Goal: Transaction & Acquisition: Purchase product/service

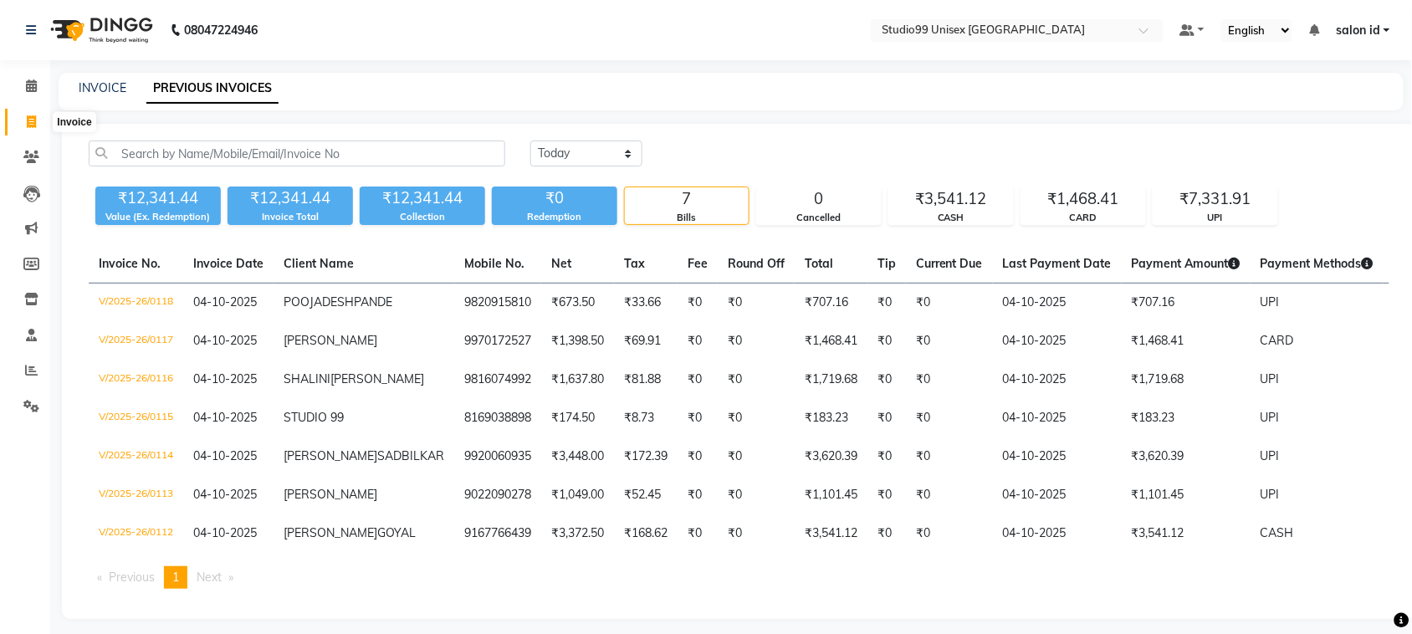
click at [28, 119] on icon at bounding box center [31, 121] width 9 height 13
select select "9023"
select select "service"
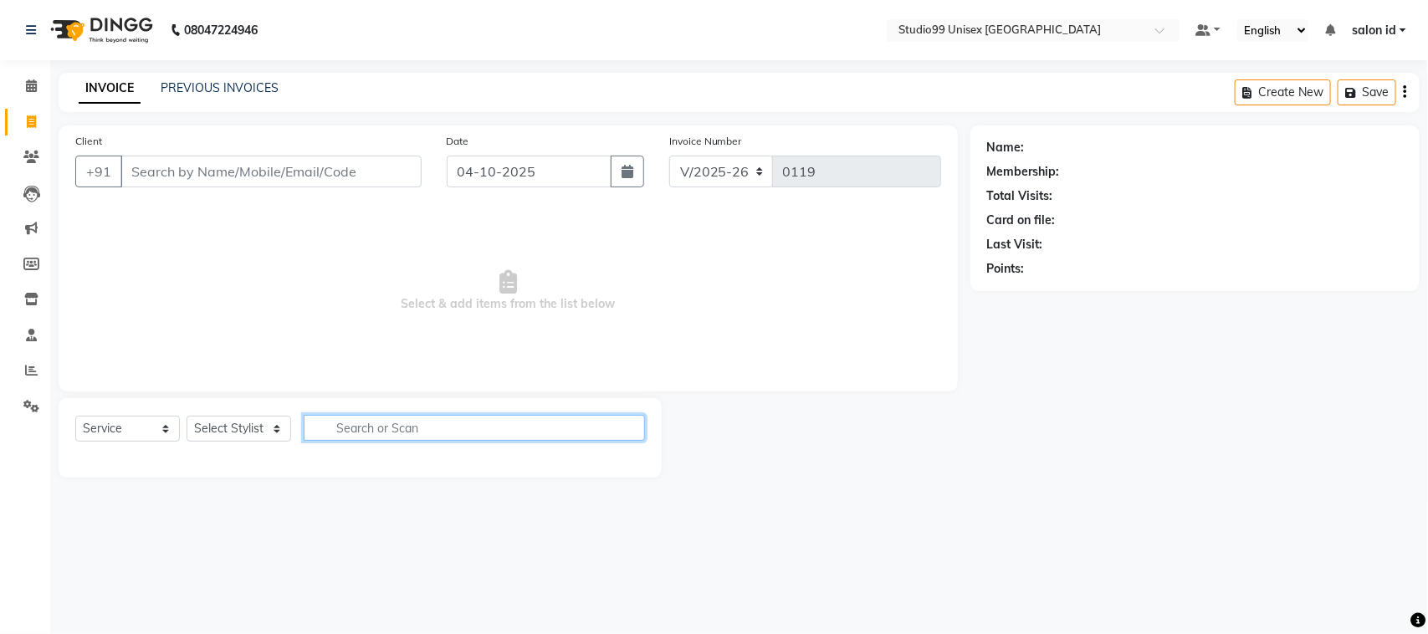
click at [383, 419] on input "text" at bounding box center [474, 428] width 341 height 26
click at [278, 424] on select "Select Stylist [PERSON_NAME] [PERSON_NAME] salon id [PERSON_NAME] [PERSON_NAME]…" at bounding box center [239, 429] width 105 height 26
select select "92948"
click at [187, 416] on select "Select Stylist [PERSON_NAME] [PERSON_NAME] salon id [PERSON_NAME] [PERSON_NAME]…" at bounding box center [239, 429] width 105 height 26
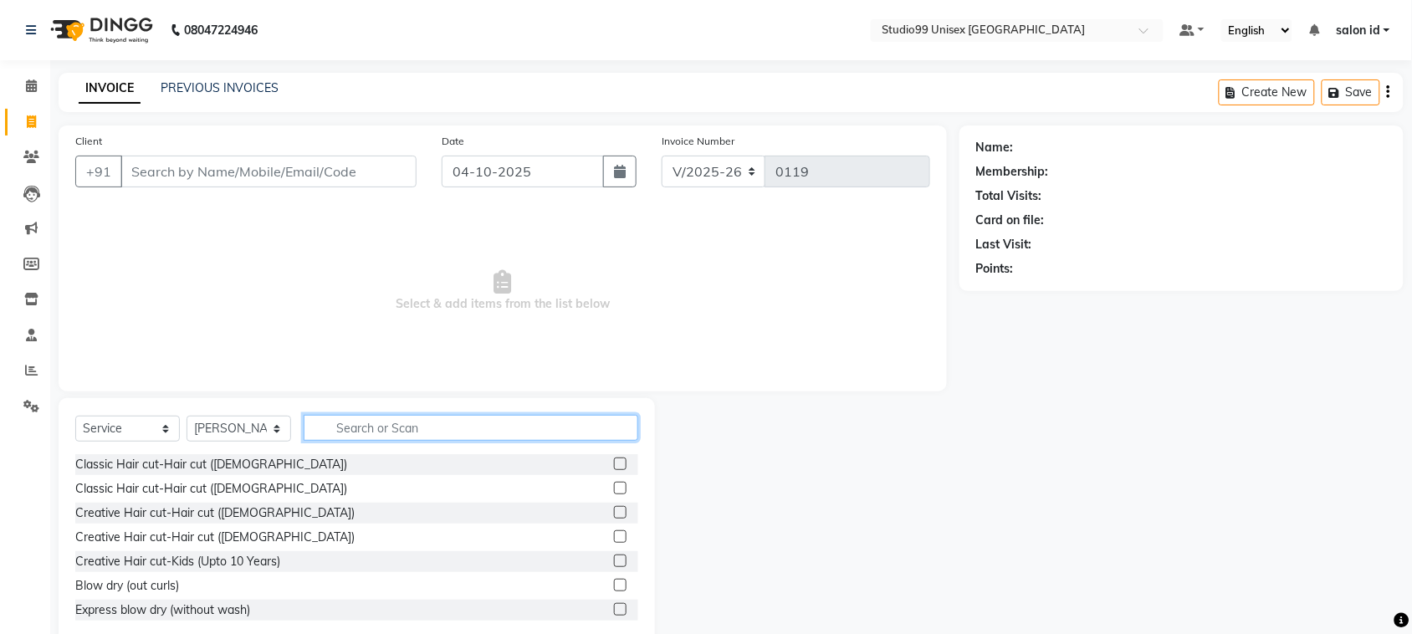
click at [353, 436] on input "text" at bounding box center [471, 428] width 335 height 26
click at [614, 458] on label at bounding box center [620, 464] width 13 height 13
click at [614, 459] on input "checkbox" at bounding box center [619, 464] width 11 height 11
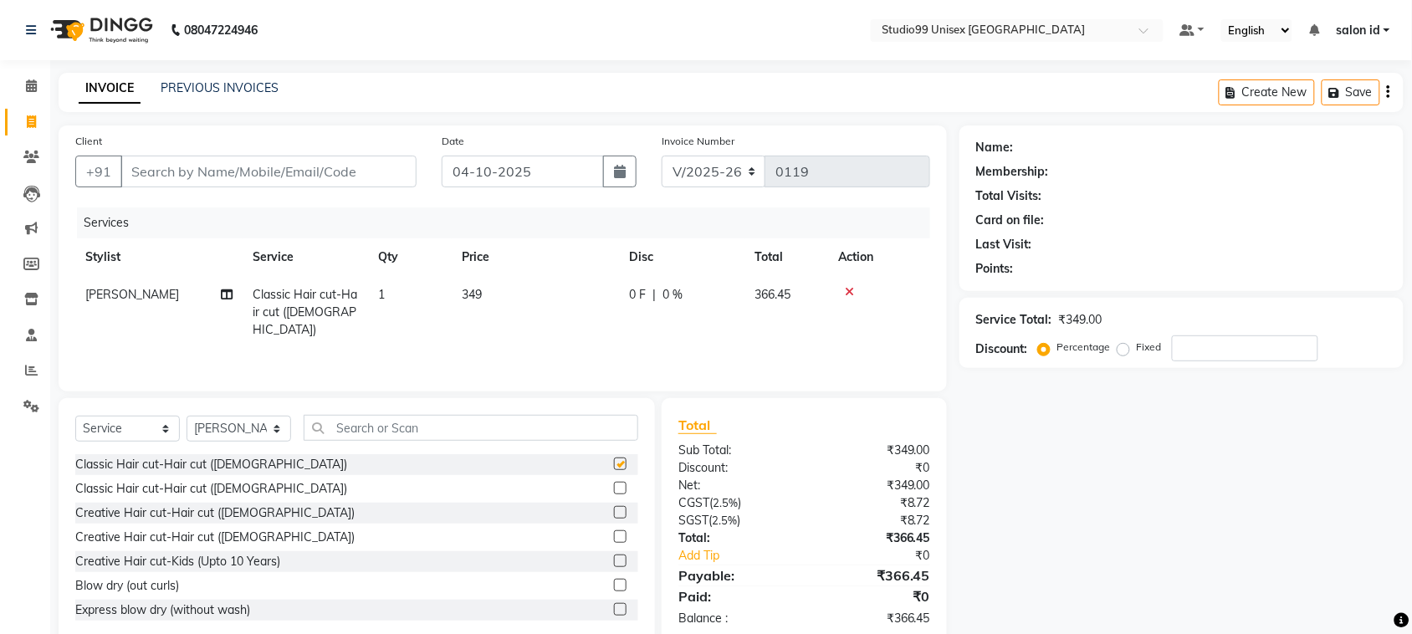
checkbox input "false"
click at [469, 421] on input "text" at bounding box center [471, 428] width 335 height 26
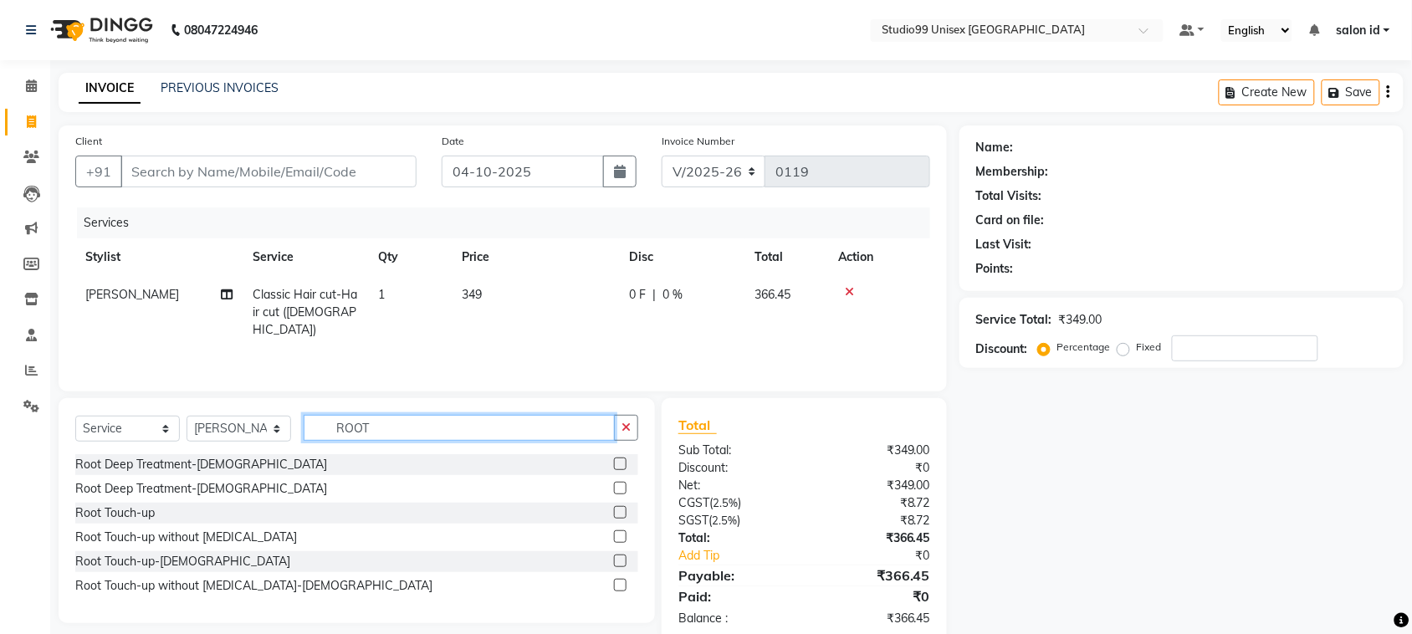
type input "ROOT"
click at [619, 532] on label at bounding box center [620, 536] width 13 height 13
click at [619, 532] on input "checkbox" at bounding box center [619, 537] width 11 height 11
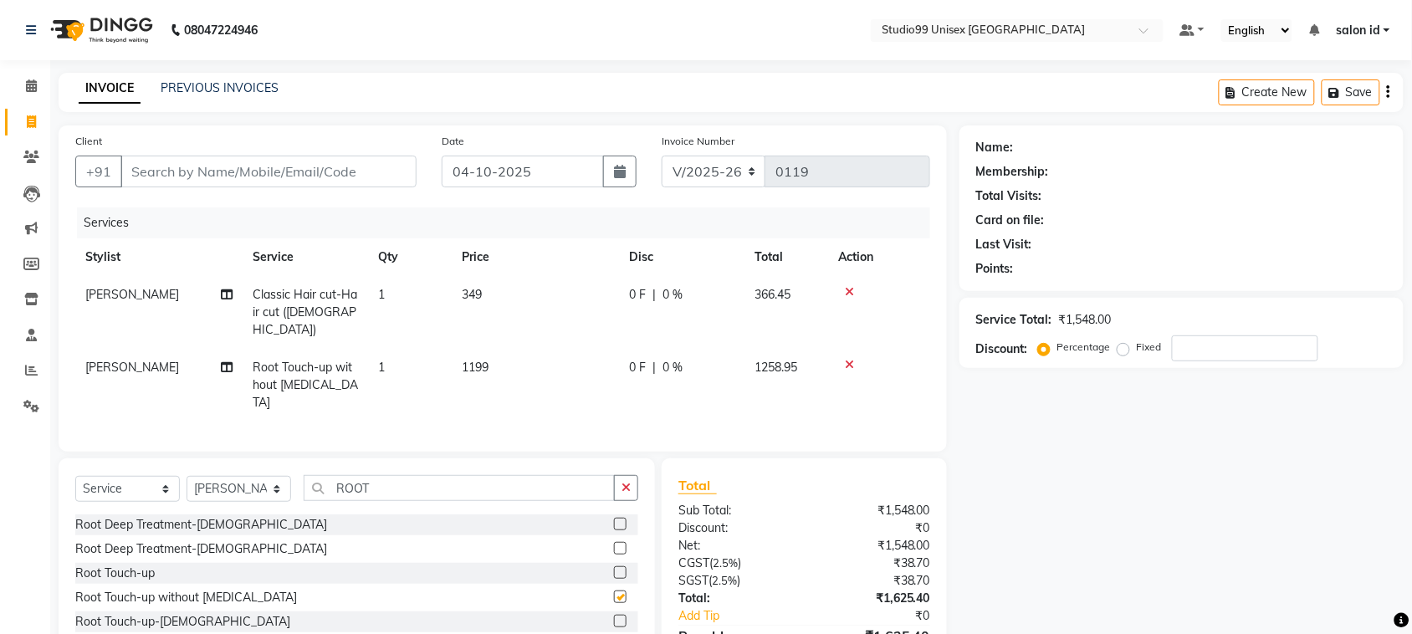
checkbox input "false"
click at [670, 293] on span "0 %" at bounding box center [672, 295] width 20 height 18
select select "92948"
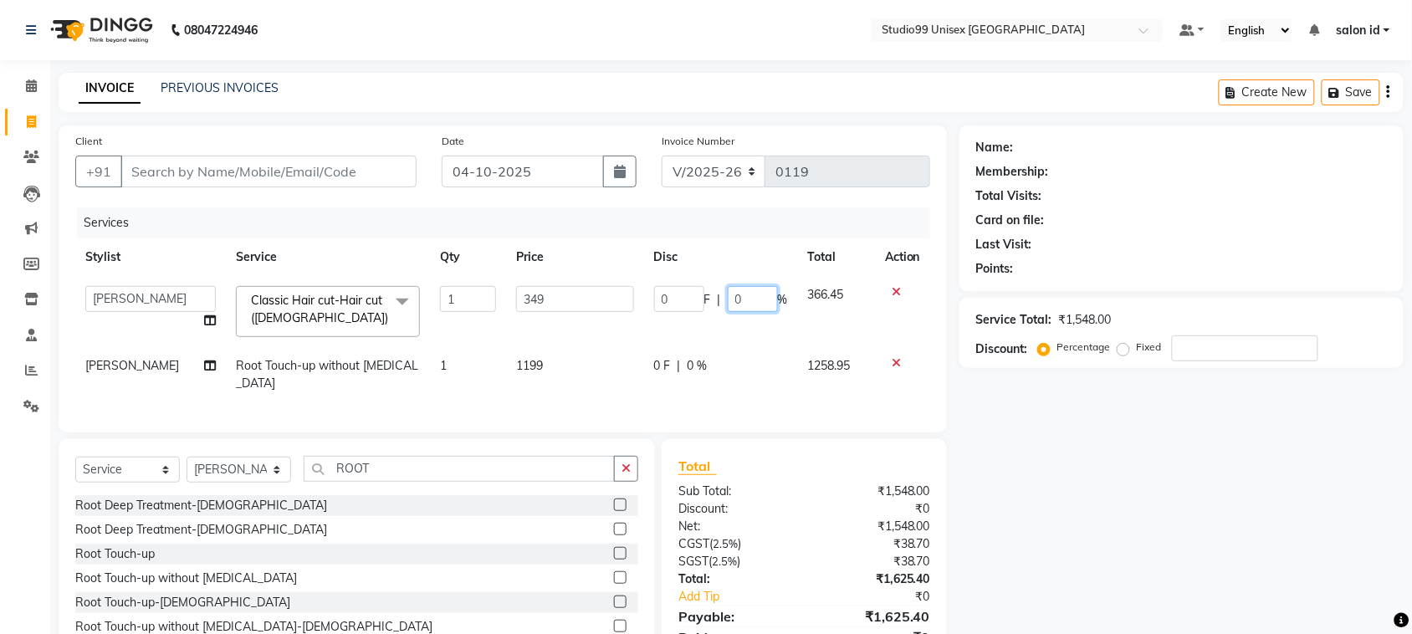
click at [729, 297] on input "0" at bounding box center [753, 299] width 50 height 26
type input "50"
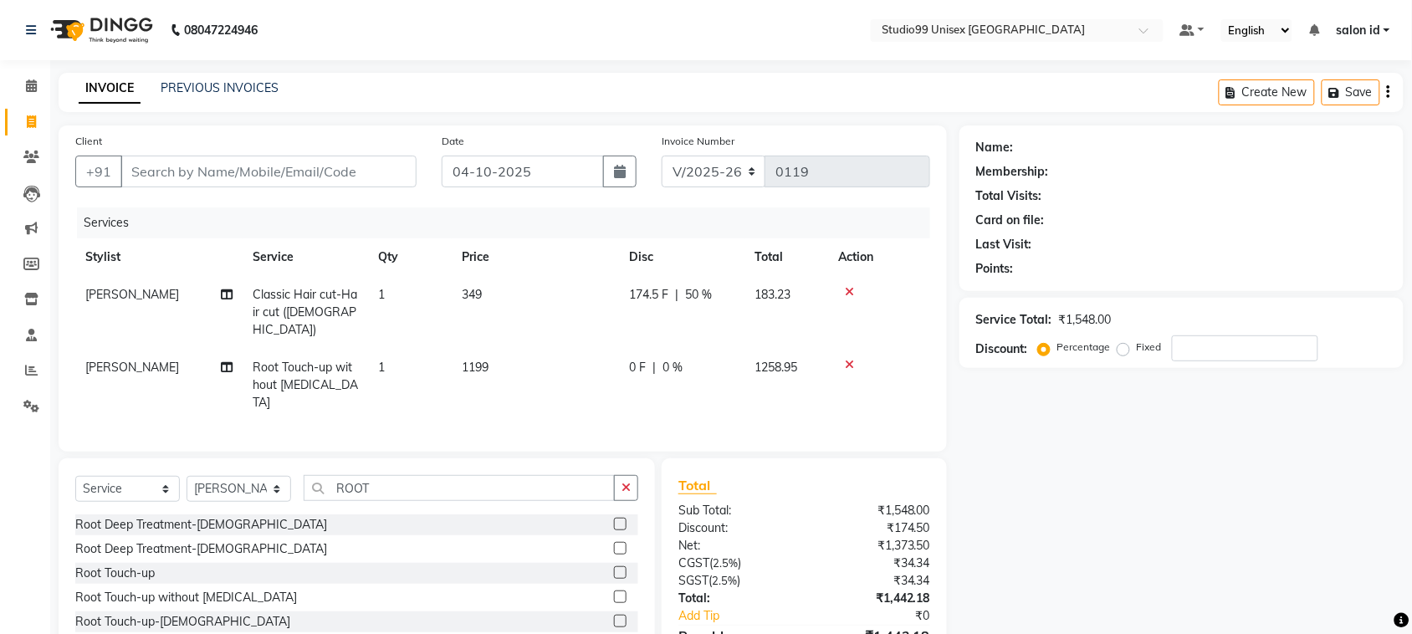
click at [688, 361] on td "0 F | 0 %" at bounding box center [681, 385] width 125 height 73
select select "92948"
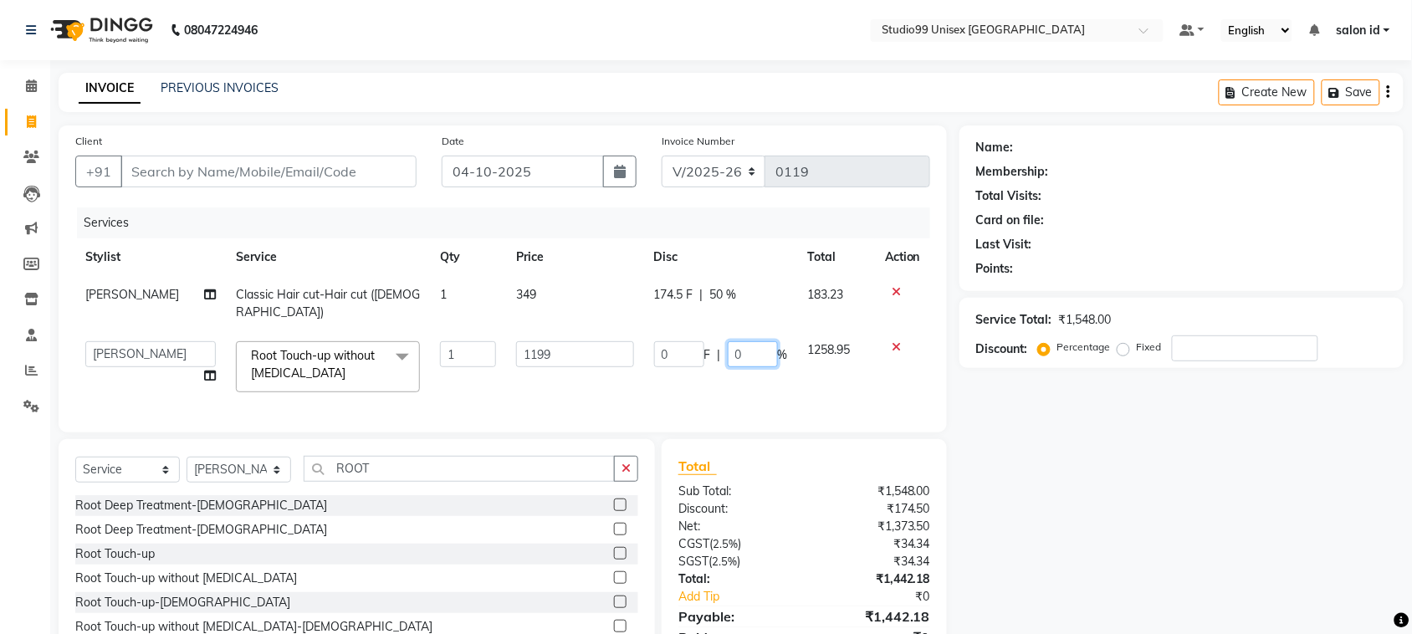
click at [732, 341] on input "0" at bounding box center [753, 354] width 50 height 26
type input "30"
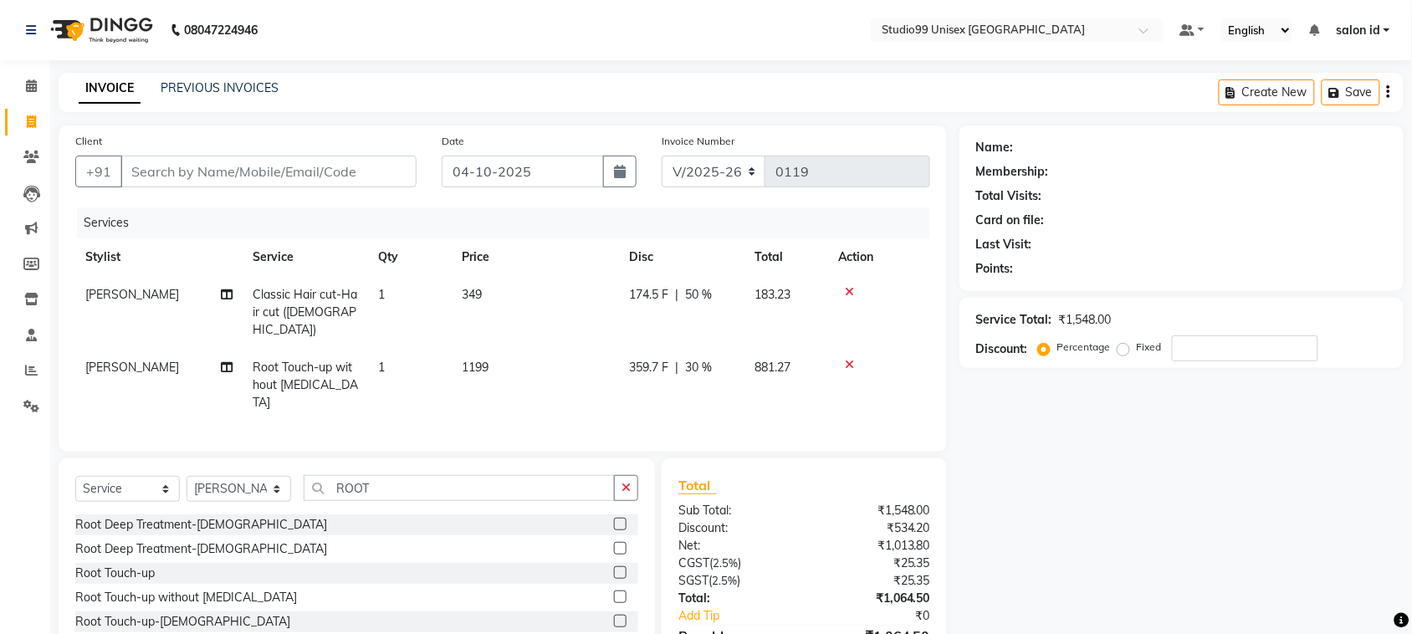
click at [893, 356] on td at bounding box center [879, 385] width 102 height 73
click at [364, 168] on input "Client" at bounding box center [268, 172] width 296 height 32
type input "9"
type input "0"
type input "9930622331"
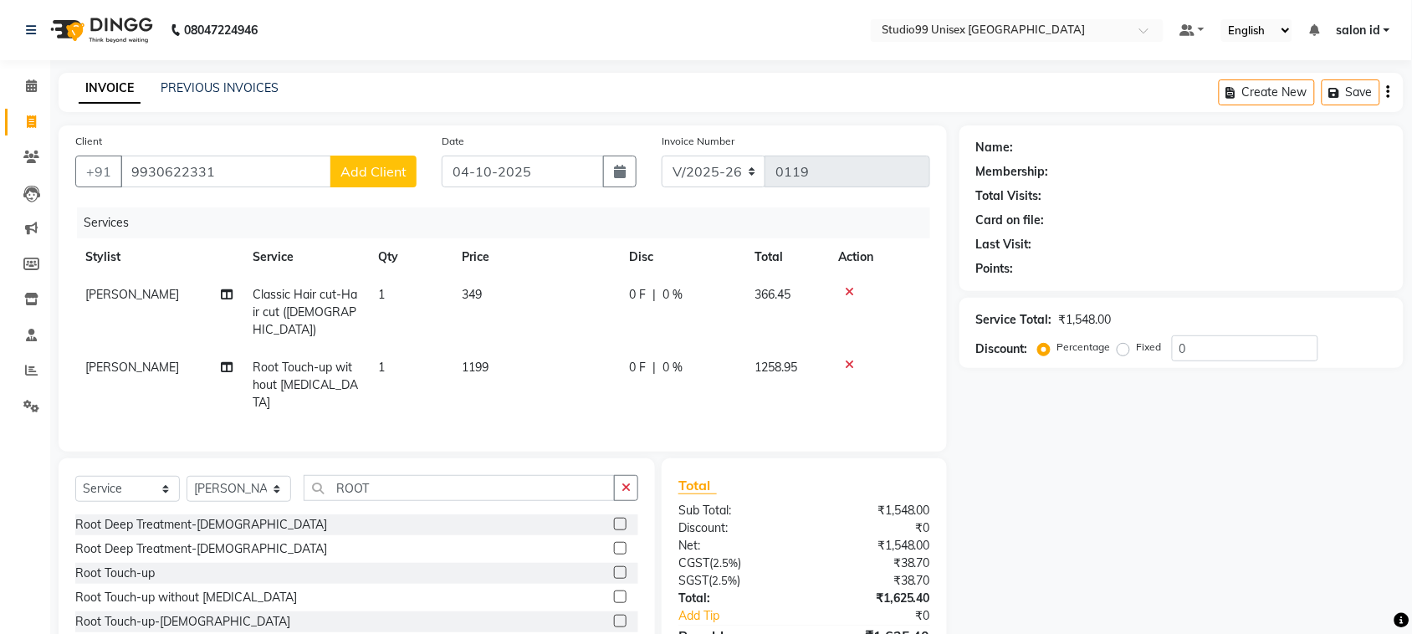
click at [364, 168] on span "Add Client" at bounding box center [373, 171] width 66 height 17
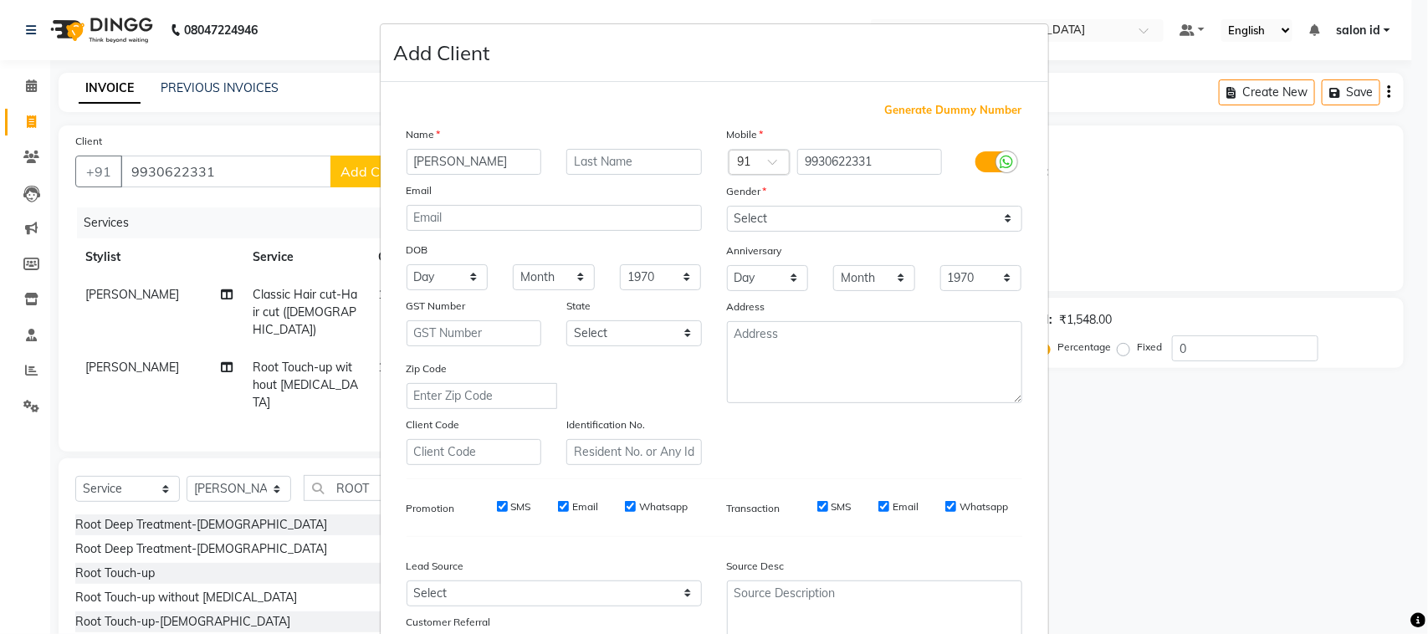
type input "[PERSON_NAME]"
click at [995, 214] on select "Select [DEMOGRAPHIC_DATA] [DEMOGRAPHIC_DATA] Other Prefer Not To Say" at bounding box center [874, 219] width 295 height 26
select select "[DEMOGRAPHIC_DATA]"
click at [727, 206] on select "Select [DEMOGRAPHIC_DATA] [DEMOGRAPHIC_DATA] Other Prefer Not To Say" at bounding box center [874, 219] width 295 height 26
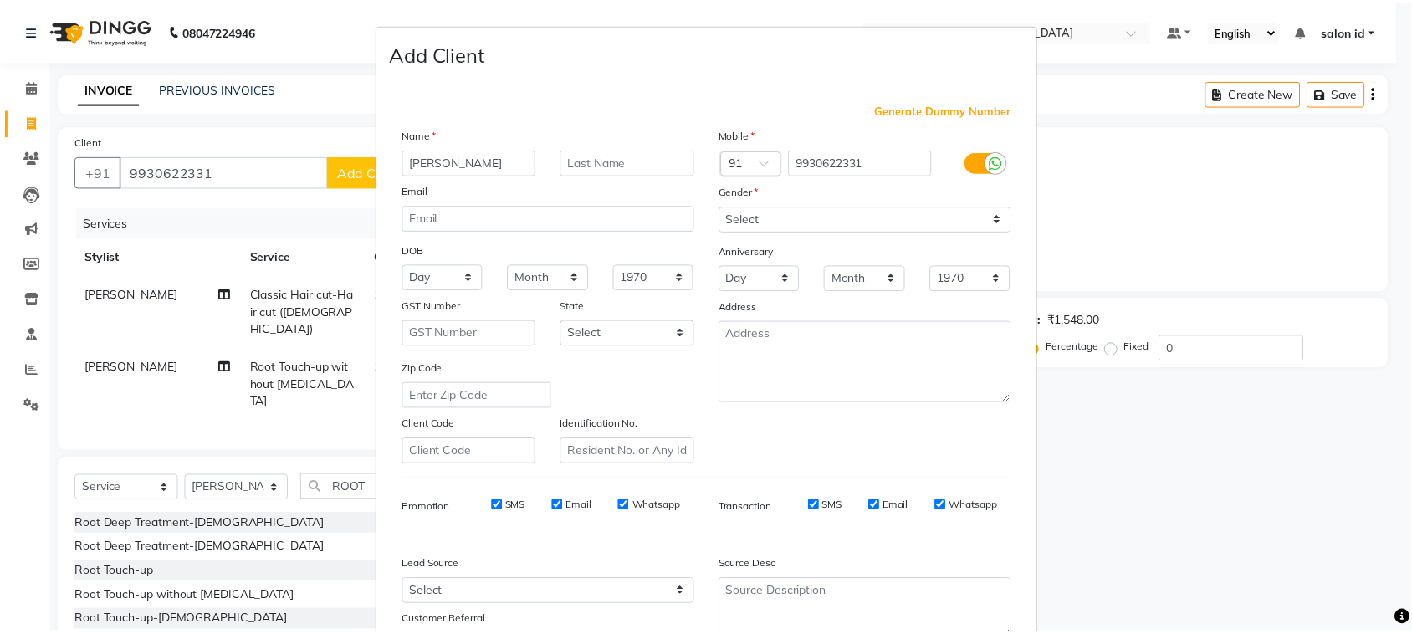
scroll to position [131, 0]
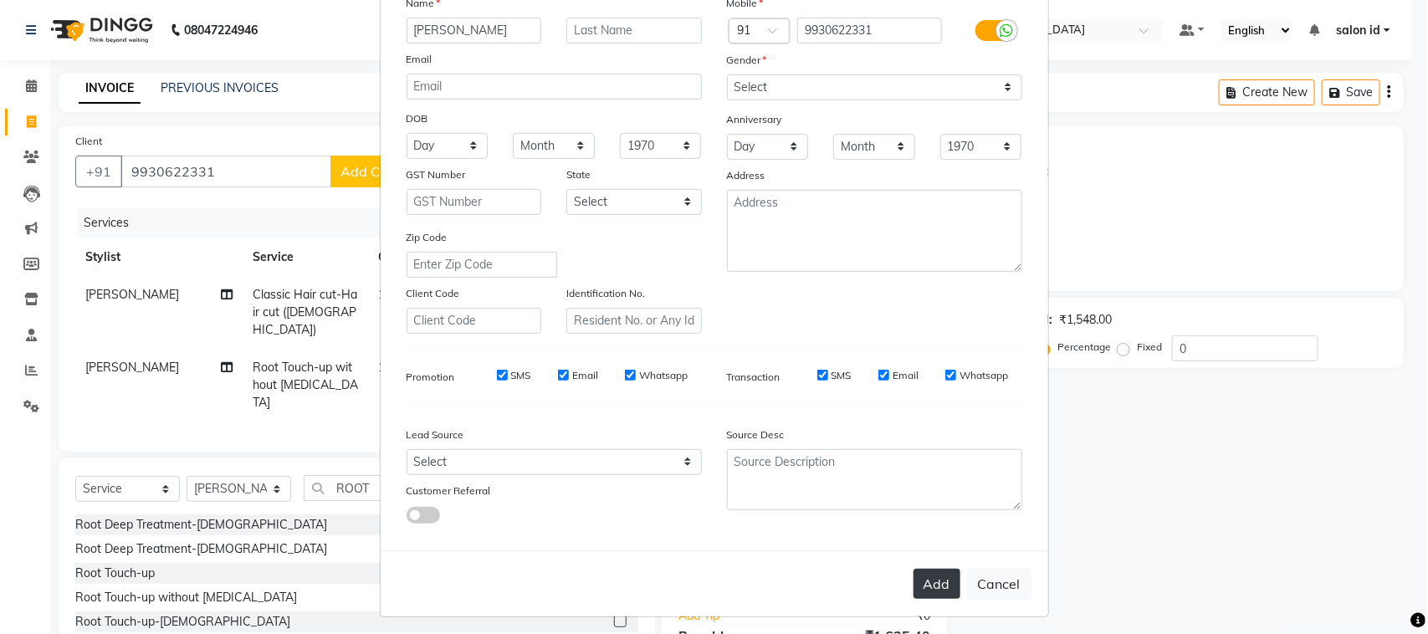
click at [925, 576] on button "Add" at bounding box center [936, 584] width 47 height 30
select select
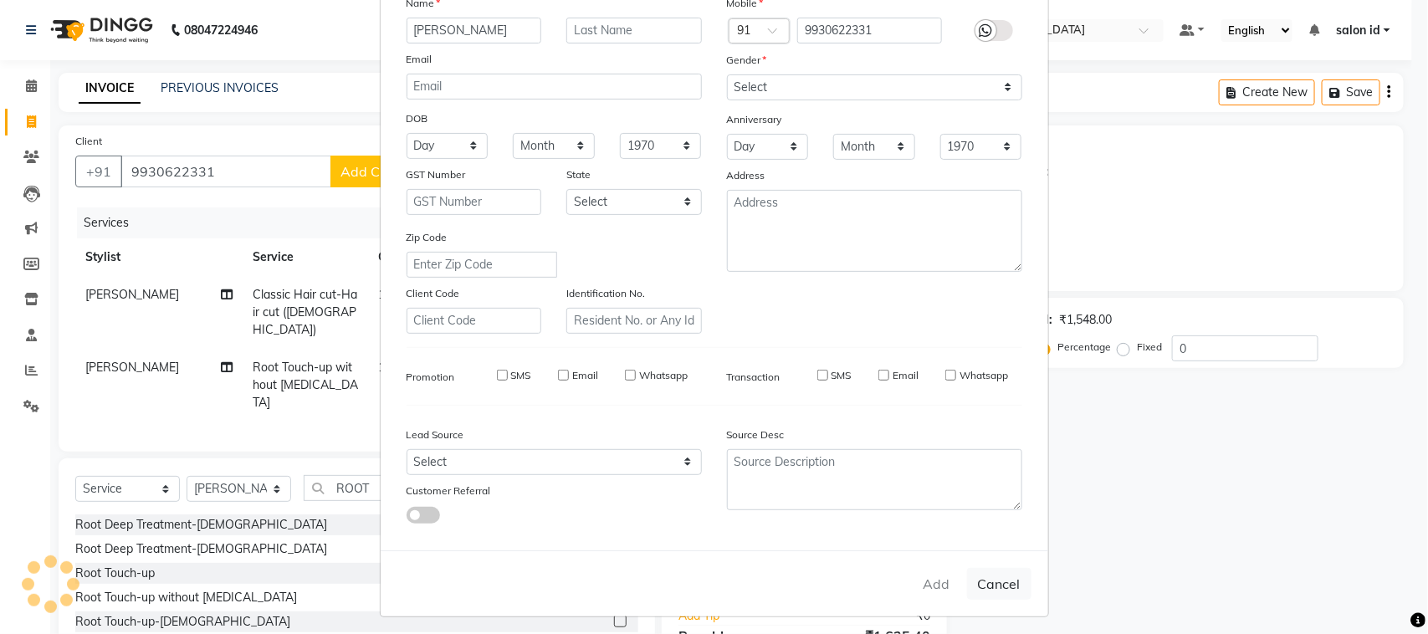
select select
checkbox input "false"
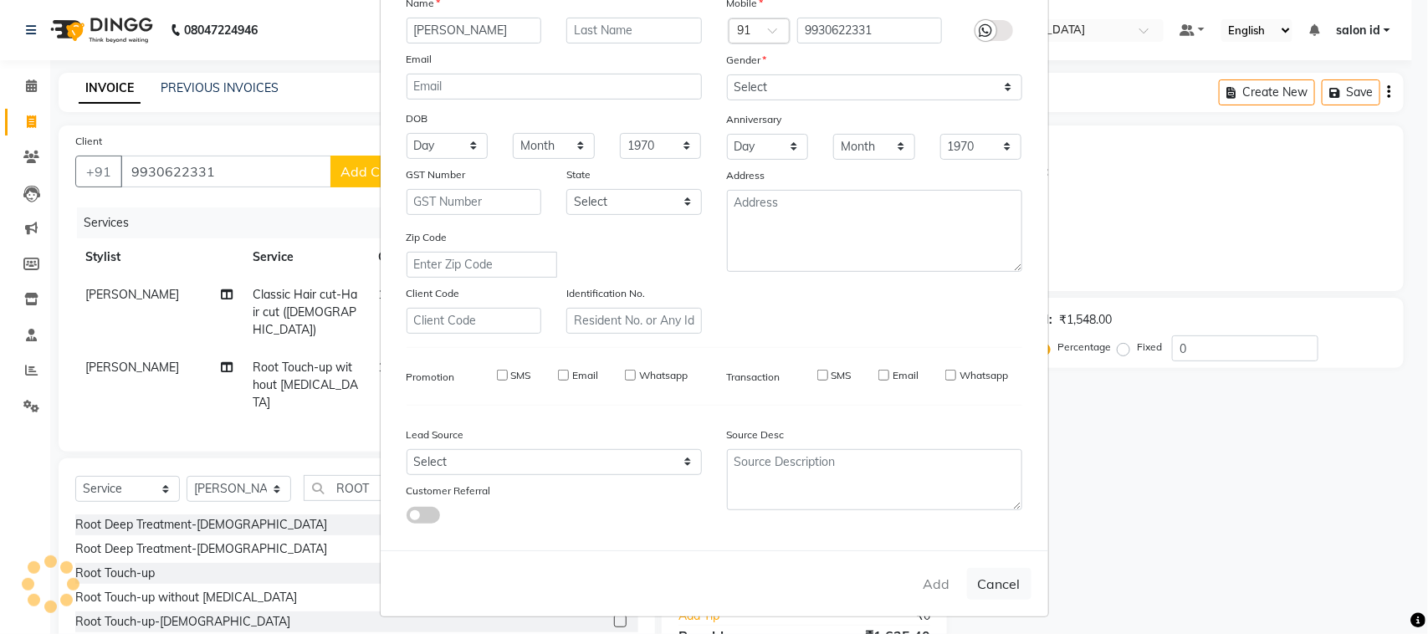
checkbox input "false"
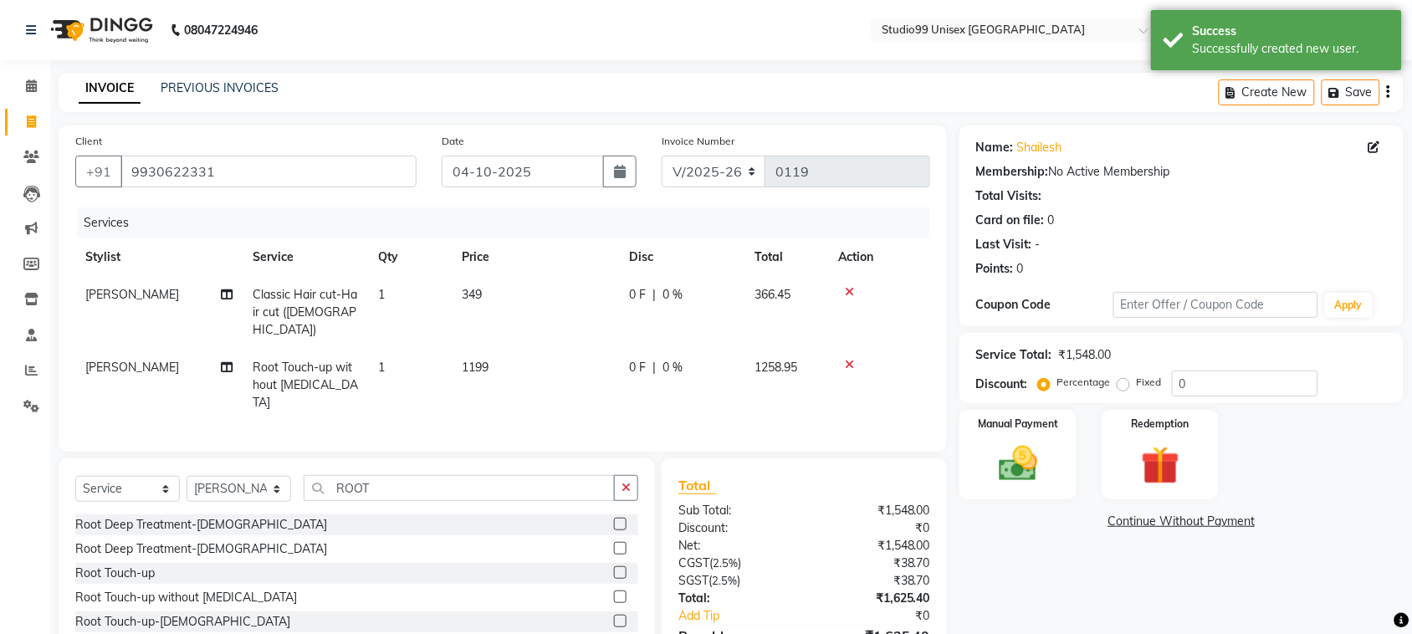
click at [670, 289] on span "0 %" at bounding box center [672, 295] width 20 height 18
select select "92948"
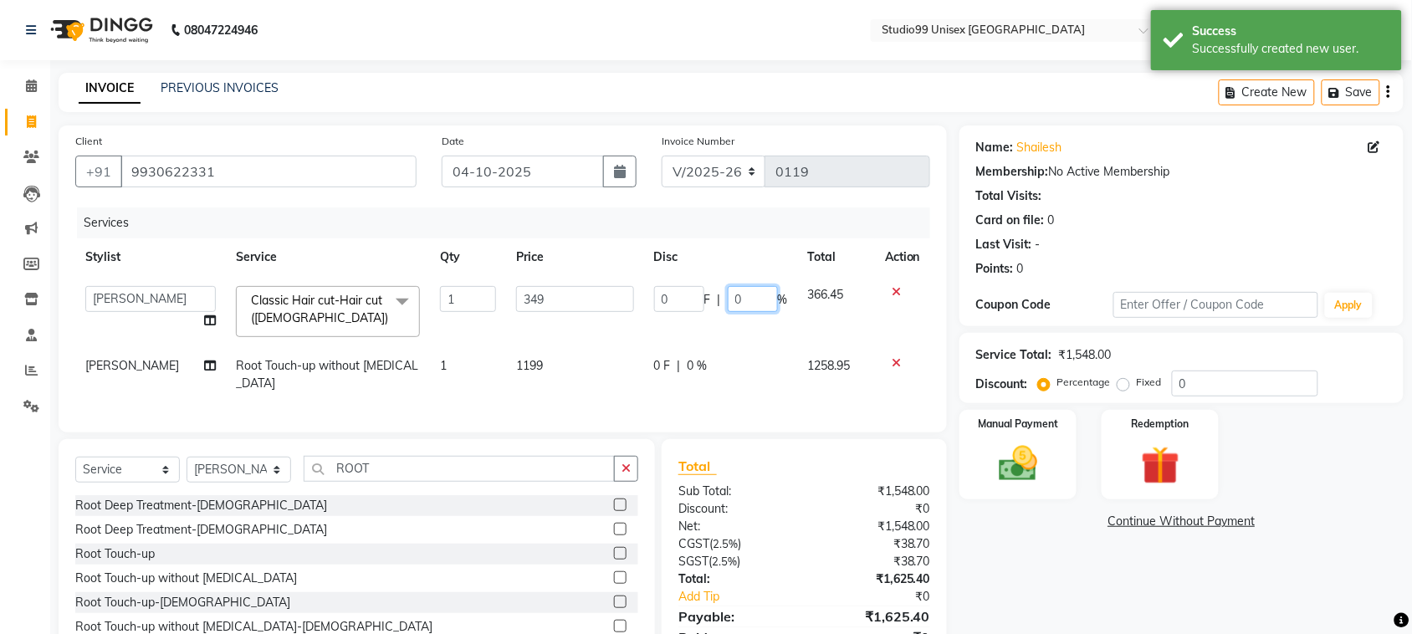
click at [746, 301] on input "0" at bounding box center [753, 299] width 50 height 26
type input "50"
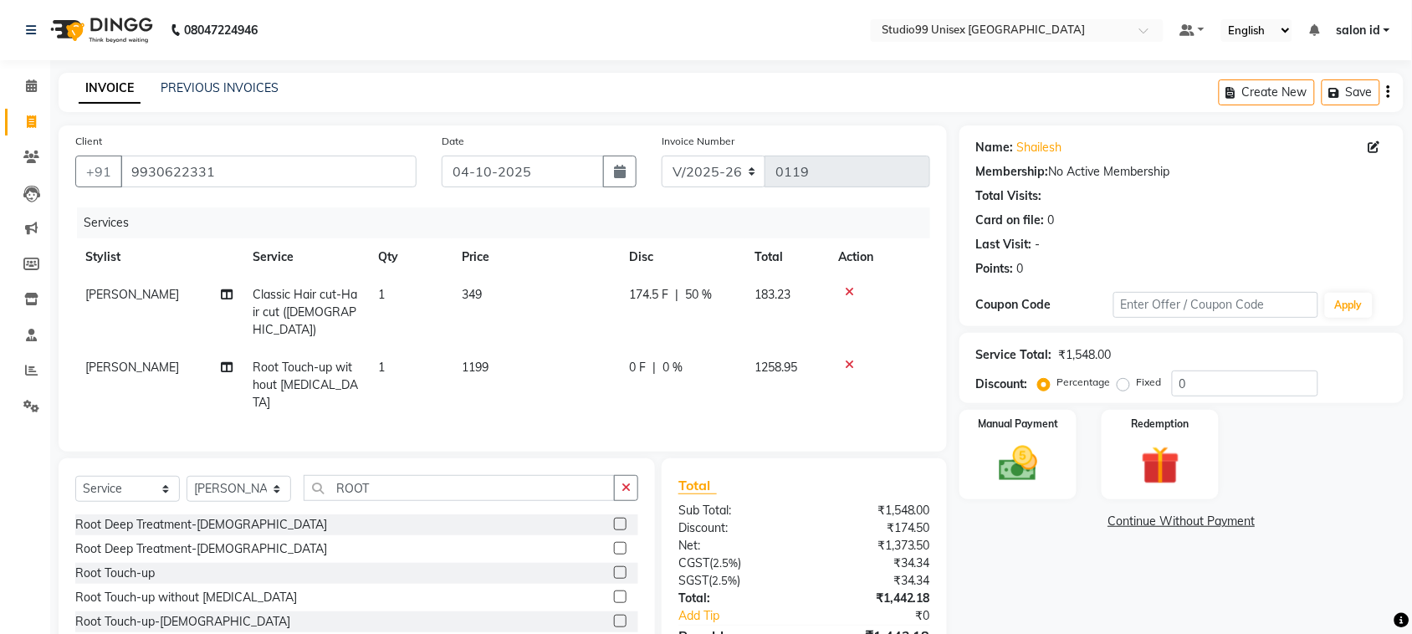
drag, startPoint x: 753, startPoint y: 362, endPoint x: 668, endPoint y: 350, distance: 86.2
click at [668, 359] on div "0 F | 0 %" at bounding box center [681, 368] width 105 height 18
select select "92948"
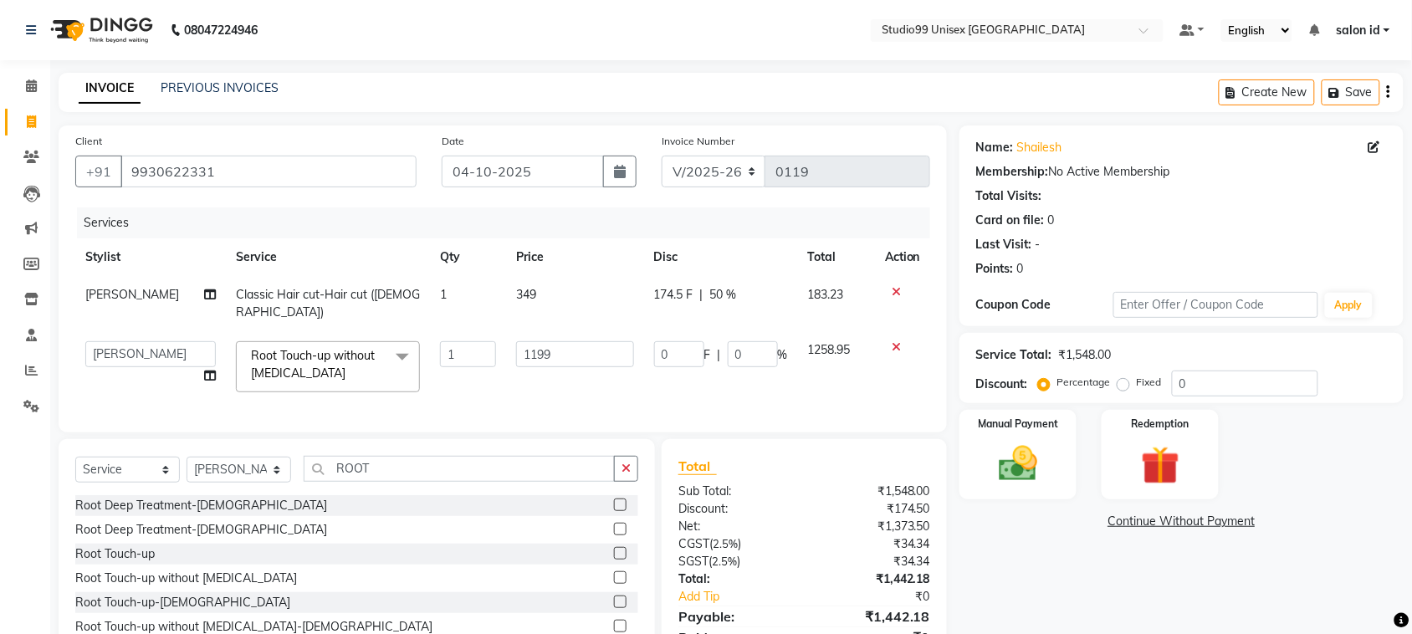
click at [668, 350] on td "0 F | 0 %" at bounding box center [721, 366] width 154 height 71
click at [749, 341] on input "0" at bounding box center [753, 354] width 50 height 26
type input "30"
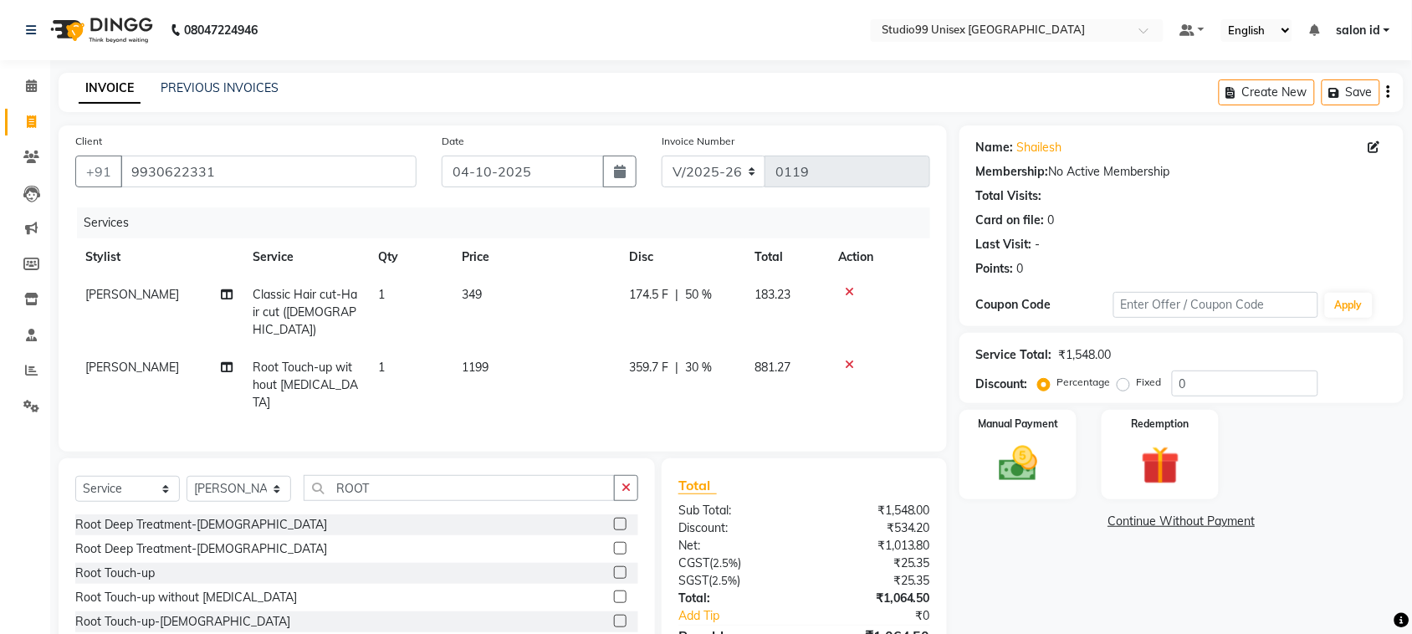
click at [1000, 523] on link "Continue Without Payment" at bounding box center [1181, 522] width 437 height 18
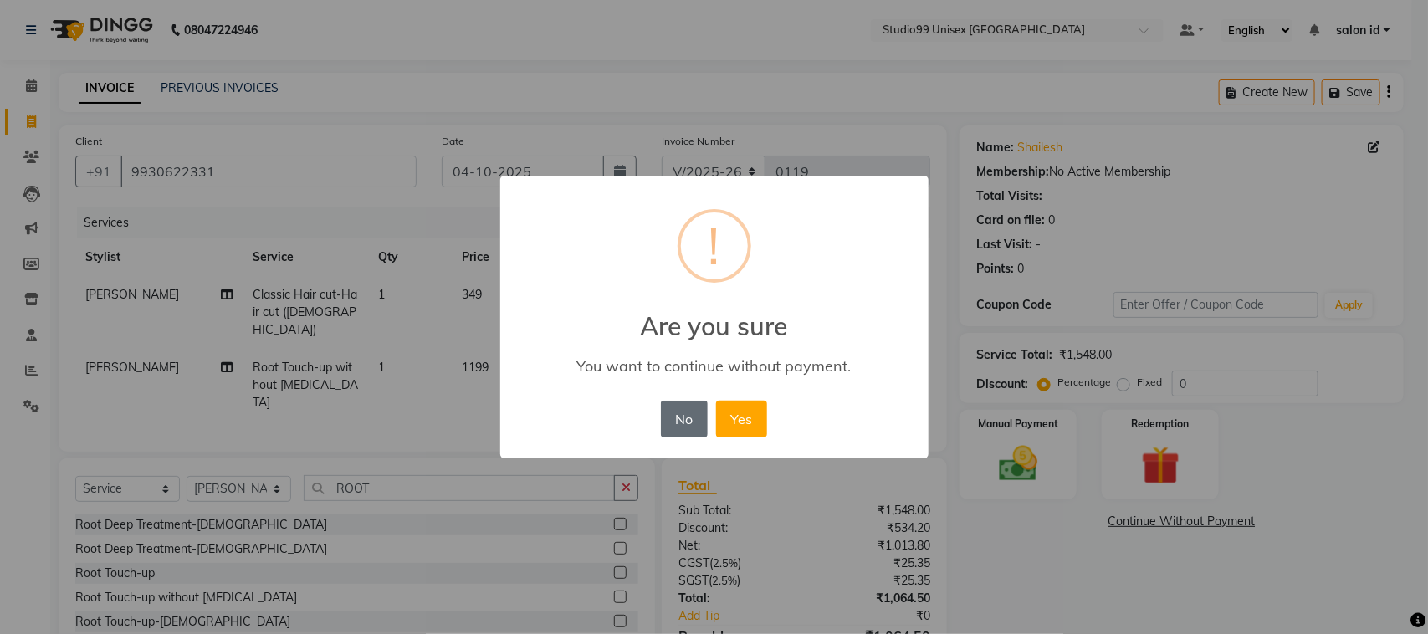
click at [694, 422] on button "No" at bounding box center [684, 419] width 47 height 37
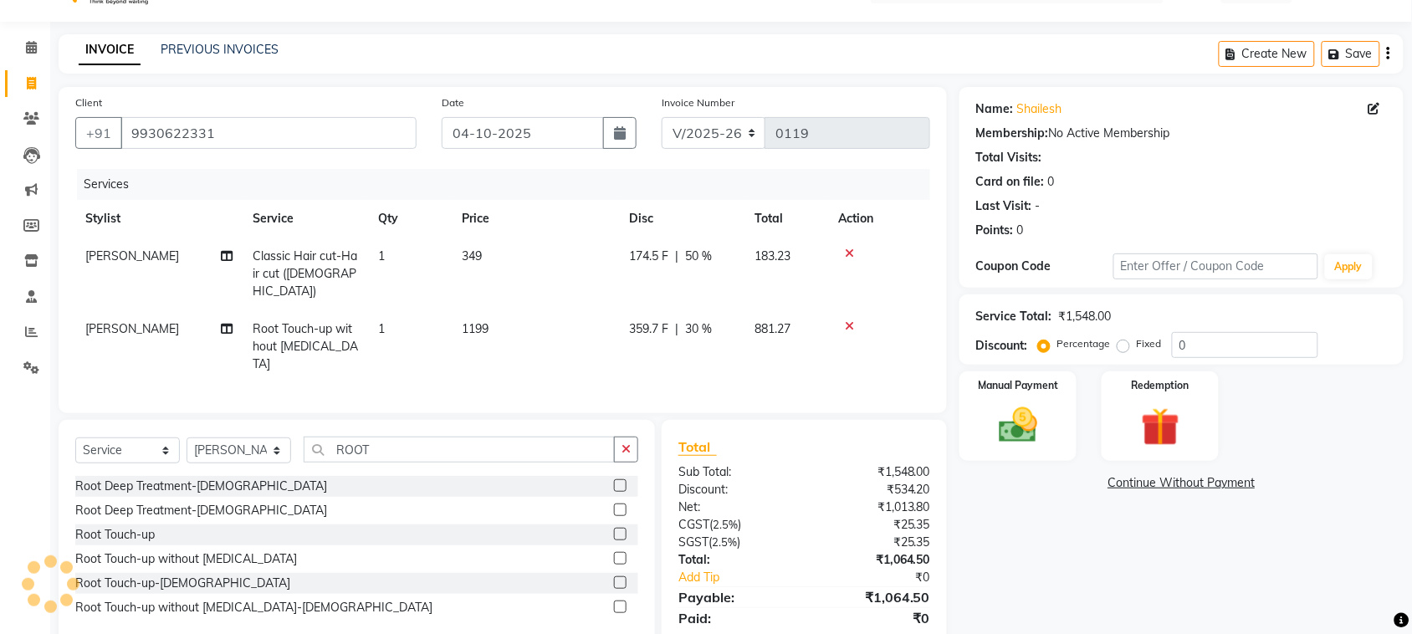
scroll to position [65, 0]
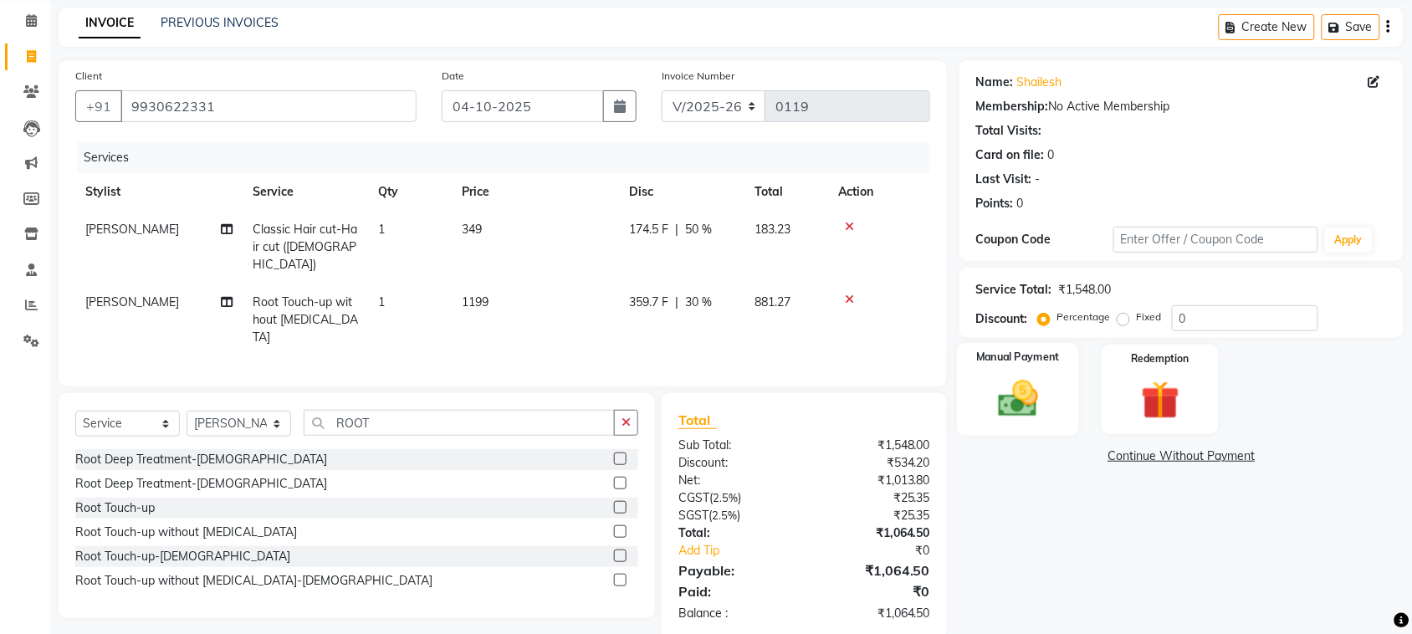
click at [1023, 410] on img at bounding box center [1017, 399] width 65 height 46
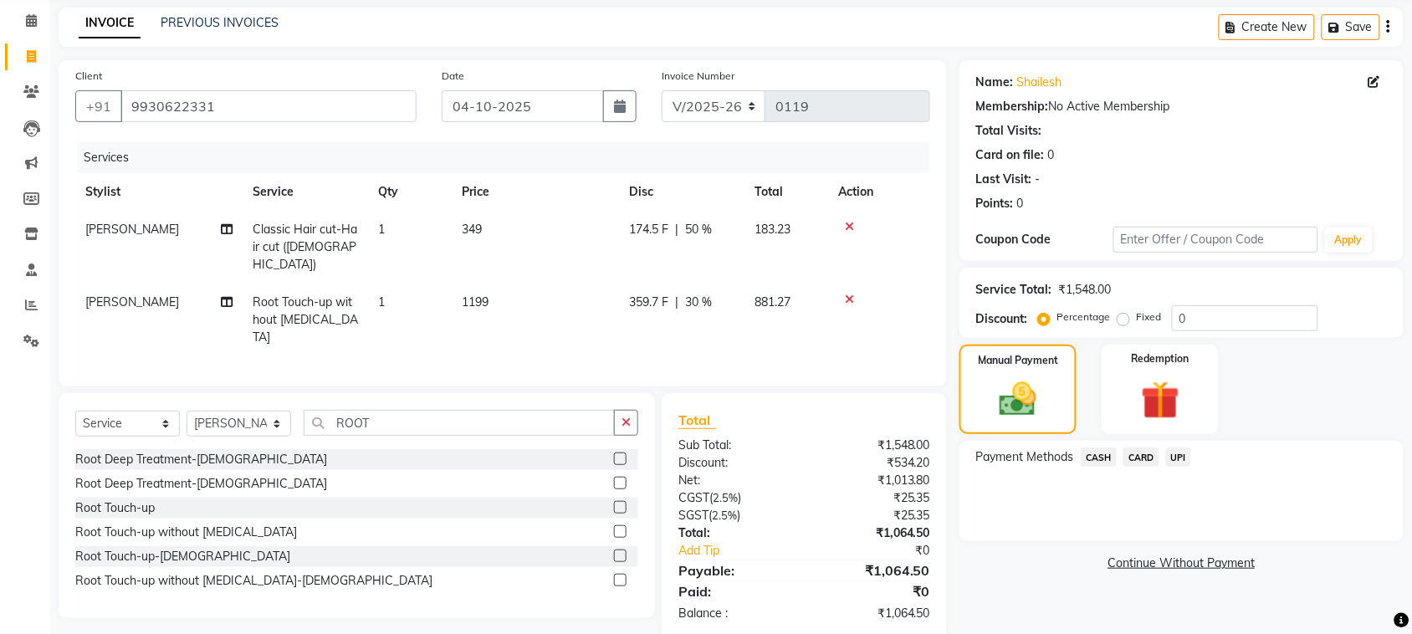
click at [1138, 458] on span "CARD" at bounding box center [1141, 457] width 36 height 19
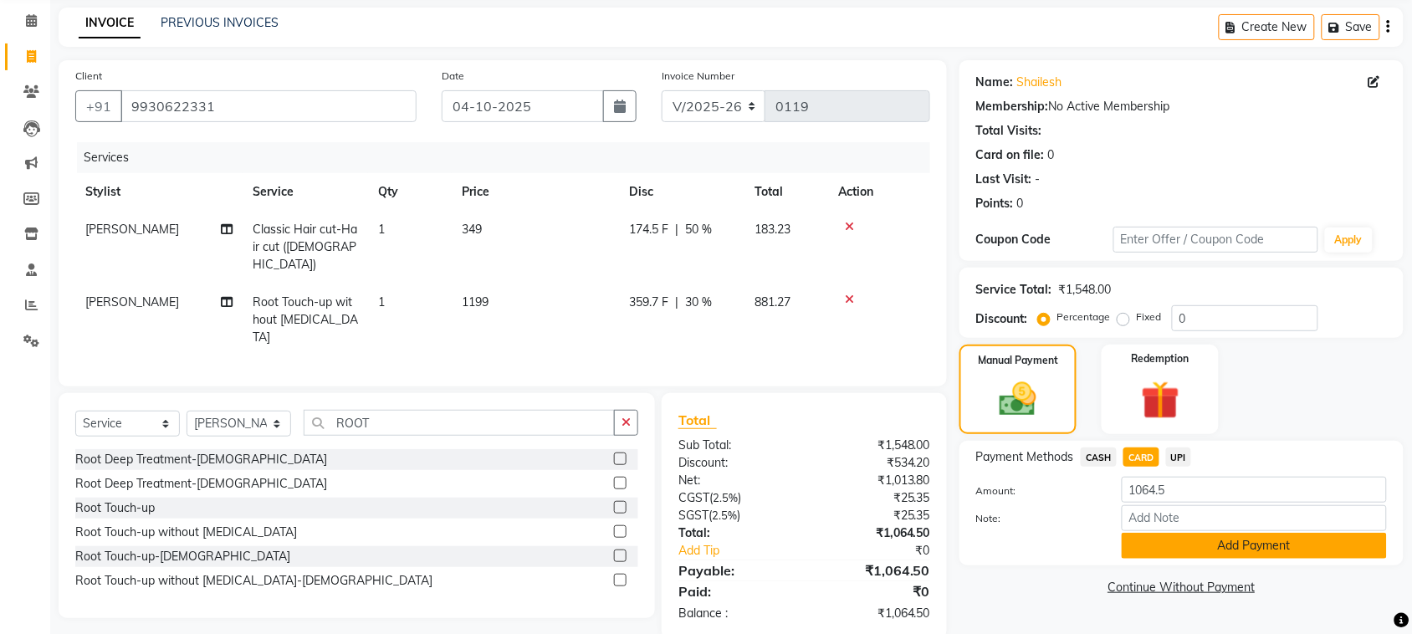
click at [1225, 549] on button "Add Payment" at bounding box center [1254, 546] width 265 height 26
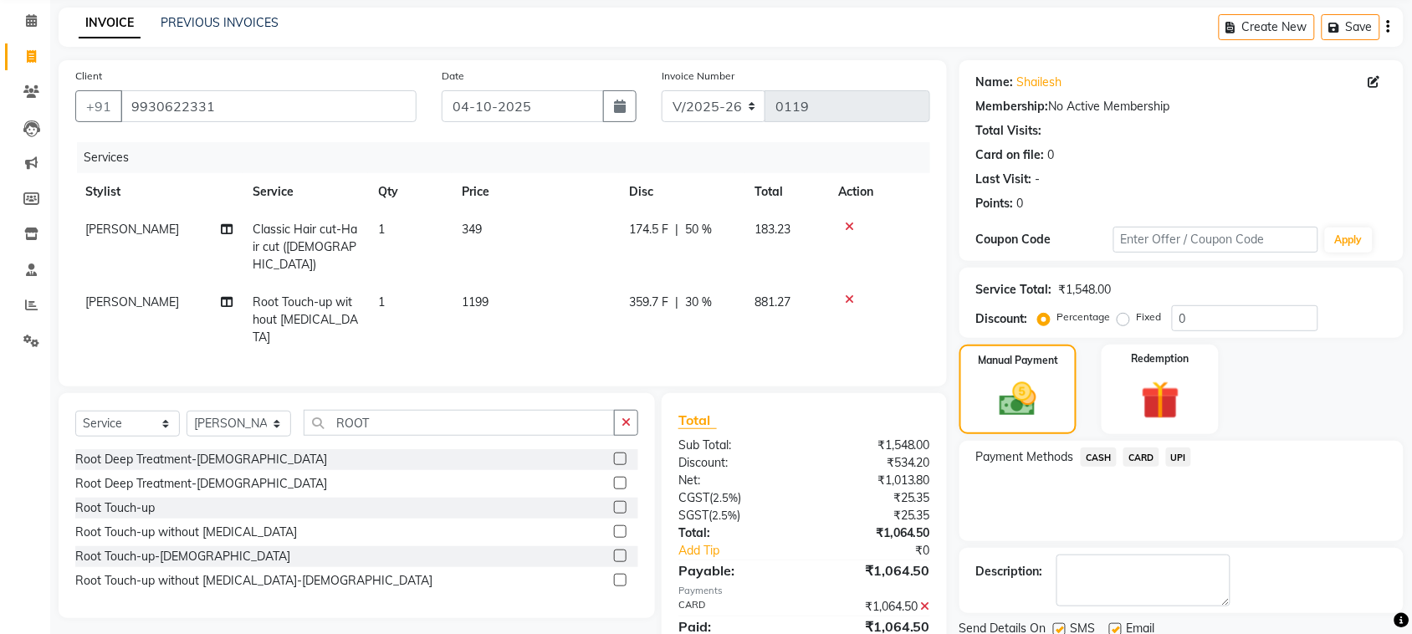
scroll to position [125, 0]
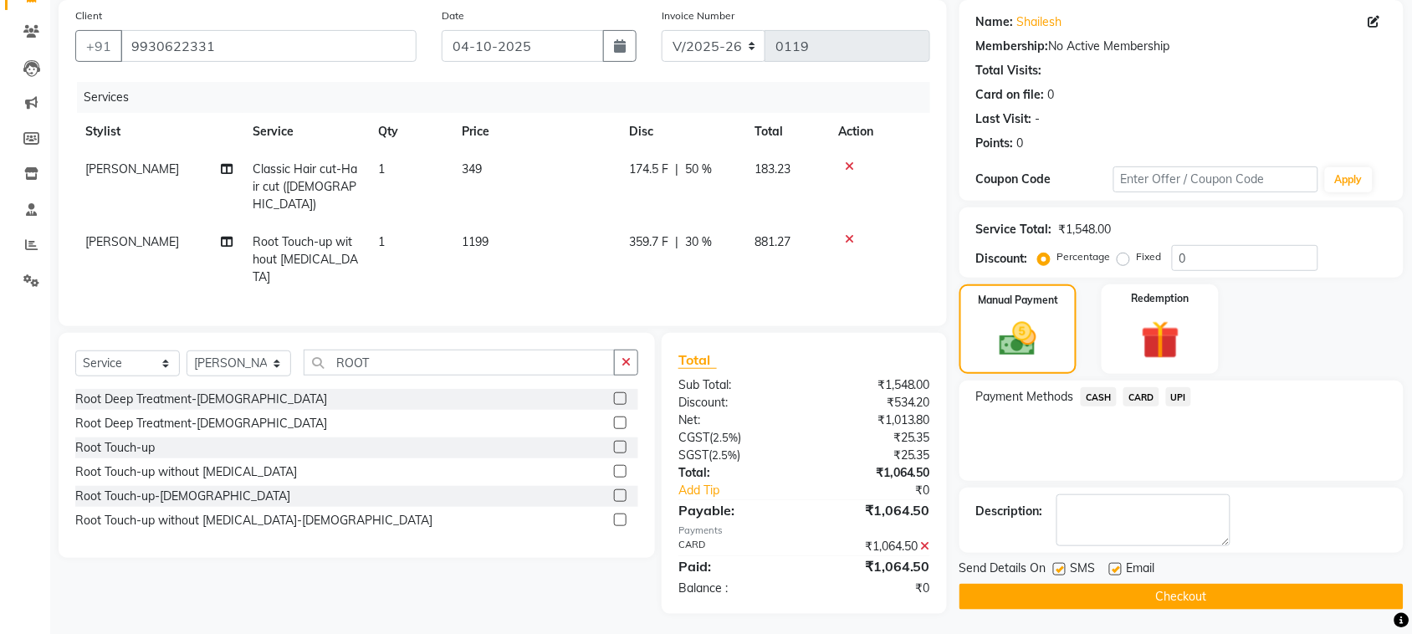
click at [1115, 598] on button "Checkout" at bounding box center [1181, 597] width 444 height 26
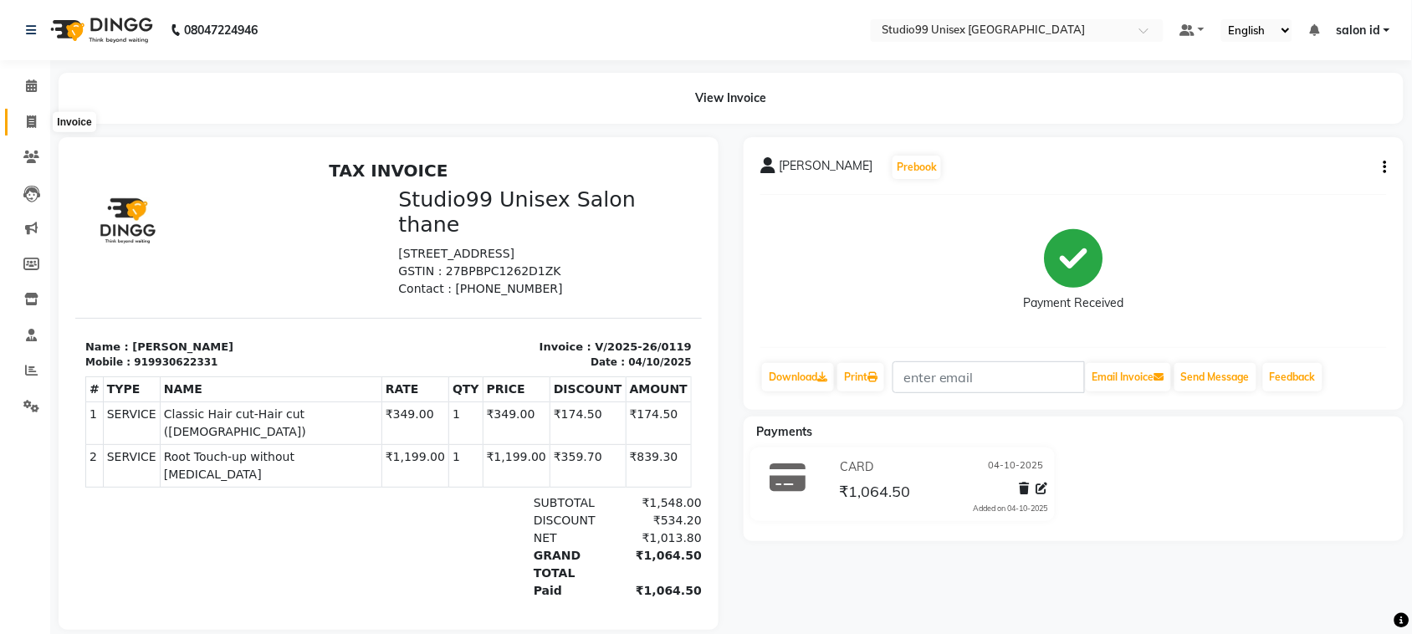
click at [23, 123] on span at bounding box center [31, 122] width 29 height 19
select select "9023"
select select "service"
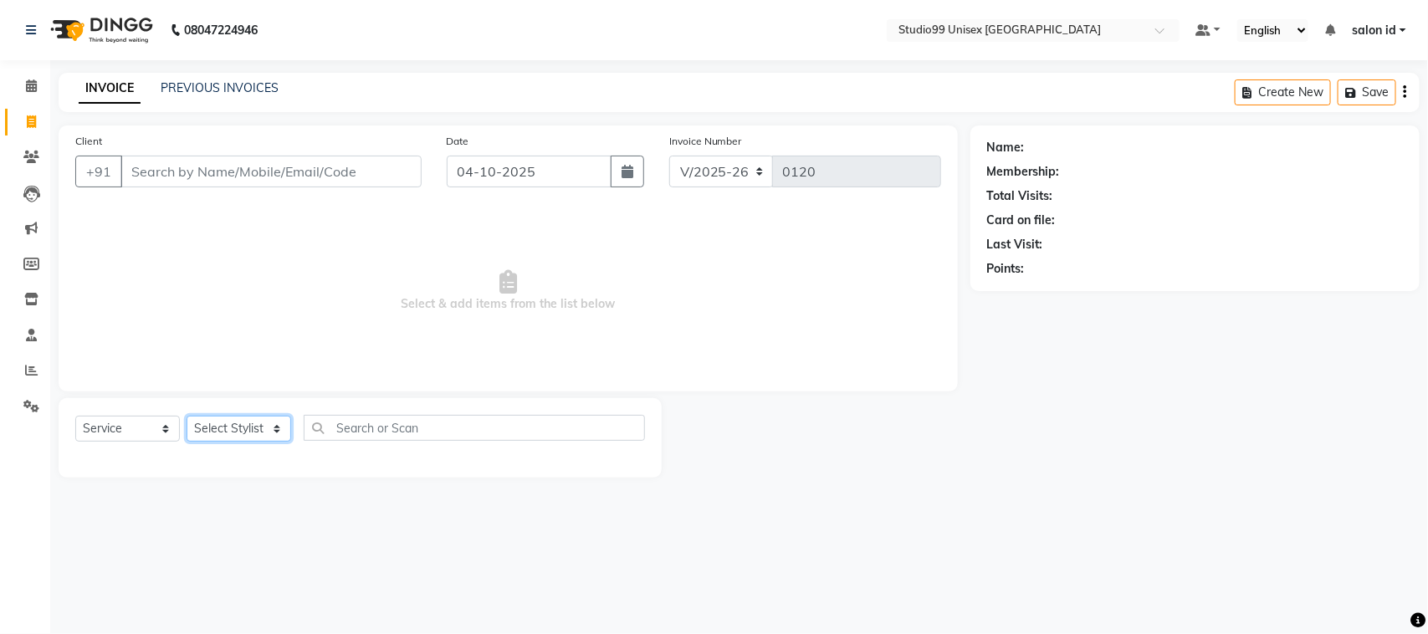
click at [274, 424] on select "Select Stylist [PERSON_NAME] [PERSON_NAME] salon id [PERSON_NAME] [PERSON_NAME]…" at bounding box center [239, 429] width 105 height 26
select select "93463"
click at [187, 416] on select "Select Stylist [PERSON_NAME] [PERSON_NAME] salon id [PERSON_NAME] [PERSON_NAME]…" at bounding box center [239, 429] width 105 height 26
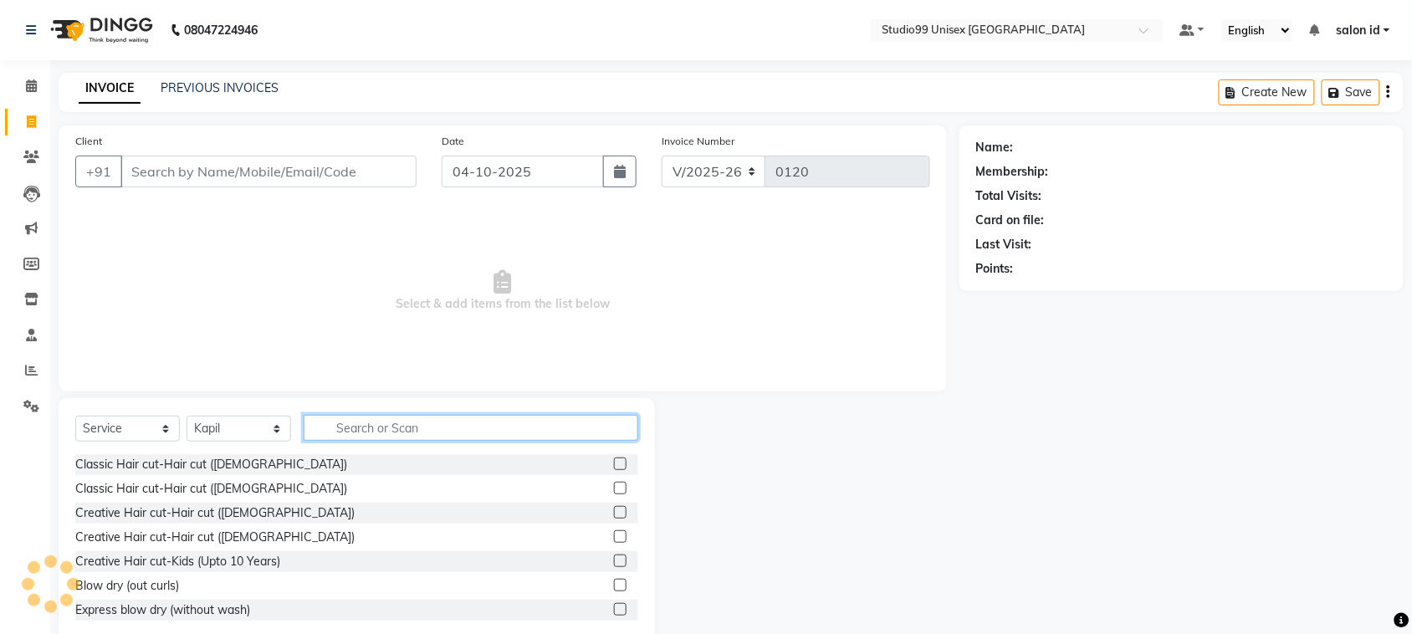
click at [420, 427] on input "text" at bounding box center [471, 428] width 335 height 26
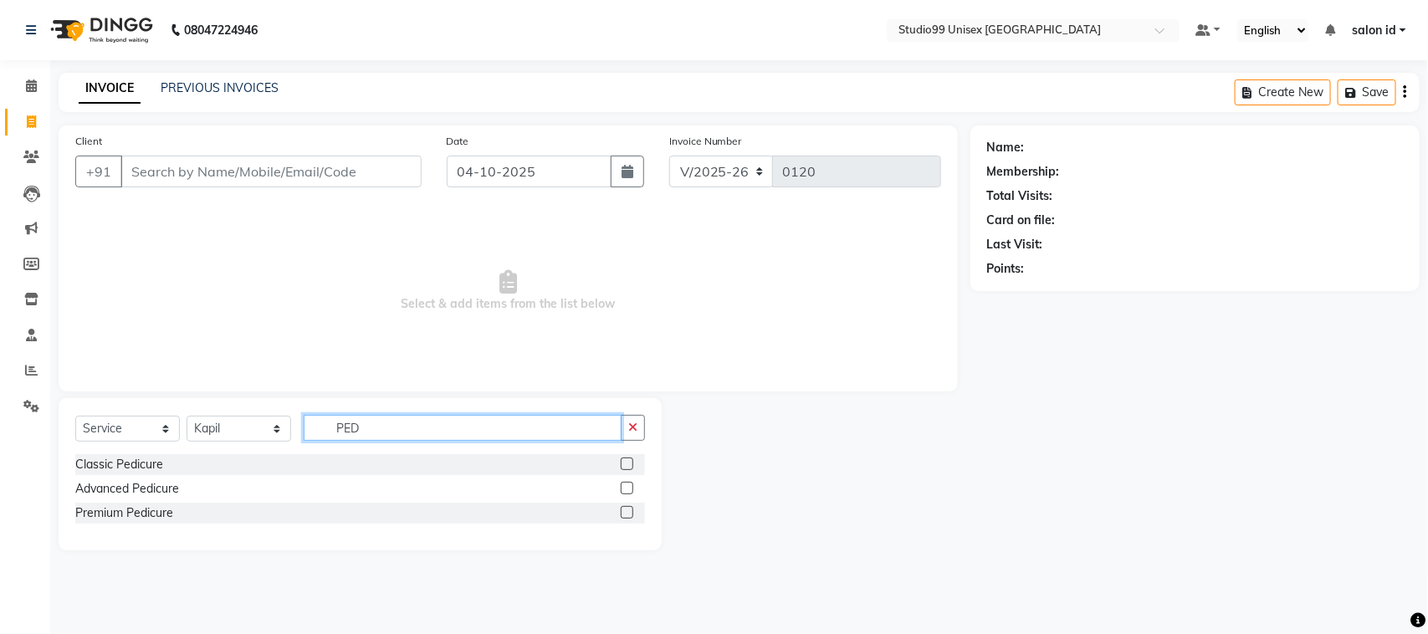
type input "PED"
click at [628, 466] on label at bounding box center [627, 464] width 13 height 13
click at [628, 466] on input "checkbox" at bounding box center [626, 464] width 11 height 11
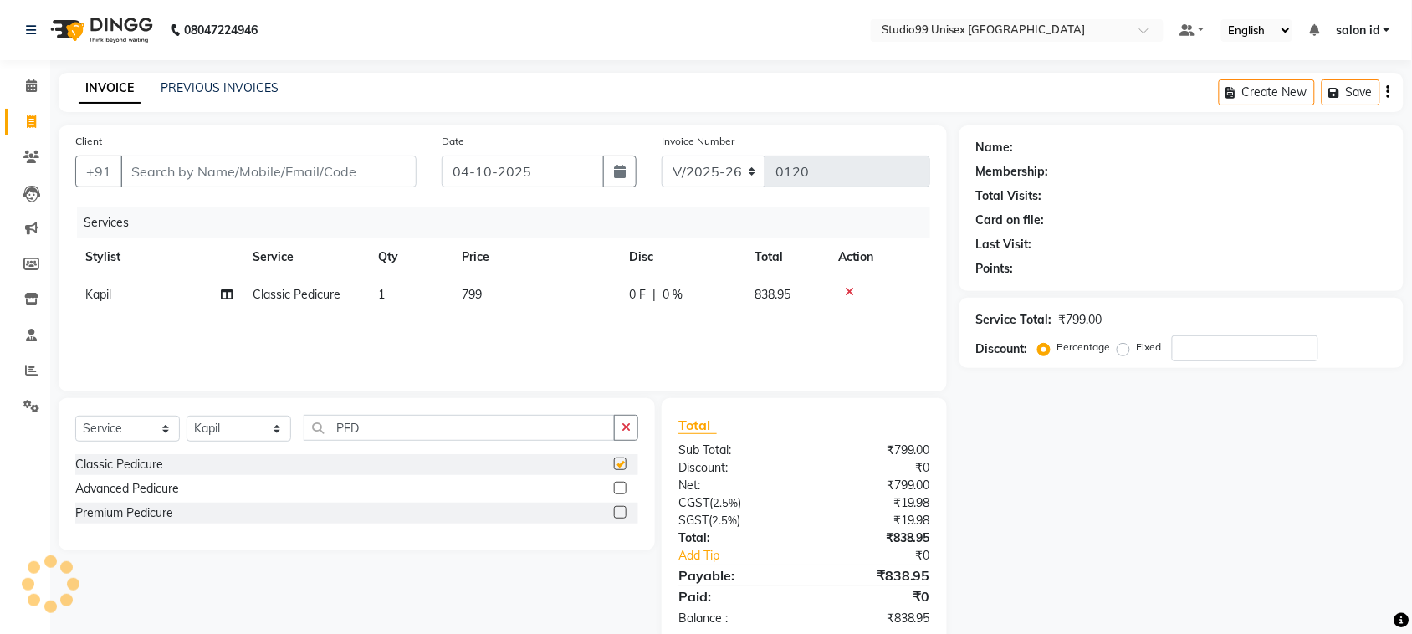
checkbox input "false"
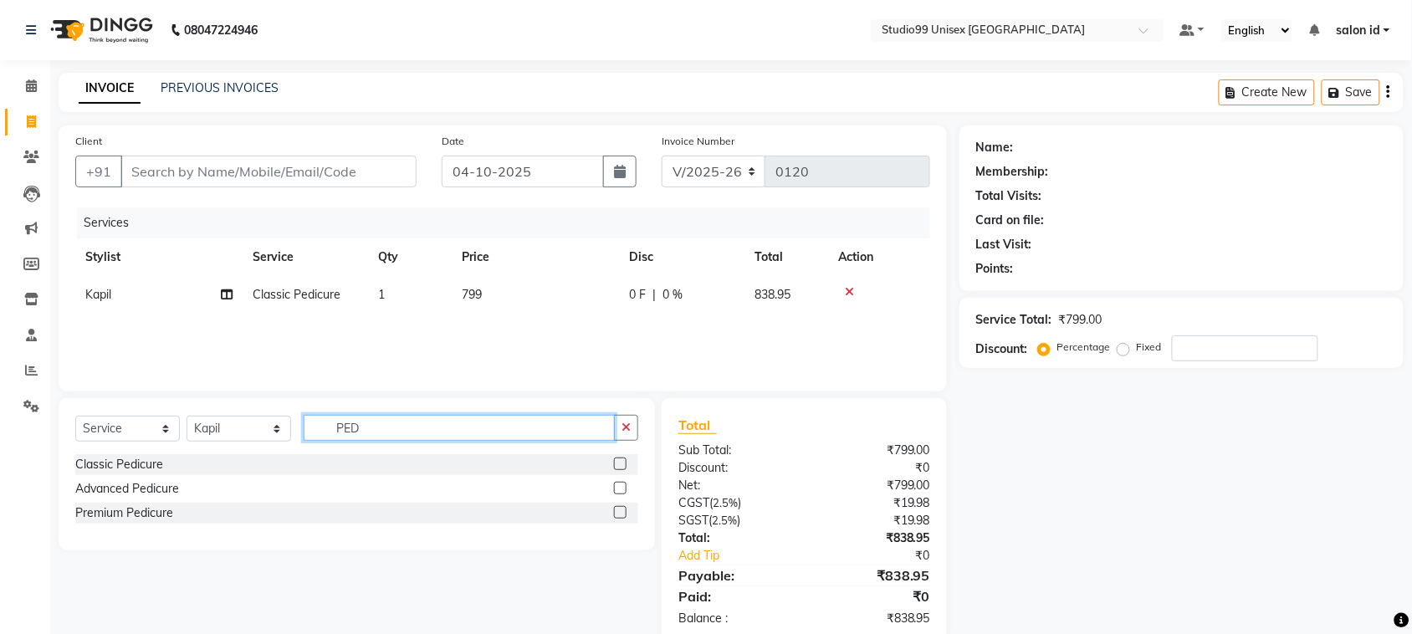
click at [465, 432] on input "PED" at bounding box center [459, 428] width 311 height 26
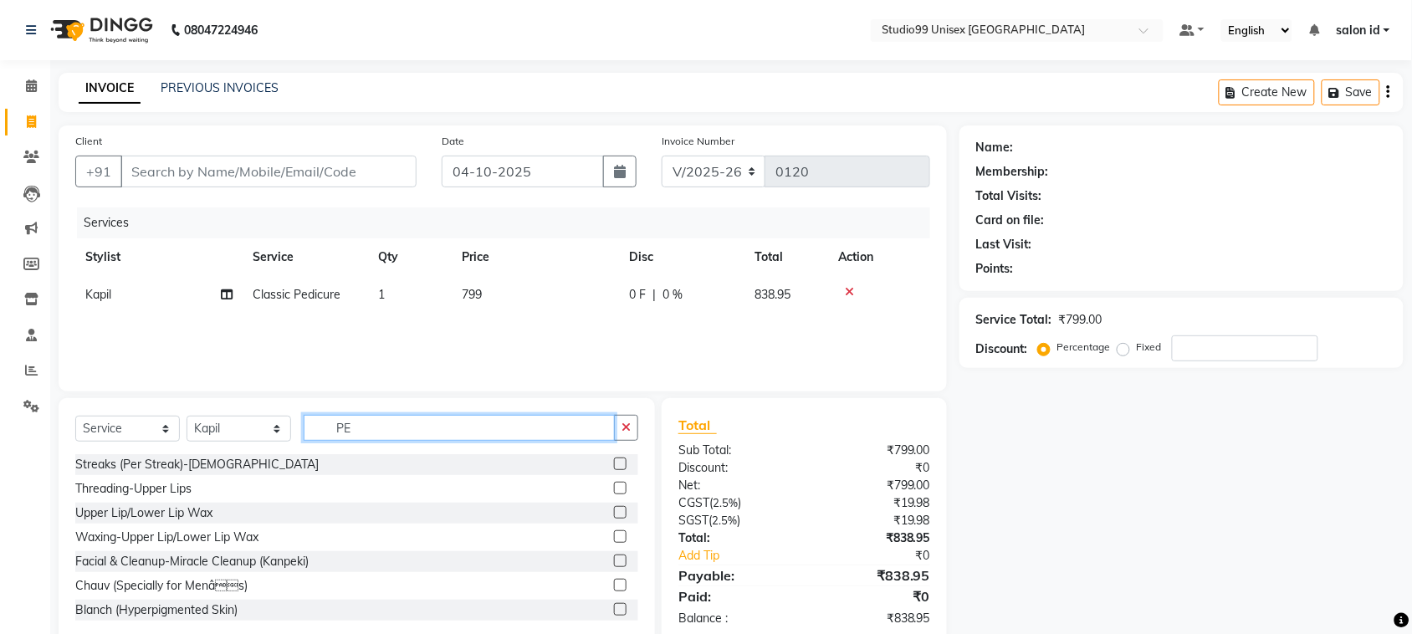
type input "P"
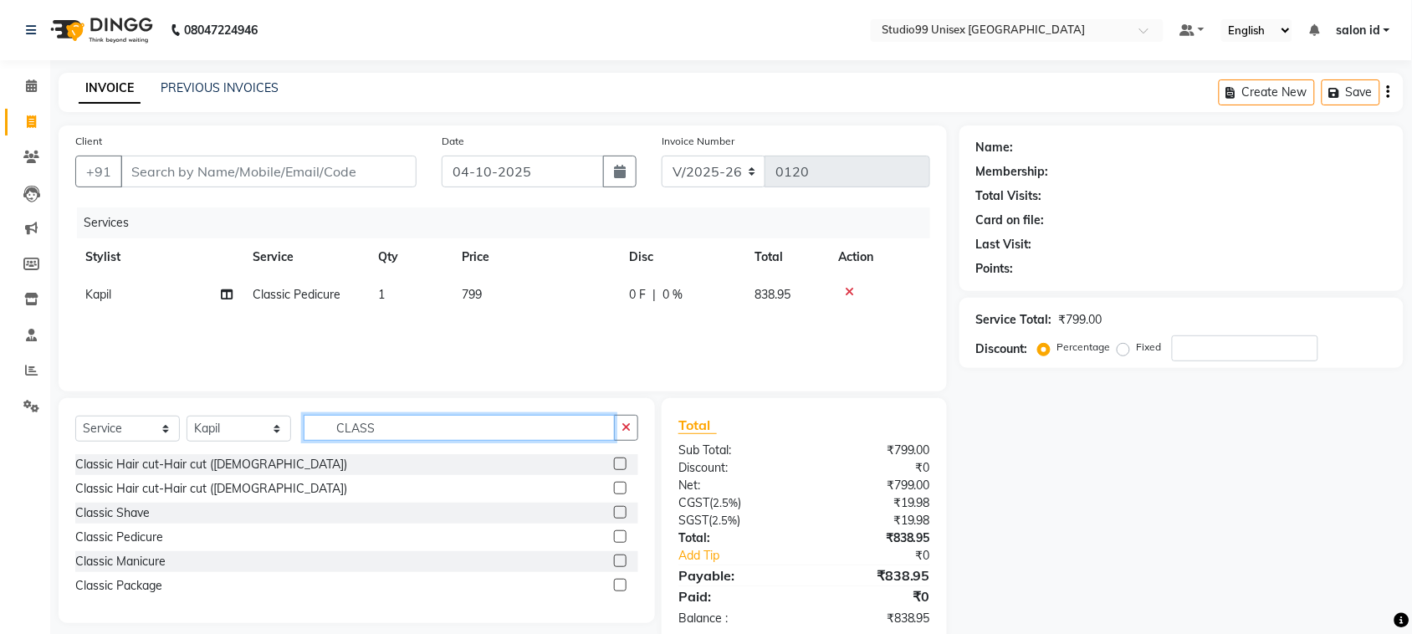
type input "CLASS"
click at [616, 561] on label at bounding box center [620, 561] width 13 height 13
click at [616, 561] on input "checkbox" at bounding box center [619, 561] width 11 height 11
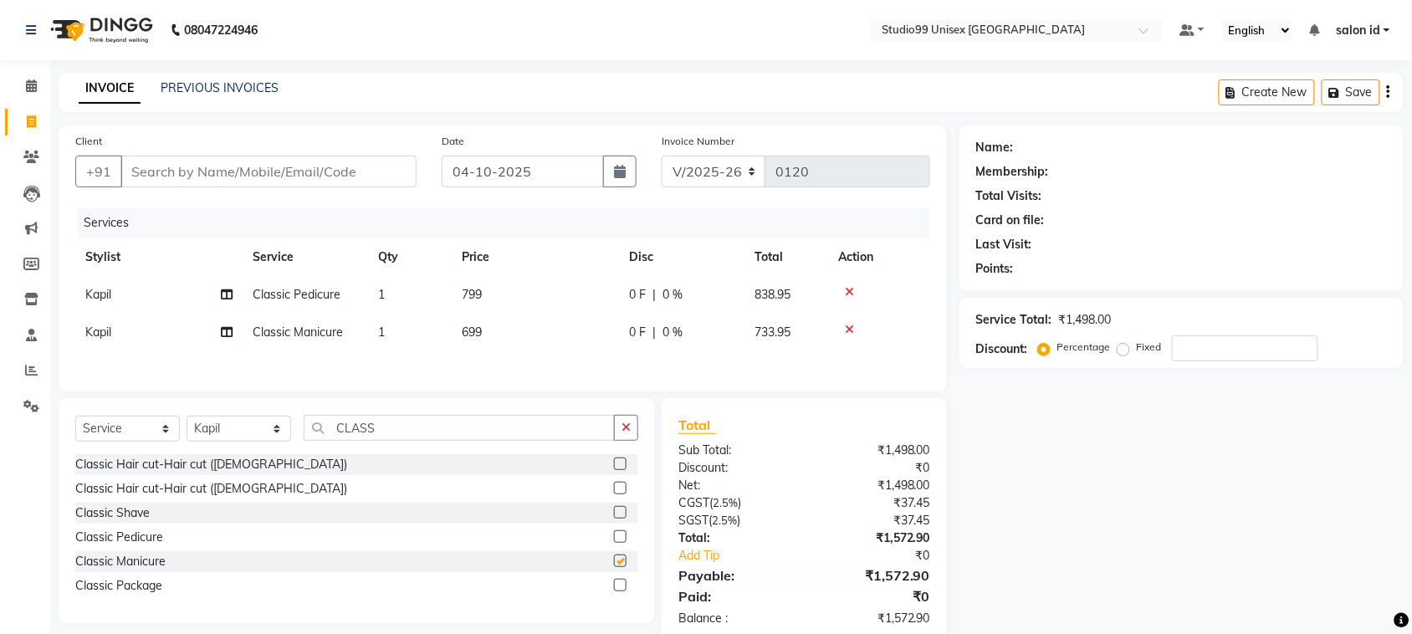
checkbox input "false"
click at [293, 172] on input "Client" at bounding box center [268, 172] width 296 height 32
type input "H"
type input "0"
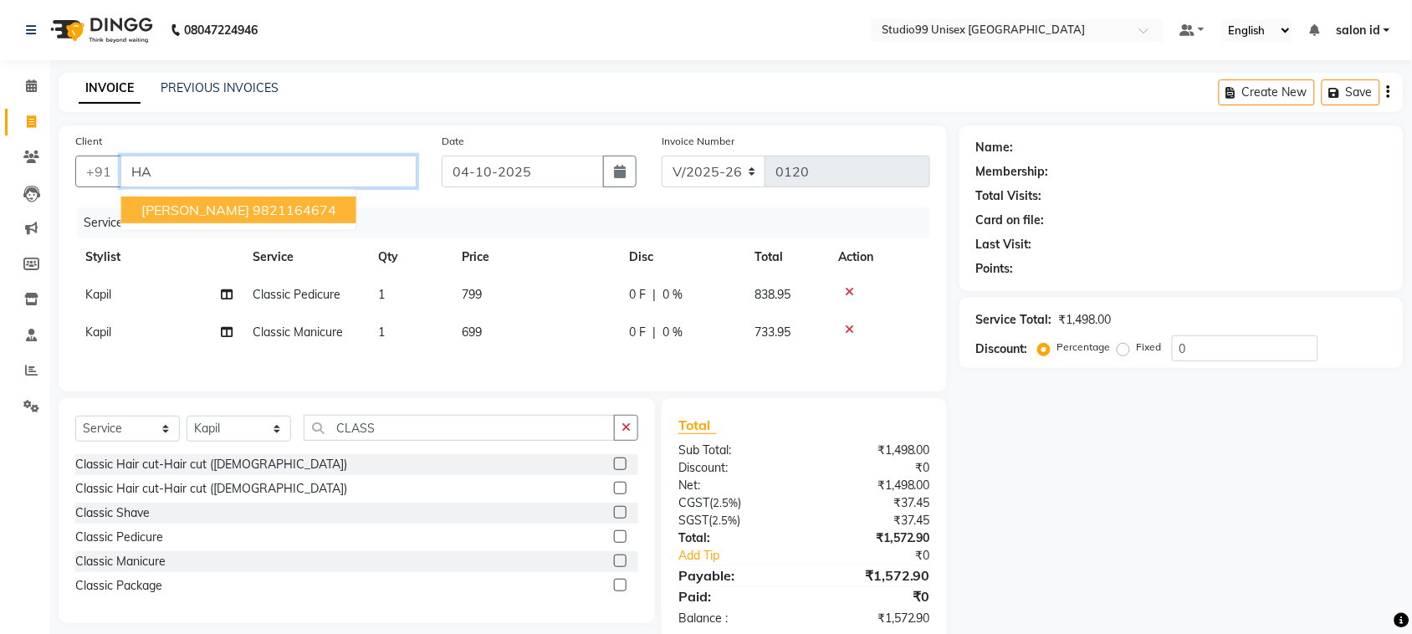
type input "H"
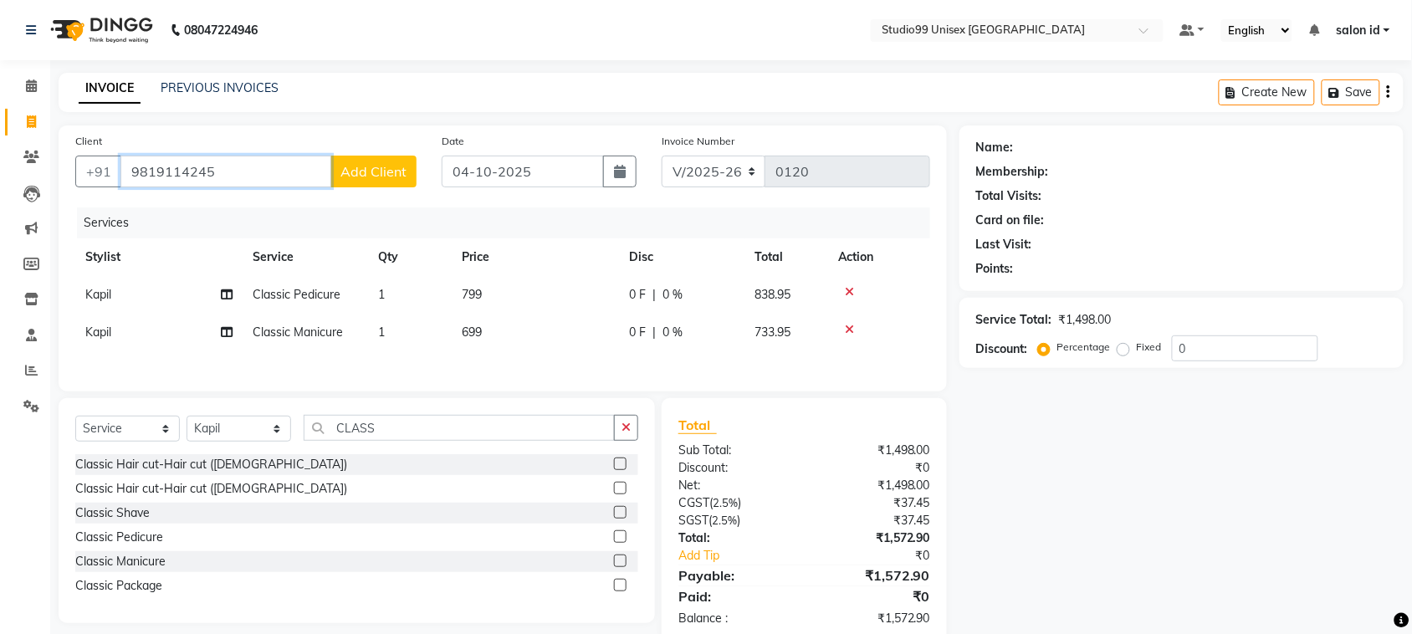
type input "9819114245"
click at [400, 171] on span "Add Client" at bounding box center [373, 171] width 66 height 17
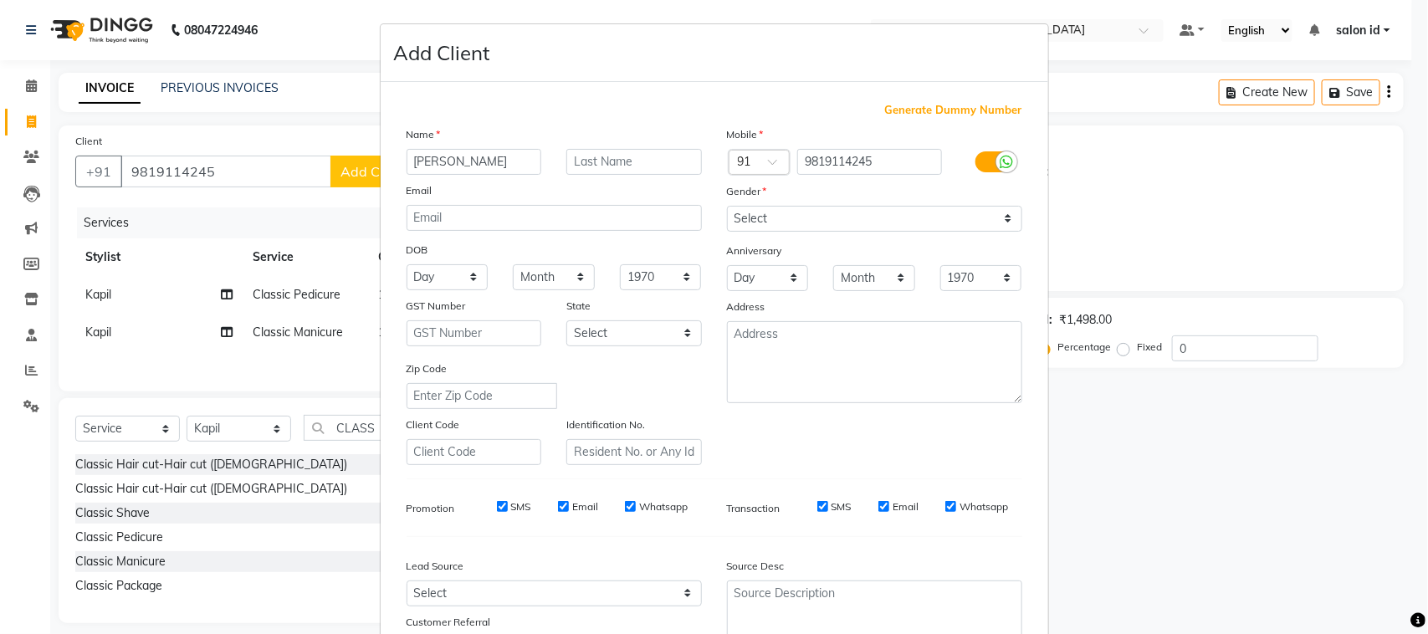
type input "[PERSON_NAME]"
click at [1001, 217] on select "Select [DEMOGRAPHIC_DATA] [DEMOGRAPHIC_DATA] Other Prefer Not To Say" at bounding box center [874, 219] width 295 height 26
select select "[DEMOGRAPHIC_DATA]"
click at [727, 206] on select "Select [DEMOGRAPHIC_DATA] [DEMOGRAPHIC_DATA] Other Prefer Not To Say" at bounding box center [874, 219] width 295 height 26
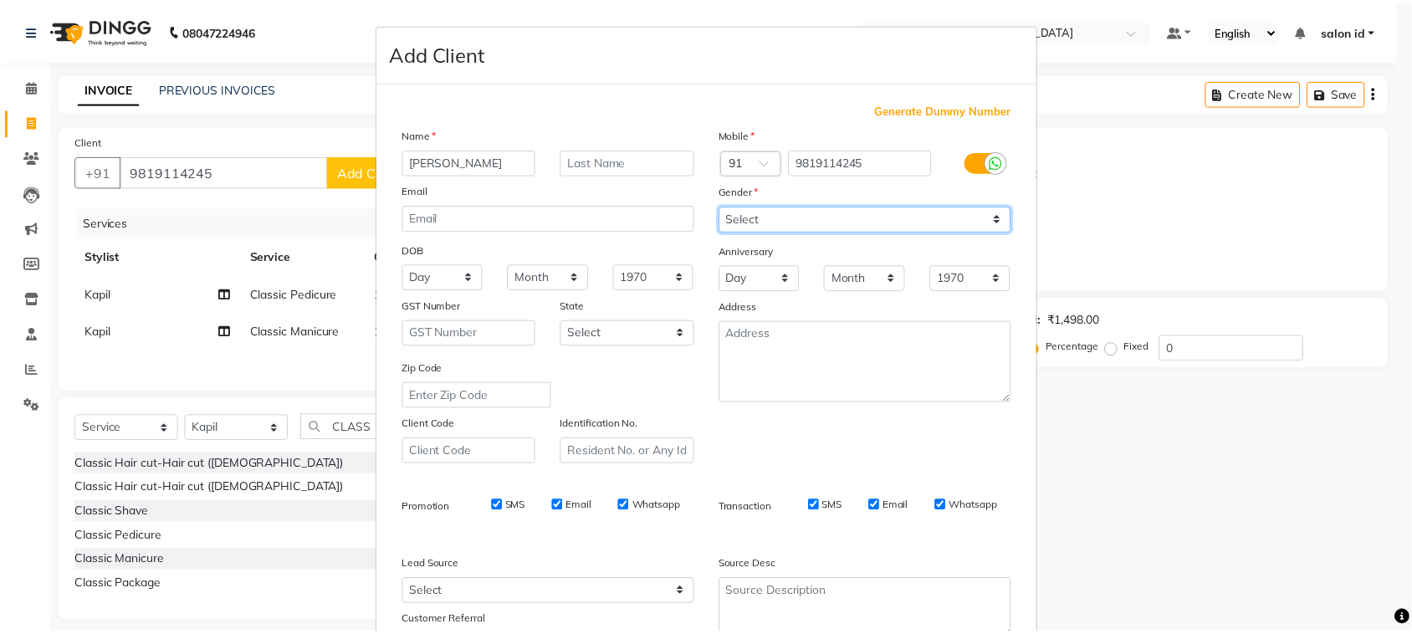
scroll to position [131, 0]
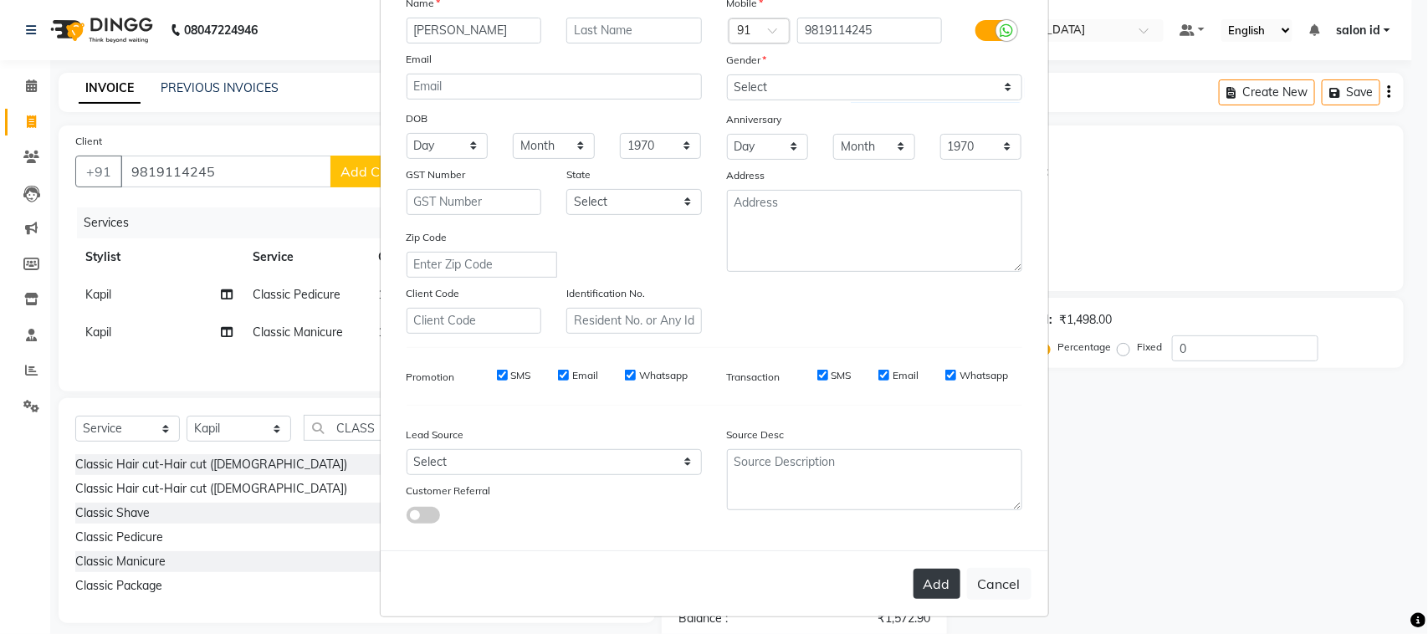
click at [924, 581] on button "Add" at bounding box center [936, 584] width 47 height 30
select select
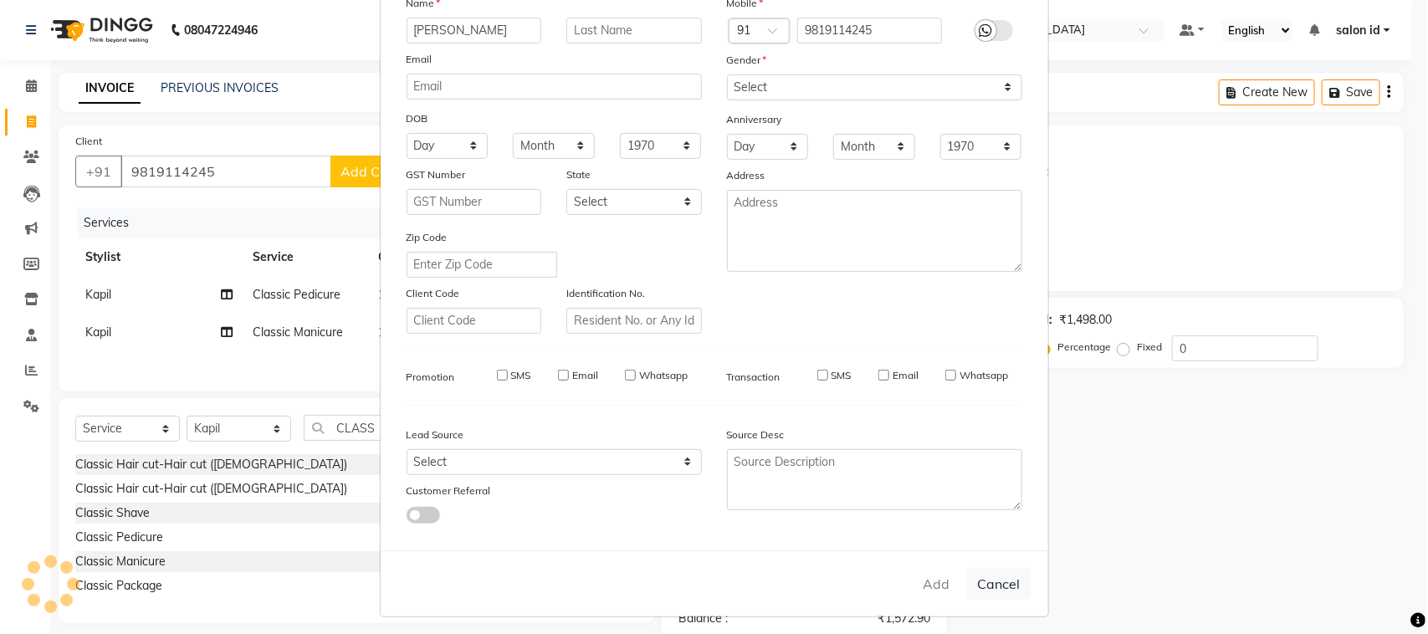
select select
checkbox input "false"
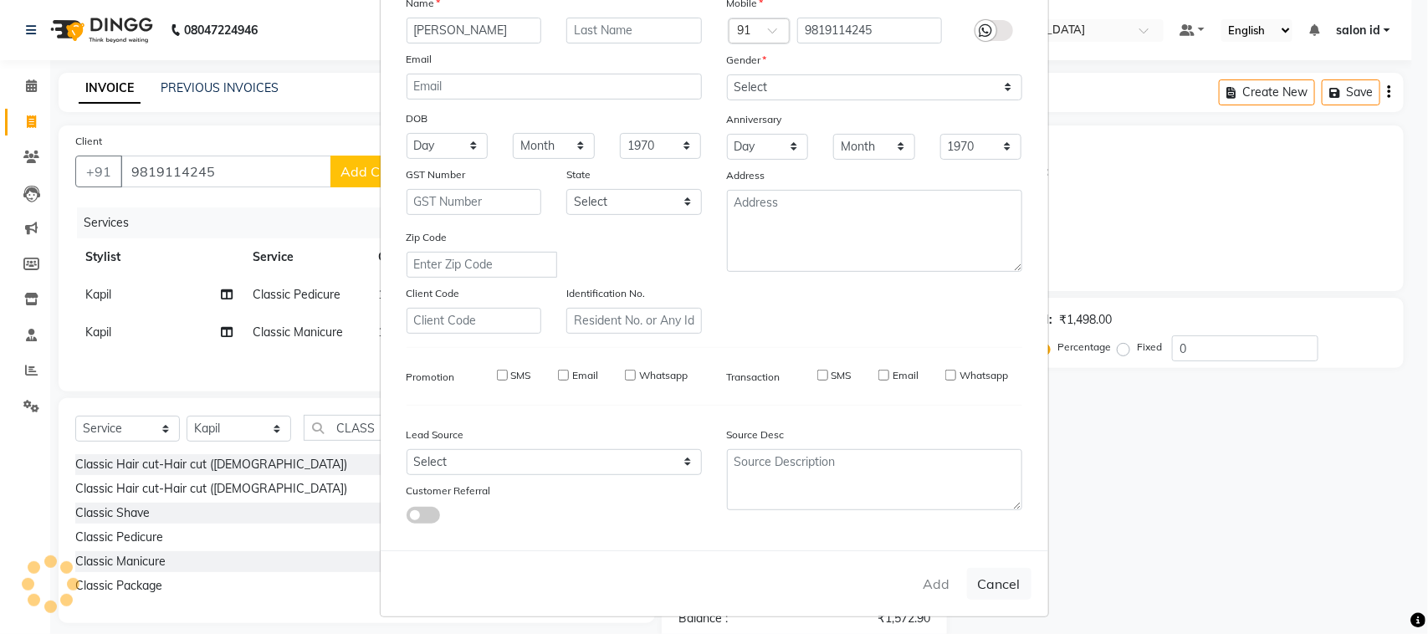
checkbox input "false"
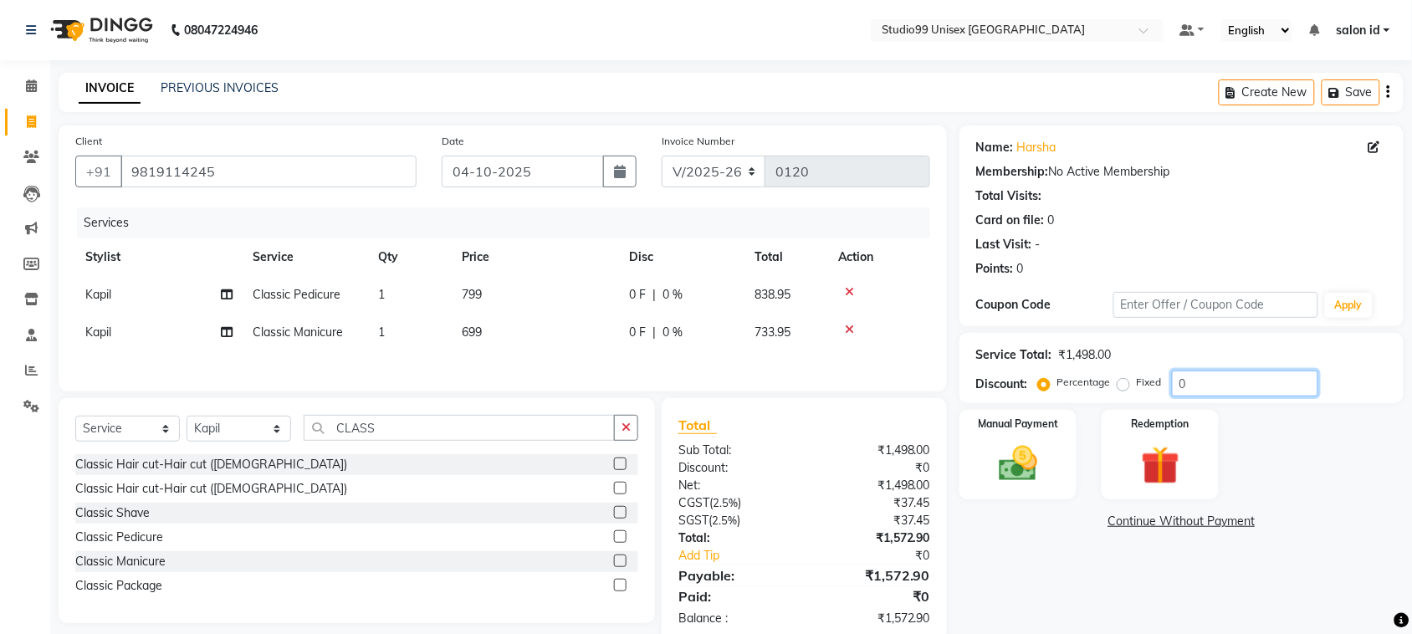
click at [1196, 378] on input "0" at bounding box center [1245, 384] width 146 height 26
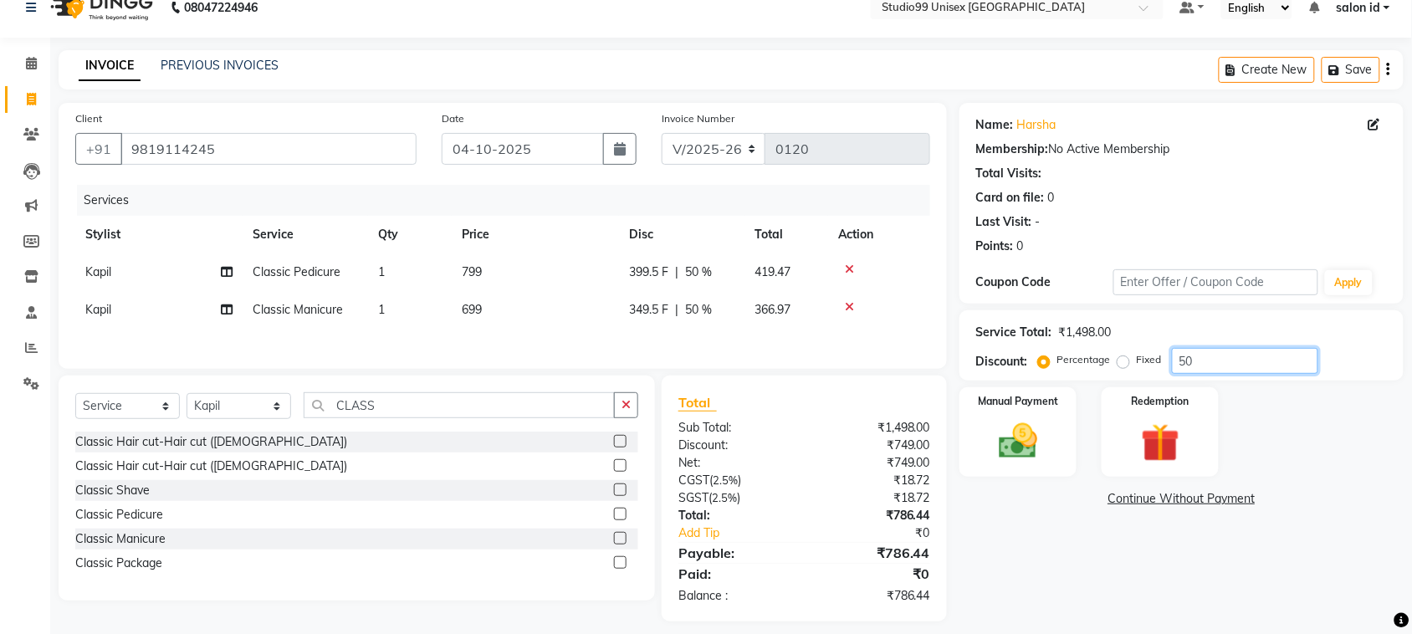
scroll to position [39, 0]
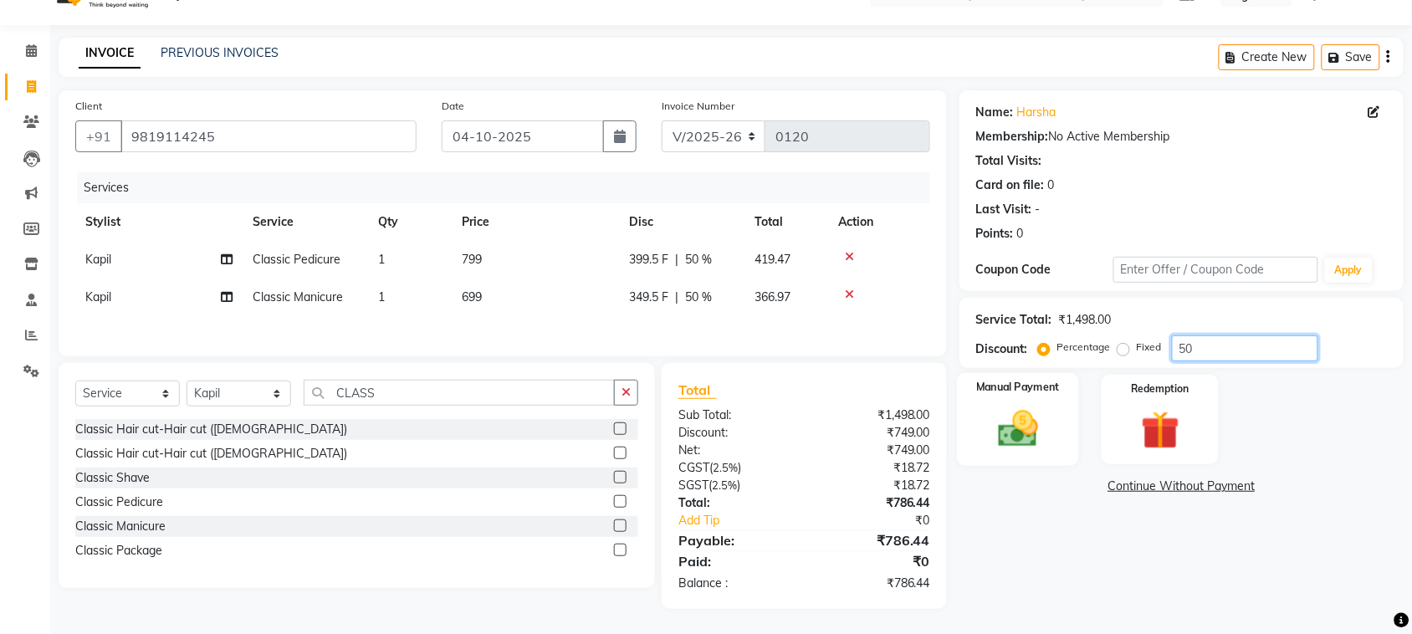
type input "50"
click at [1047, 412] on img at bounding box center [1017, 429] width 65 height 46
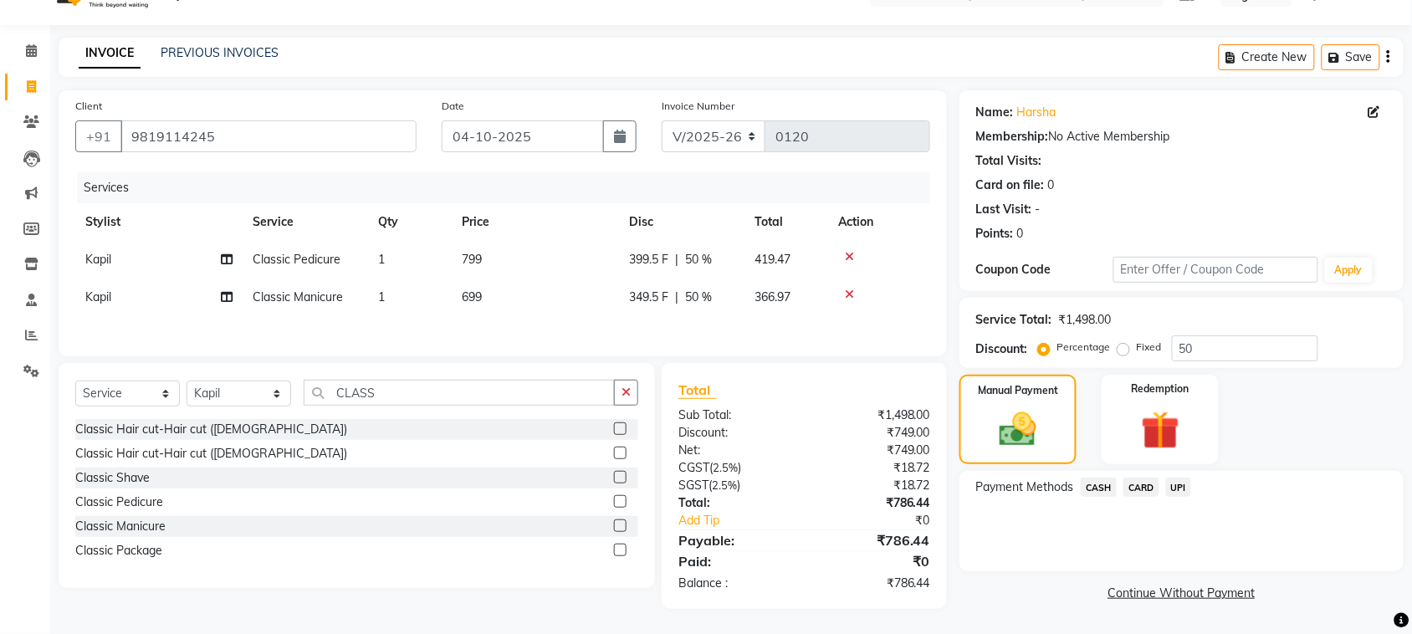
click at [1097, 488] on span "CASH" at bounding box center [1099, 487] width 36 height 19
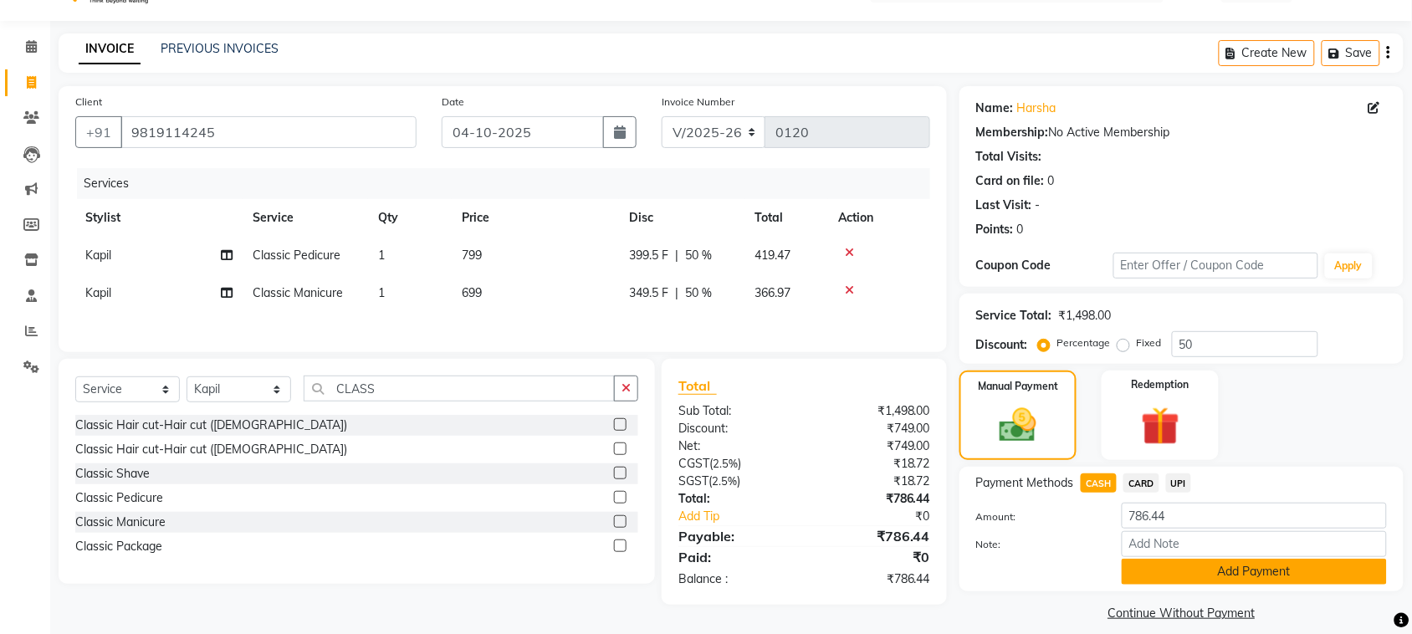
click at [1222, 566] on button "Add Payment" at bounding box center [1254, 572] width 265 height 26
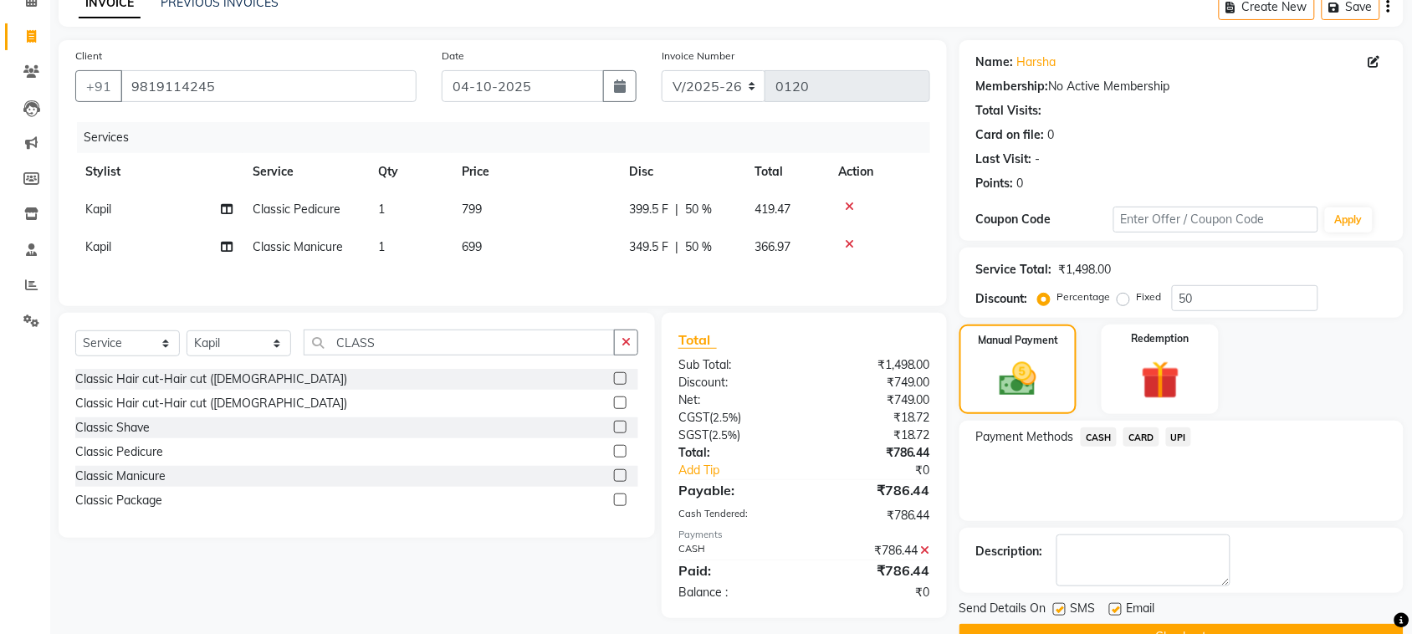
scroll to position [126, 0]
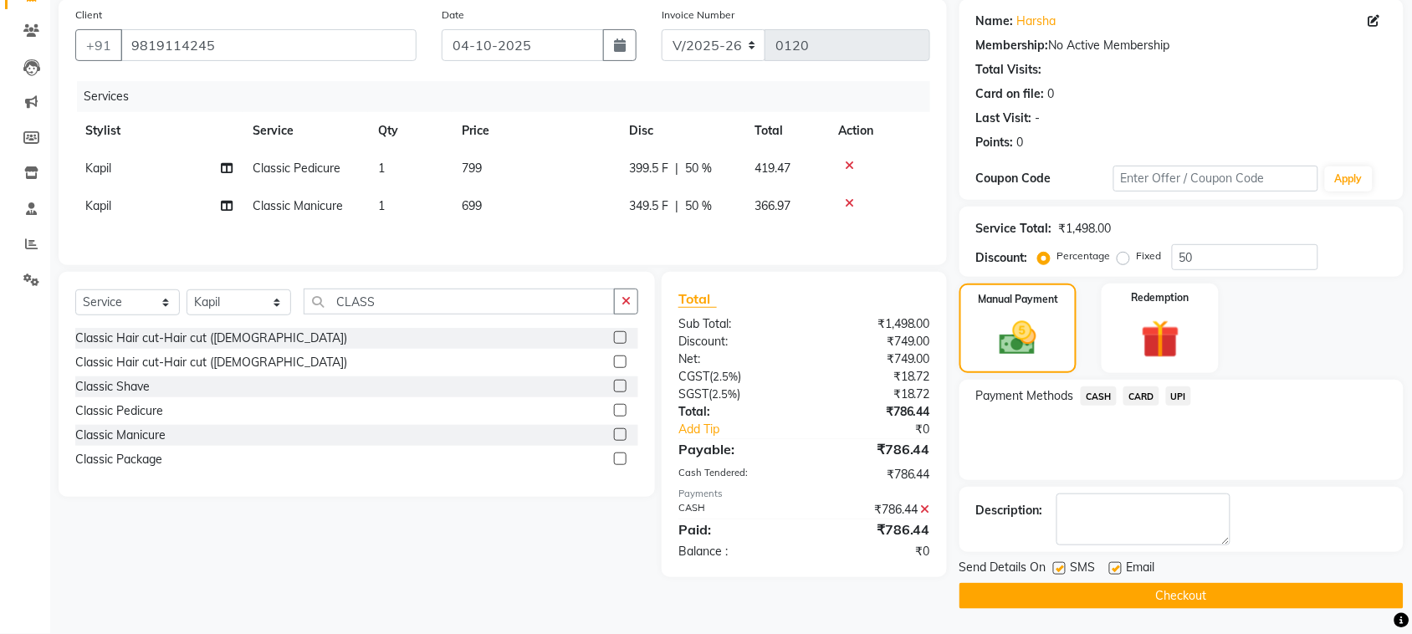
click at [1261, 600] on button "Checkout" at bounding box center [1181, 596] width 444 height 26
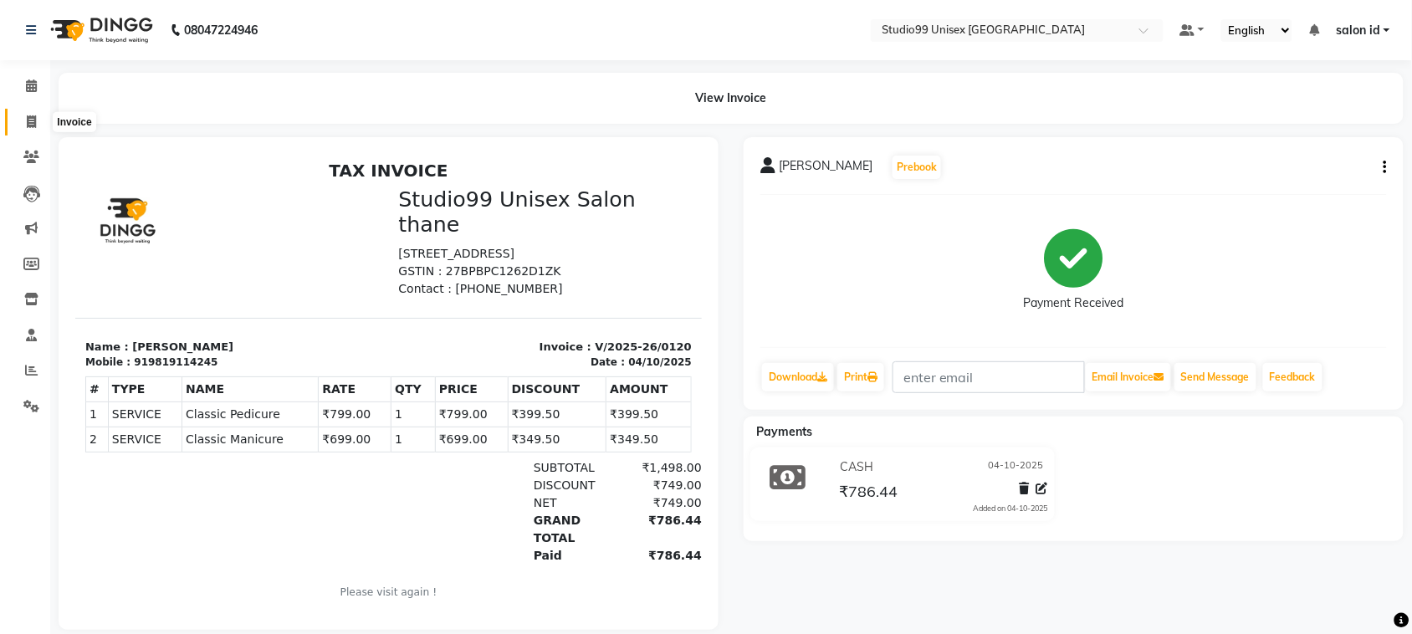
click at [28, 124] on icon at bounding box center [31, 121] width 9 height 13
select select "service"
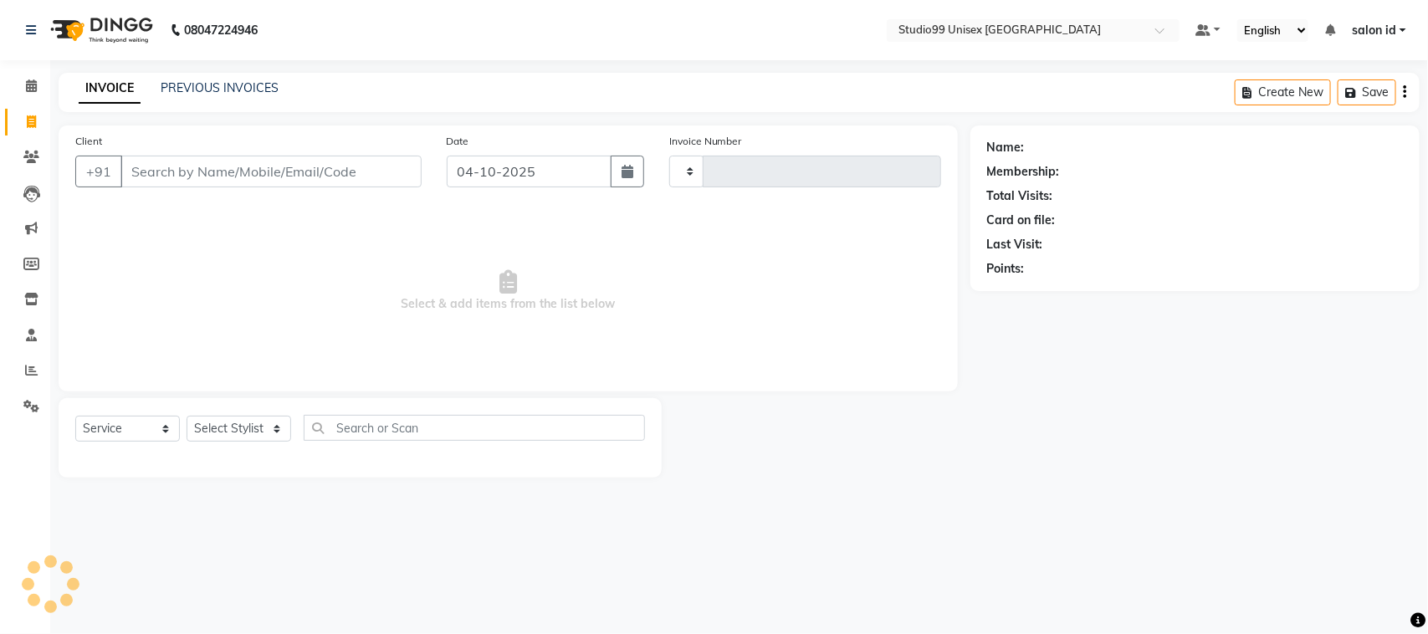
type input "0121"
select select "9023"
click at [274, 423] on select "Select Stylist [PERSON_NAME] [PERSON_NAME] salon id [PERSON_NAME] [PERSON_NAME]…" at bounding box center [239, 429] width 105 height 26
select select "92954"
click at [187, 416] on select "Select Stylist [PERSON_NAME] [PERSON_NAME] salon id [PERSON_NAME] [PERSON_NAME]…" at bounding box center [239, 429] width 105 height 26
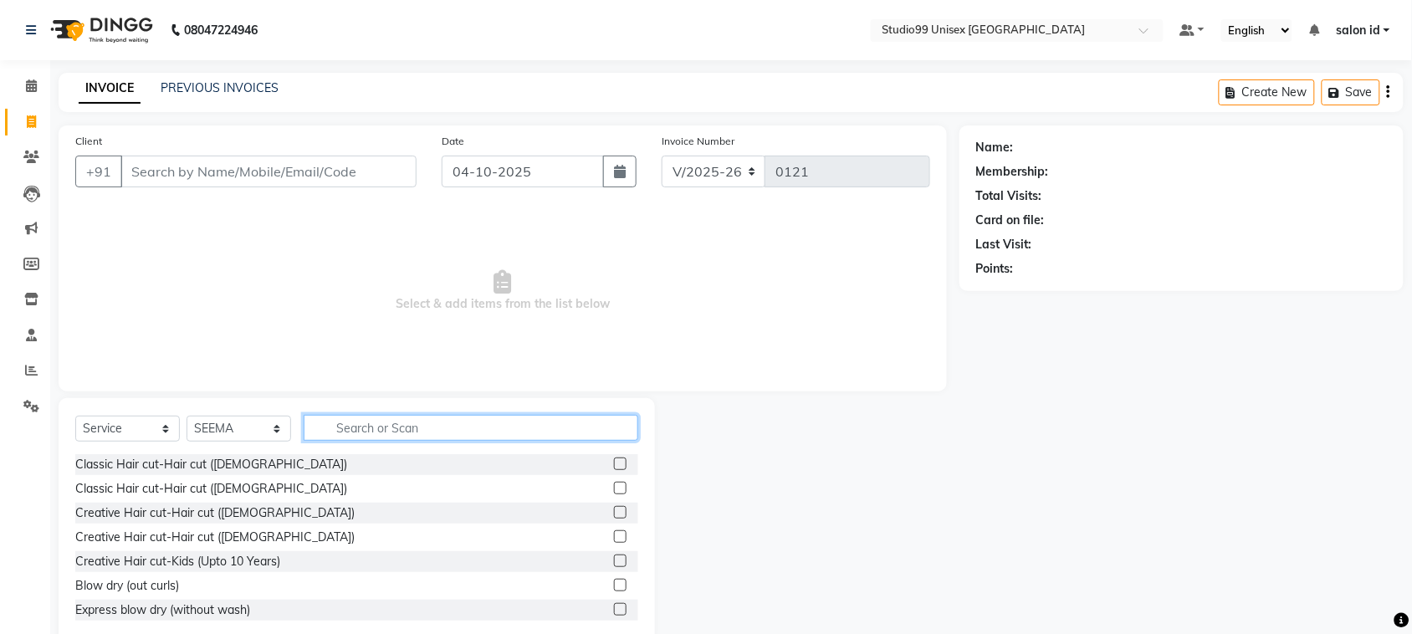
click at [357, 425] on input "text" at bounding box center [471, 428] width 335 height 26
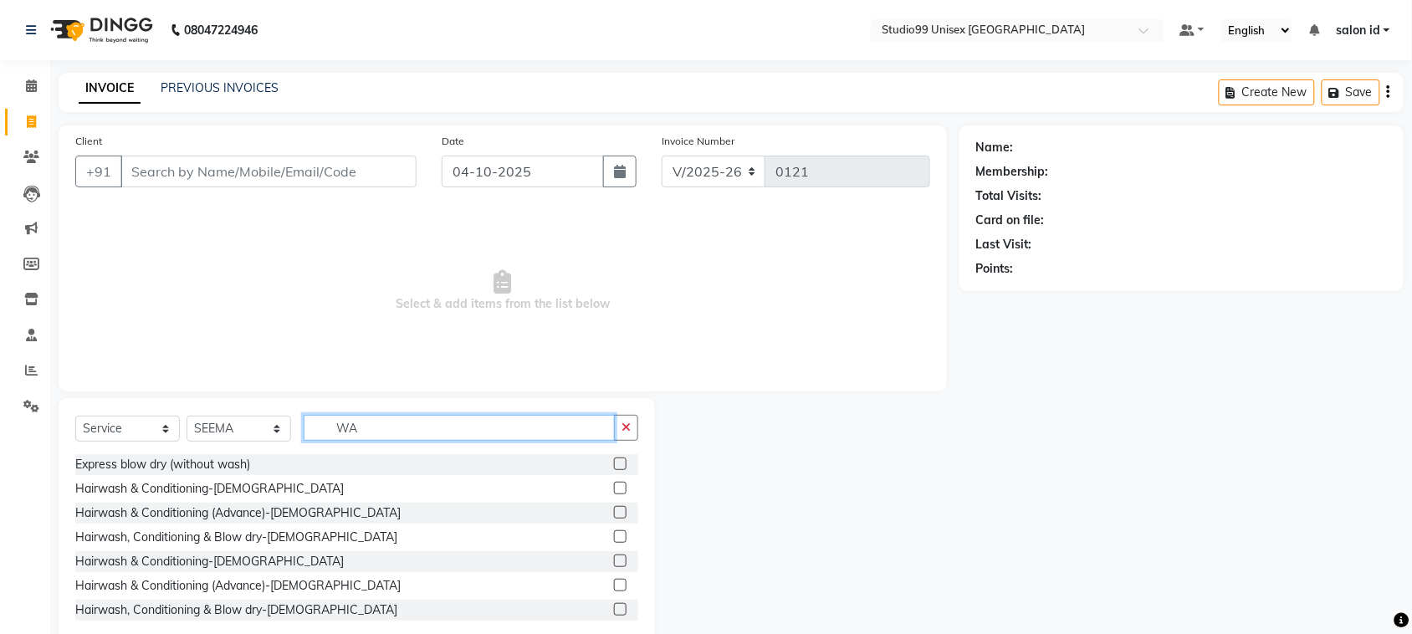
type input "W"
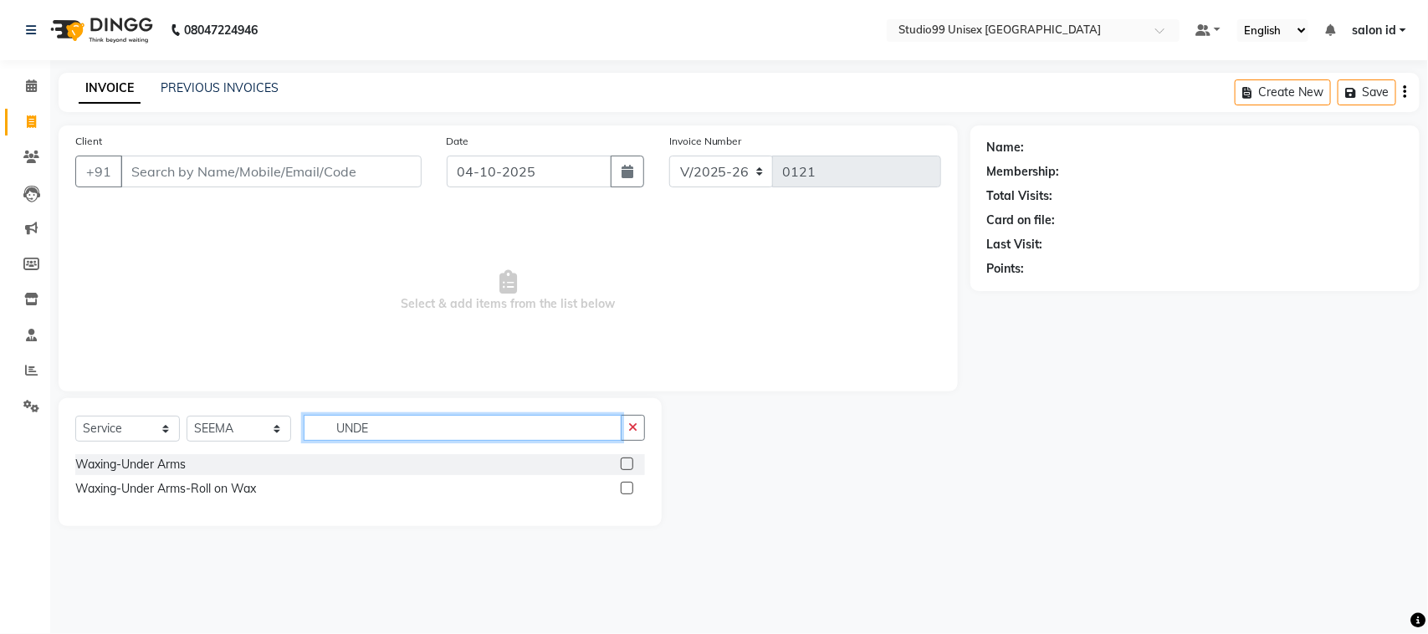
type input "UNDE"
click at [629, 488] on label at bounding box center [627, 488] width 13 height 13
click at [629, 488] on input "checkbox" at bounding box center [626, 488] width 11 height 11
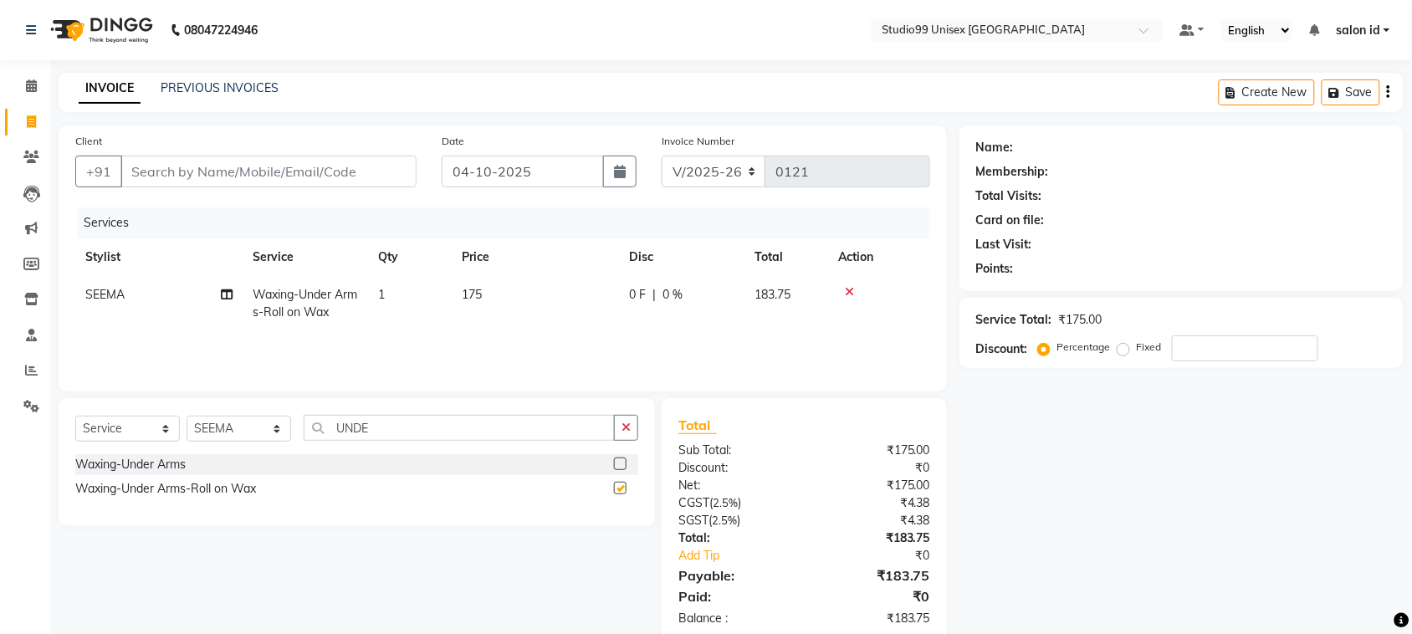
checkbox input "false"
click at [851, 290] on icon at bounding box center [849, 292] width 9 height 12
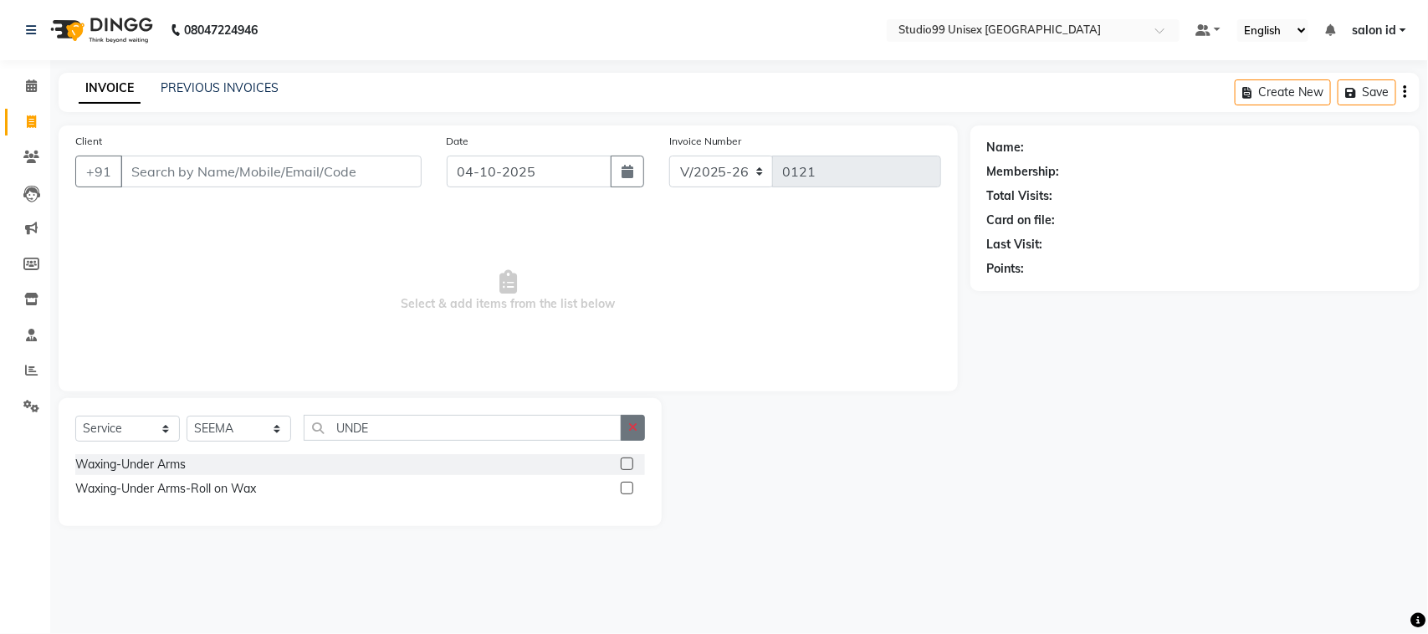
click at [632, 432] on icon "button" at bounding box center [632, 428] width 9 height 12
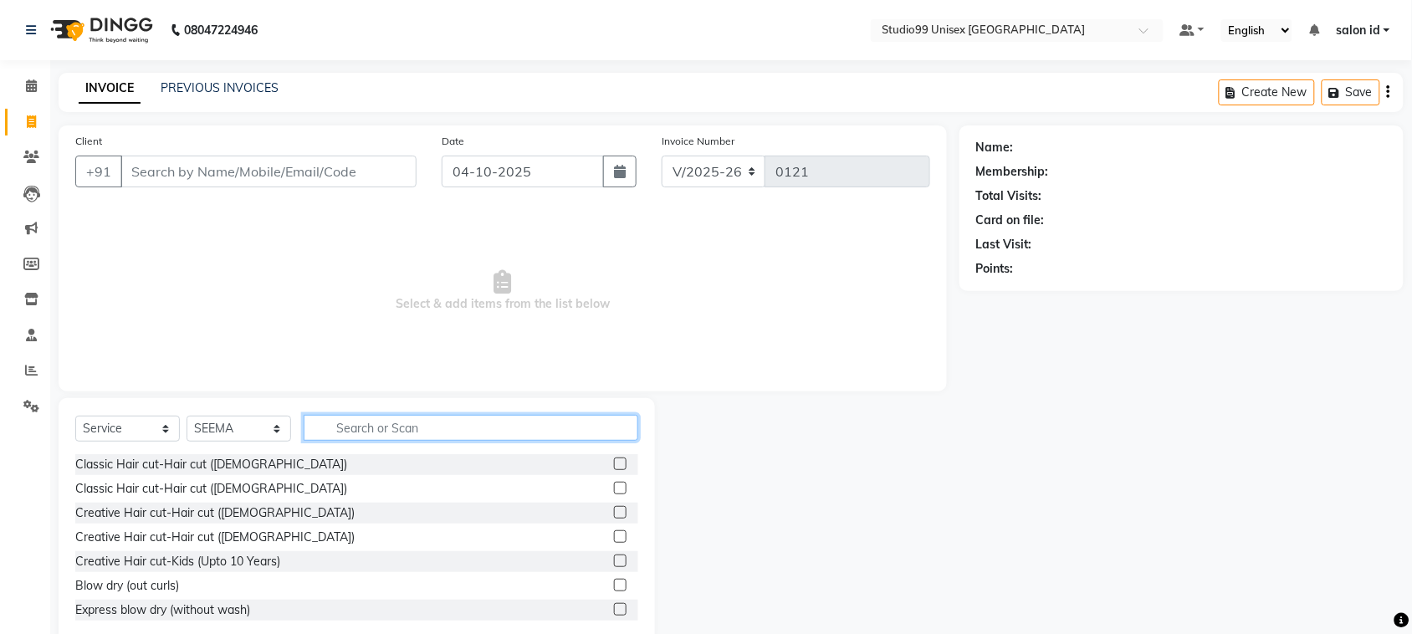
click at [453, 429] on input "text" at bounding box center [471, 428] width 335 height 26
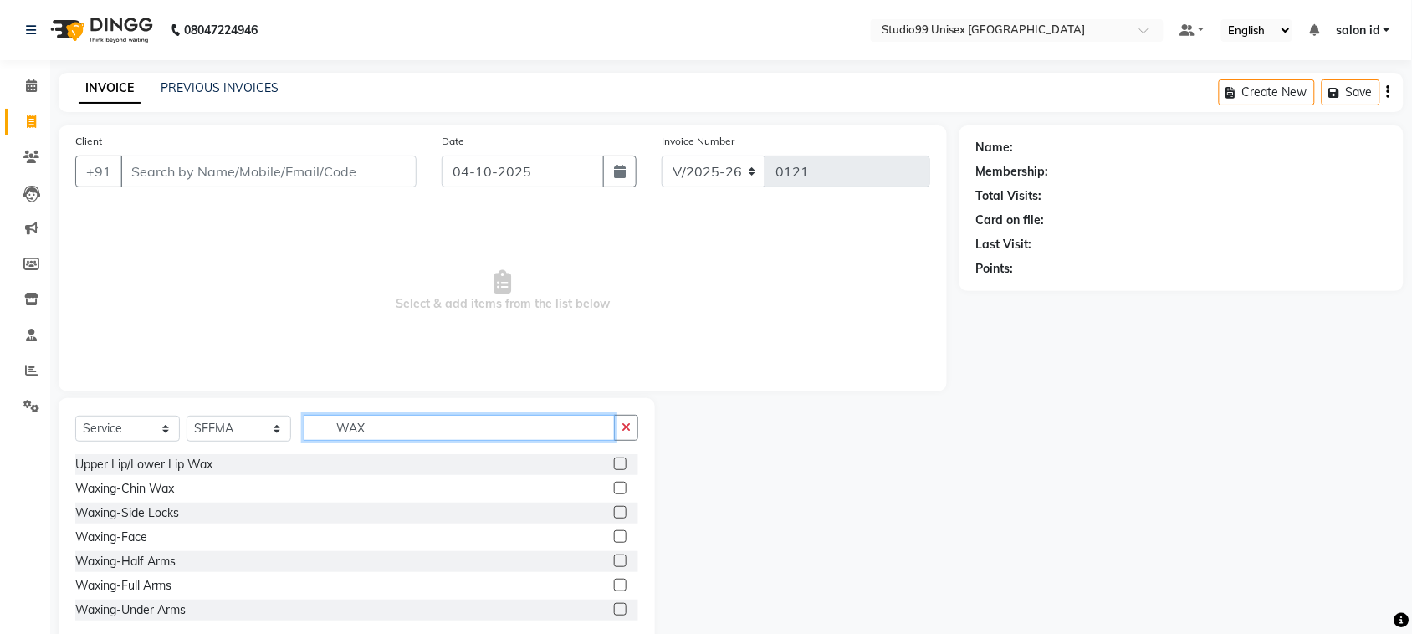
type input "WAX"
click at [614, 565] on label at bounding box center [620, 561] width 13 height 13
click at [614, 565] on input "checkbox" at bounding box center [619, 561] width 11 height 11
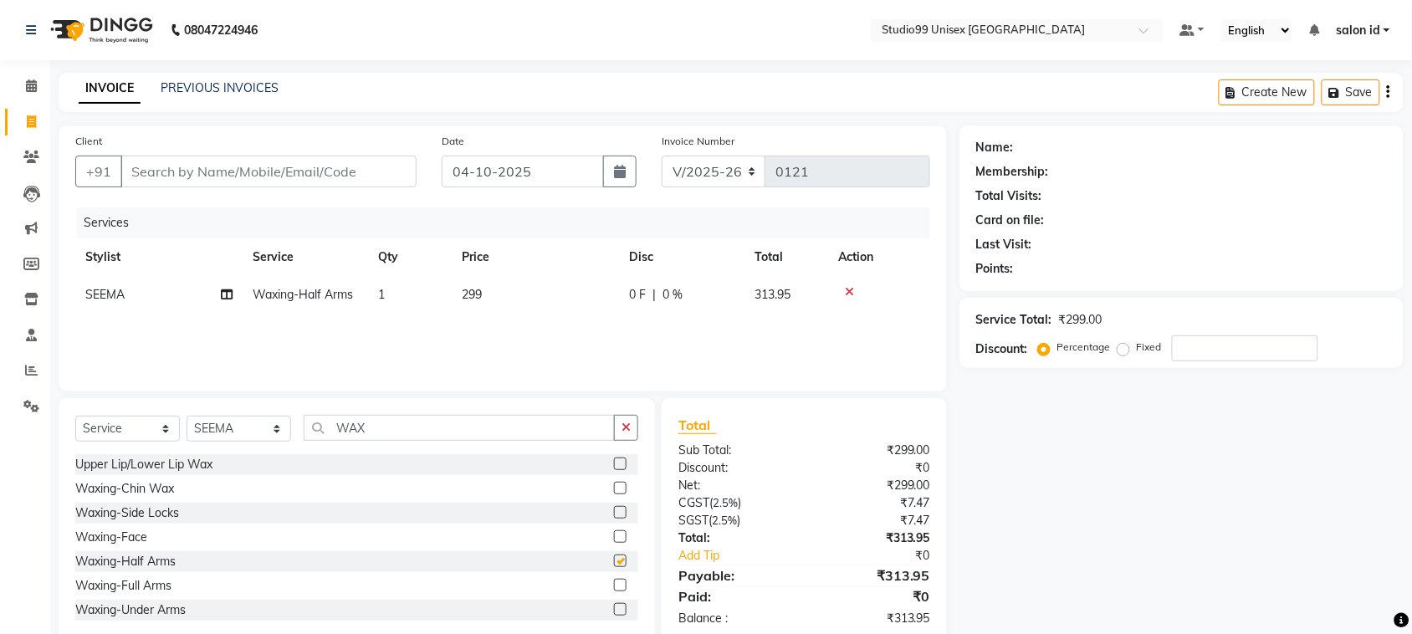
checkbox input "false"
click at [422, 427] on input "WAX" at bounding box center [459, 428] width 311 height 26
type input "W"
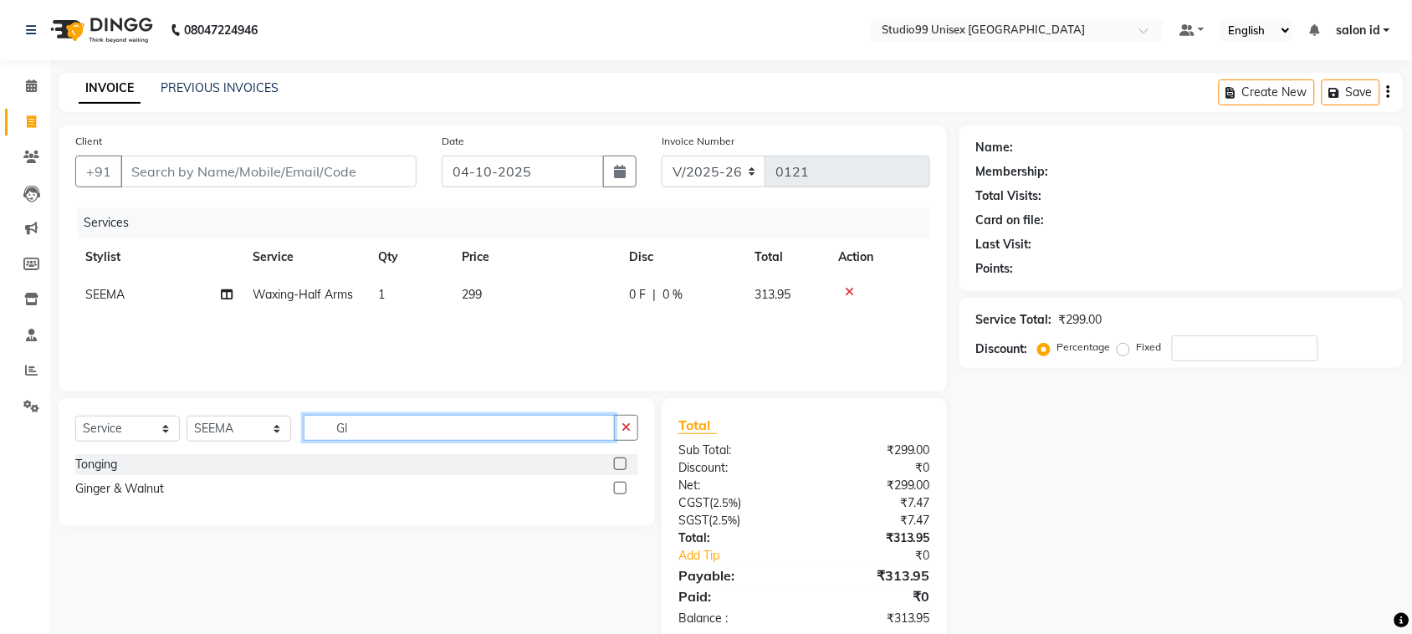
type input "GI"
click at [623, 488] on label at bounding box center [620, 488] width 13 height 13
click at [623, 488] on input "checkbox" at bounding box center [619, 488] width 11 height 11
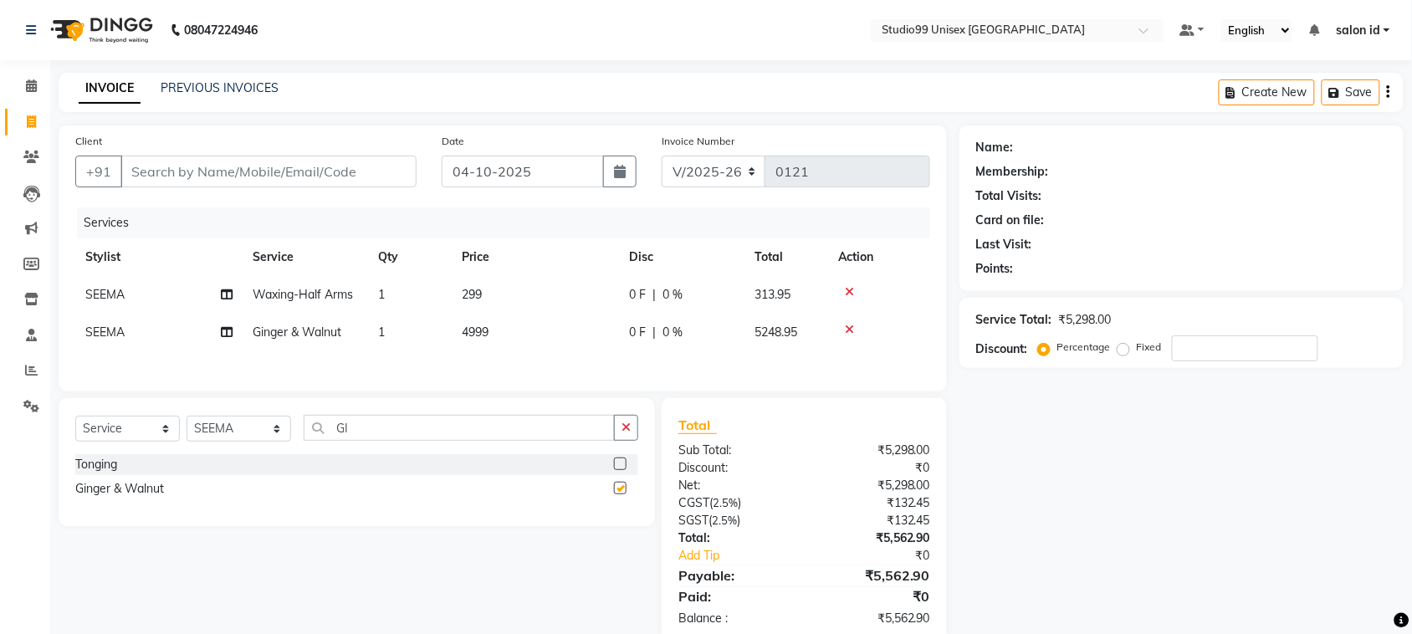
checkbox input "false"
click at [1186, 347] on input "number" at bounding box center [1245, 348] width 146 height 26
type input "50"
click at [1108, 433] on div "Name: Membership: Total Visits: Card on file: Last Visit: Points: Service Total…" at bounding box center [1187, 384] width 457 height 519
click at [357, 171] on input "Client" at bounding box center [268, 172] width 296 height 32
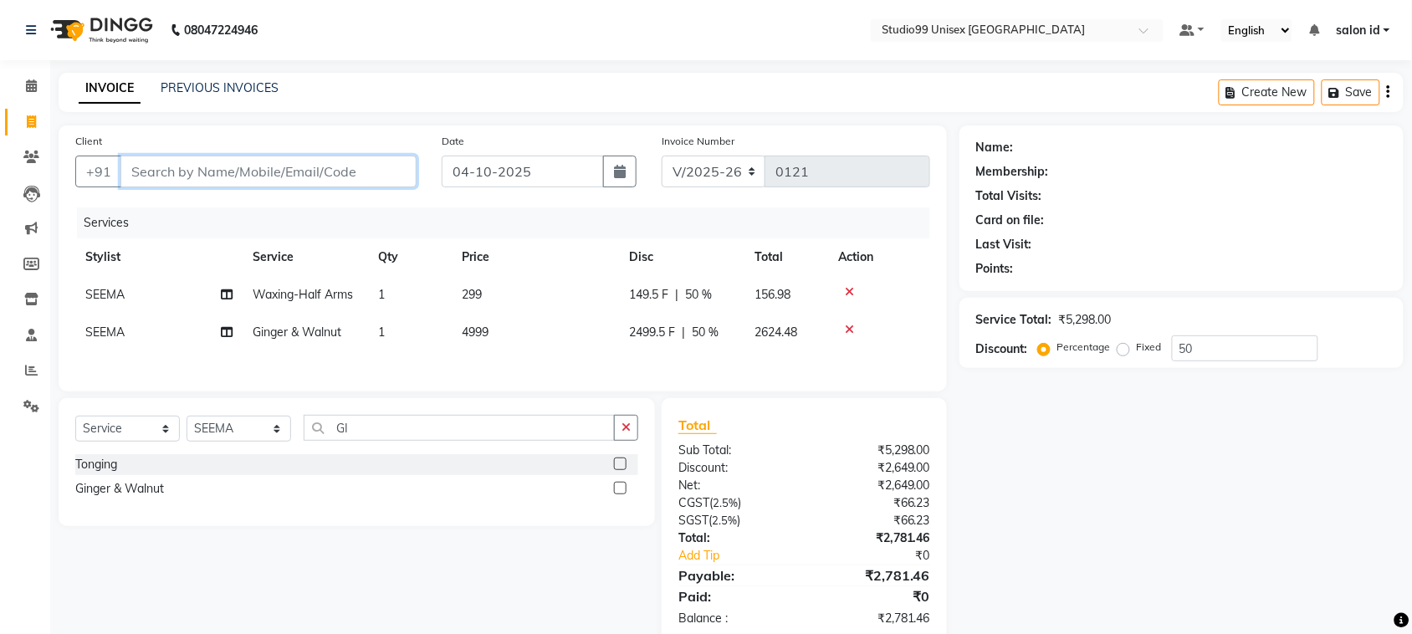
type input "9"
type input "0"
type input "9004180808"
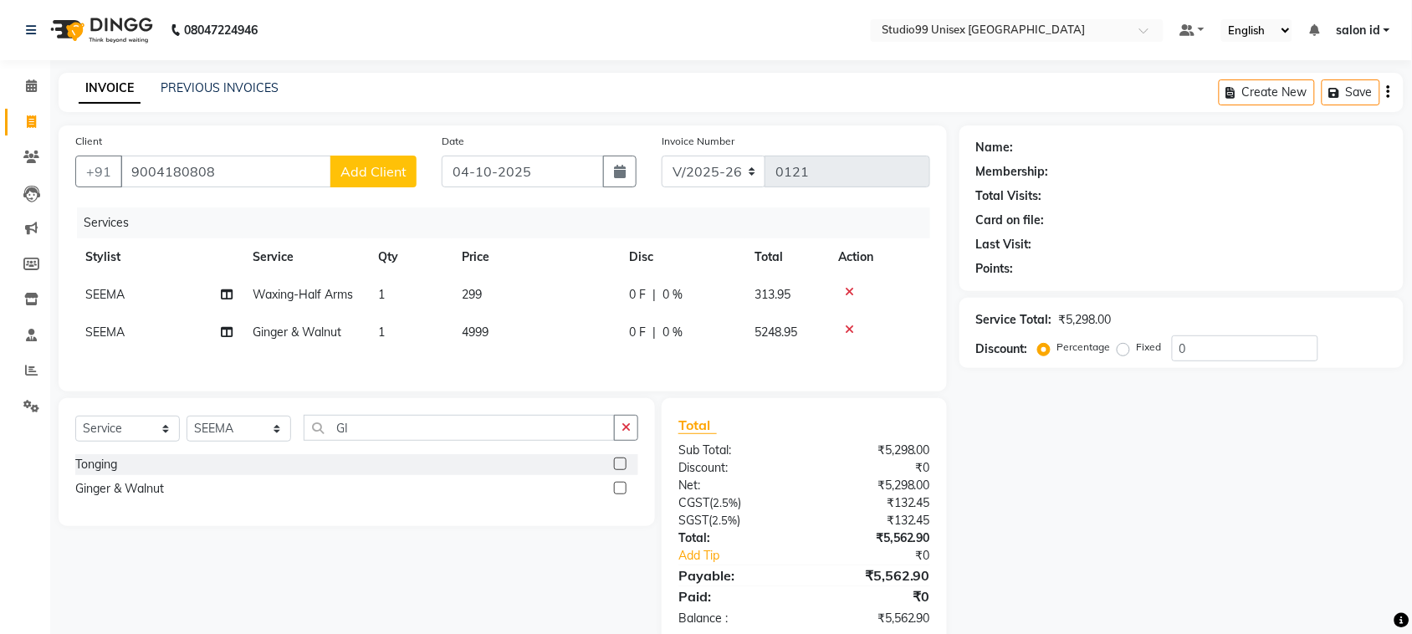
click at [357, 171] on span "Add Client" at bounding box center [373, 171] width 66 height 17
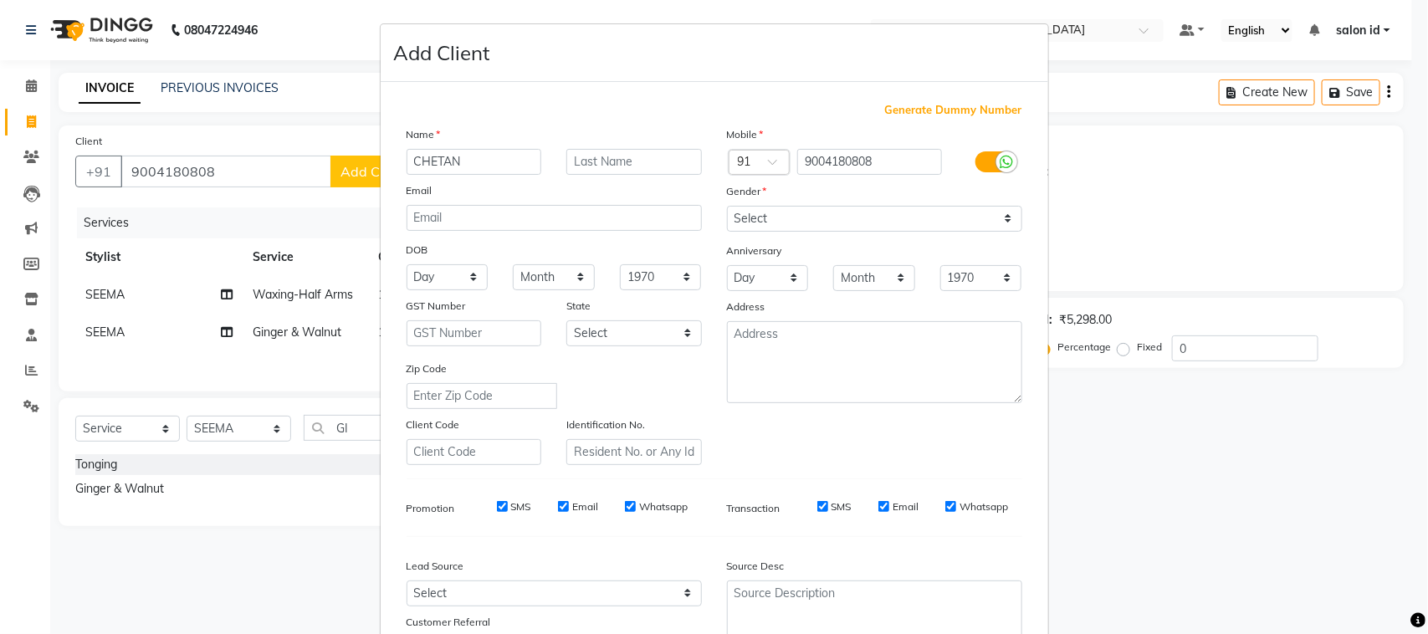
type input "CHETAN"
type input "PATIL"
click at [997, 222] on select "Select [DEMOGRAPHIC_DATA] [DEMOGRAPHIC_DATA] Other Prefer Not To Say" at bounding box center [874, 219] width 295 height 26
select select "[DEMOGRAPHIC_DATA]"
click at [727, 206] on select "Select [DEMOGRAPHIC_DATA] [DEMOGRAPHIC_DATA] Other Prefer Not To Say" at bounding box center [874, 219] width 295 height 26
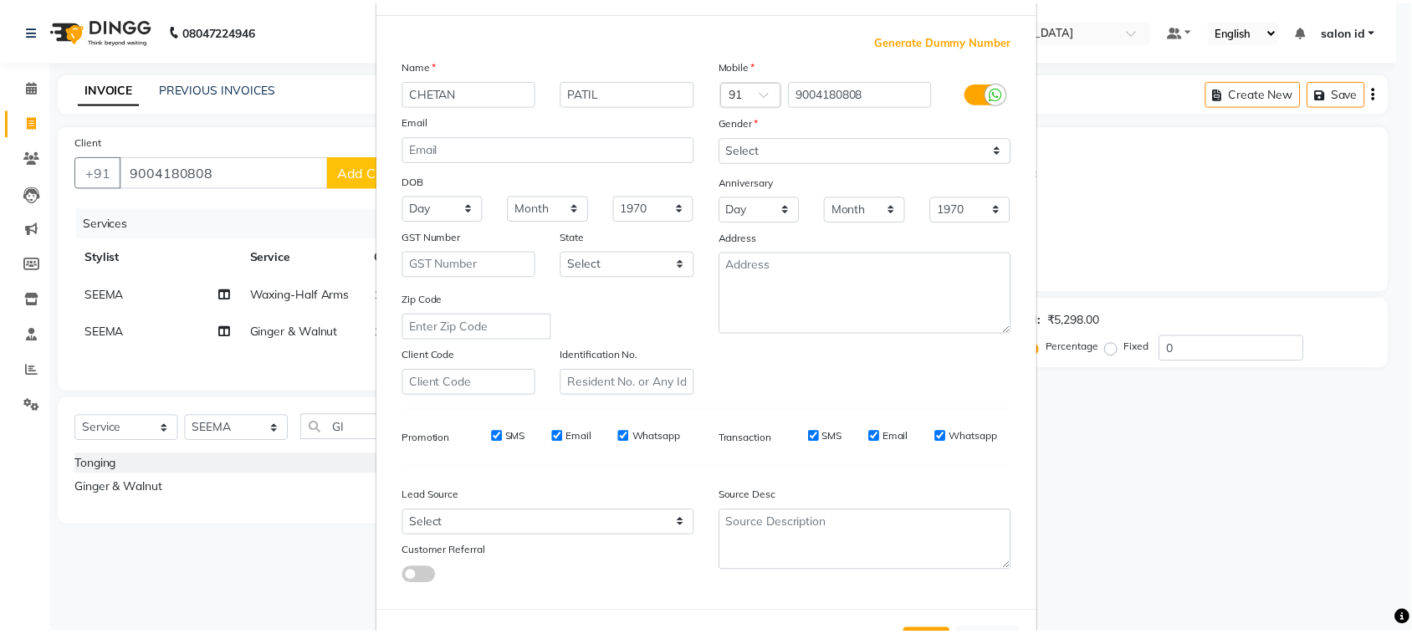
scroll to position [131, 0]
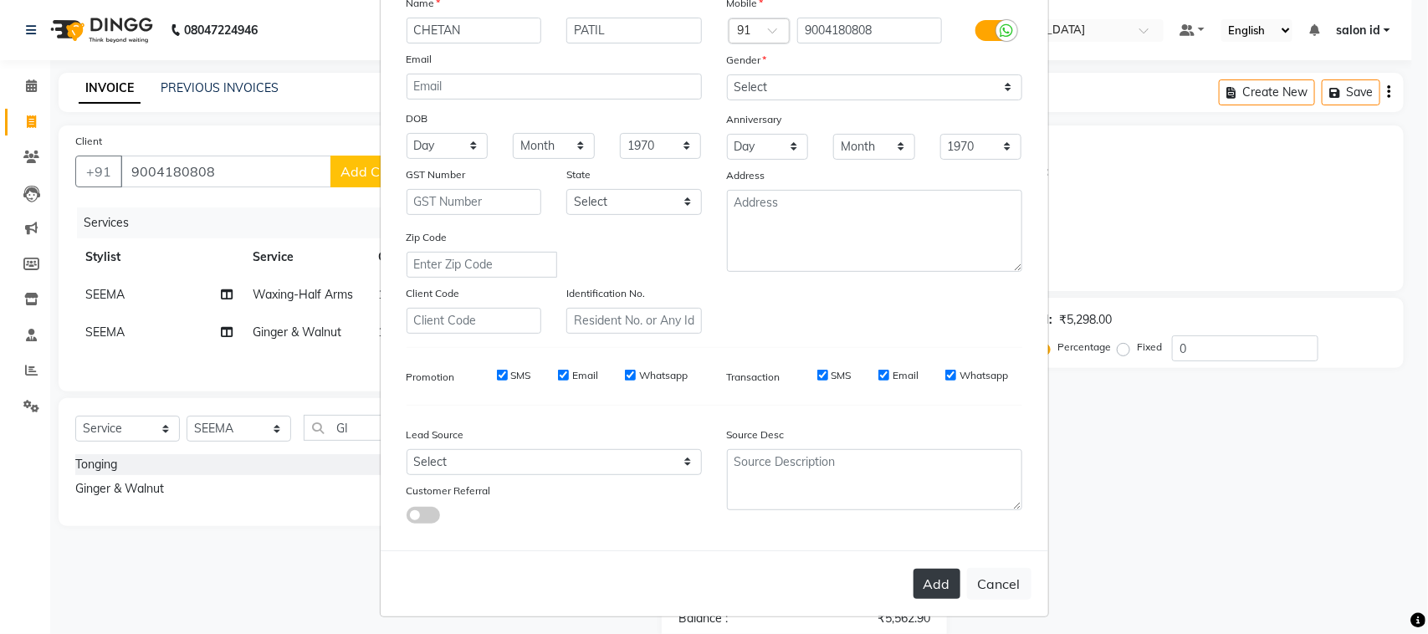
click at [935, 584] on button "Add" at bounding box center [936, 584] width 47 height 30
select select
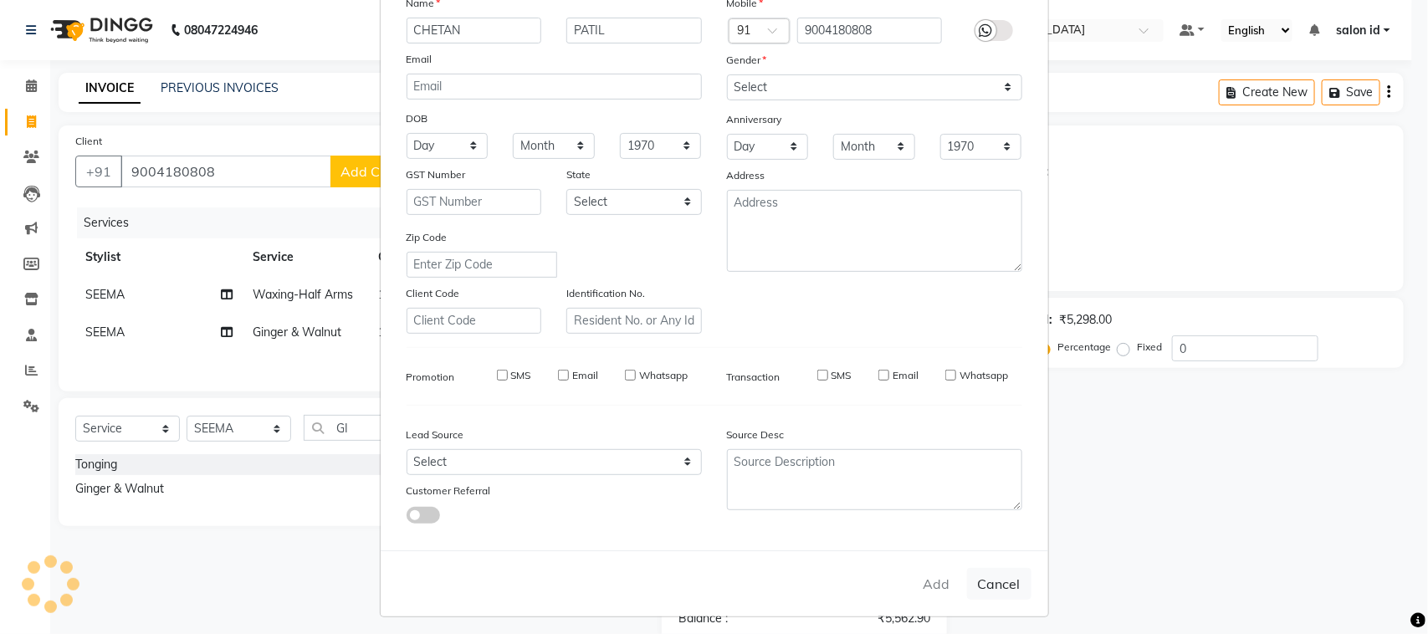
select select
checkbox input "false"
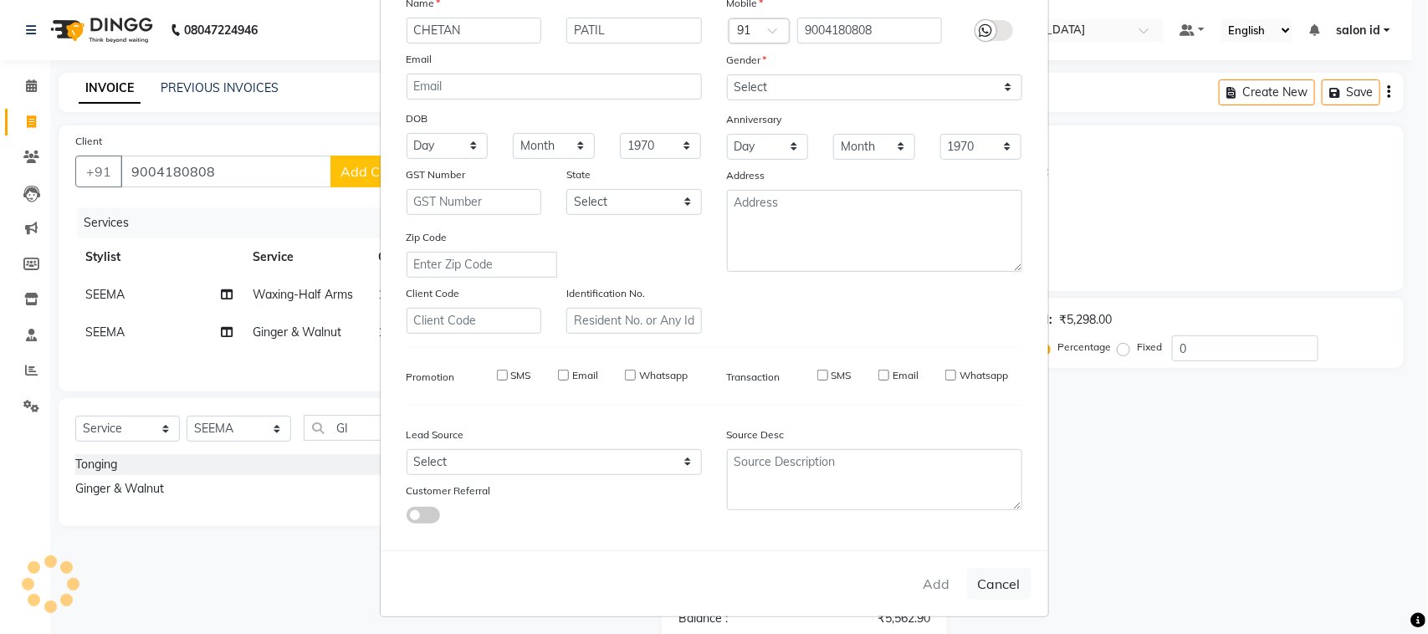
checkbox input "false"
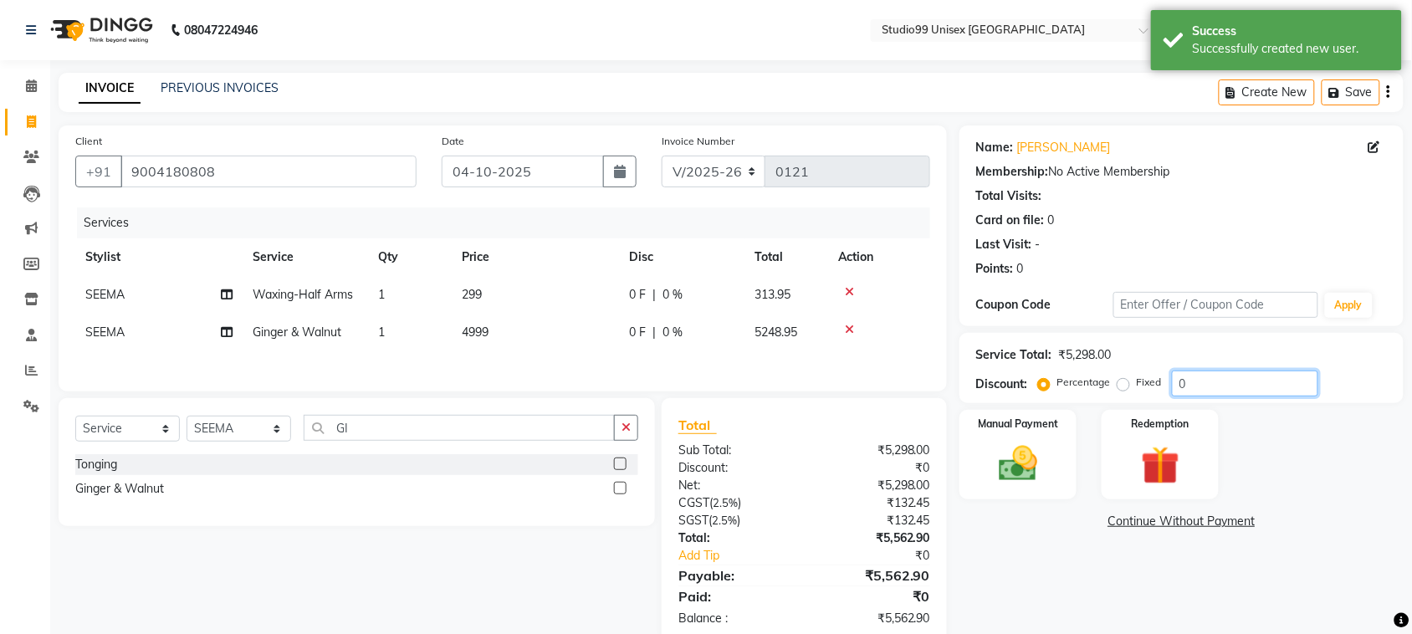
click at [1186, 386] on input "0" at bounding box center [1245, 384] width 146 height 26
type input "50"
click at [1086, 554] on div "Name: [PERSON_NAME] Membership: No Active Membership Total Visits: Card on file…" at bounding box center [1187, 384] width 457 height 519
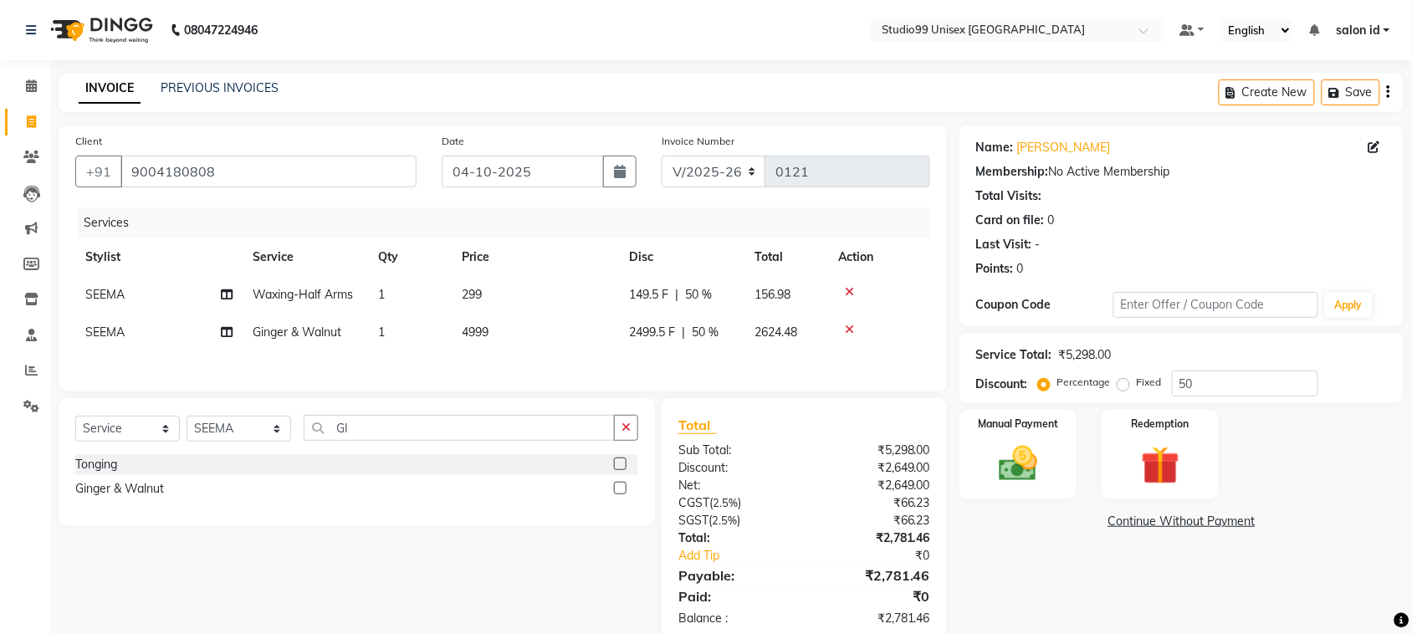
click at [845, 326] on icon at bounding box center [849, 330] width 9 height 12
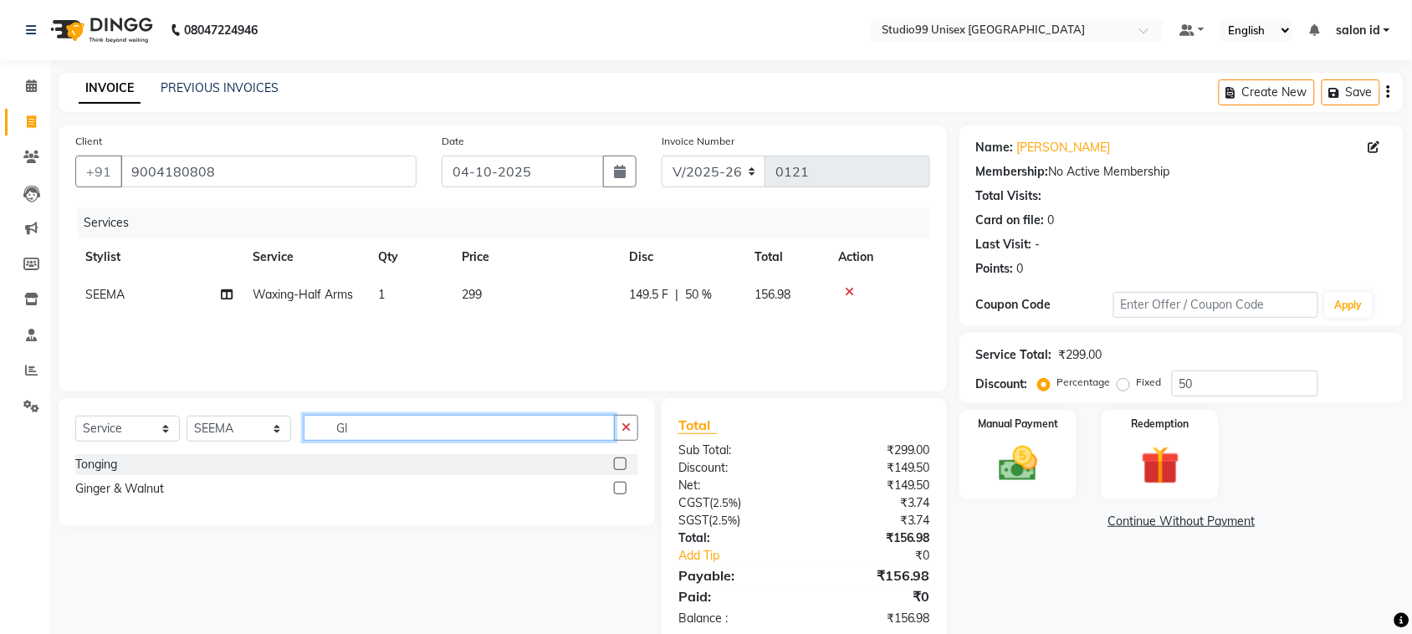
click at [412, 435] on input "GI" at bounding box center [459, 428] width 311 height 26
type input "G"
type input "JAMAI"
click at [125, 467] on div "Jamaican Sorrel" at bounding box center [117, 465] width 84 height 18
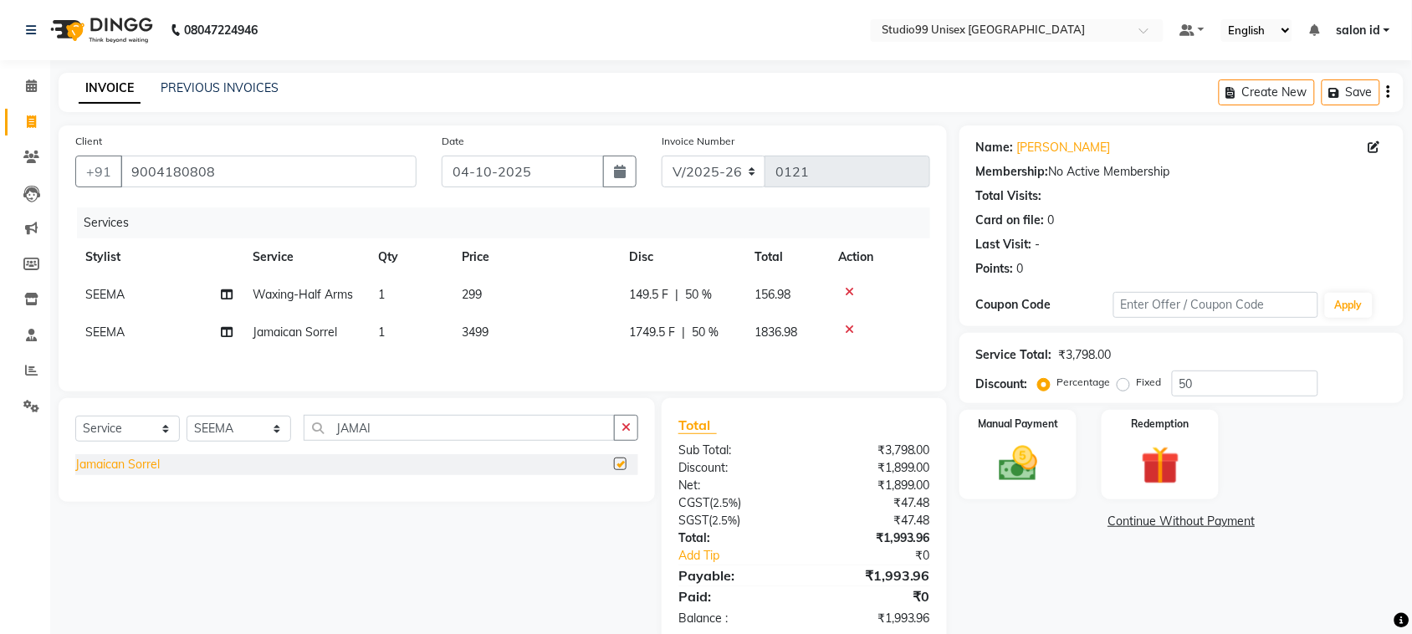
checkbox input "false"
click at [164, 432] on select "Select Service Product Membership Package Voucher Prepaid Gift Card" at bounding box center [127, 429] width 105 height 26
click at [75, 421] on select "Select Service Product Membership Package Voucher Prepaid Gift Card" at bounding box center [127, 429] width 105 height 26
click at [113, 464] on div "Membershio 999" at bounding box center [120, 465] width 90 height 18
select select "select"
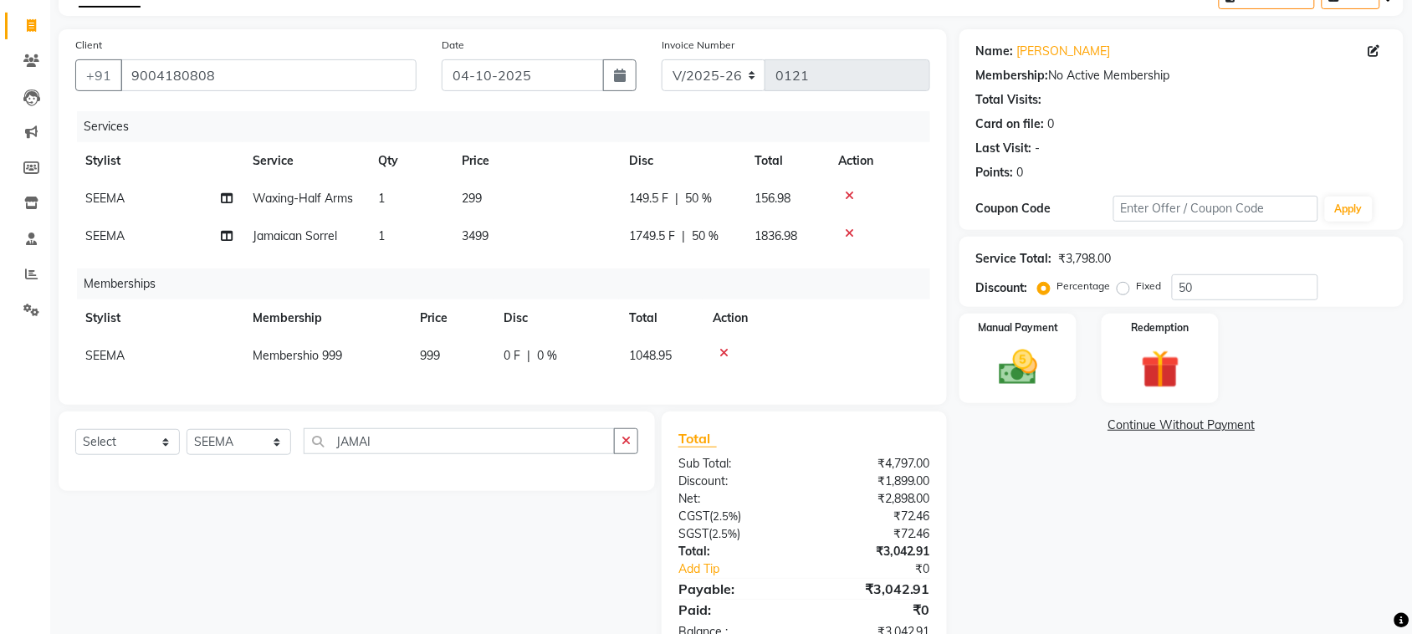
scroll to position [160, 0]
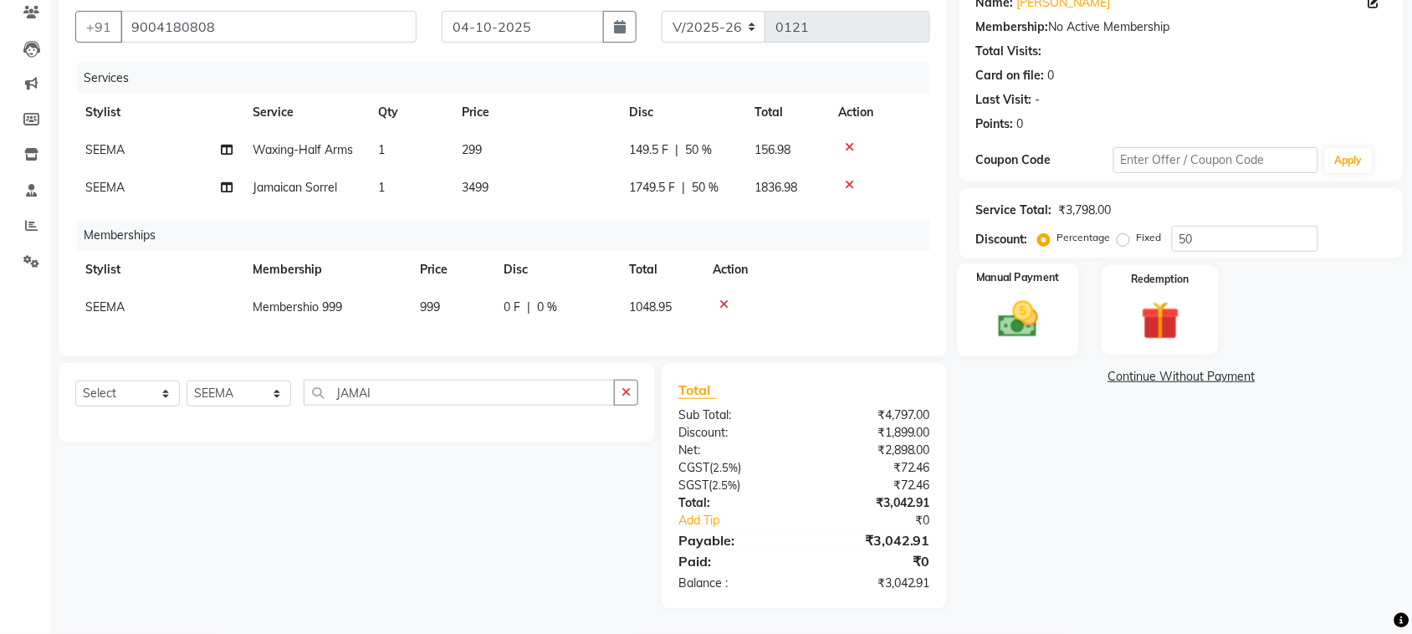
click at [1010, 302] on img at bounding box center [1017, 319] width 65 height 46
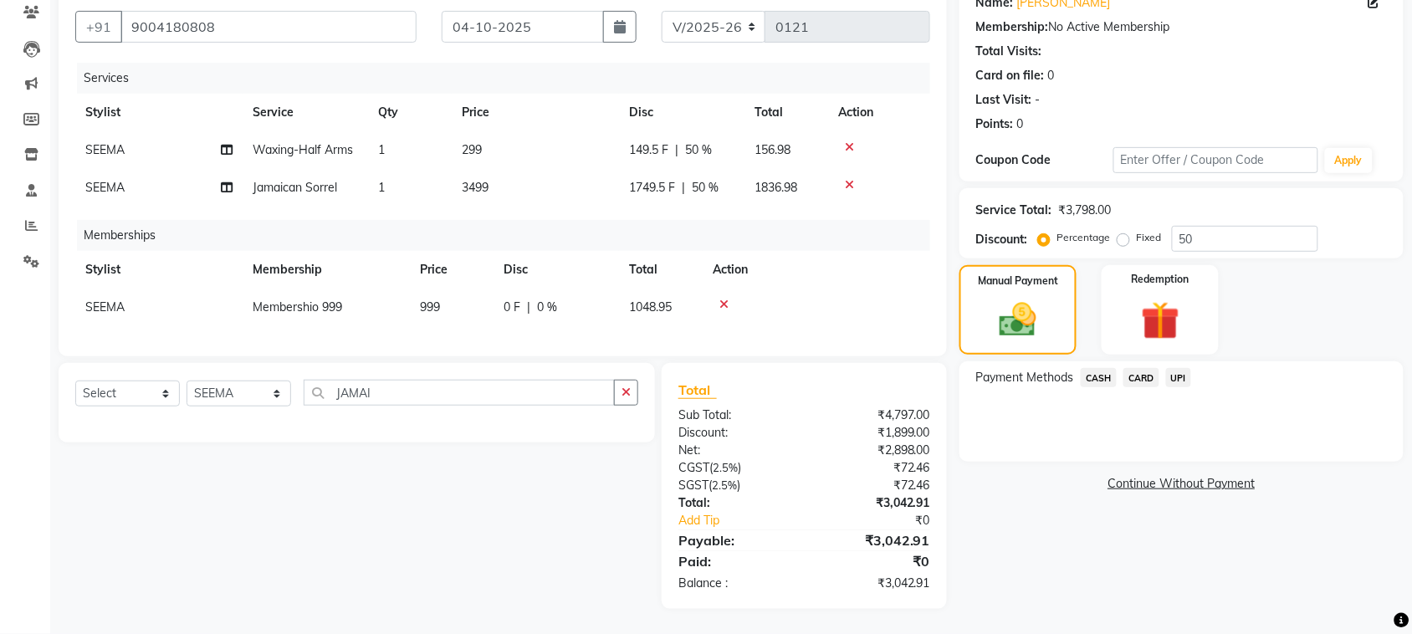
click at [1102, 368] on span "CASH" at bounding box center [1099, 377] width 36 height 19
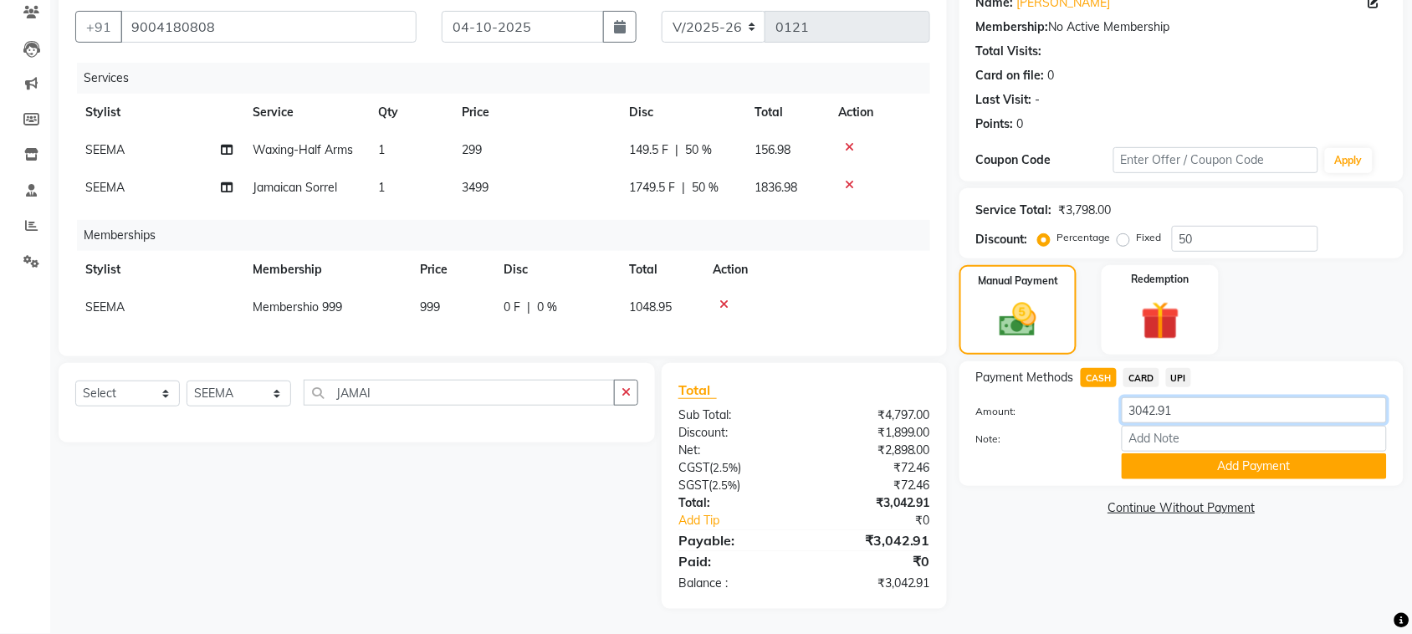
click at [1185, 397] on input "3042.91" at bounding box center [1254, 410] width 265 height 26
type input "3000"
click at [1209, 453] on button "Add Payment" at bounding box center [1254, 466] width 265 height 26
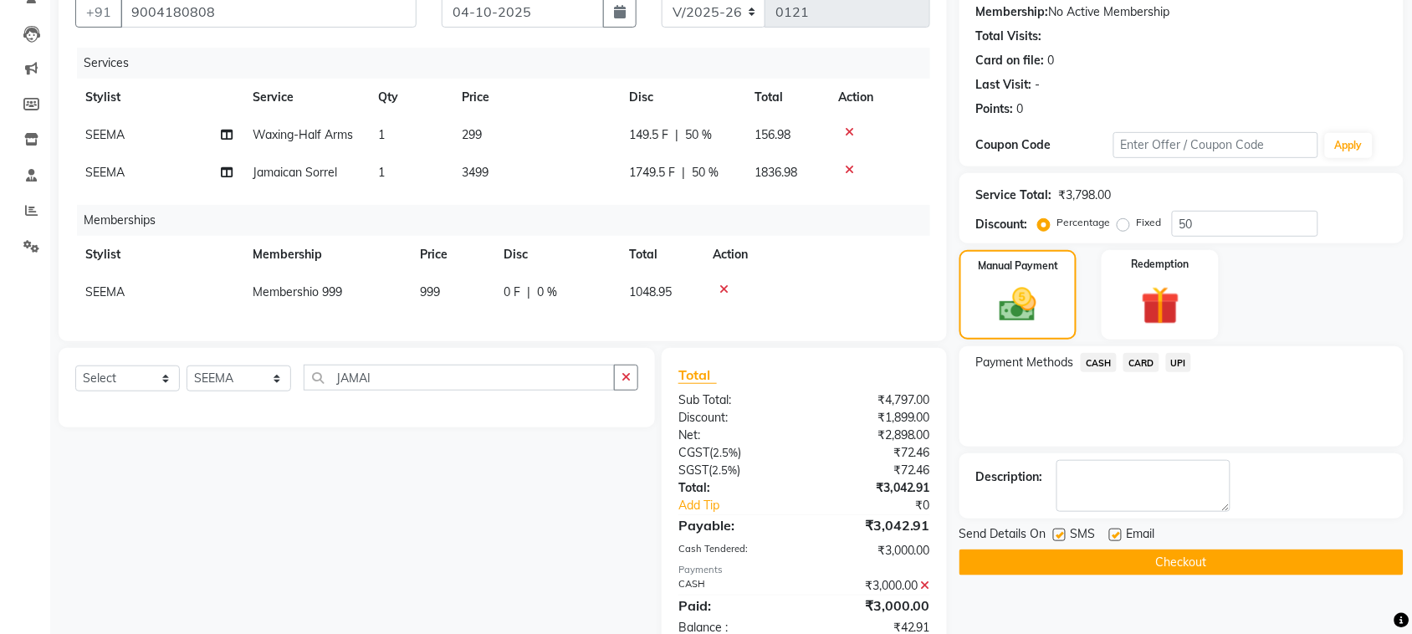
click at [1172, 362] on span "UPI" at bounding box center [1179, 362] width 26 height 19
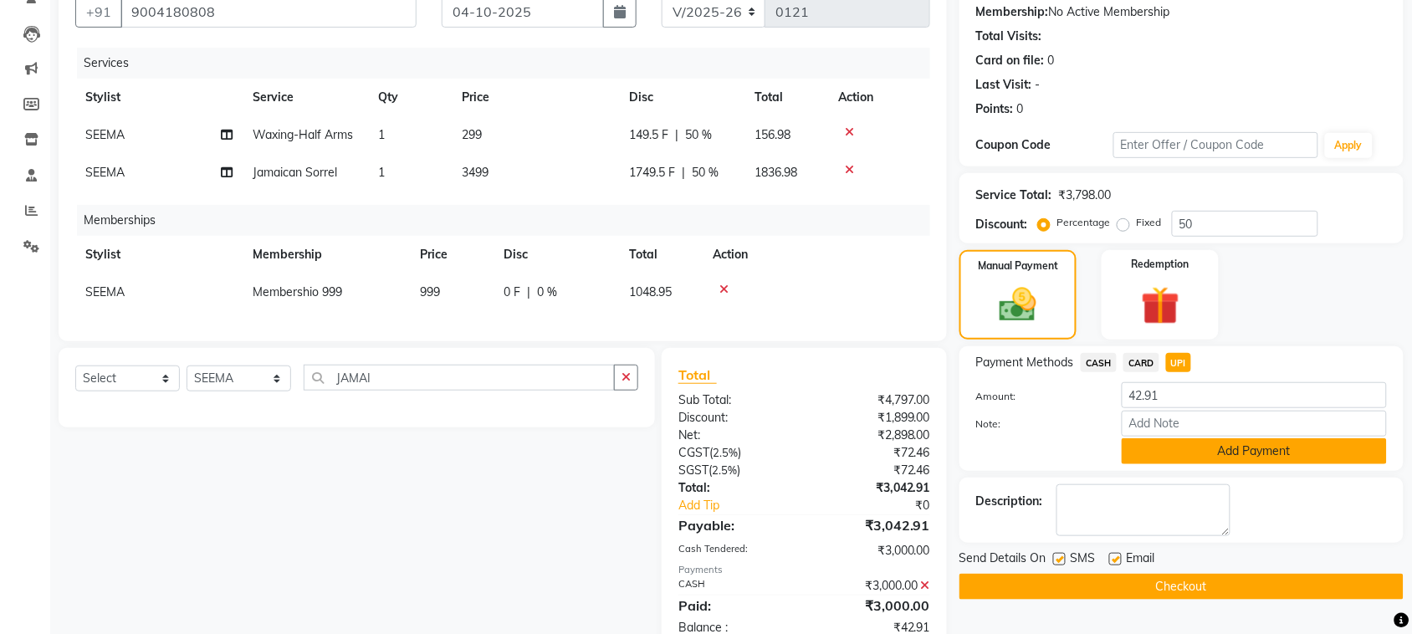
click at [1174, 452] on button "Add Payment" at bounding box center [1254, 451] width 265 height 26
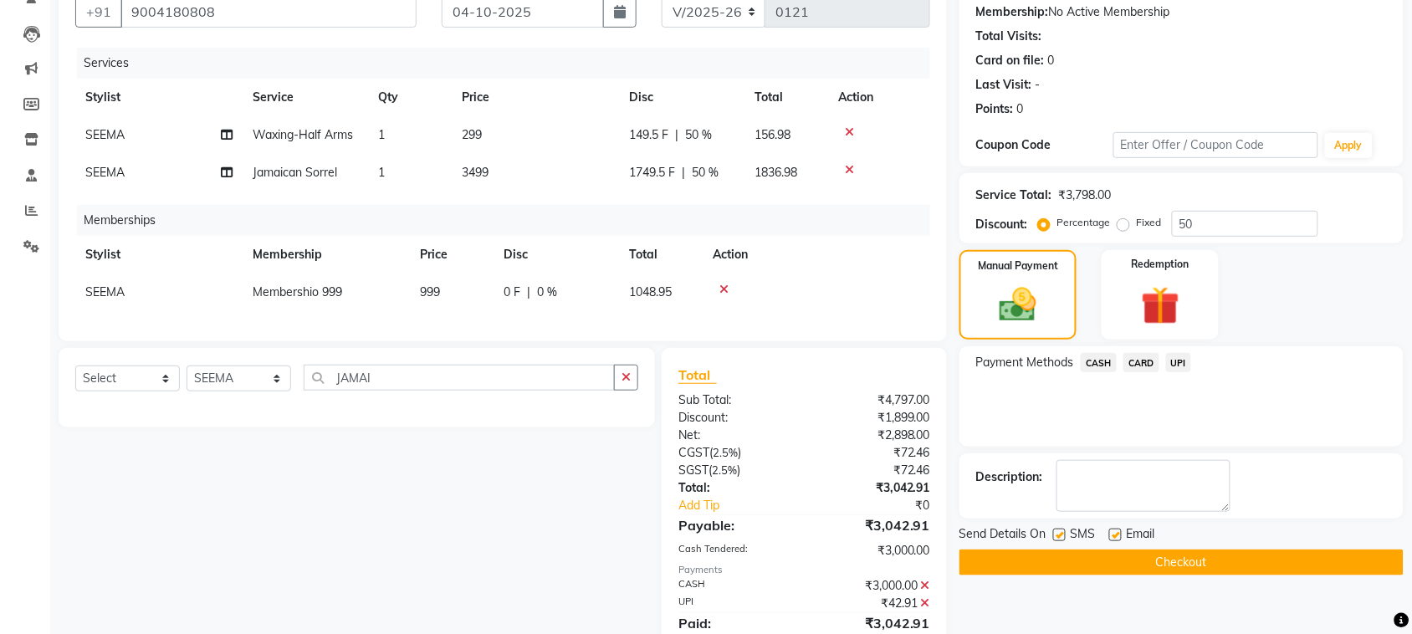
click at [1073, 559] on button "Checkout" at bounding box center [1181, 563] width 444 height 26
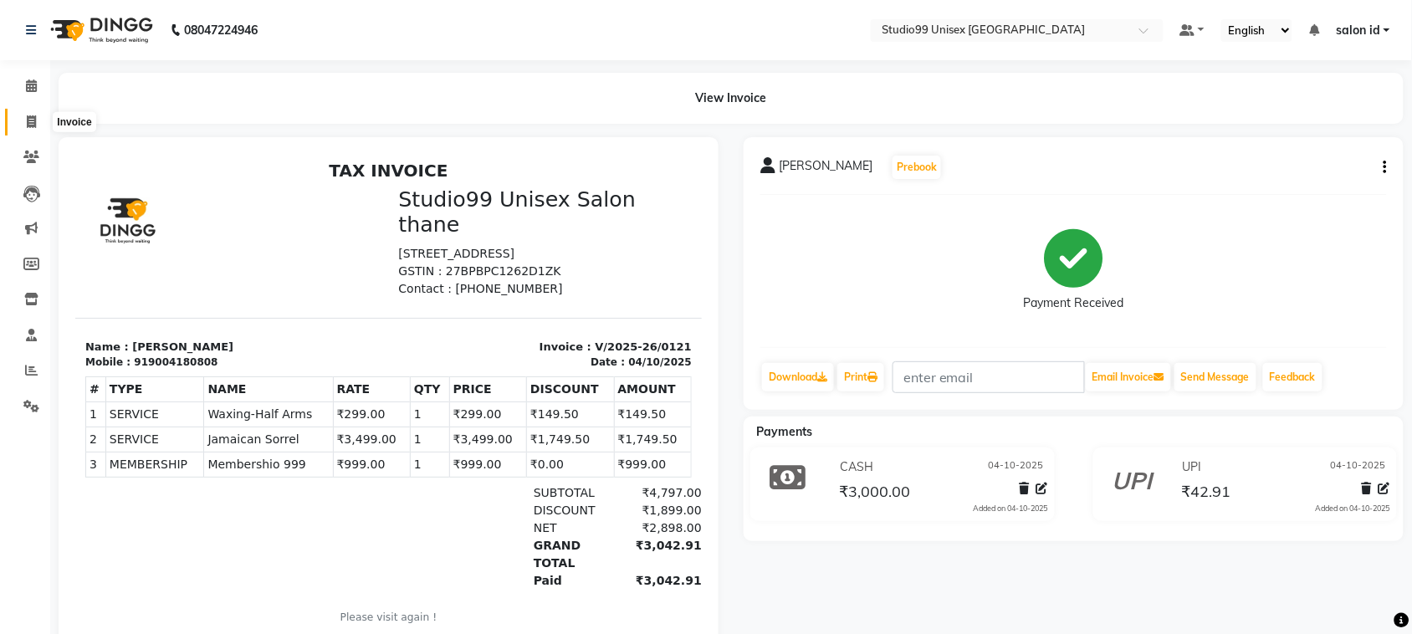
click at [23, 115] on span at bounding box center [31, 122] width 29 height 19
select select "9023"
select select "service"
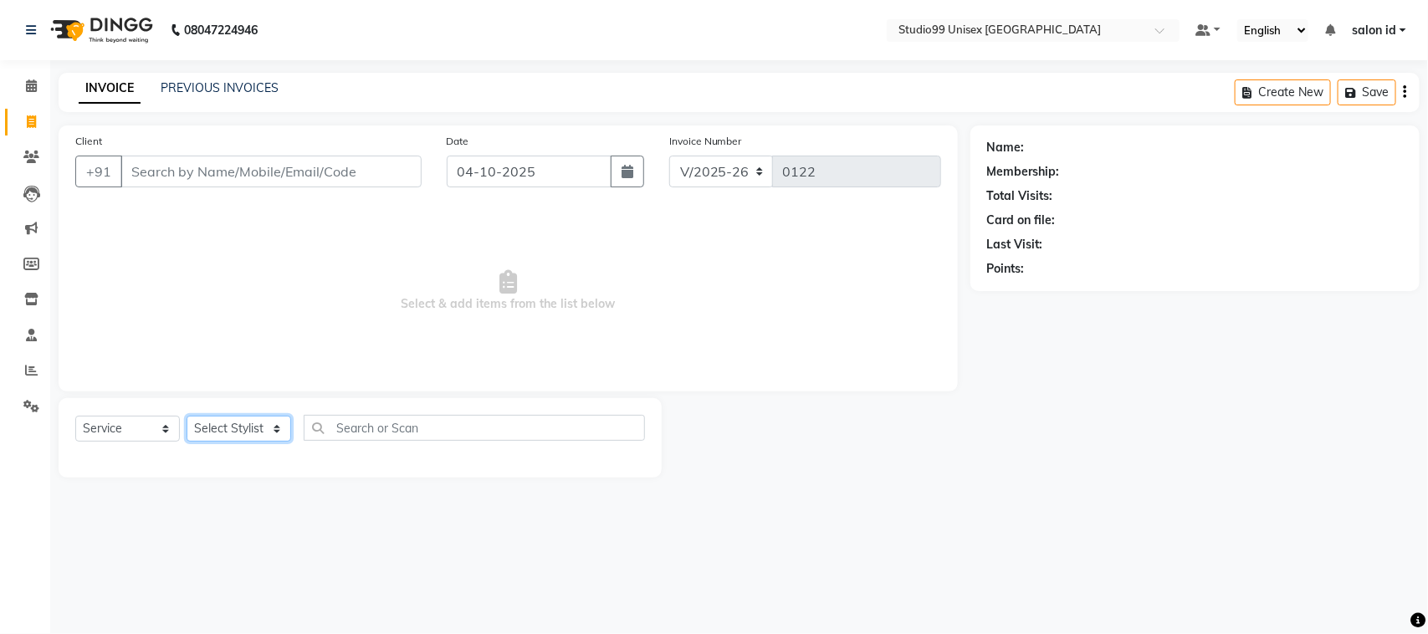
click at [276, 422] on select "Select Stylist [PERSON_NAME] [PERSON_NAME] salon id [PERSON_NAME] [PERSON_NAME]…" at bounding box center [239, 429] width 105 height 26
select select "92949"
click at [187, 416] on select "Select Stylist [PERSON_NAME] [PERSON_NAME] salon id [PERSON_NAME] [PERSON_NAME]…" at bounding box center [239, 429] width 105 height 26
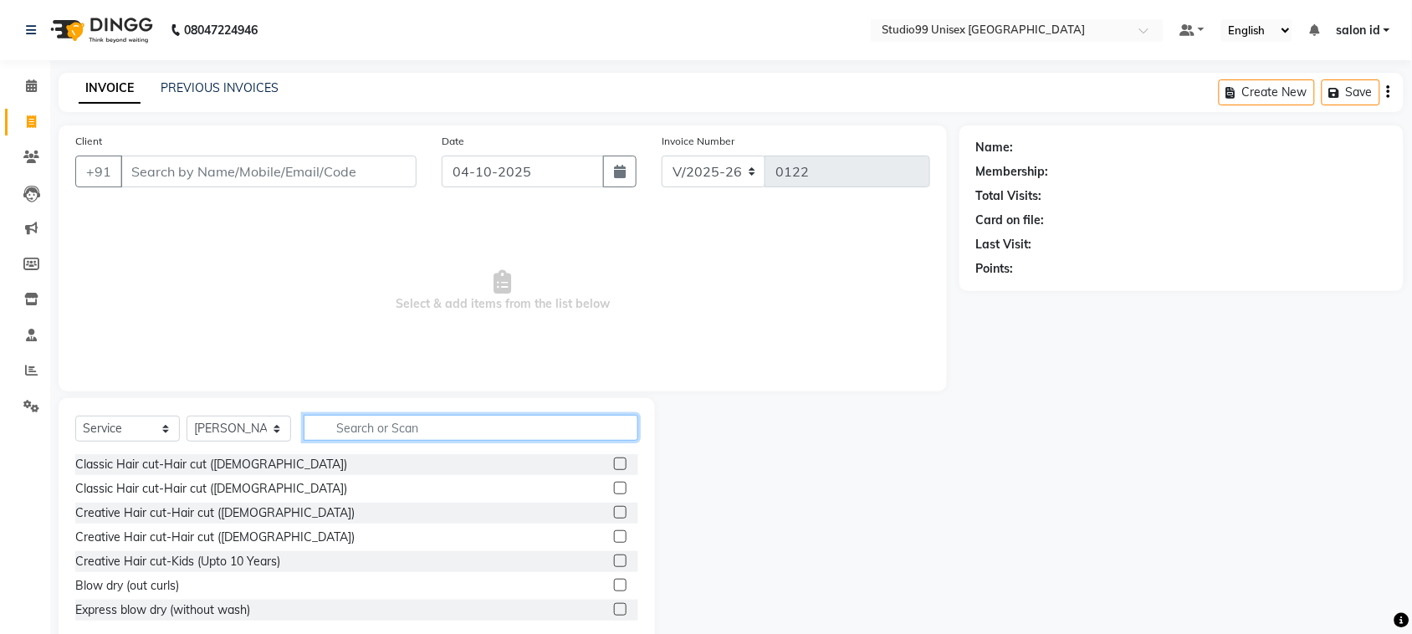
click at [347, 423] on input "text" at bounding box center [471, 428] width 335 height 26
type input "CLE"
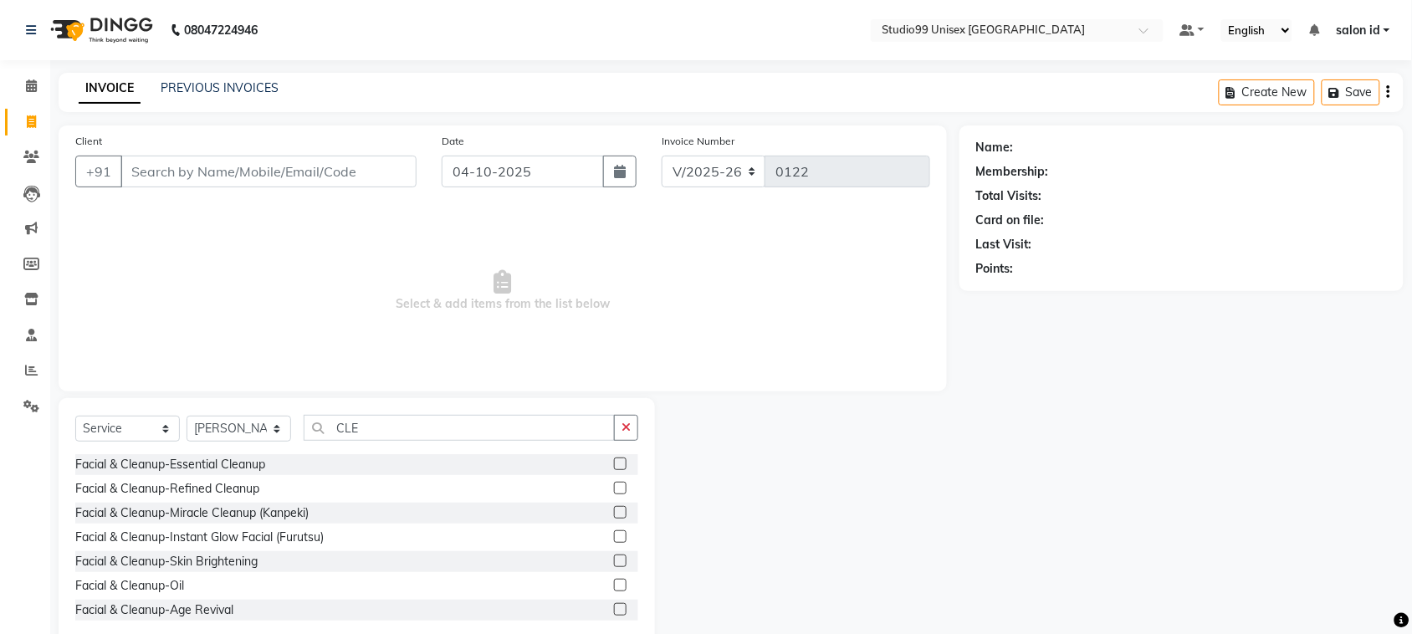
click at [614, 513] on label at bounding box center [620, 512] width 13 height 13
click at [614, 513] on input "checkbox" at bounding box center [619, 513] width 11 height 11
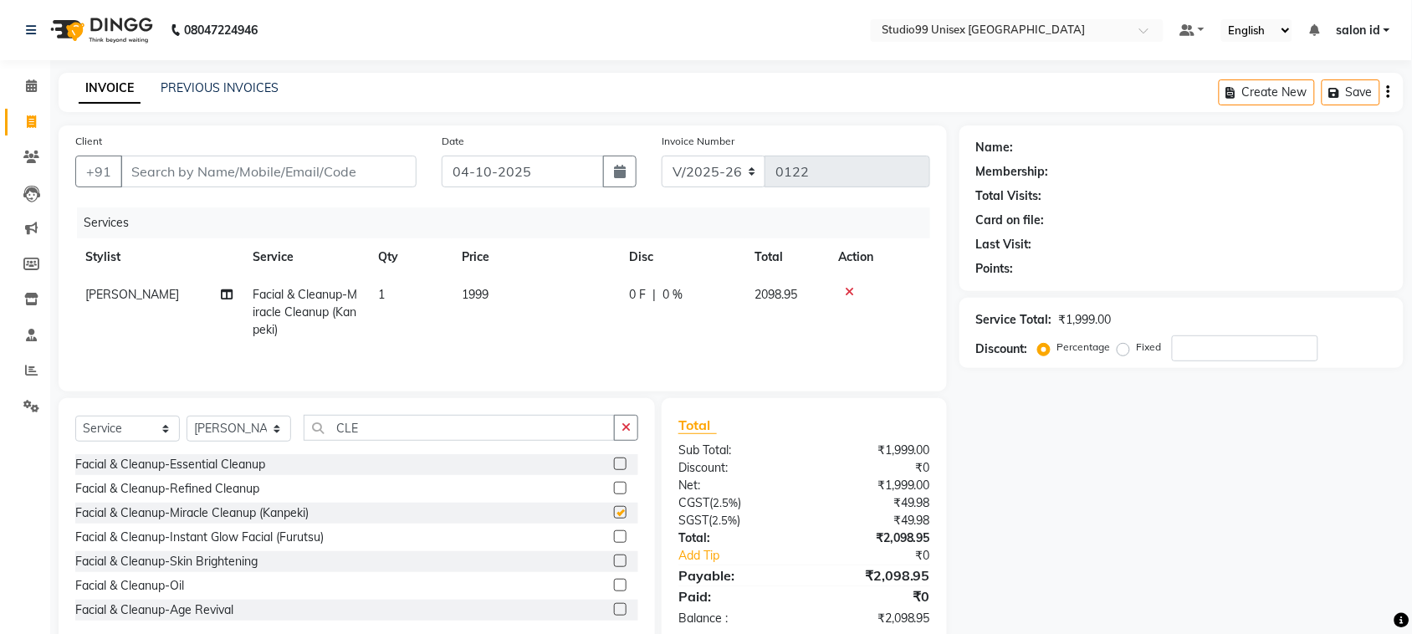
checkbox input "false"
click at [393, 431] on input "CLE" at bounding box center [459, 428] width 311 height 26
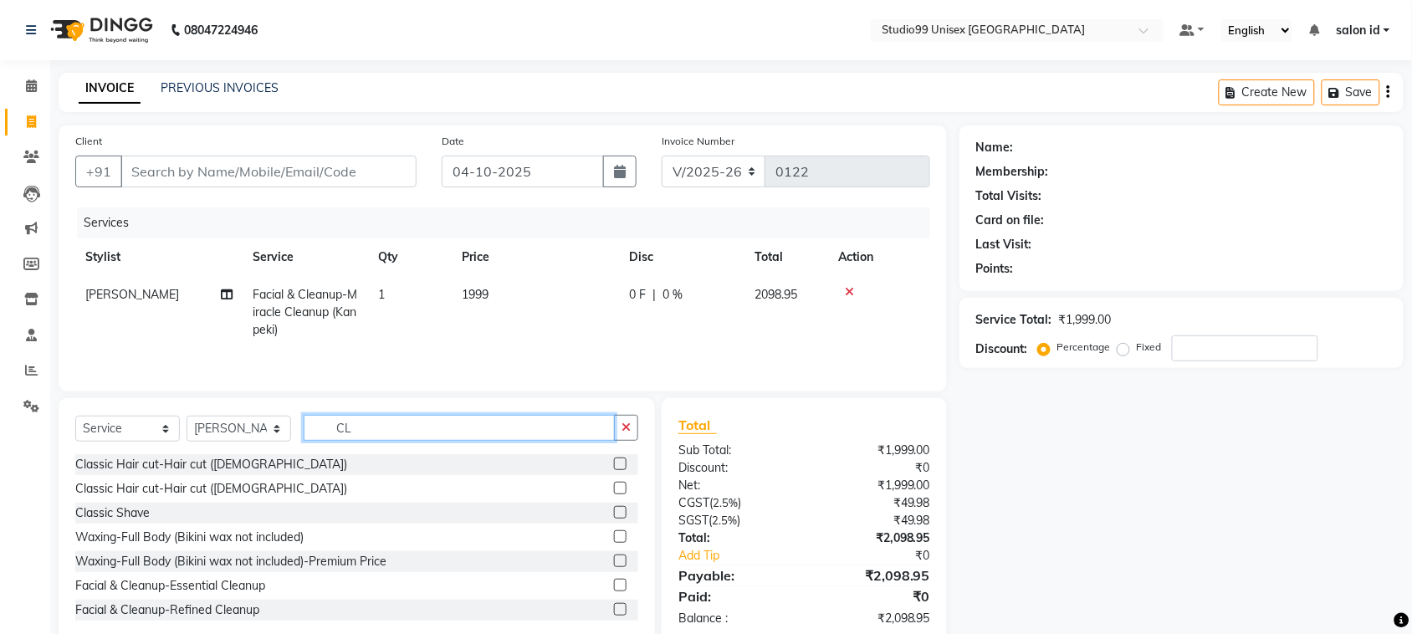
type input "C"
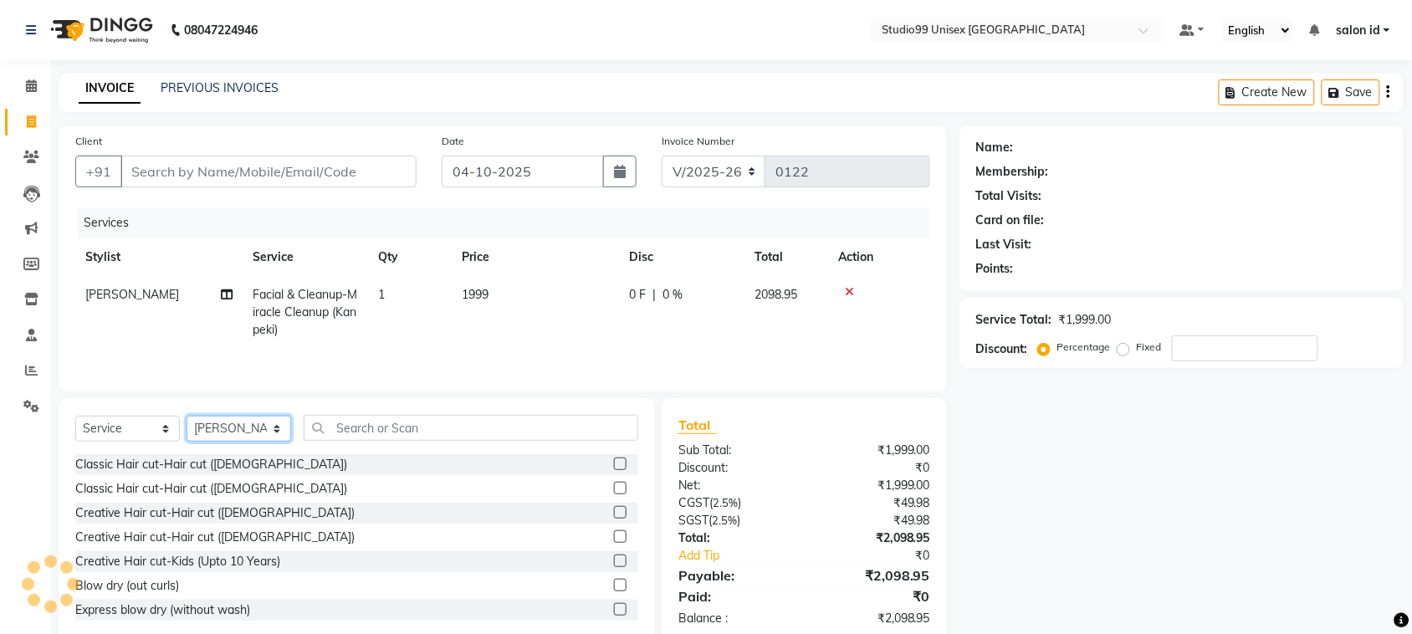
click at [269, 428] on select "Select Stylist [PERSON_NAME] [PERSON_NAME] salon id [PERSON_NAME] [PERSON_NAME]…" at bounding box center [239, 429] width 105 height 26
select select "92933"
click at [187, 418] on select "Select Stylist [PERSON_NAME] [PERSON_NAME] salon id [PERSON_NAME] [PERSON_NAME]…" at bounding box center [239, 429] width 105 height 26
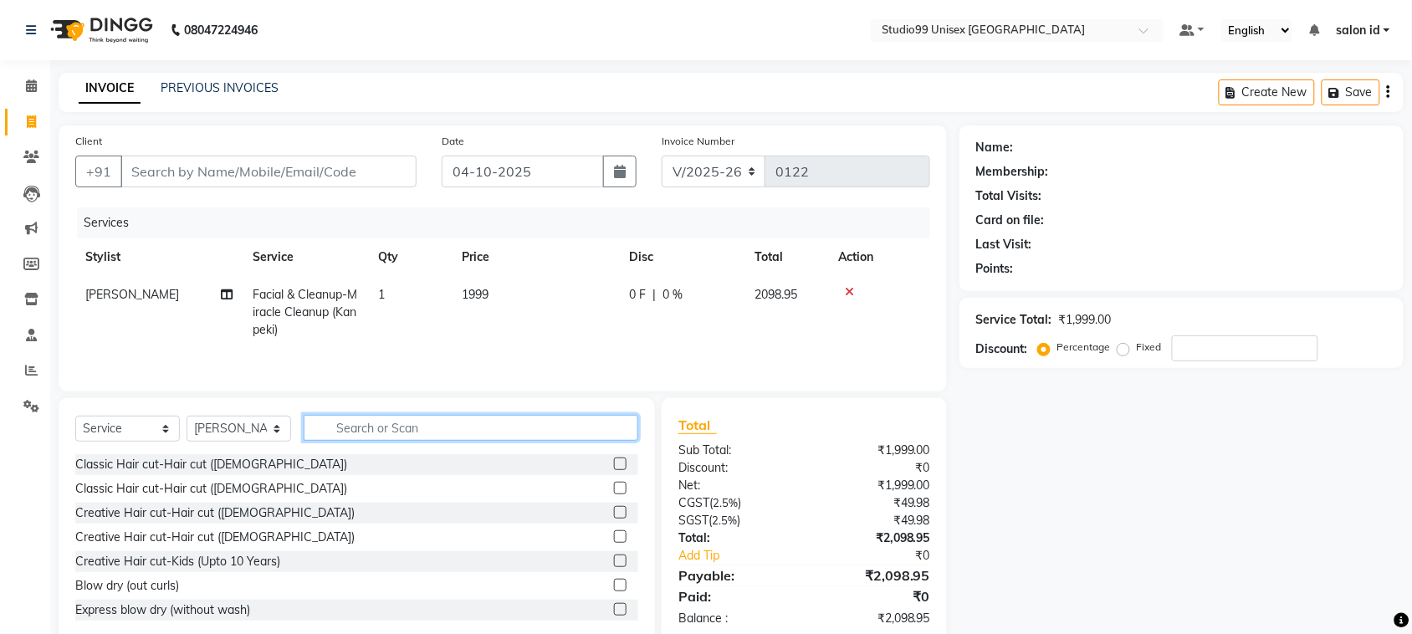
click at [386, 431] on input "text" at bounding box center [471, 428] width 335 height 26
type input "HAIR"
click at [614, 465] on label at bounding box center [620, 464] width 13 height 13
click at [614, 465] on input "checkbox" at bounding box center [619, 464] width 11 height 11
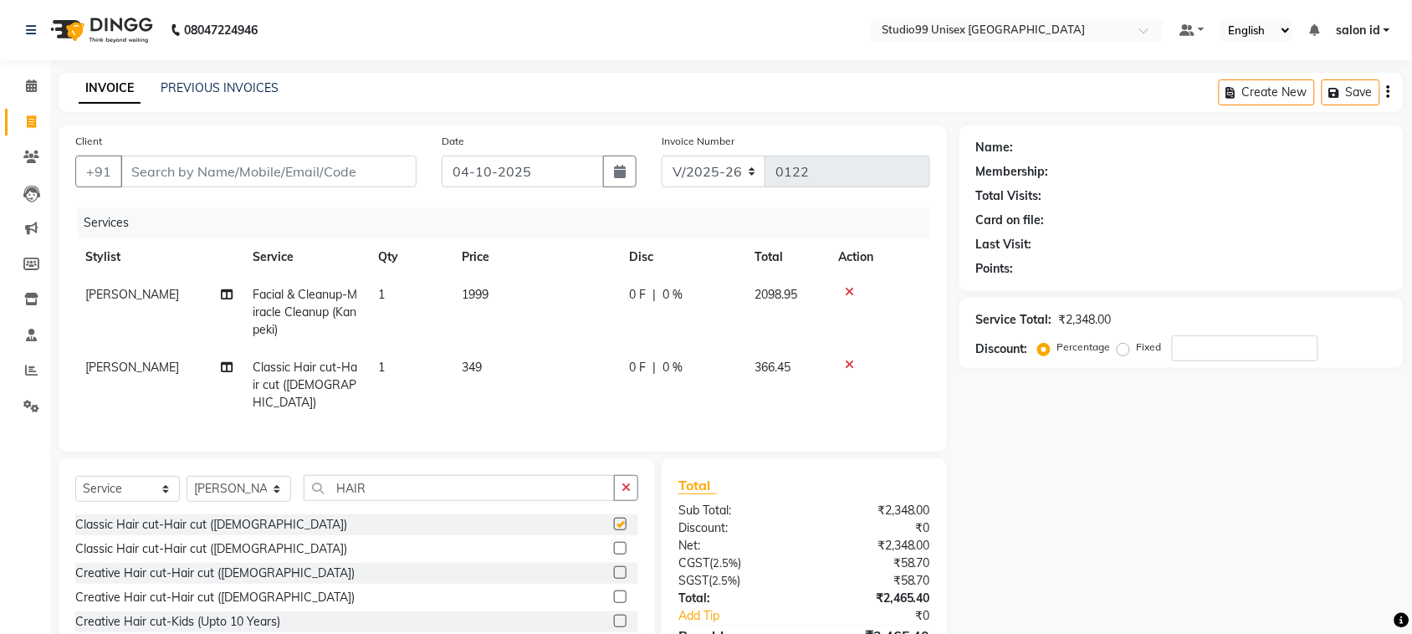
checkbox input "false"
click at [498, 486] on input "HAIR" at bounding box center [459, 488] width 311 height 26
type input "H"
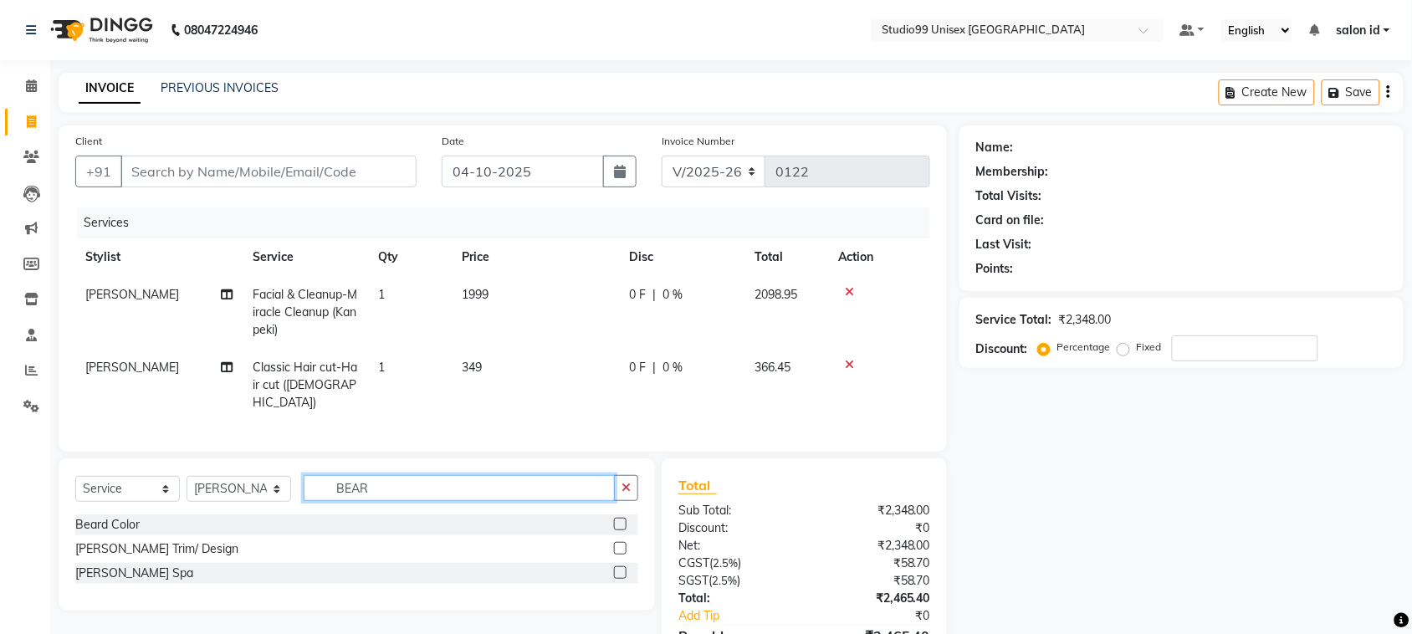
type input "BEAR"
click at [619, 546] on label at bounding box center [620, 548] width 13 height 13
click at [619, 546] on input "checkbox" at bounding box center [619, 549] width 11 height 11
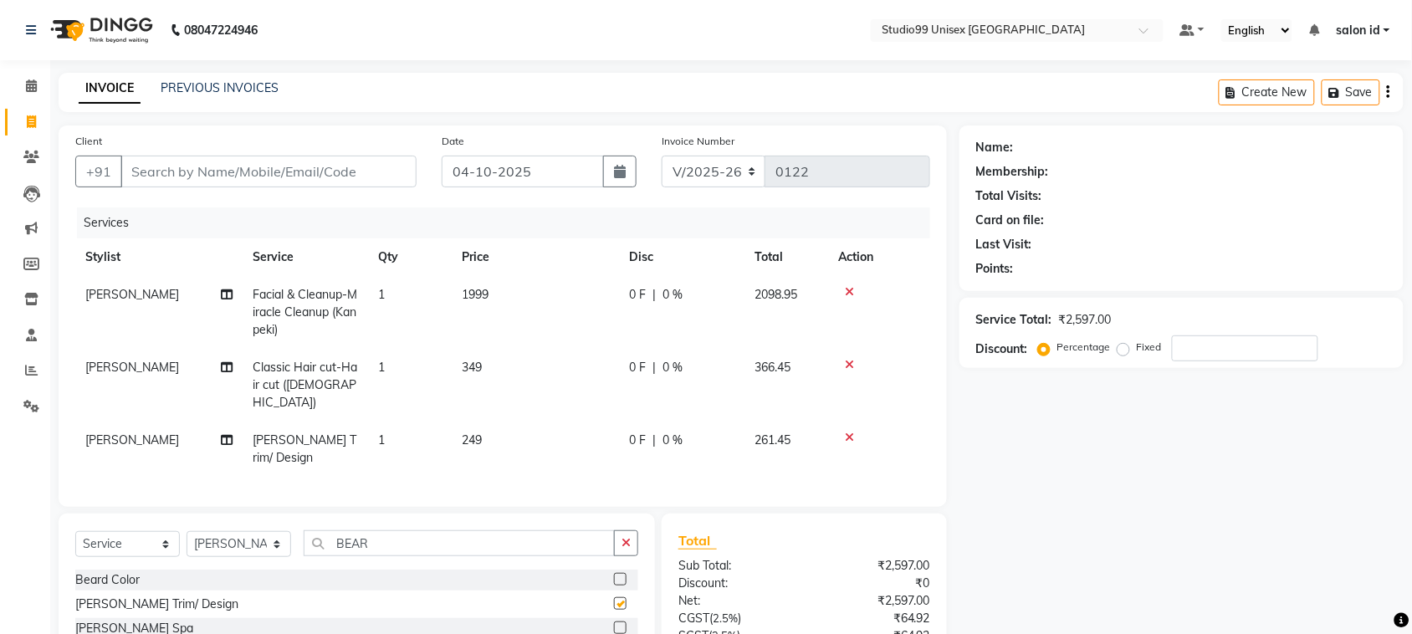
checkbox input "false"
click at [478, 530] on input "BEAR" at bounding box center [459, 543] width 311 height 26
type input "B"
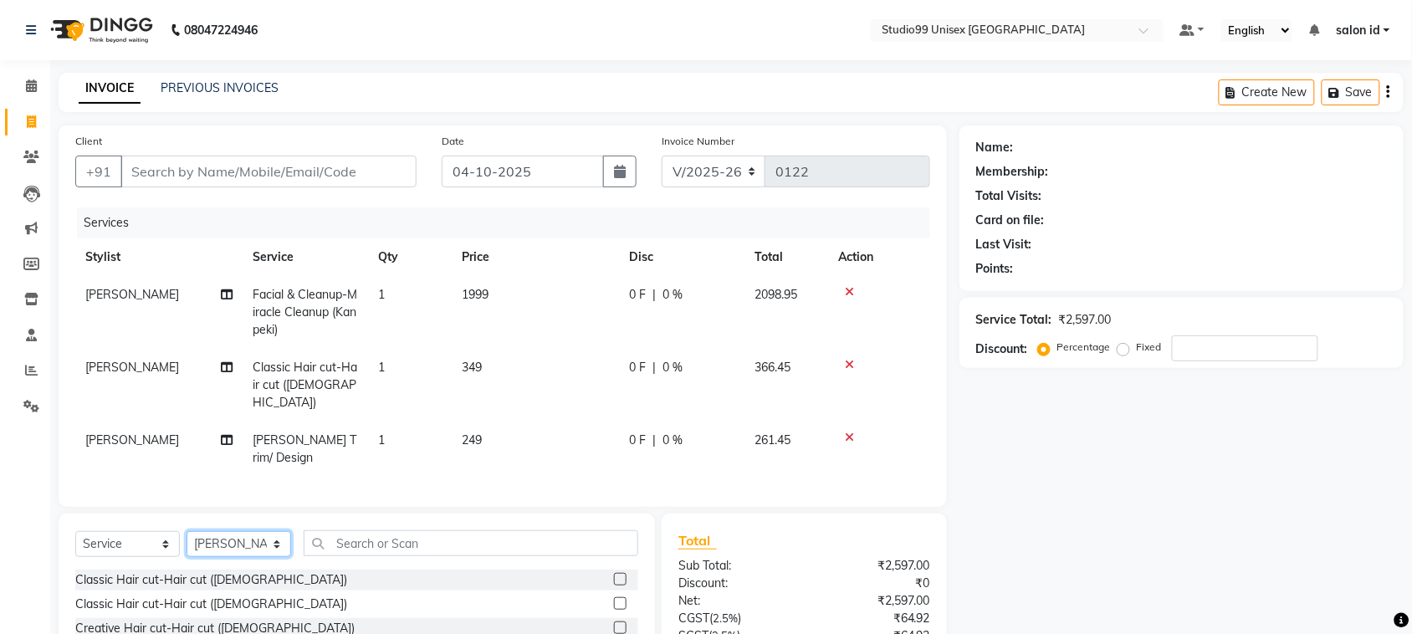
click at [273, 531] on select "Select Stylist [PERSON_NAME] [PERSON_NAME] salon id [PERSON_NAME] [PERSON_NAME]…" at bounding box center [239, 544] width 105 height 26
select select "92949"
click at [187, 531] on select "Select Stylist [PERSON_NAME] [PERSON_NAME] salon id [PERSON_NAME] [PERSON_NAME]…" at bounding box center [239, 544] width 105 height 26
click at [374, 530] on input "text" at bounding box center [471, 543] width 335 height 26
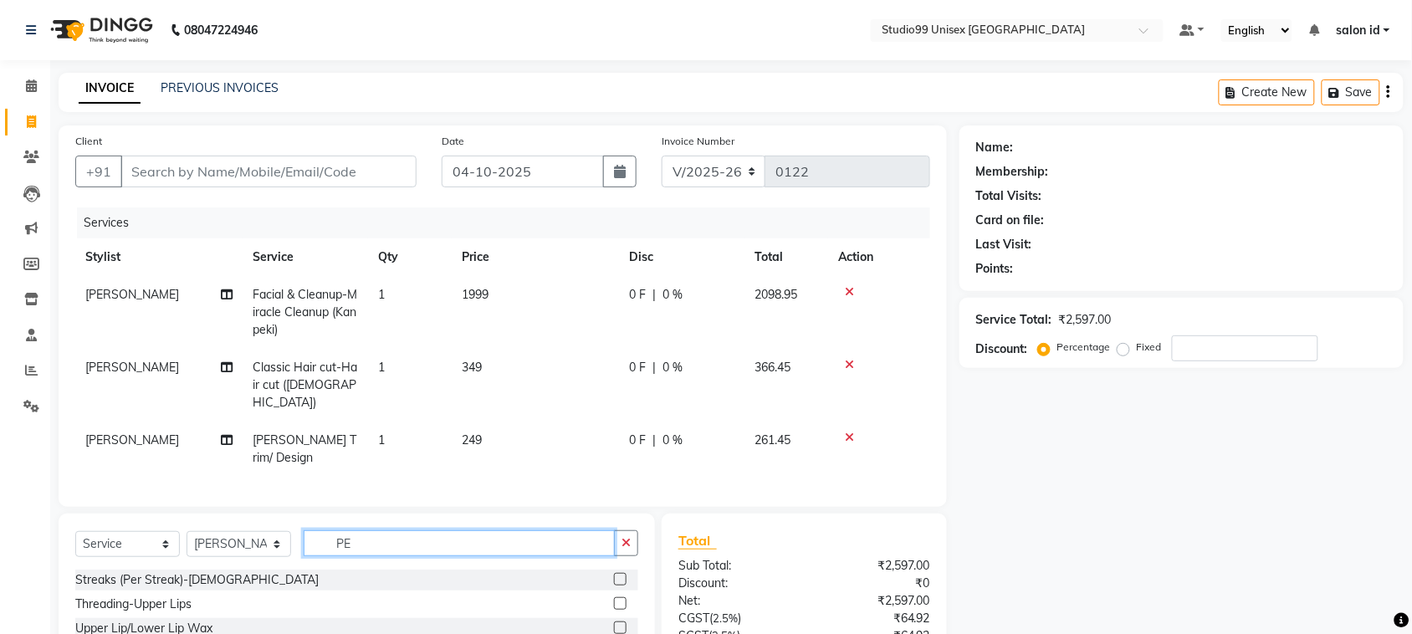
type input "P"
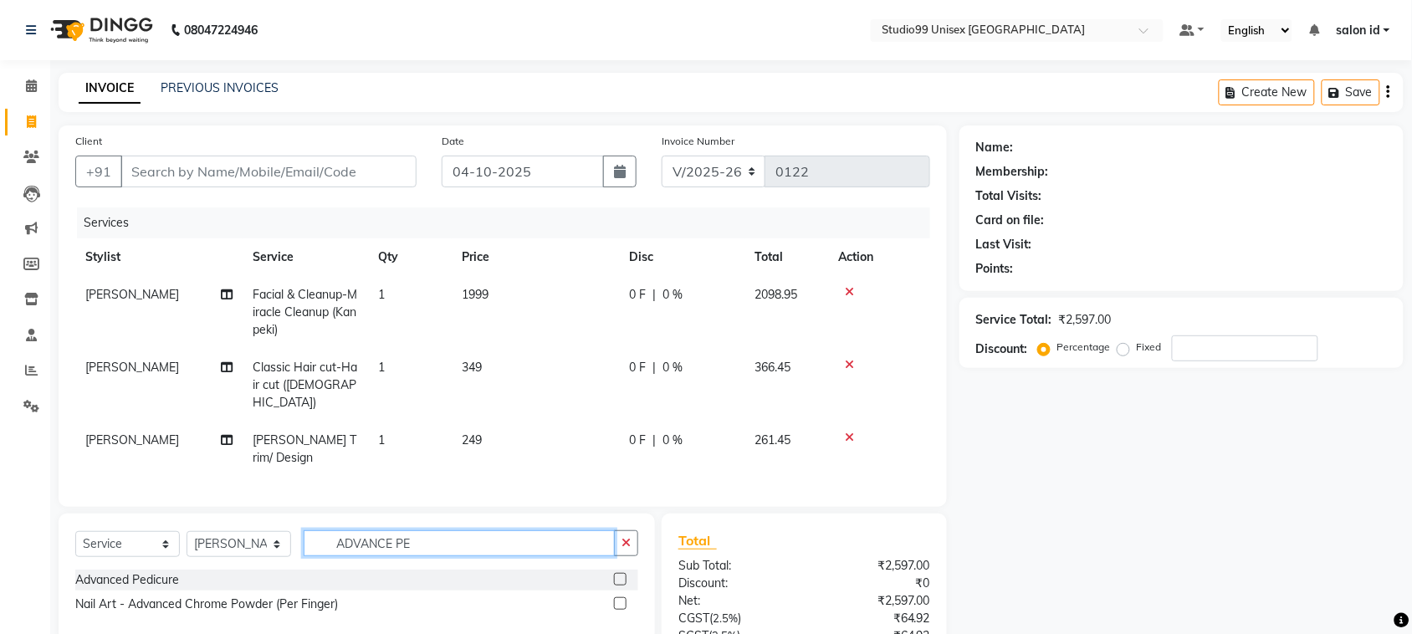
type input "ADVANCE PE"
click at [620, 573] on label at bounding box center [620, 579] width 13 height 13
click at [620, 575] on input "checkbox" at bounding box center [619, 580] width 11 height 11
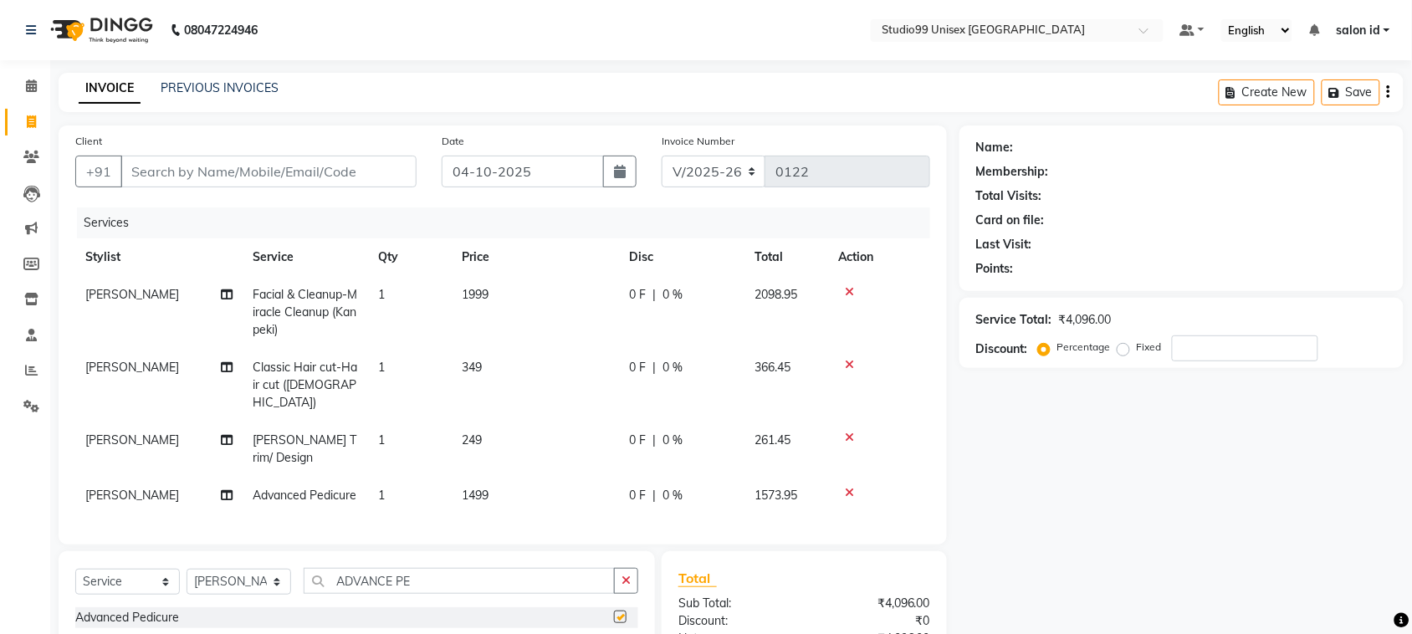
checkbox input "false"
click at [258, 173] on input "Client" at bounding box center [268, 172] width 296 height 32
type input "9"
type input "0"
type input "9987703852"
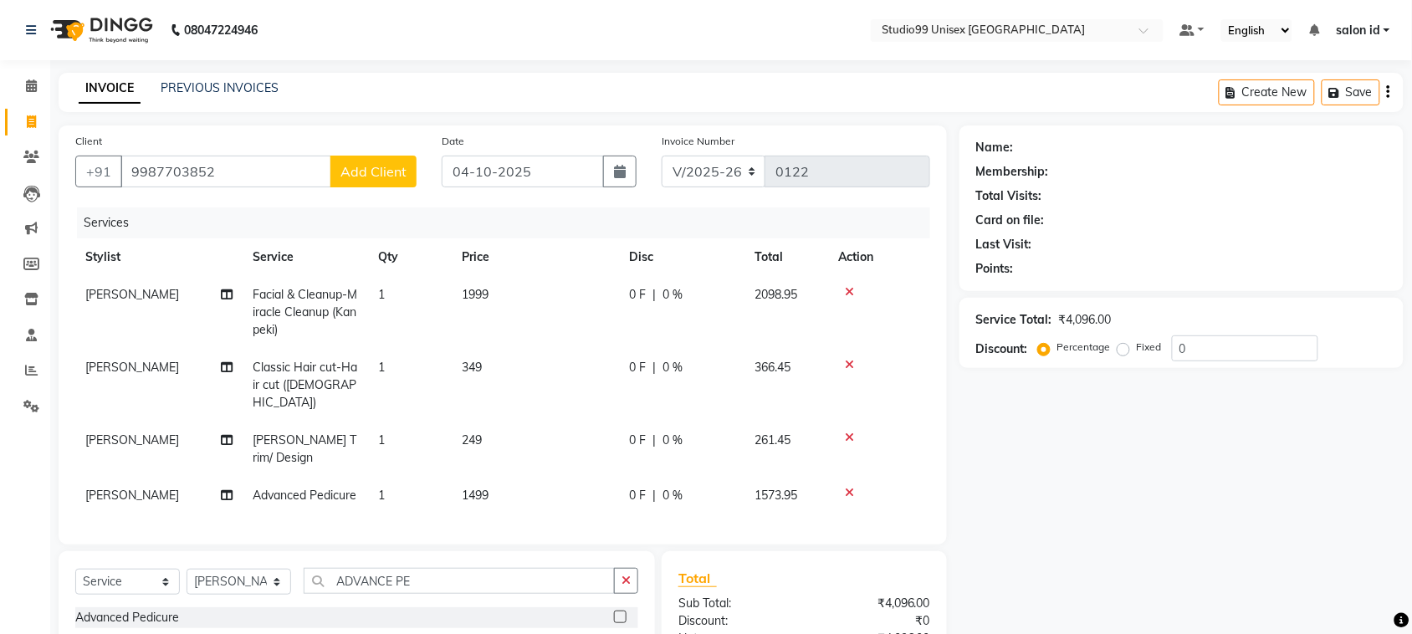
click at [377, 165] on span "Add Client" at bounding box center [373, 171] width 66 height 17
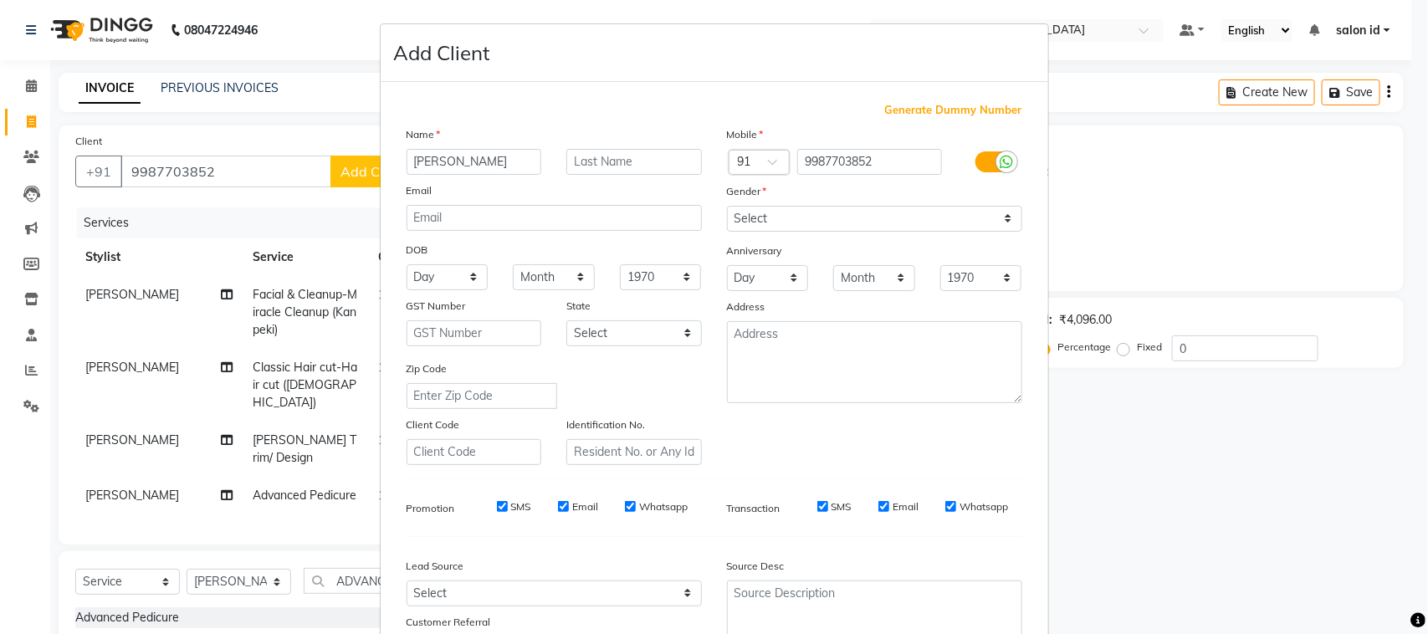
type input "[PERSON_NAME]"
click at [1000, 214] on select "Select [DEMOGRAPHIC_DATA] [DEMOGRAPHIC_DATA] Other Prefer Not To Say" at bounding box center [874, 219] width 295 height 26
select select "[DEMOGRAPHIC_DATA]"
click at [727, 206] on select "Select [DEMOGRAPHIC_DATA] [DEMOGRAPHIC_DATA] Other Prefer Not To Say" at bounding box center [874, 219] width 295 height 26
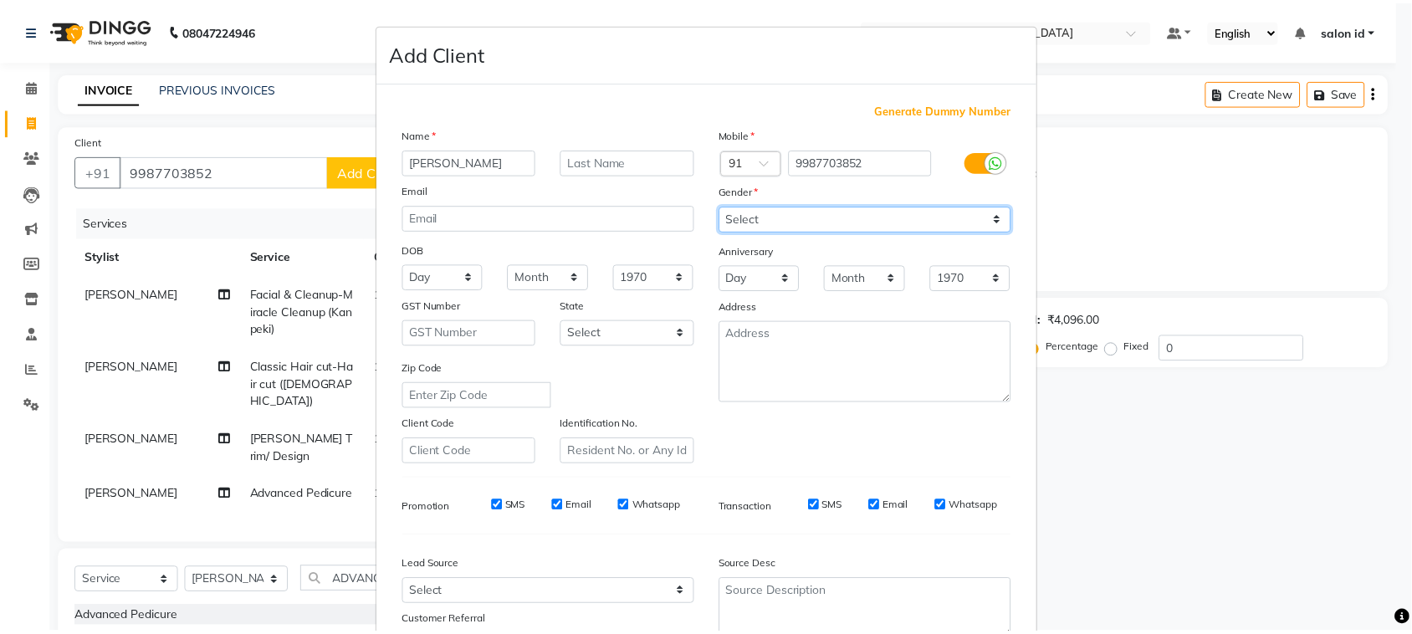
scroll to position [131, 0]
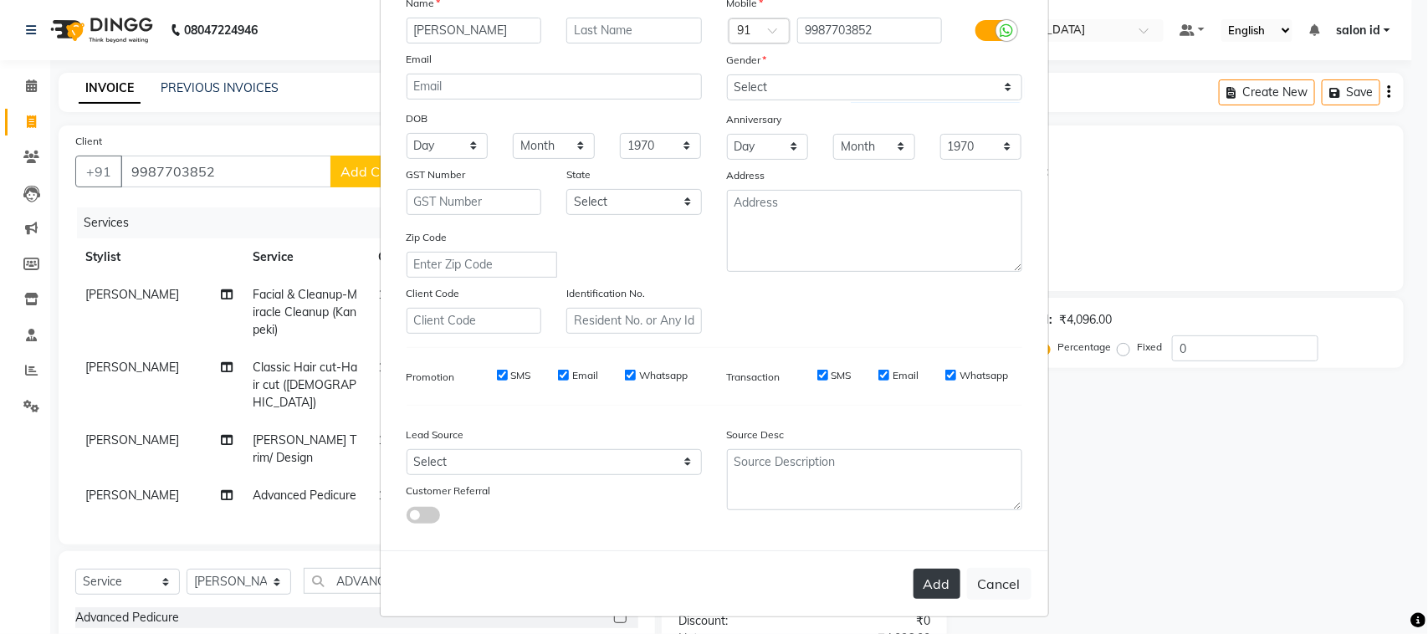
click at [926, 574] on button "Add" at bounding box center [936, 584] width 47 height 30
select select
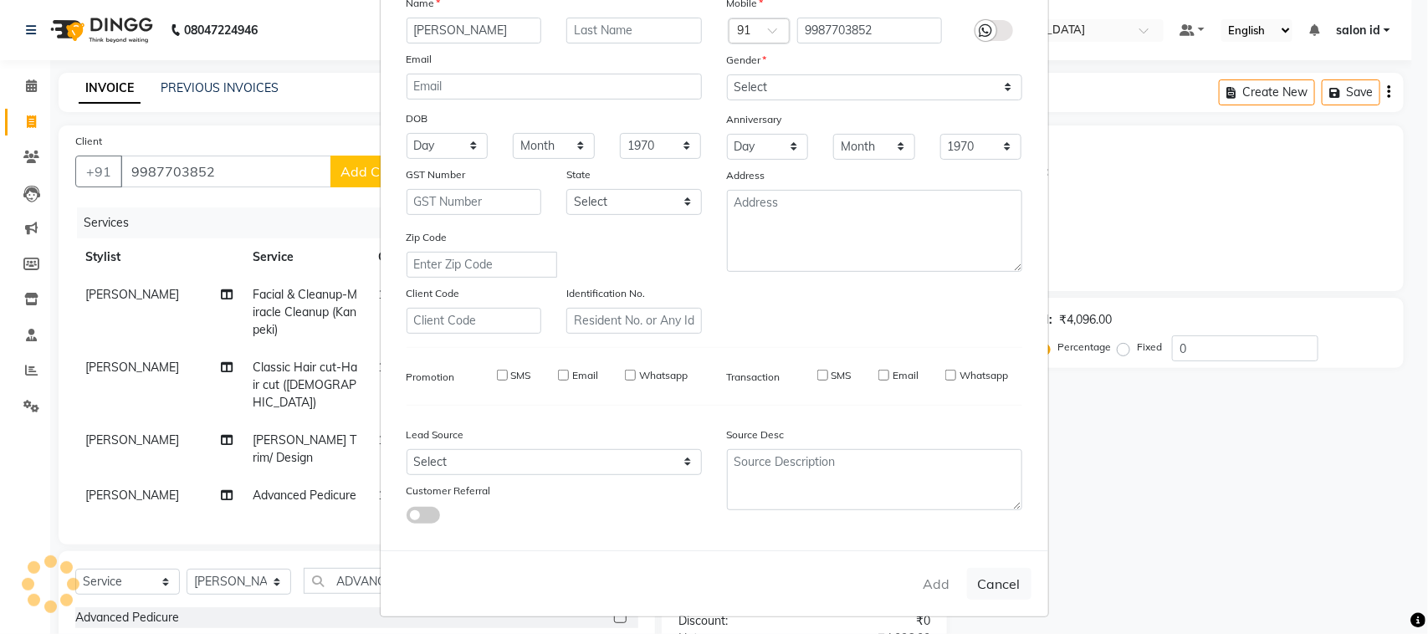
select select
checkbox input "false"
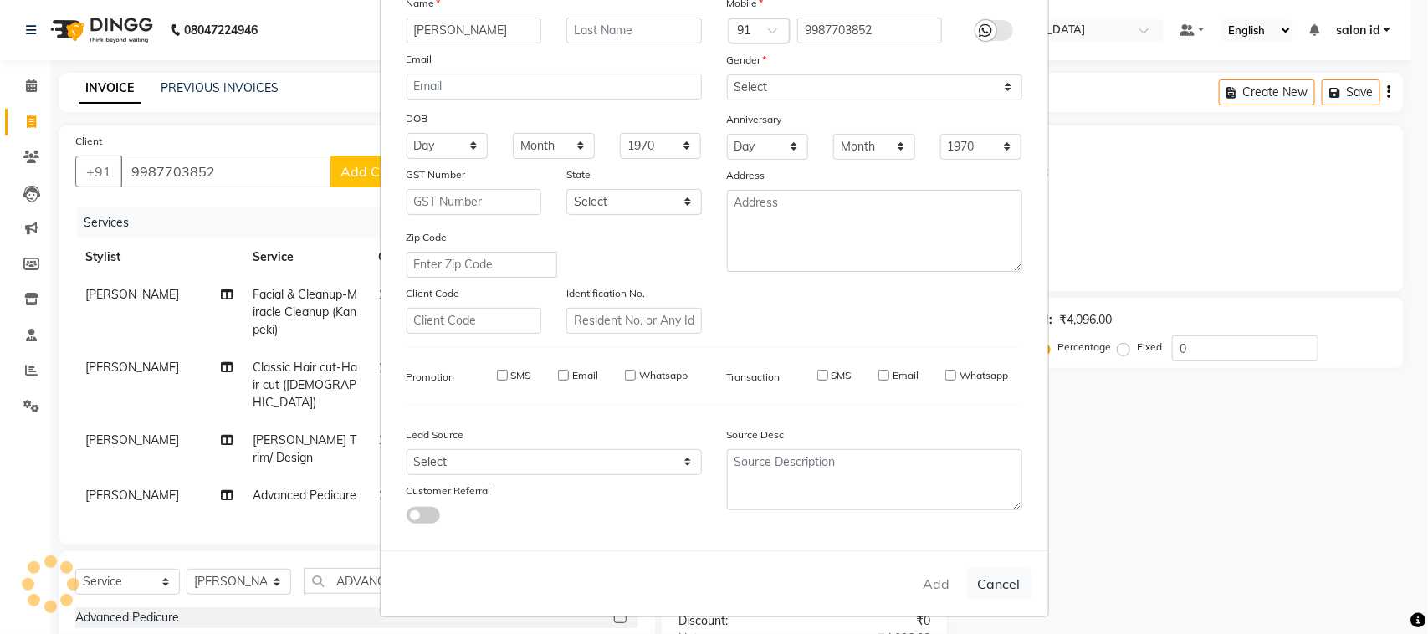
checkbox input "false"
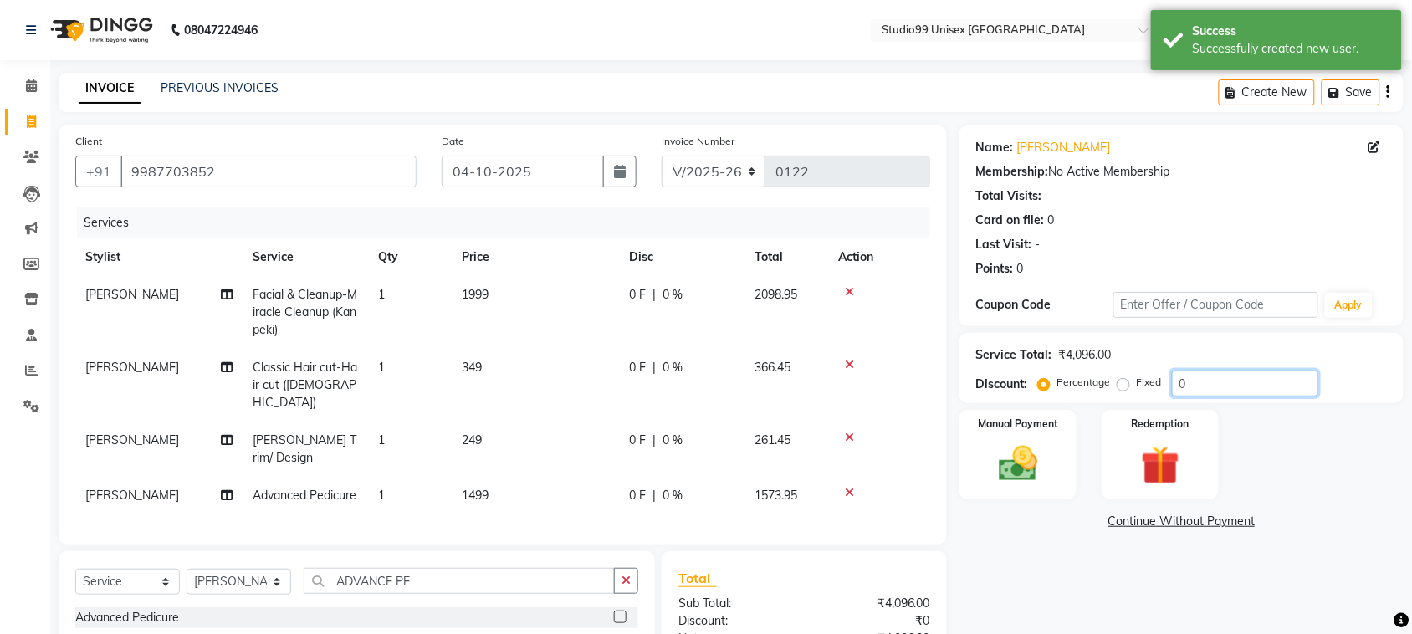
click at [1189, 378] on input "0" at bounding box center [1245, 384] width 146 height 26
type input "50"
click at [1083, 548] on div "Name: [PERSON_NAME] Membership: No Active Membership Total Visits: Card on file…" at bounding box center [1187, 461] width 457 height 672
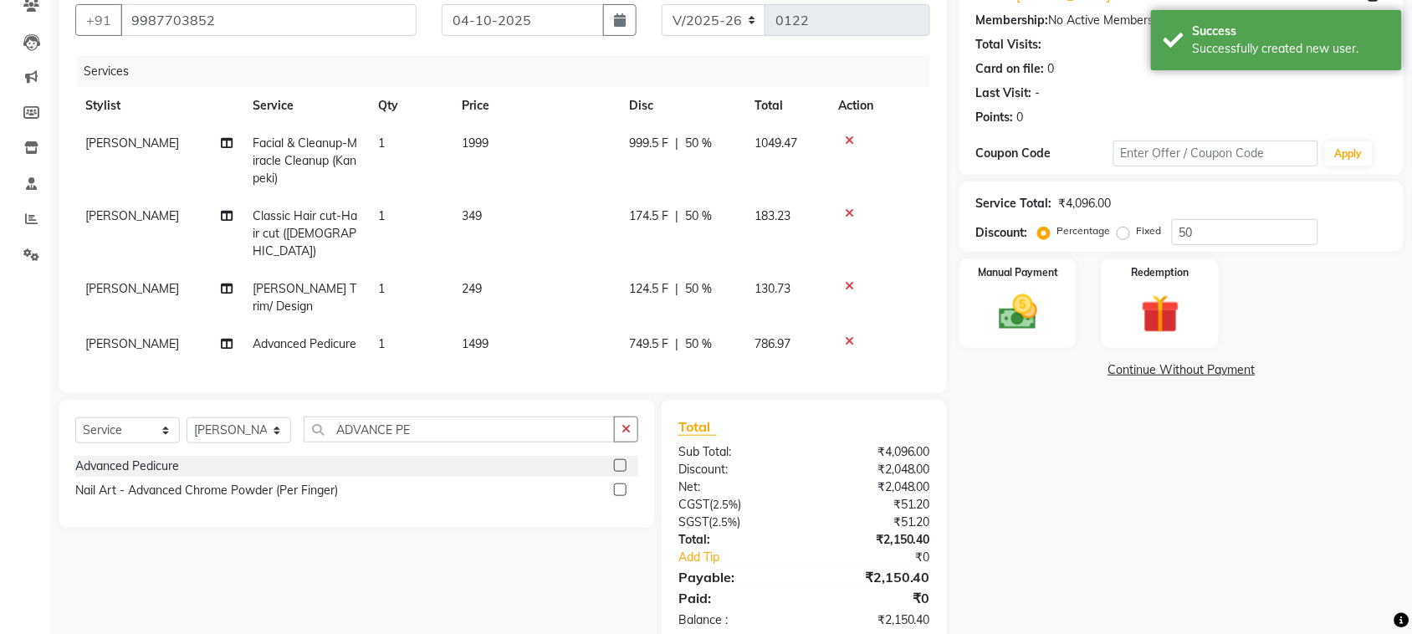
scroll to position [168, 0]
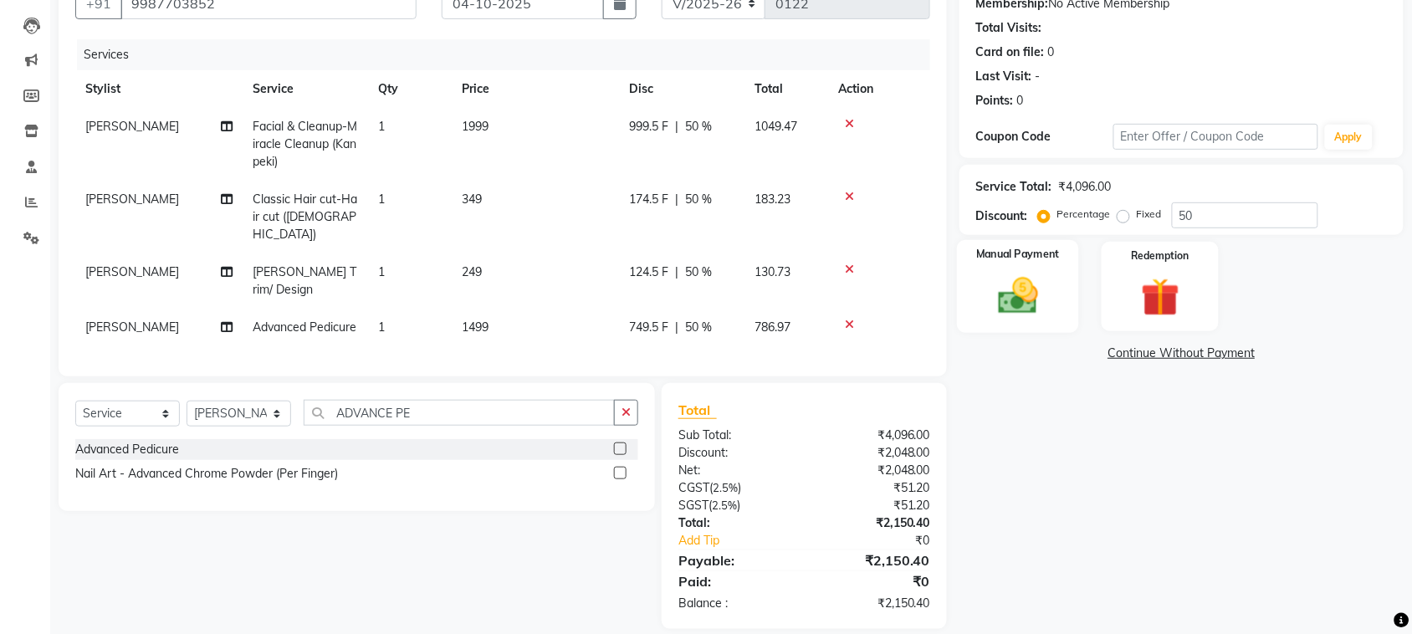
click at [1034, 299] on img at bounding box center [1017, 296] width 65 height 46
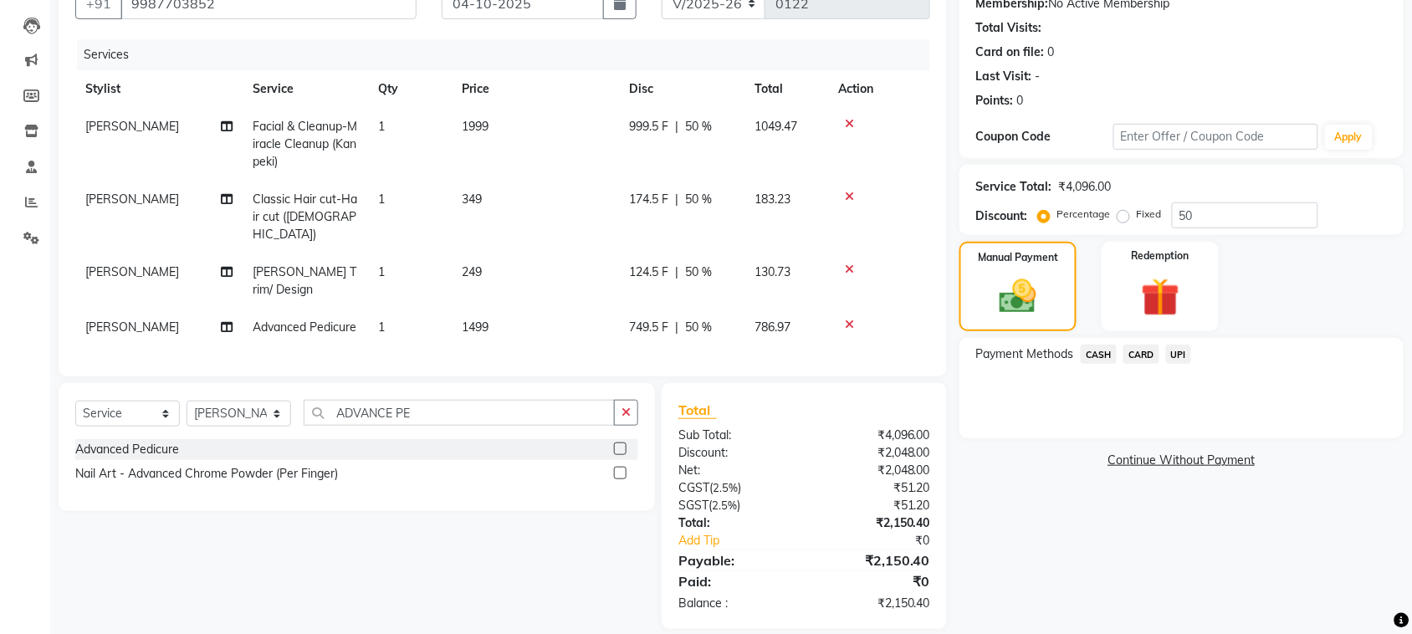
click at [1143, 351] on span "CARD" at bounding box center [1141, 354] width 36 height 19
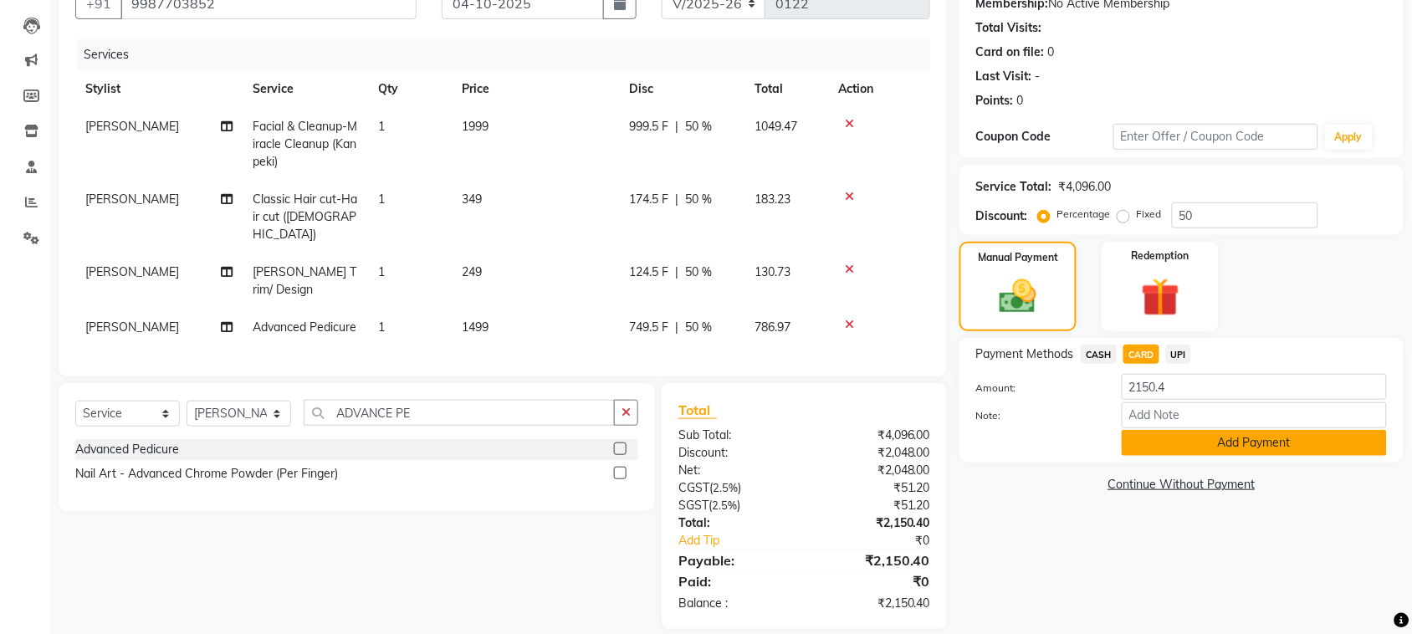
click at [1245, 443] on button "Add Payment" at bounding box center [1254, 443] width 265 height 26
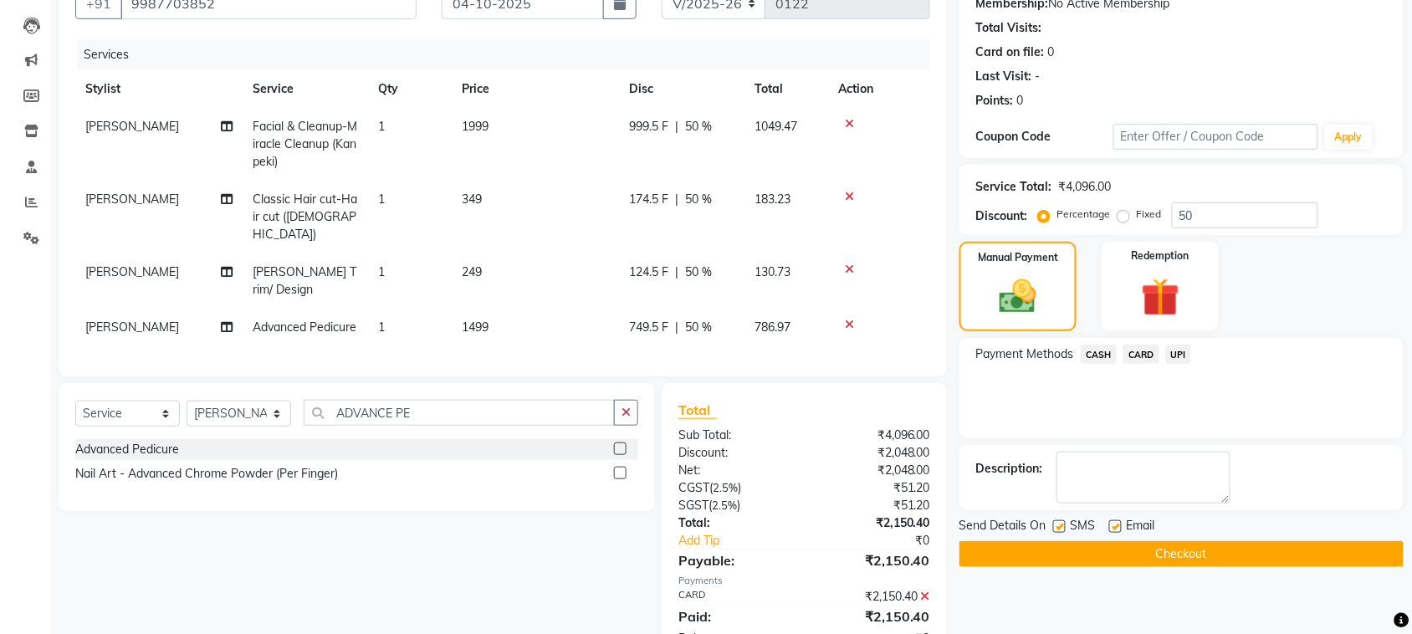
click at [1156, 550] on button "Checkout" at bounding box center [1181, 554] width 444 height 26
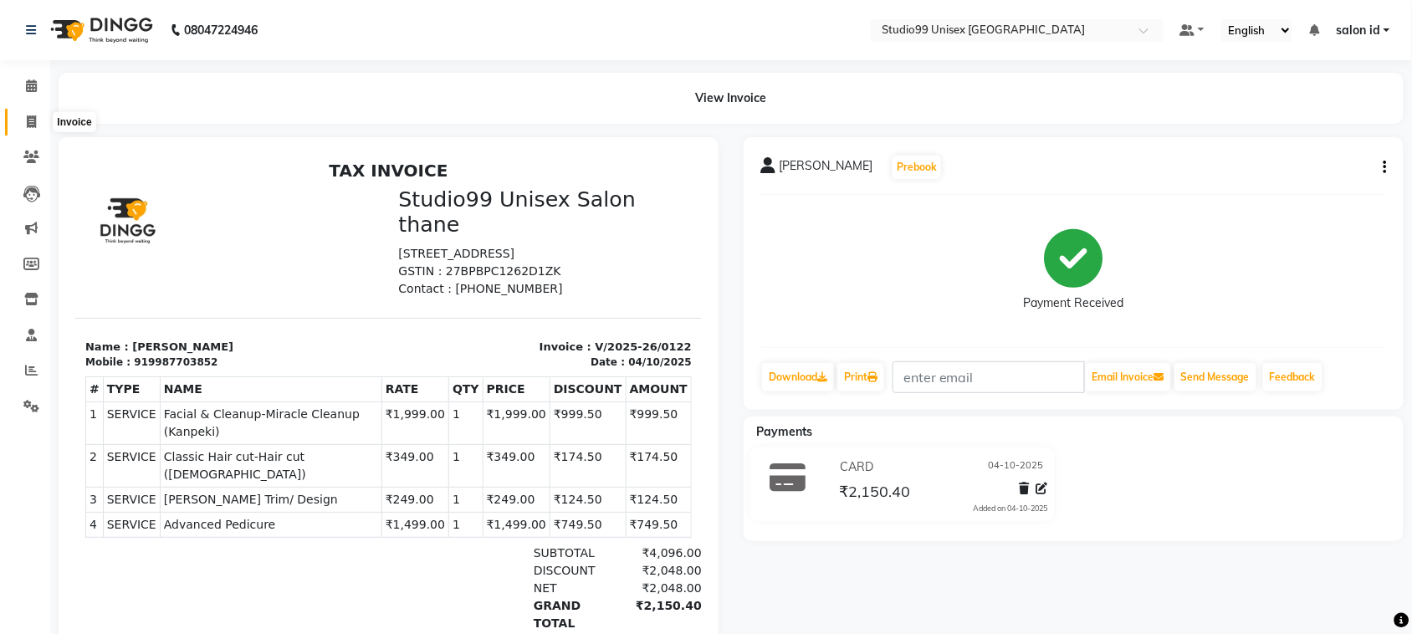
click at [23, 115] on span at bounding box center [31, 122] width 29 height 19
select select "service"
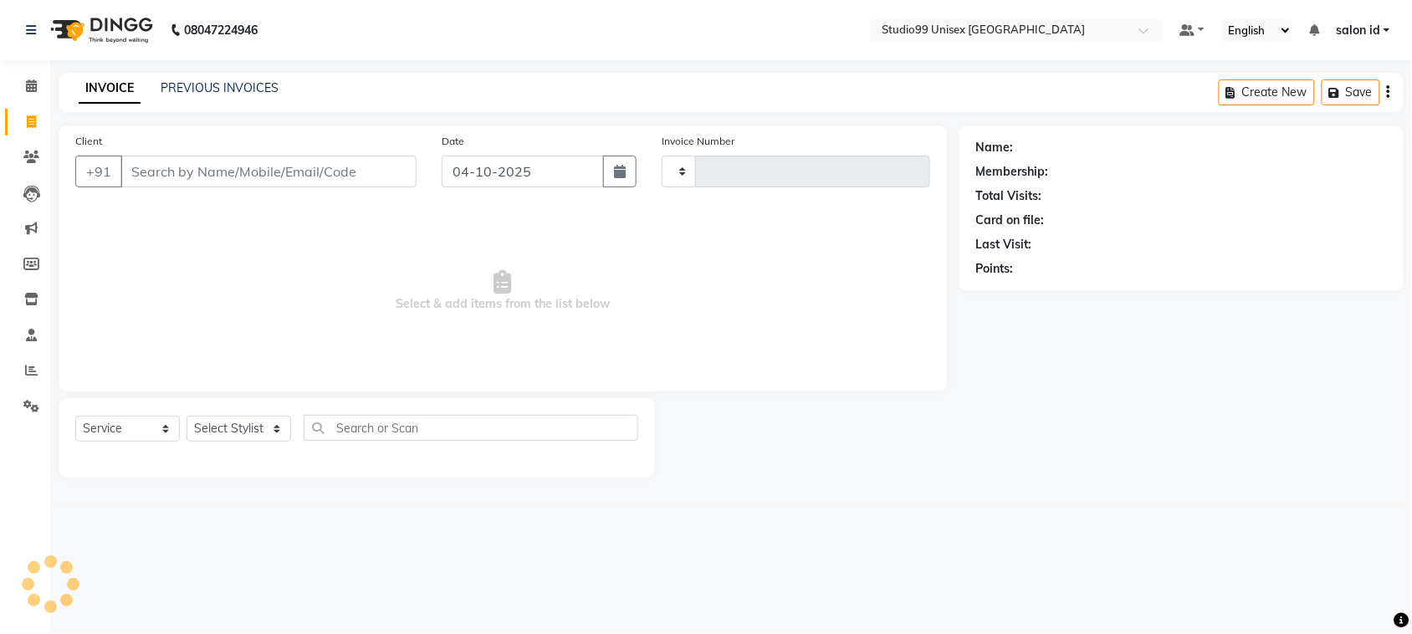
type input "0123"
select select "9023"
click at [277, 432] on select "Select Stylist [PERSON_NAME] [PERSON_NAME] salon id [PERSON_NAME] [PERSON_NAME]…" at bounding box center [239, 429] width 105 height 26
select select "92933"
click at [187, 416] on select "Select Stylist [PERSON_NAME] [PERSON_NAME] salon id [PERSON_NAME] [PERSON_NAME]…" at bounding box center [239, 429] width 105 height 26
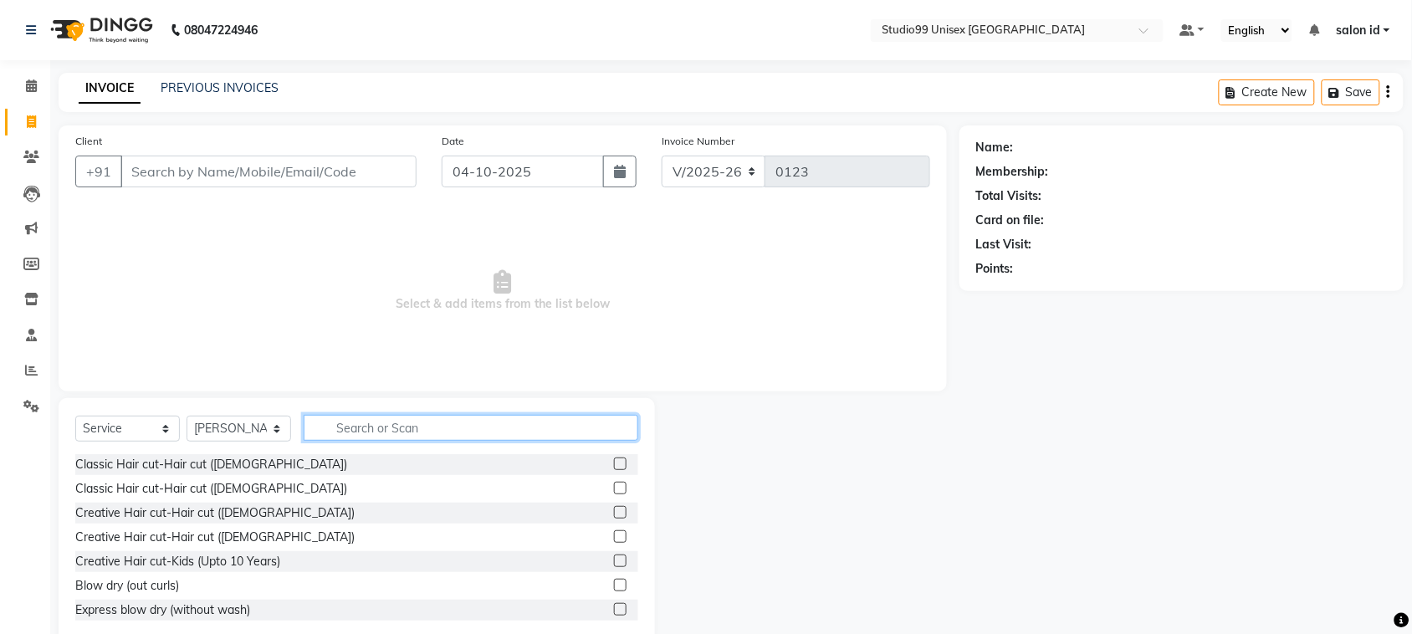
click at [407, 429] on input "text" at bounding box center [471, 428] width 335 height 26
type input "HAIR"
click at [614, 540] on label at bounding box center [620, 536] width 13 height 13
click at [614, 540] on input "checkbox" at bounding box center [619, 537] width 11 height 11
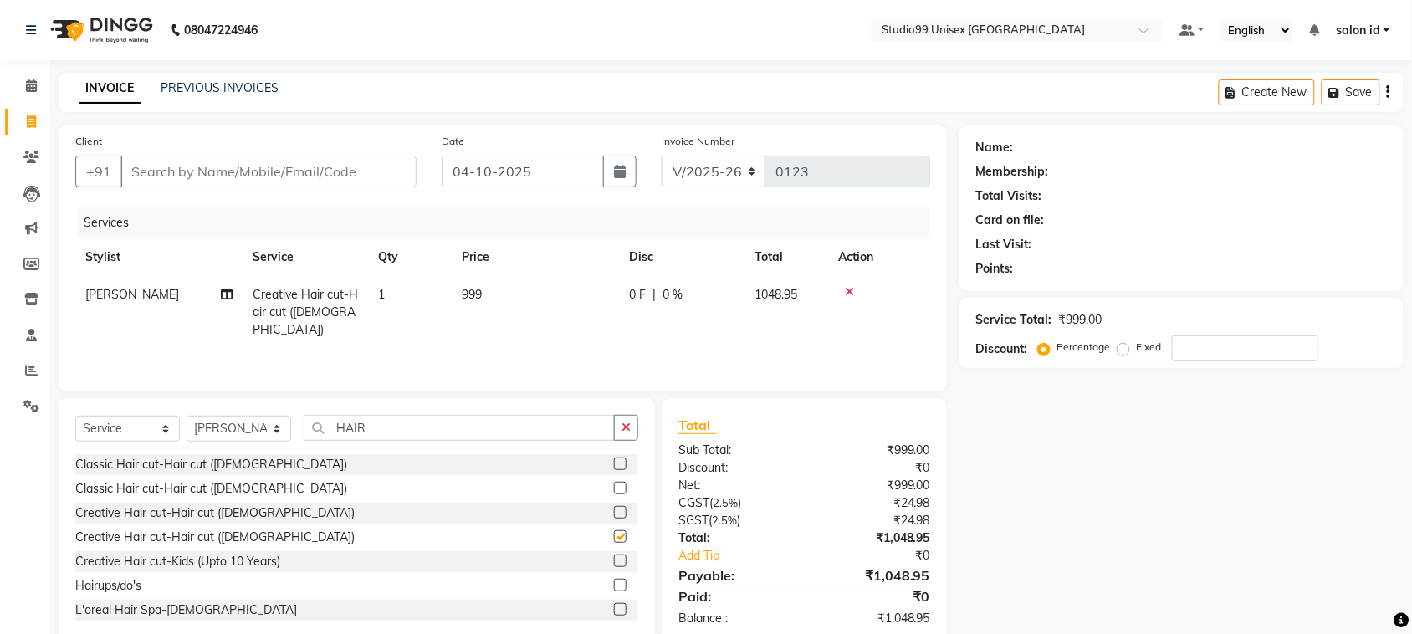
checkbox input "false"
click at [398, 417] on input "HAIR" at bounding box center [459, 428] width 311 height 26
click at [161, 427] on select "Select Service Product Membership Package Voucher Prepaid Gift Card" at bounding box center [127, 429] width 105 height 26
select select "product"
click at [75, 416] on select "Select Service Product Membership Package Voucher Prepaid Gift Card" at bounding box center [127, 429] width 105 height 26
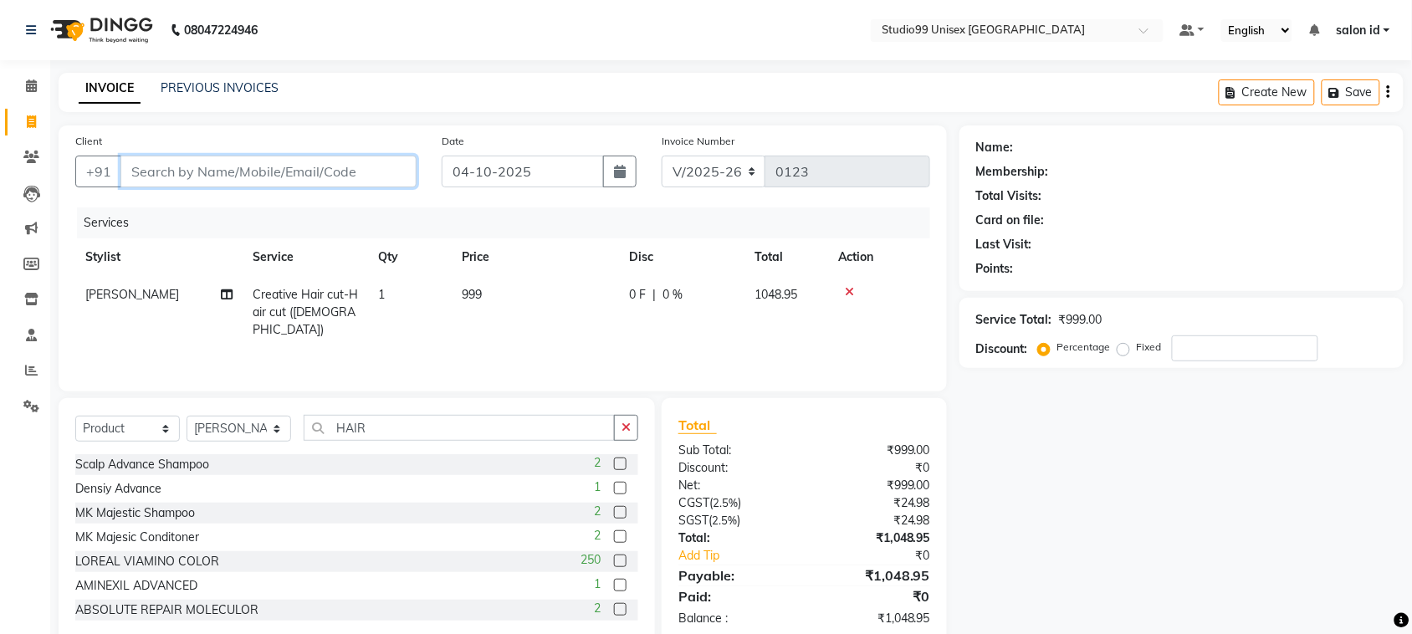
click at [194, 161] on input "Client" at bounding box center [268, 172] width 296 height 32
type input "9"
type input "0"
type input "9930683434"
click at [381, 160] on button "Add Client" at bounding box center [373, 172] width 86 height 32
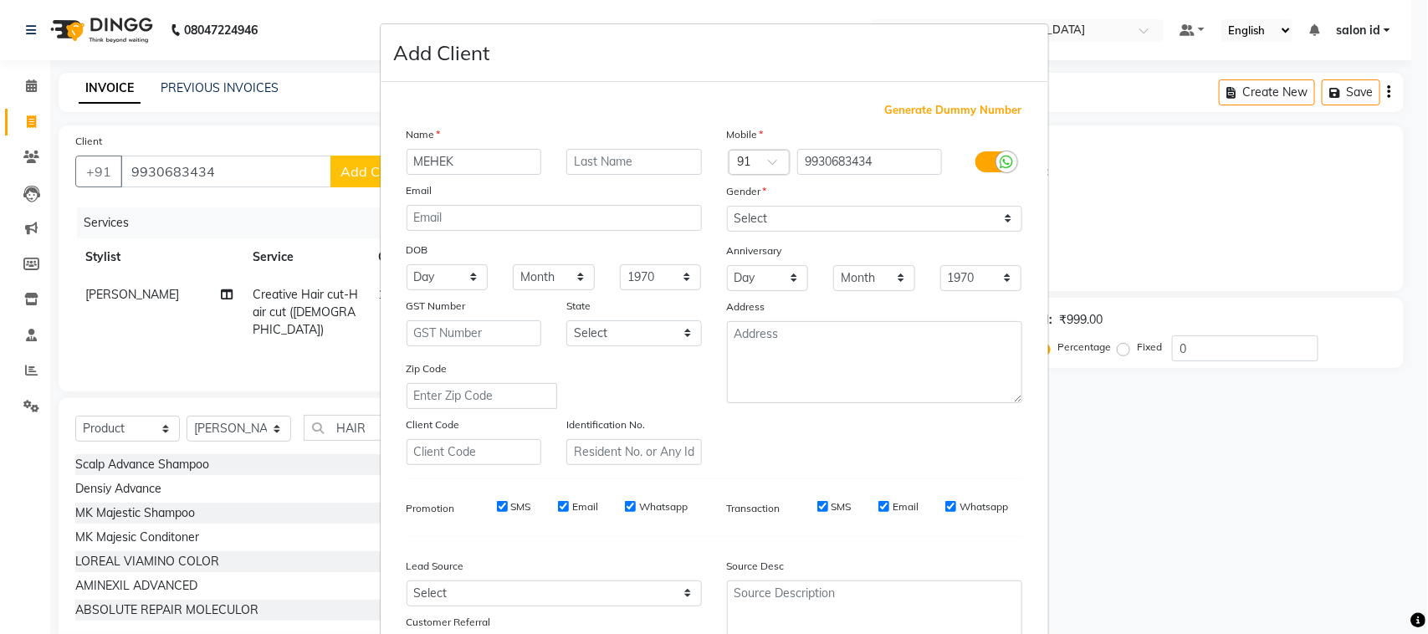
type input "MEHEK"
click at [996, 213] on select "Select [DEMOGRAPHIC_DATA] [DEMOGRAPHIC_DATA] Other Prefer Not To Say" at bounding box center [874, 219] width 295 height 26
select select "[DEMOGRAPHIC_DATA]"
click at [727, 206] on select "Select [DEMOGRAPHIC_DATA] [DEMOGRAPHIC_DATA] Other Prefer Not To Say" at bounding box center [874, 219] width 295 height 26
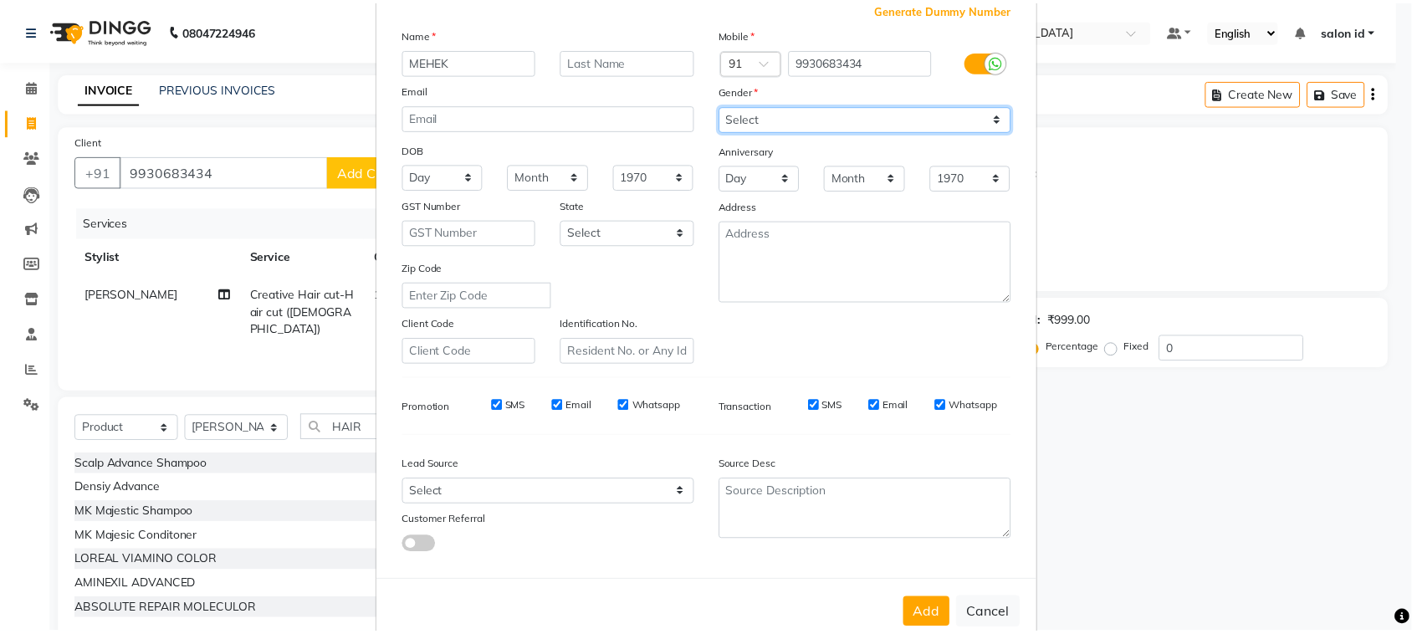
scroll to position [131, 0]
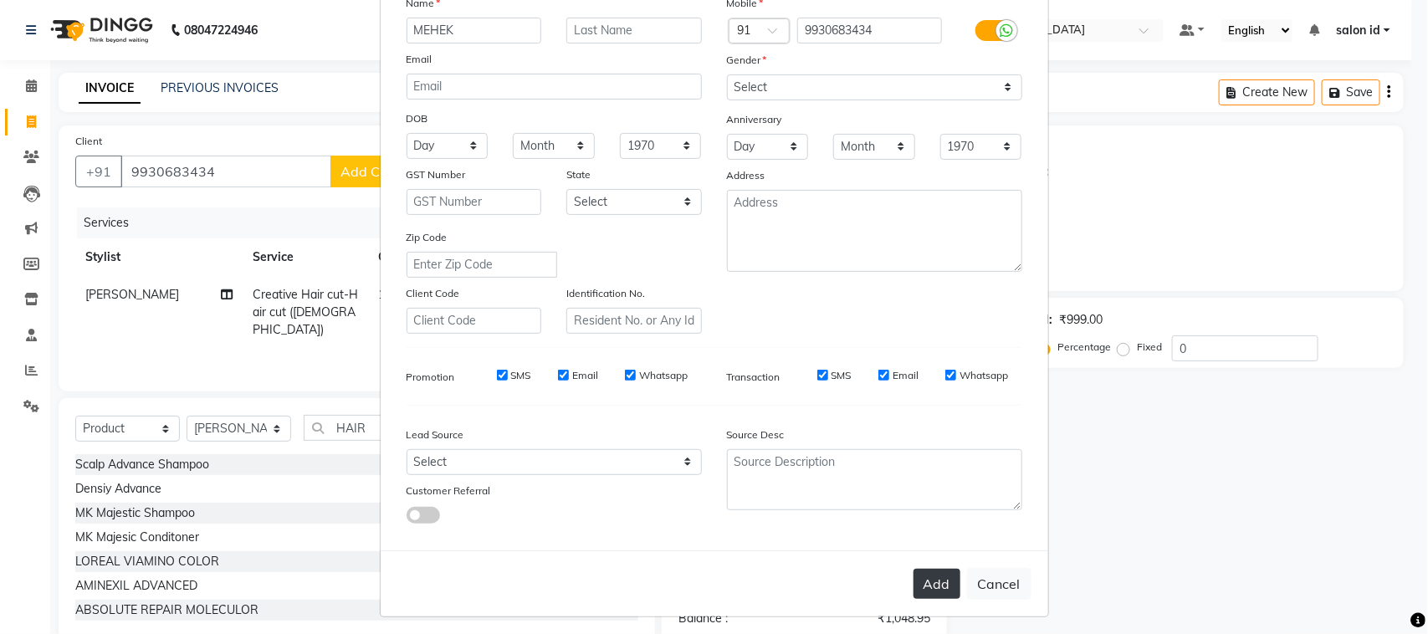
click at [934, 574] on button "Add" at bounding box center [936, 584] width 47 height 30
select select
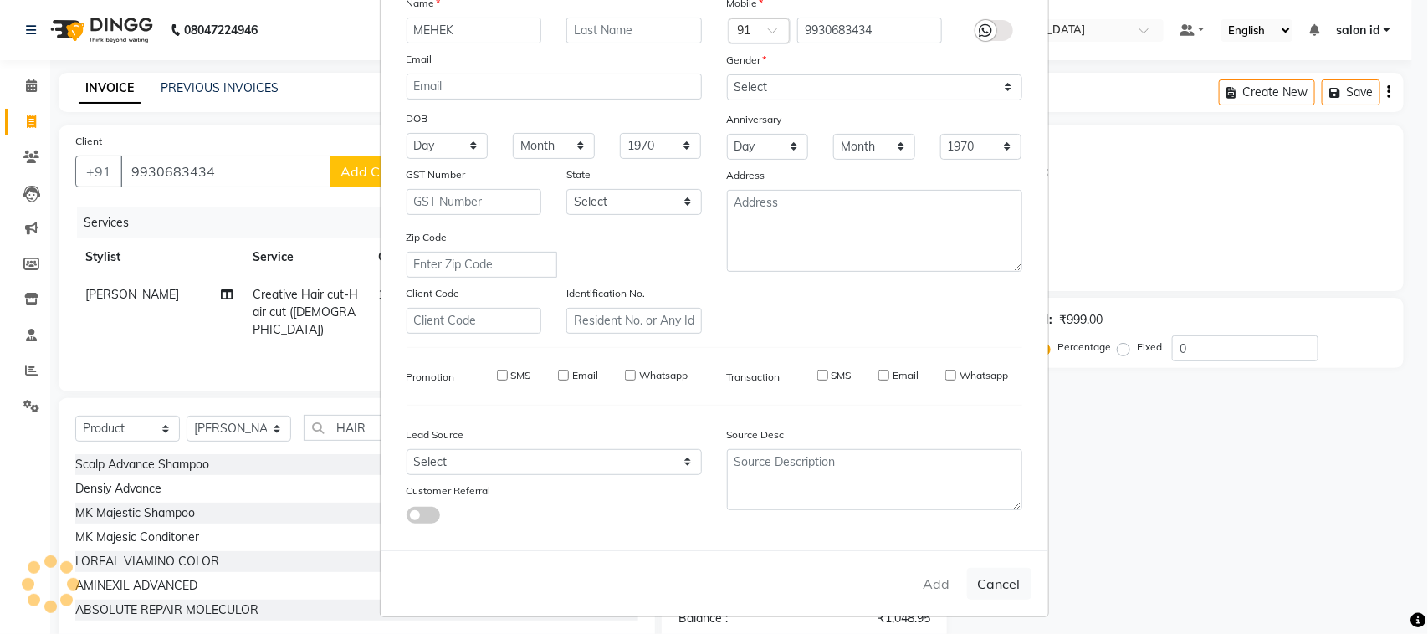
select select
checkbox input "false"
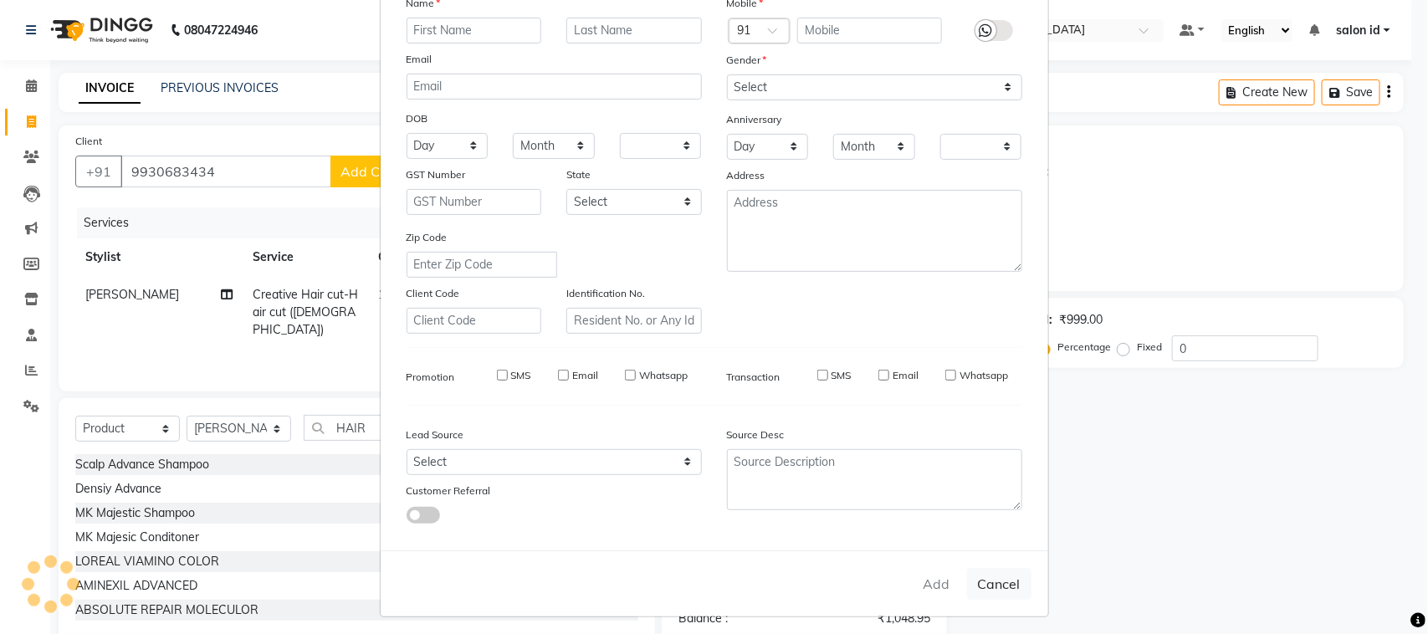
checkbox input "false"
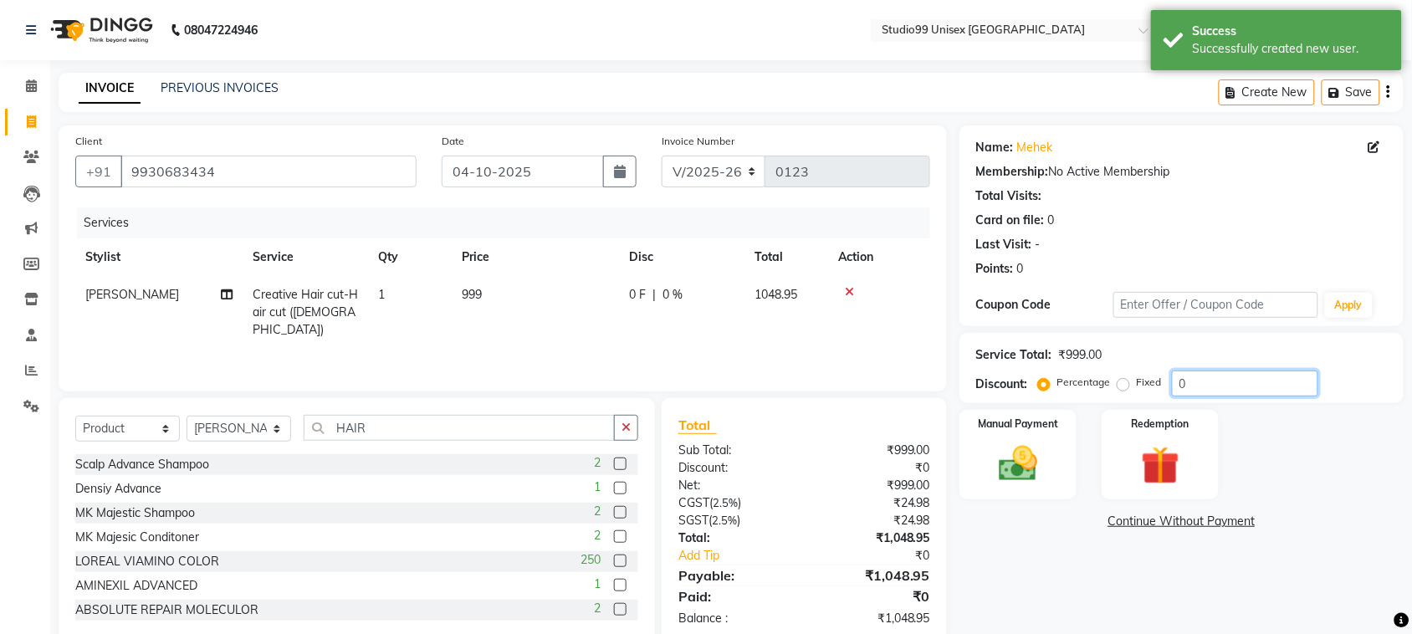
click at [1193, 377] on input "0" at bounding box center [1245, 384] width 146 height 26
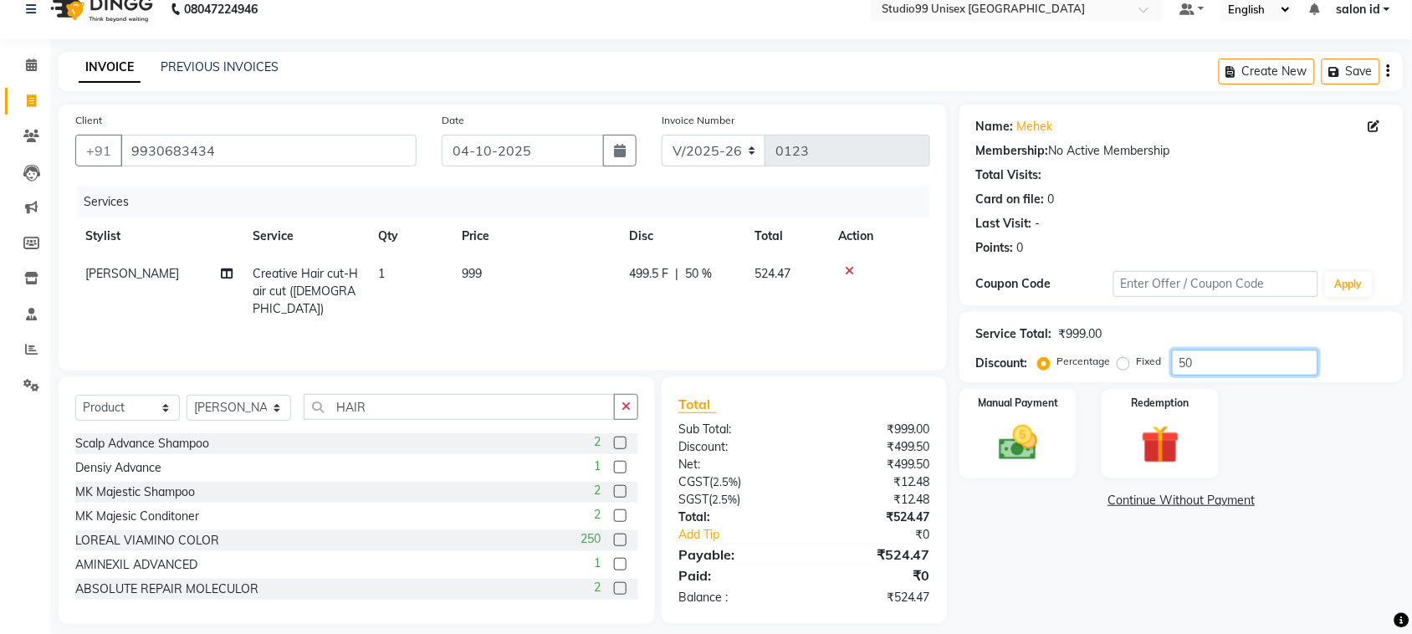
scroll to position [35, 0]
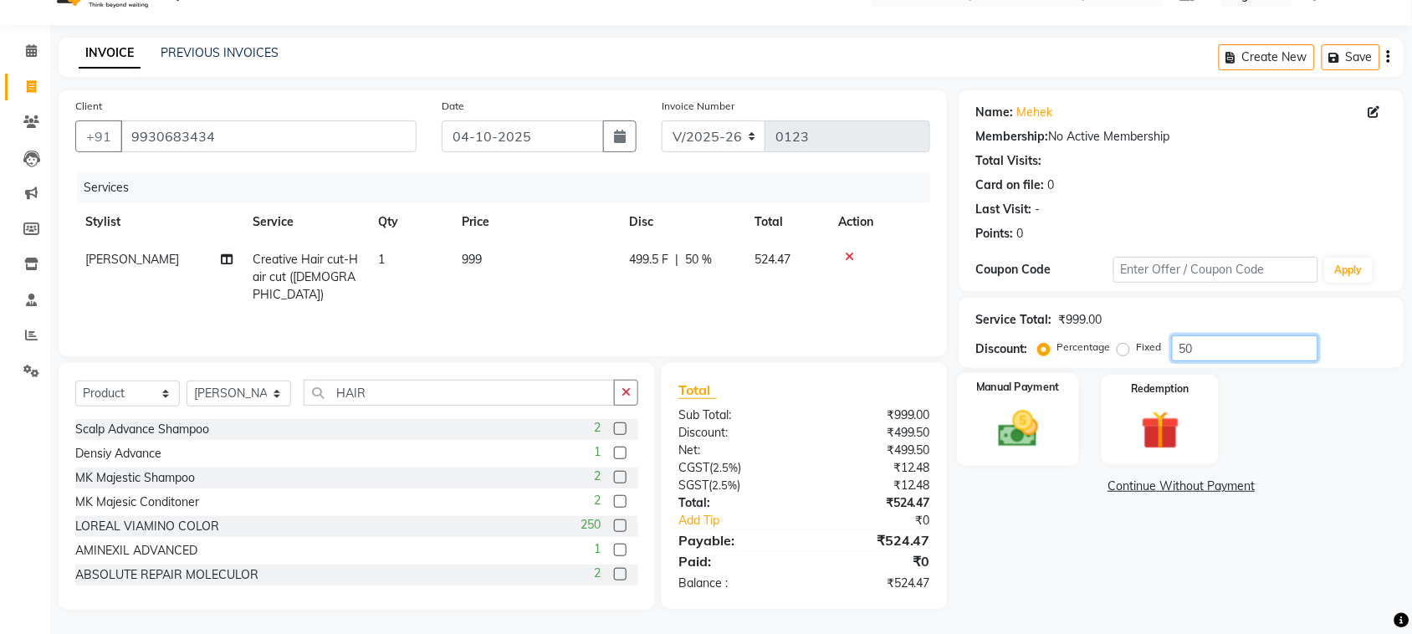
type input "50"
click at [1006, 421] on img at bounding box center [1017, 429] width 65 height 46
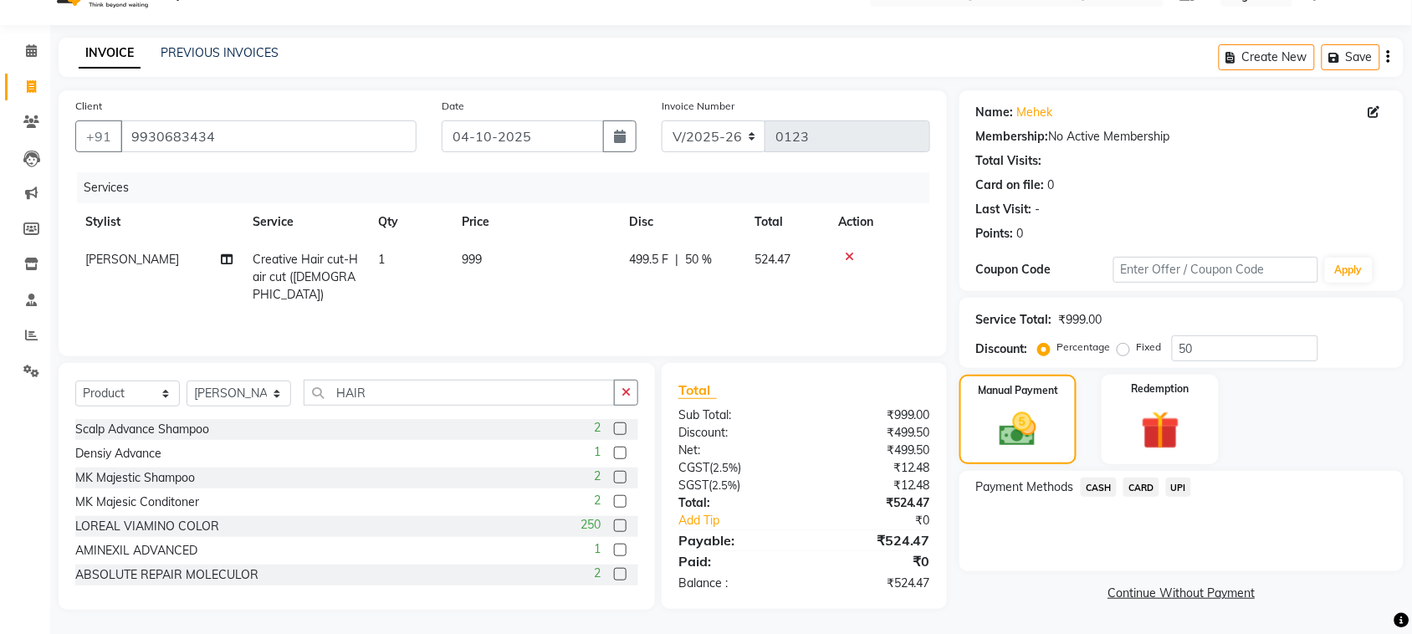
click at [1173, 488] on span "UPI" at bounding box center [1179, 487] width 26 height 19
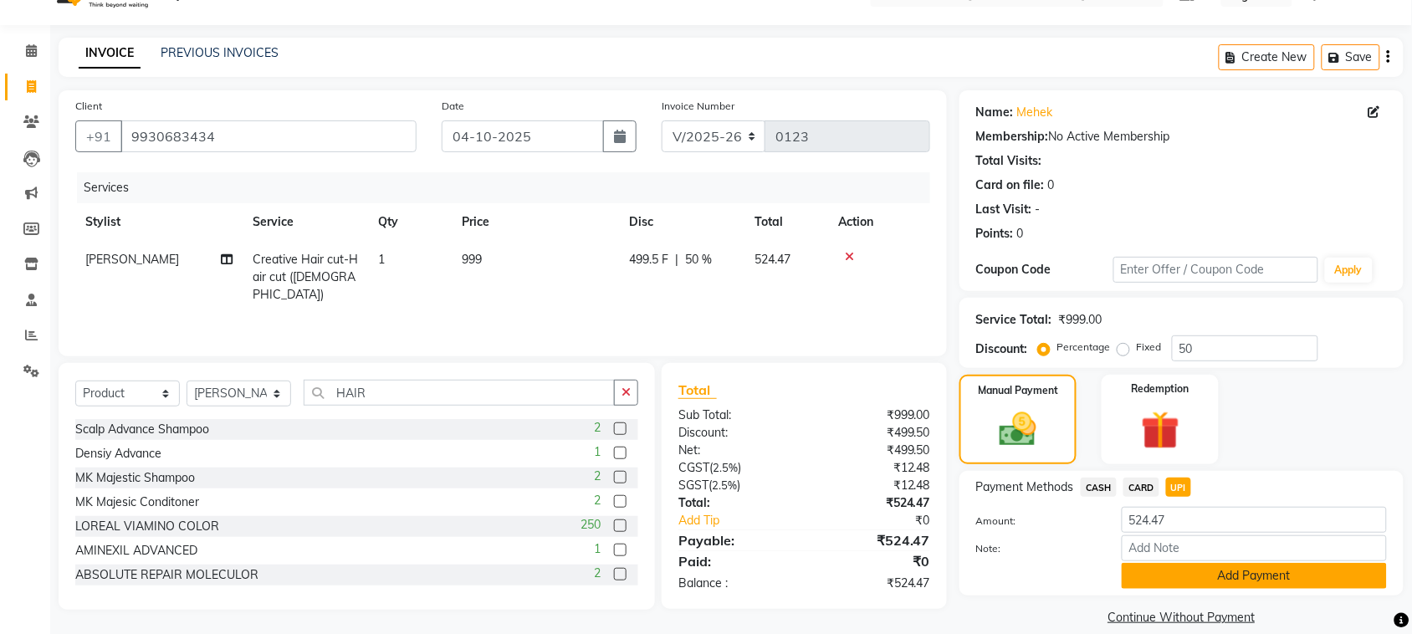
click at [1192, 567] on button "Add Payment" at bounding box center [1254, 576] width 265 height 26
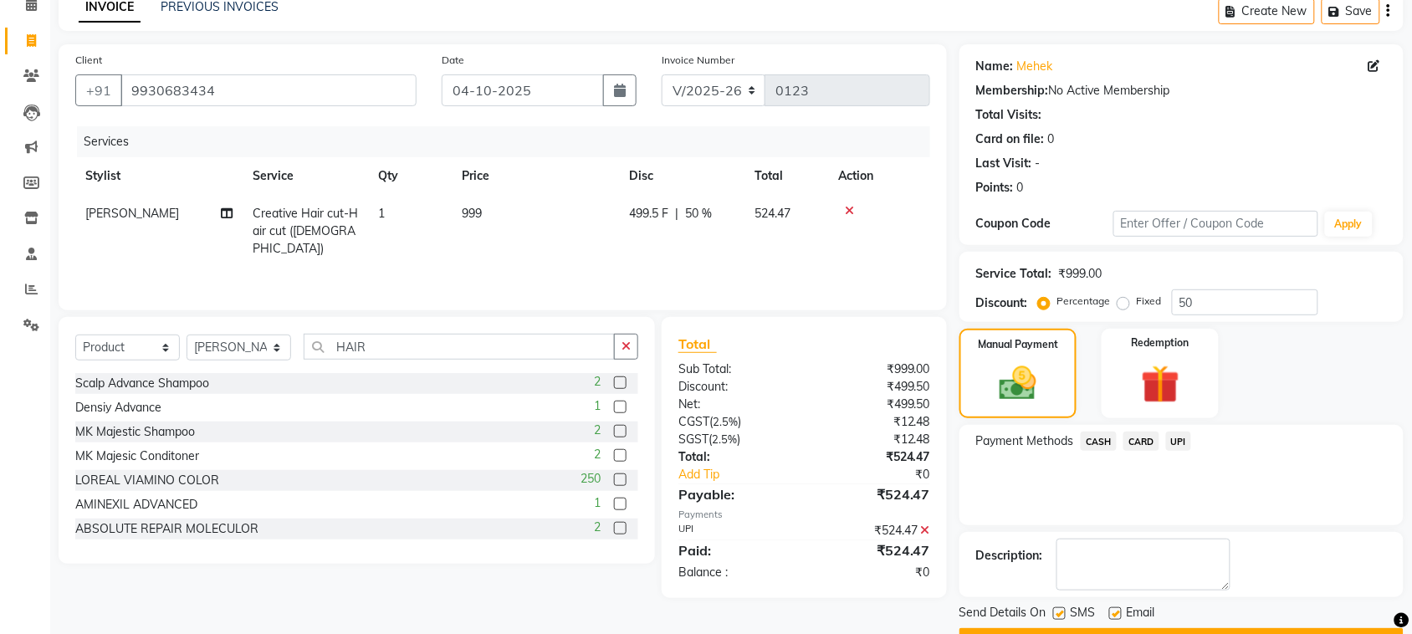
scroll to position [126, 0]
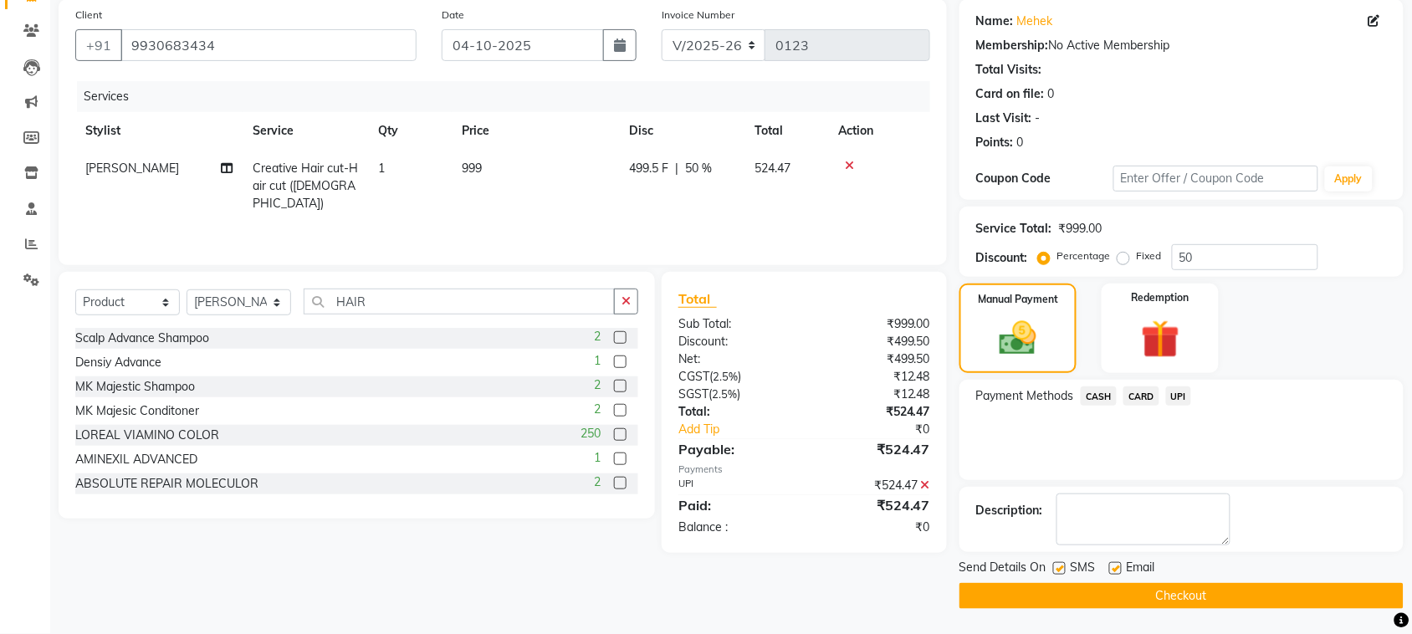
click at [1210, 591] on button "Checkout" at bounding box center [1181, 596] width 444 height 26
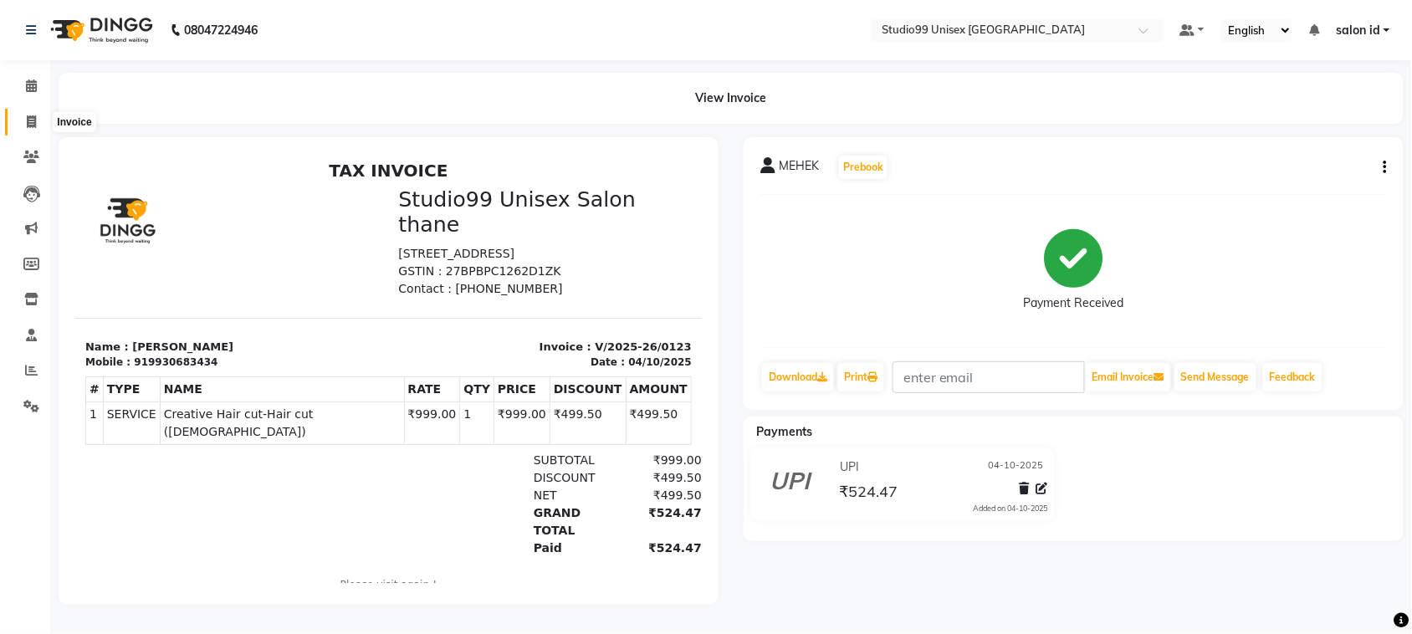
click at [28, 121] on icon at bounding box center [31, 121] width 9 height 13
select select "service"
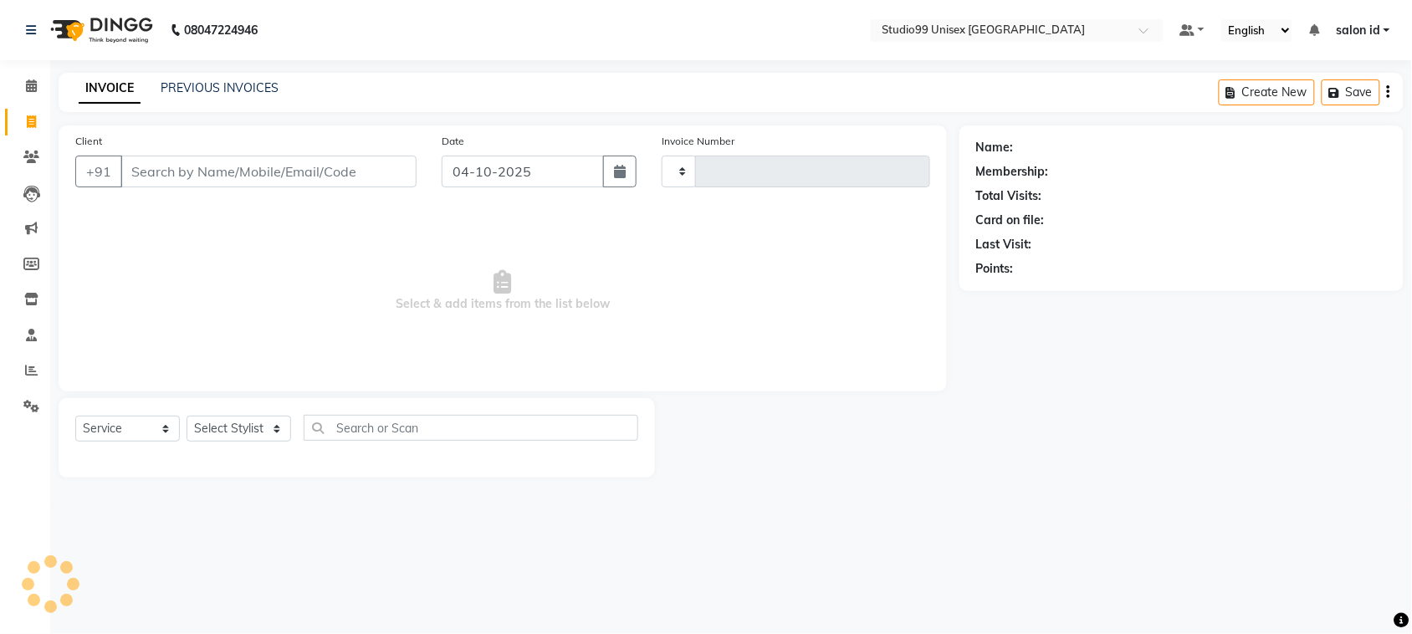
type input "0124"
select select "9023"
click at [181, 174] on input "Client" at bounding box center [270, 172] width 301 height 32
click at [281, 431] on select "Select Stylist [PERSON_NAME] [PERSON_NAME] salon id [PERSON_NAME] [PERSON_NAME]…" at bounding box center [239, 429] width 105 height 26
select select "92954"
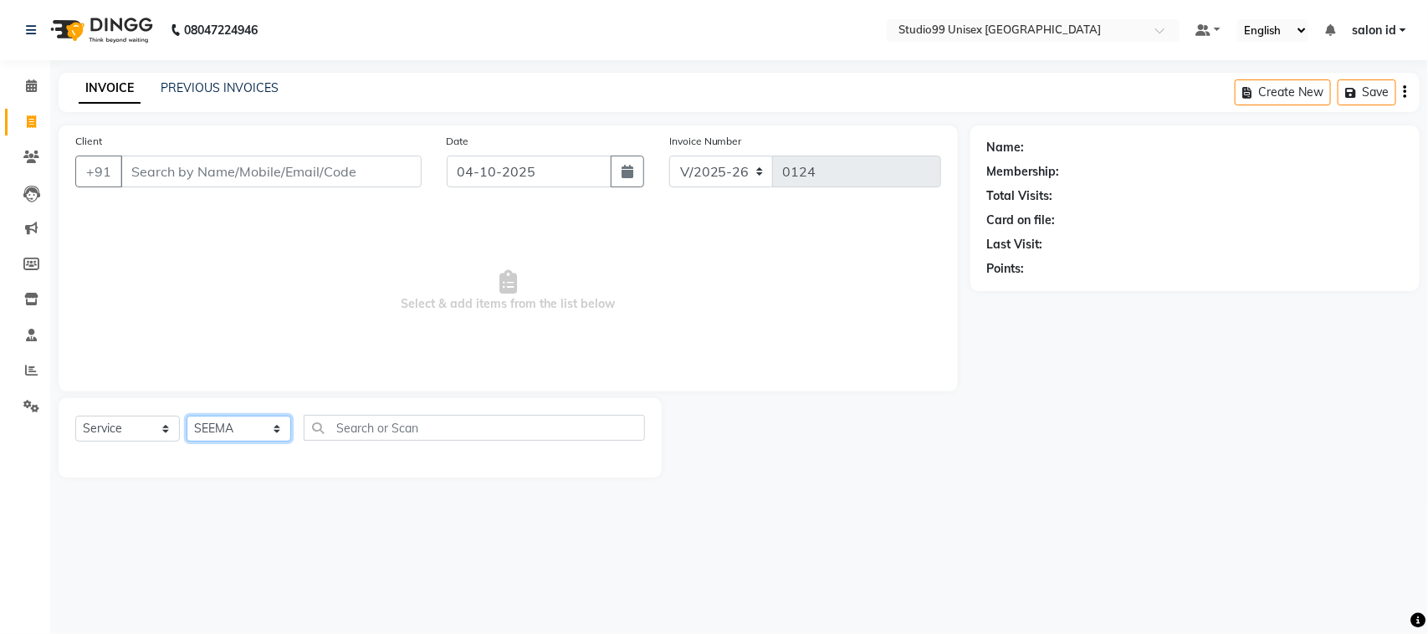
click at [187, 416] on select "Select Stylist [PERSON_NAME] [PERSON_NAME] salon id [PERSON_NAME] [PERSON_NAME]…" at bounding box center [239, 429] width 105 height 26
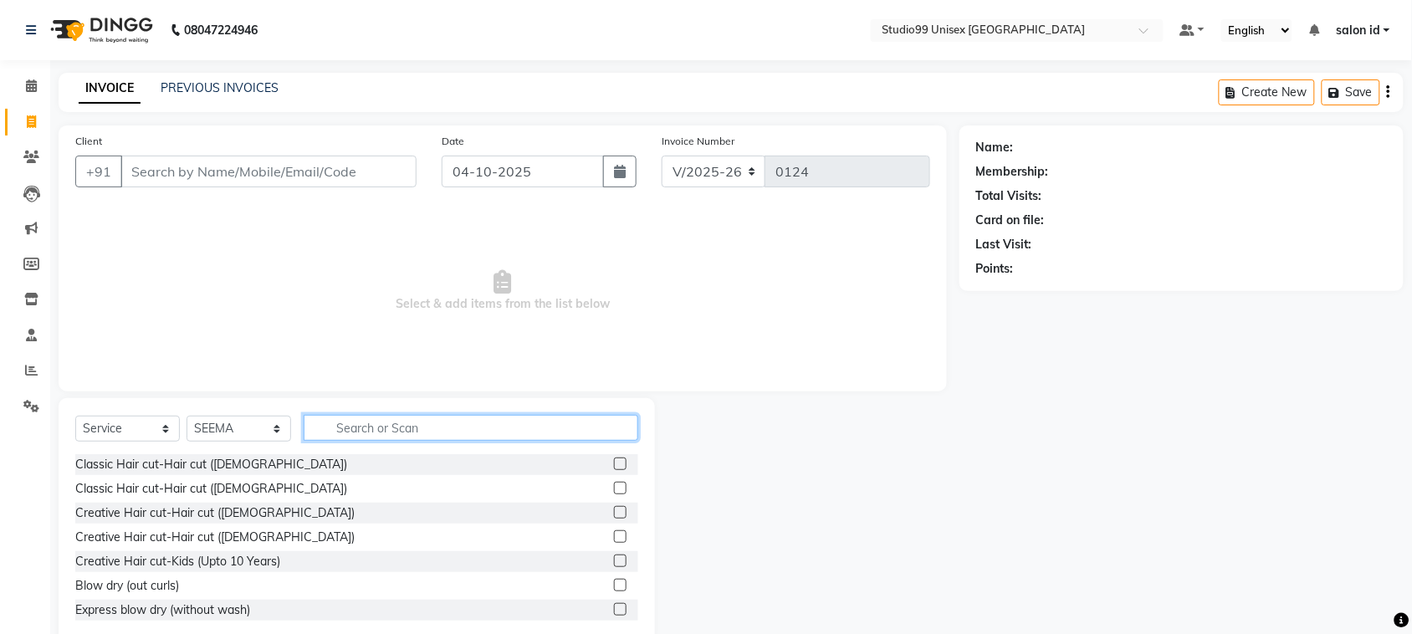
click at [349, 419] on input "text" at bounding box center [471, 428] width 335 height 26
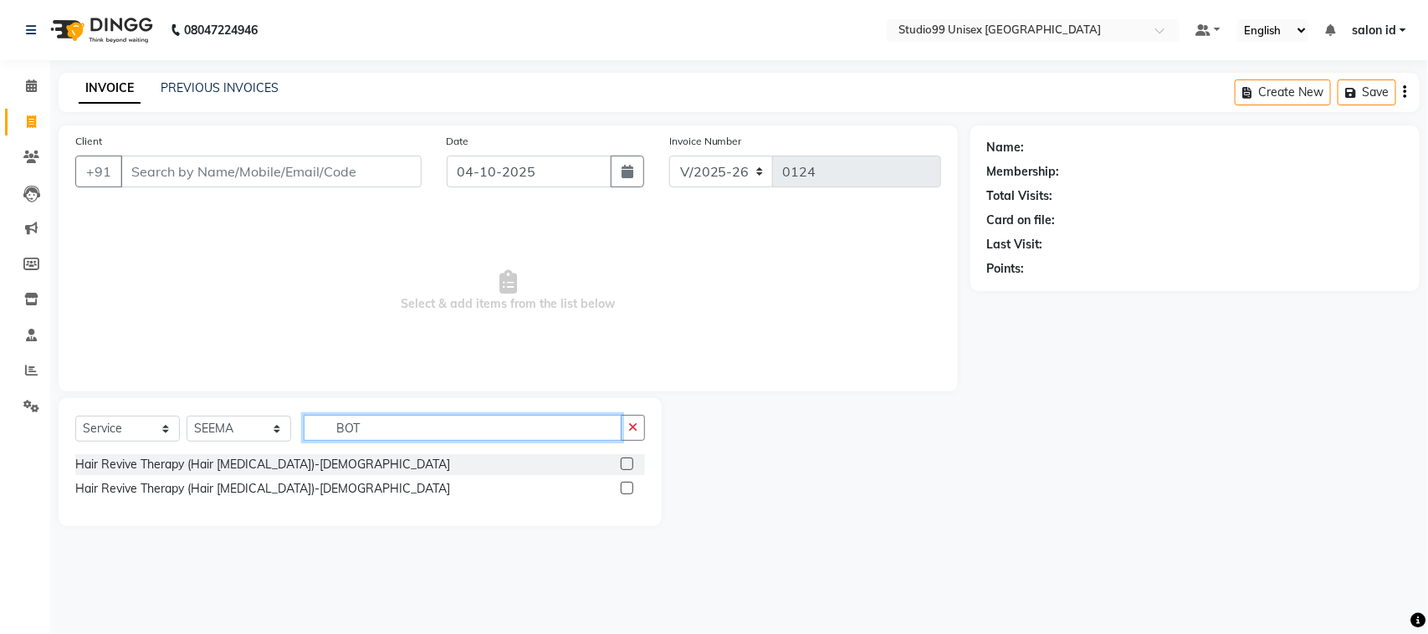
type input "BOT"
click at [623, 485] on label at bounding box center [627, 488] width 13 height 13
click at [623, 485] on input "checkbox" at bounding box center [626, 488] width 11 height 11
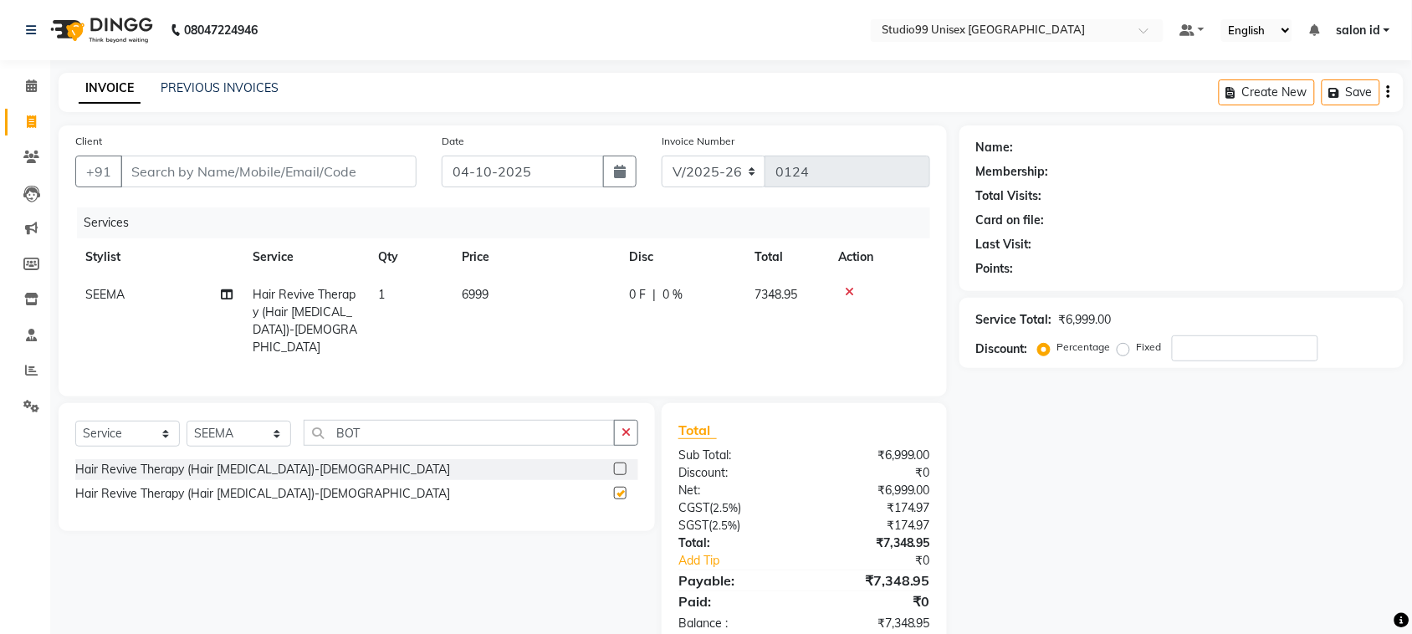
checkbox input "false"
click at [473, 431] on input "BOT" at bounding box center [459, 433] width 311 height 26
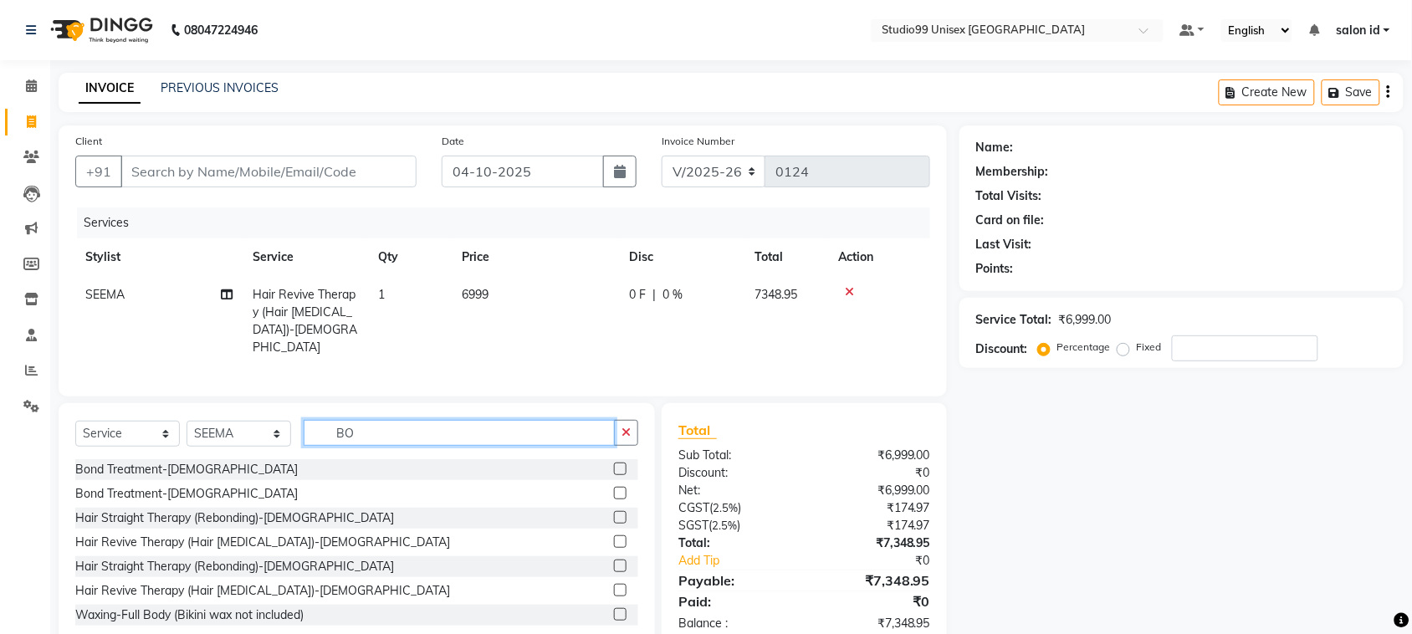
type input "B"
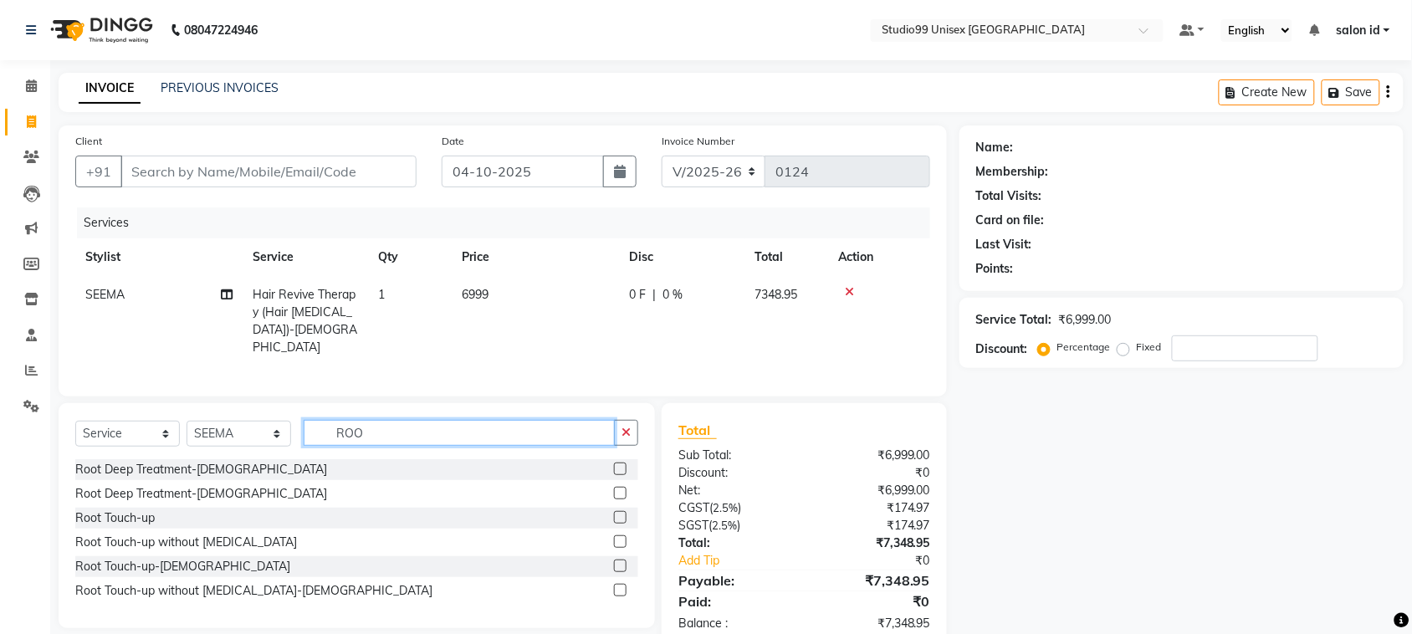
type input "ROO"
click at [616, 489] on label at bounding box center [620, 493] width 13 height 13
click at [616, 489] on input "checkbox" at bounding box center [619, 494] width 11 height 11
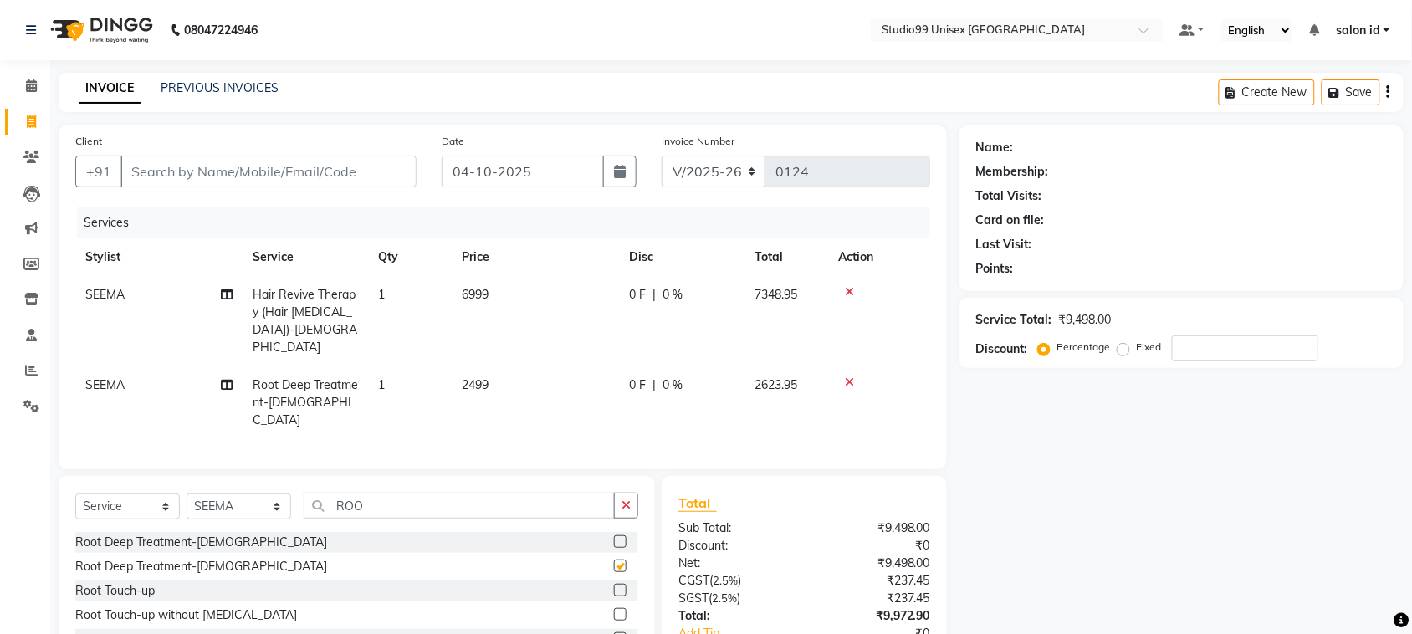
checkbox input "false"
click at [436, 493] on input "ROO" at bounding box center [459, 506] width 311 height 26
type input "R"
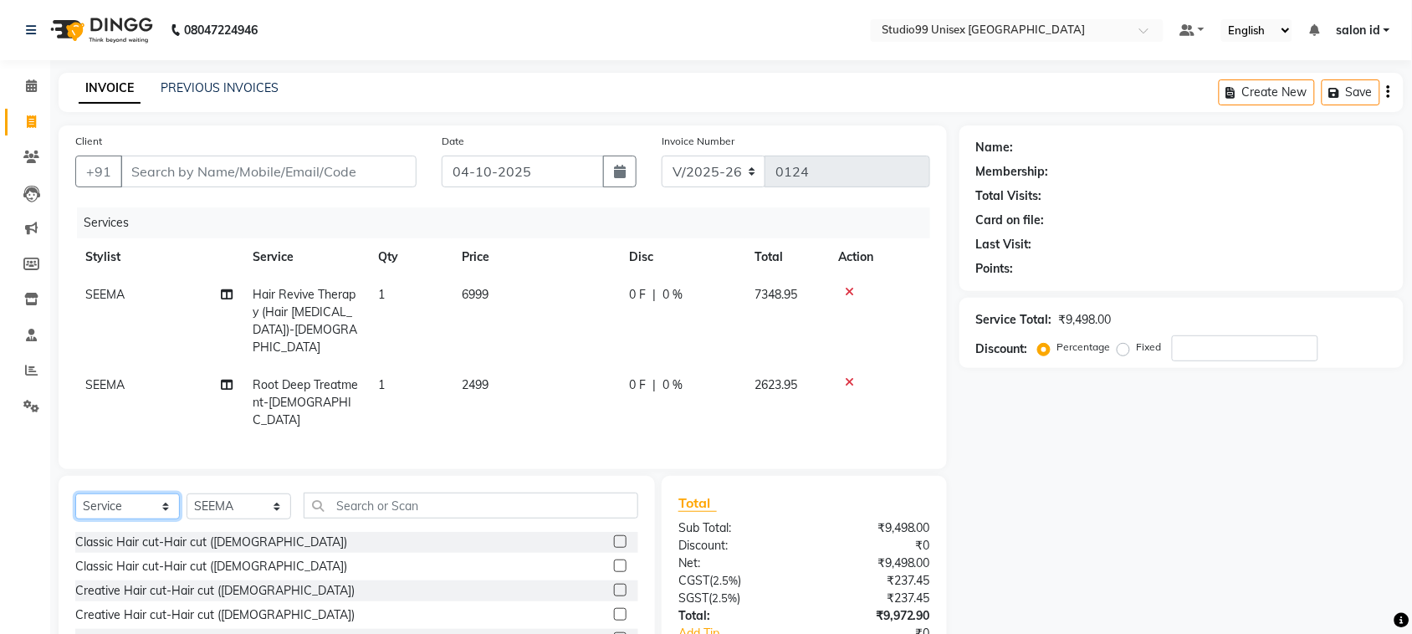
click at [165, 494] on select "Select Service Product Membership Package Voucher Prepaid Gift Card" at bounding box center [127, 507] width 105 height 26
select select "product"
click at [75, 494] on select "Select Service Product Membership Package Voucher Prepaid Gift Card" at bounding box center [127, 507] width 105 height 26
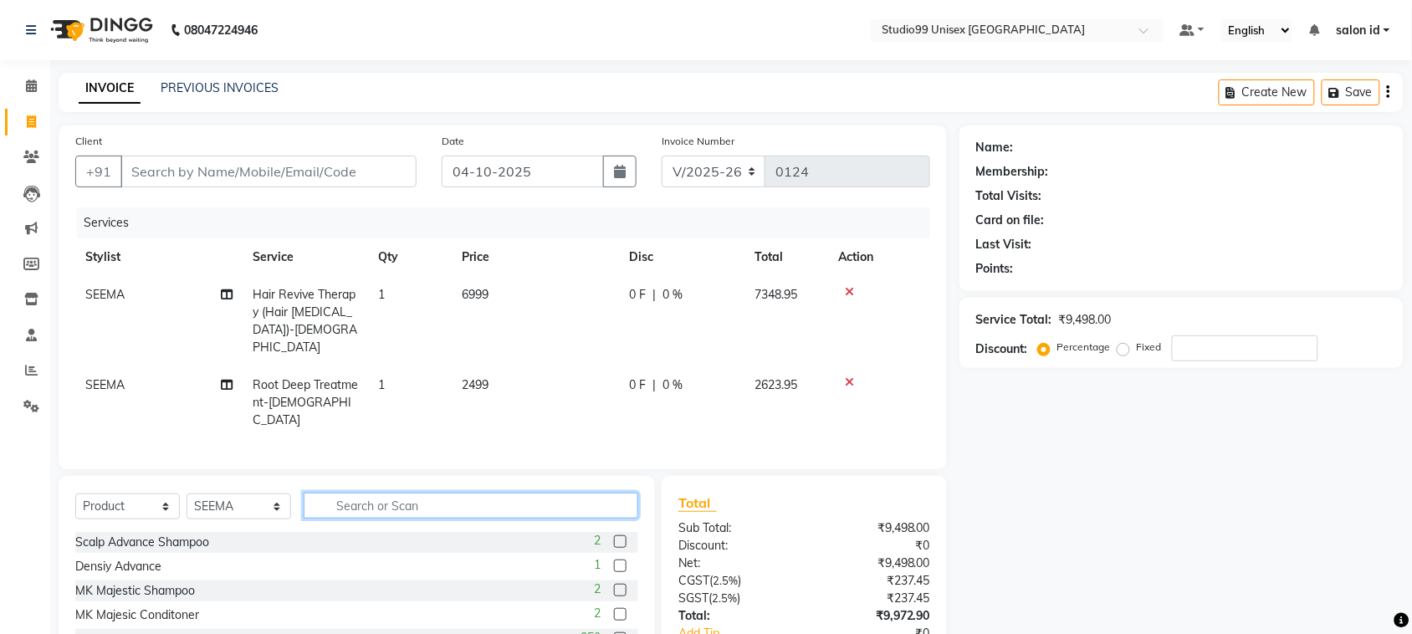
click at [373, 493] on input "text" at bounding box center [471, 506] width 335 height 26
type input "MK"
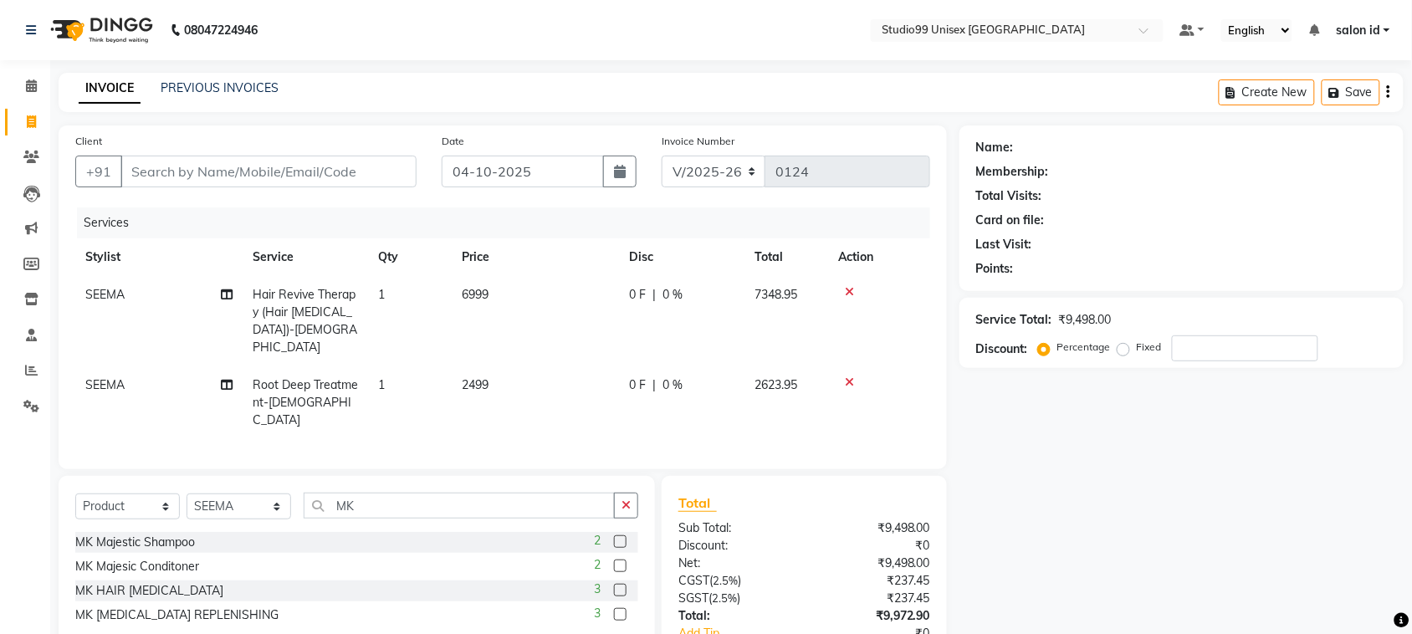
click at [624, 581] on div "3" at bounding box center [616, 591] width 44 height 21
click at [624, 584] on label at bounding box center [620, 590] width 13 height 13
click at [624, 586] on input "checkbox" at bounding box center [619, 591] width 11 height 11
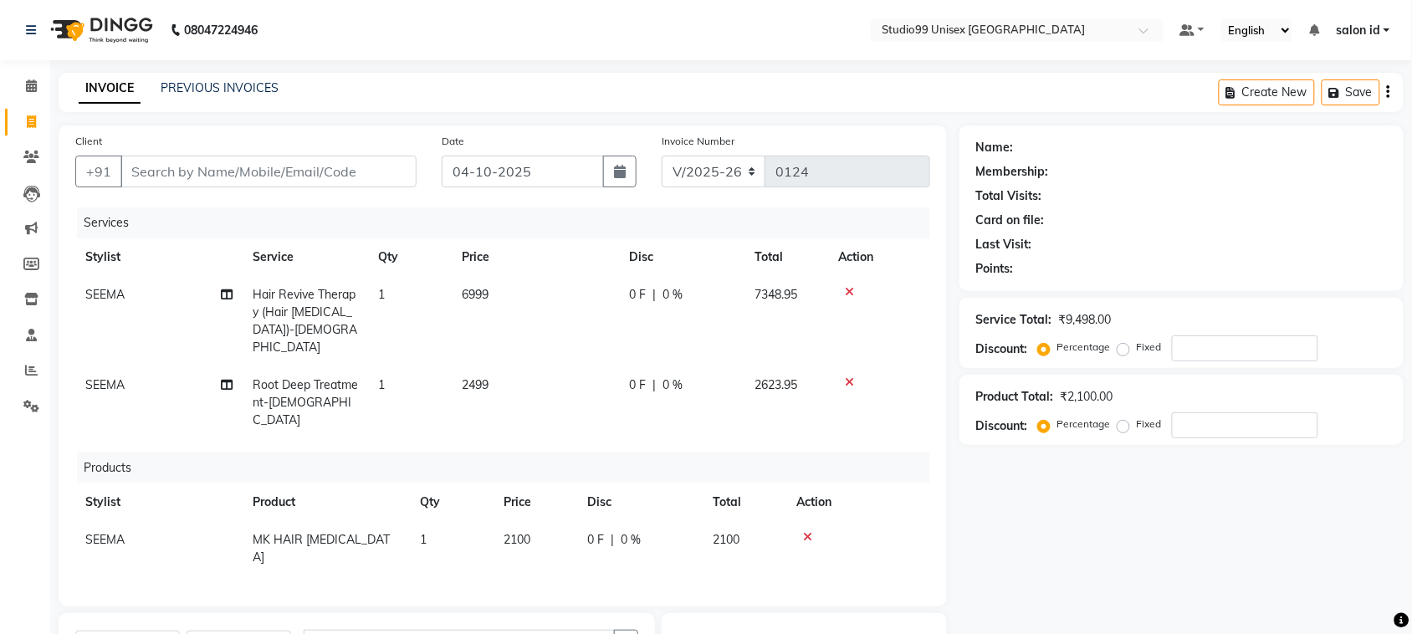
checkbox input "false"
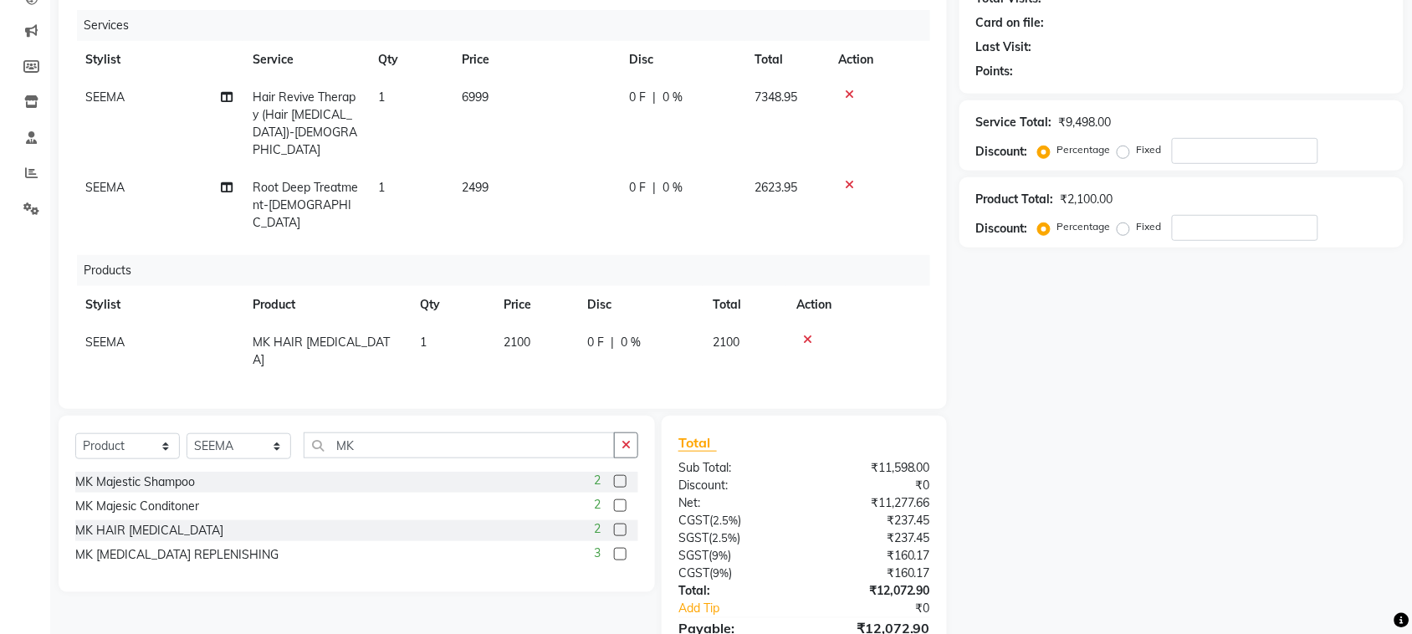
scroll to position [198, 0]
click at [621, 499] on label at bounding box center [620, 505] width 13 height 13
click at [621, 500] on input "checkbox" at bounding box center [619, 505] width 11 height 11
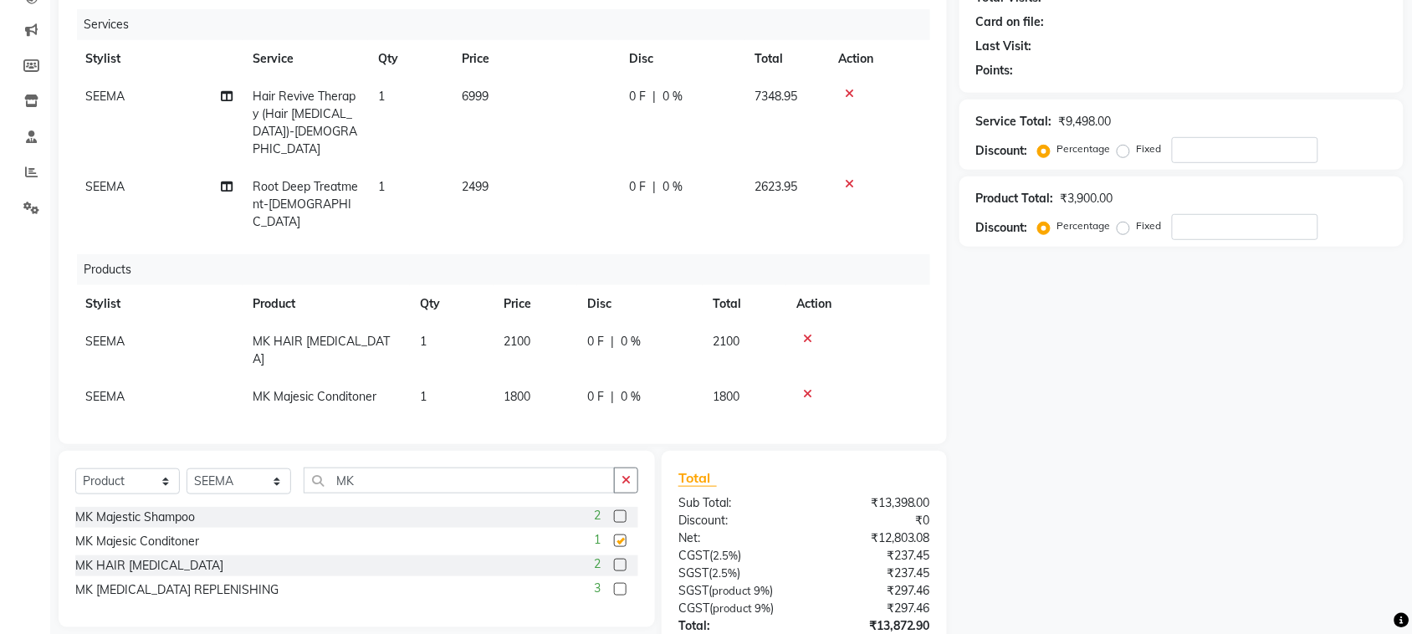
checkbox input "false"
click at [668, 94] on span "0 %" at bounding box center [672, 97] width 20 height 18
select select "92954"
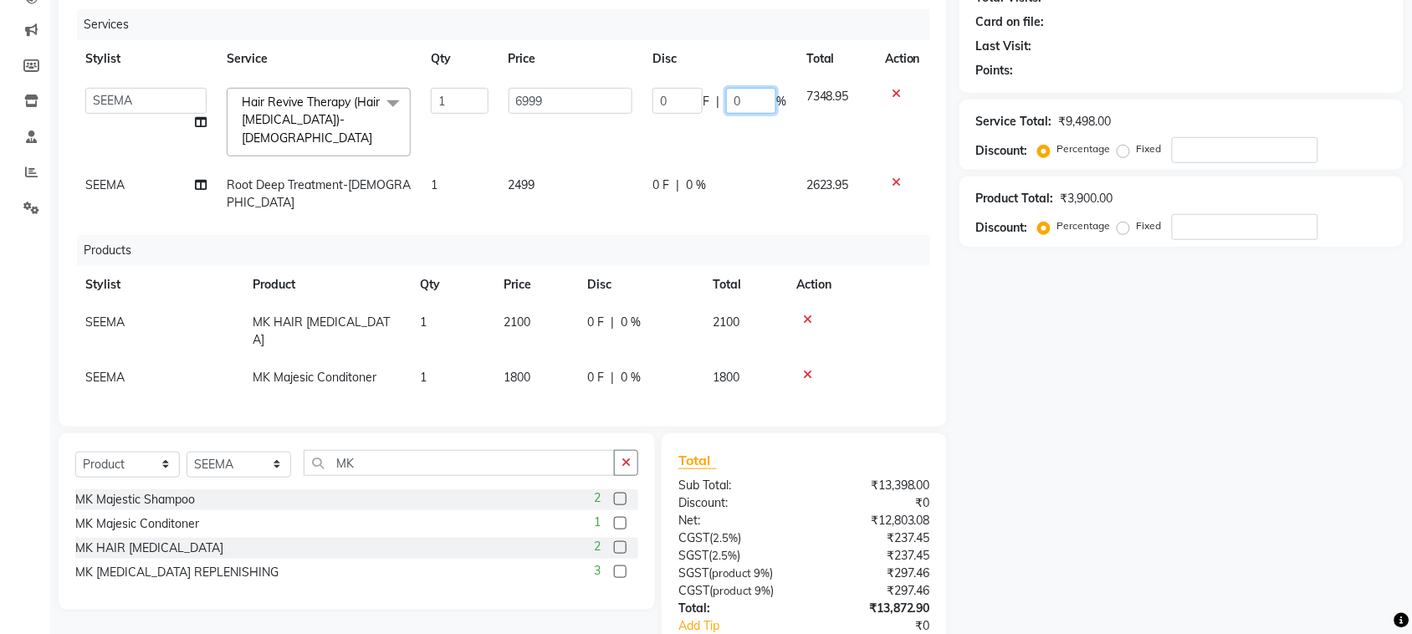
click at [729, 101] on input "0" at bounding box center [751, 101] width 50 height 26
type input "30"
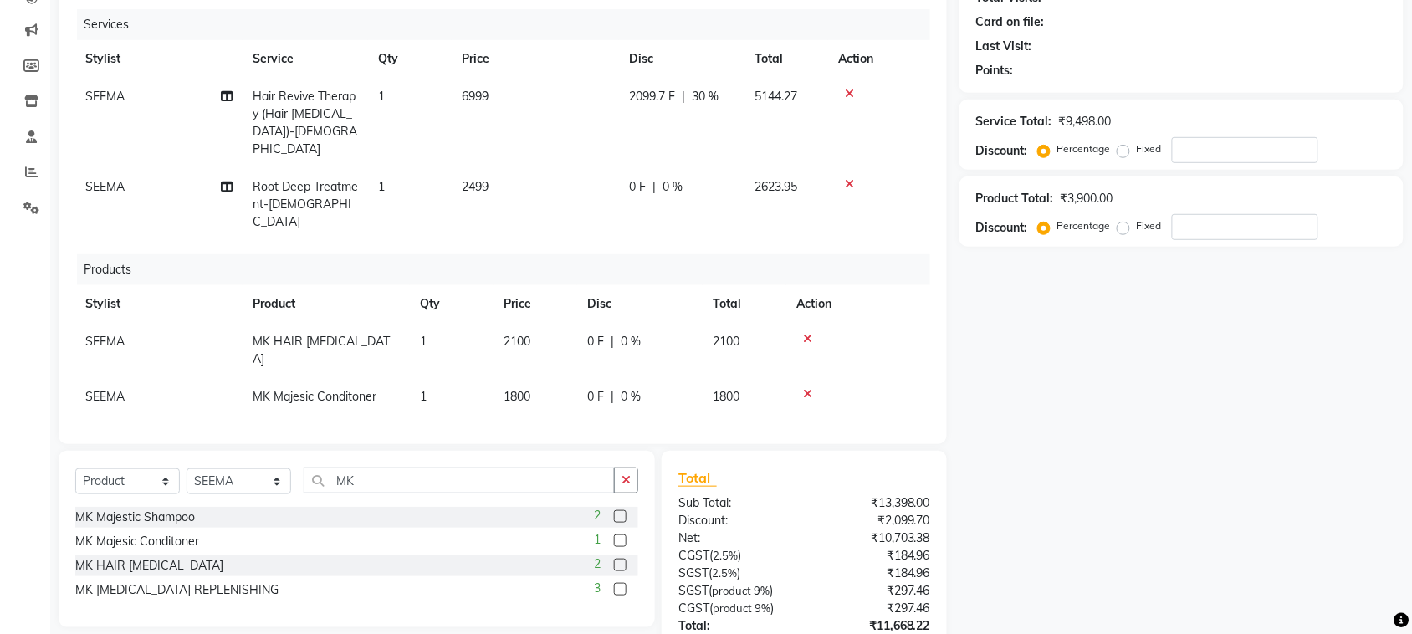
click at [707, 178] on div "0 F | 0 %" at bounding box center [681, 187] width 105 height 18
select select "92954"
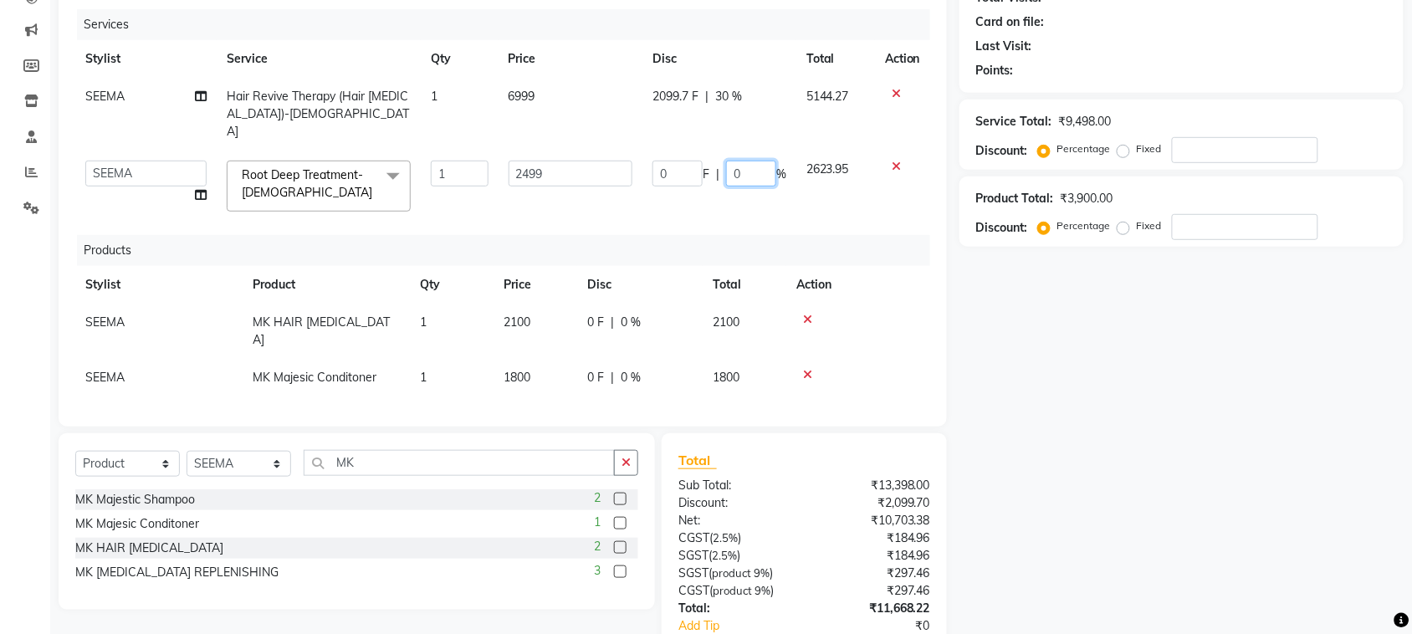
click at [729, 161] on input "0" at bounding box center [751, 174] width 50 height 26
type input "50"
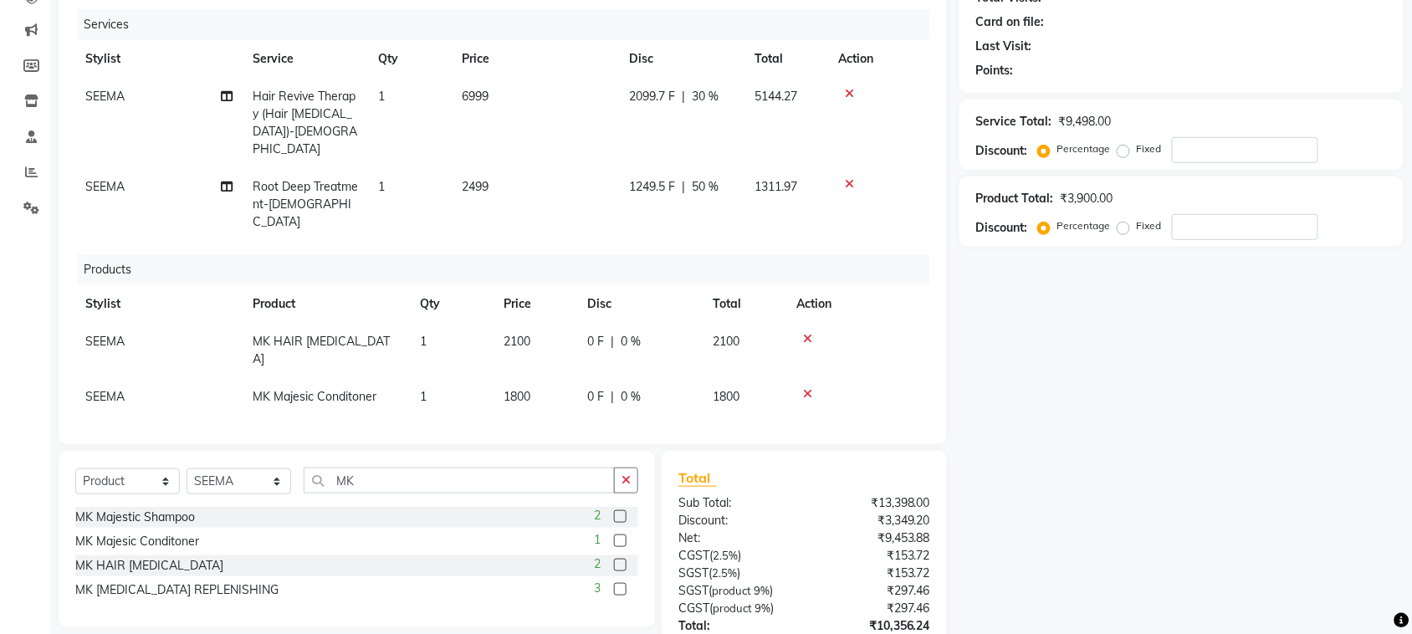
click at [1015, 340] on div "Name: Membership: Total Visits: Card on file: Last Visit: Points: Service Total…" at bounding box center [1187, 329] width 457 height 805
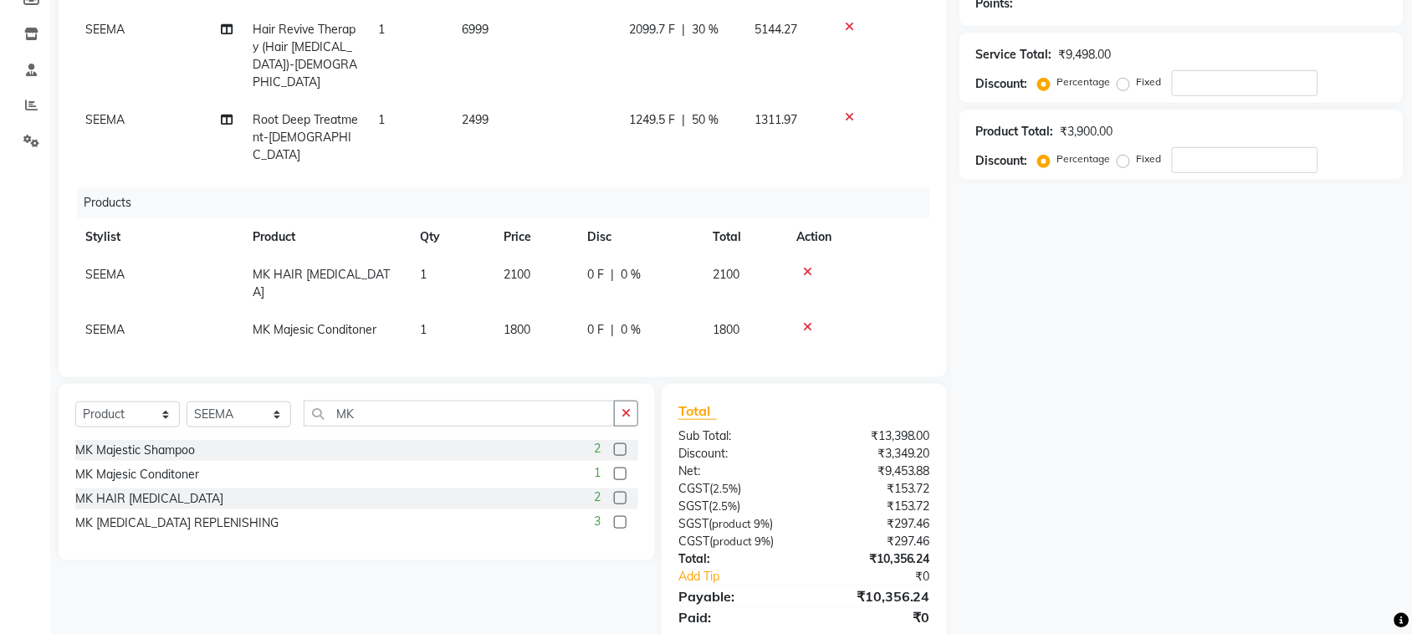
scroll to position [268, 0]
click at [105, 264] on span "SEEMA" at bounding box center [104, 271] width 39 height 15
select select "92954"
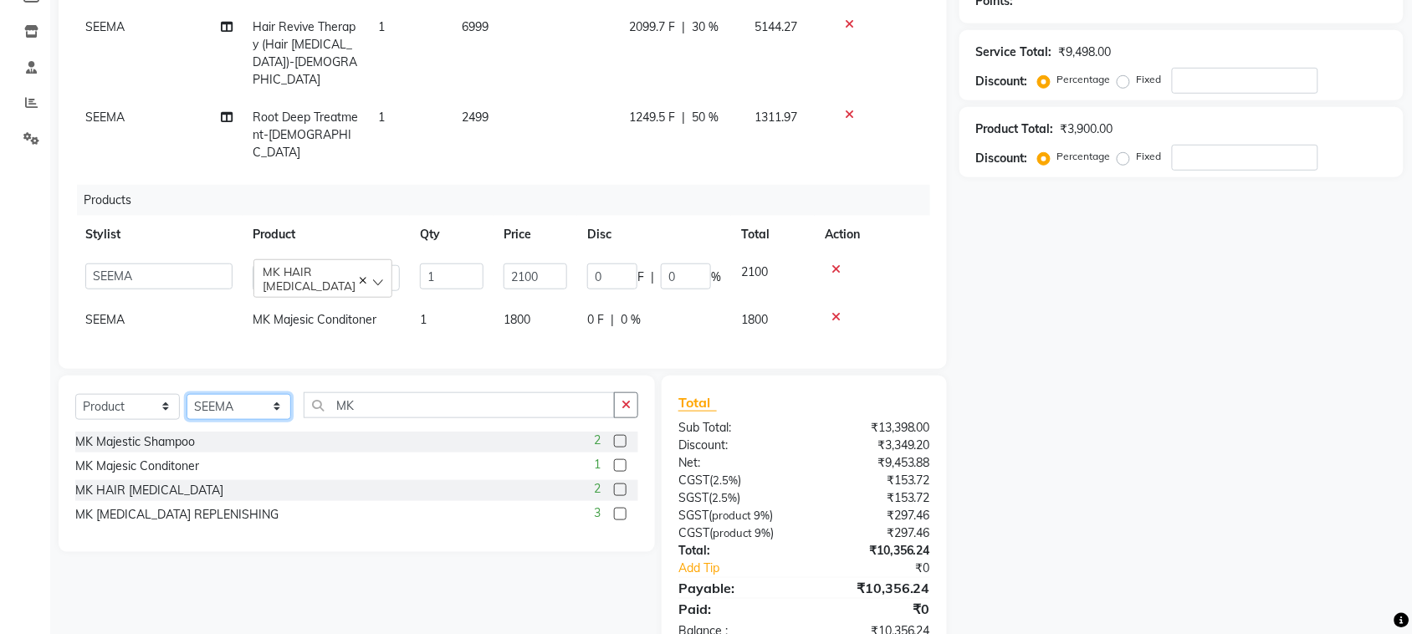
click at [274, 394] on select "Select Stylist [PERSON_NAME] [PERSON_NAME] salon id [PERSON_NAME] [PERSON_NAME]…" at bounding box center [239, 407] width 105 height 26
select select "92933"
click at [187, 394] on select "Select Stylist [PERSON_NAME] [PERSON_NAME] salon id [PERSON_NAME] [PERSON_NAME]…" at bounding box center [239, 407] width 105 height 26
click at [194, 301] on td "SEEMA" at bounding box center [158, 320] width 167 height 38
select select "92954"
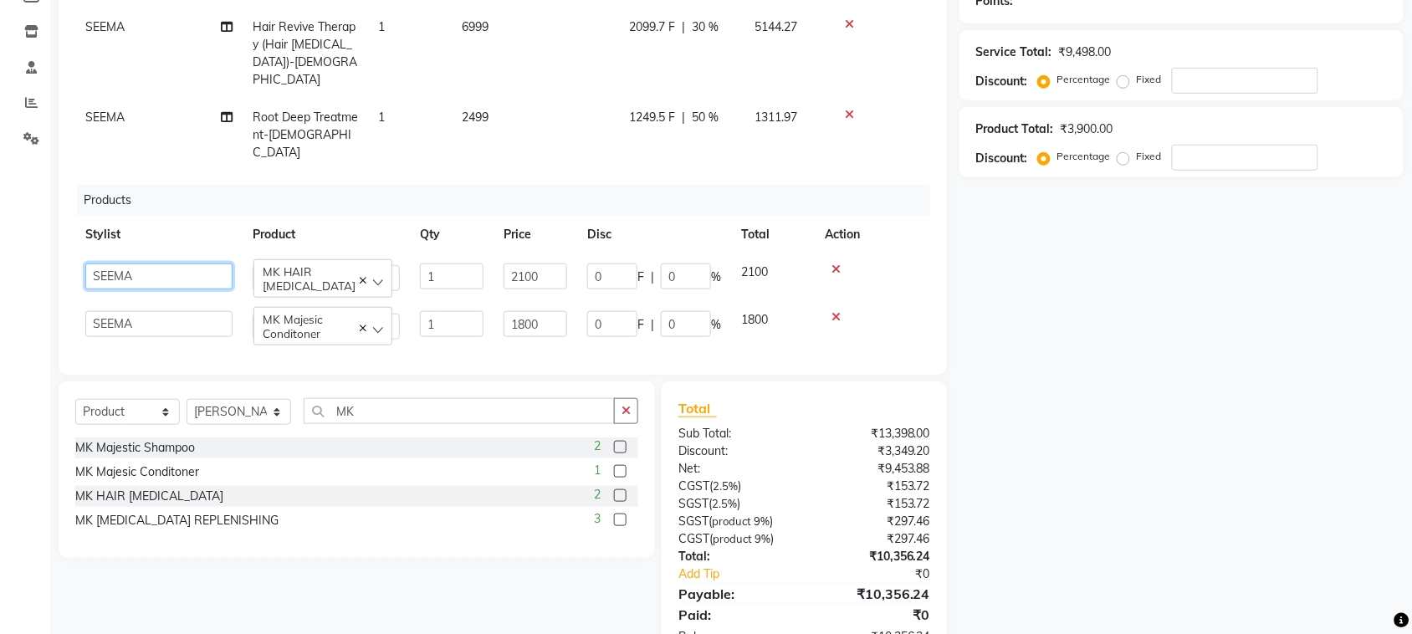
click at [165, 263] on select "[PERSON_NAME] [PERSON_NAME] salon id [PERSON_NAME] [PERSON_NAME] [PERSON_NAME] …" at bounding box center [158, 276] width 147 height 26
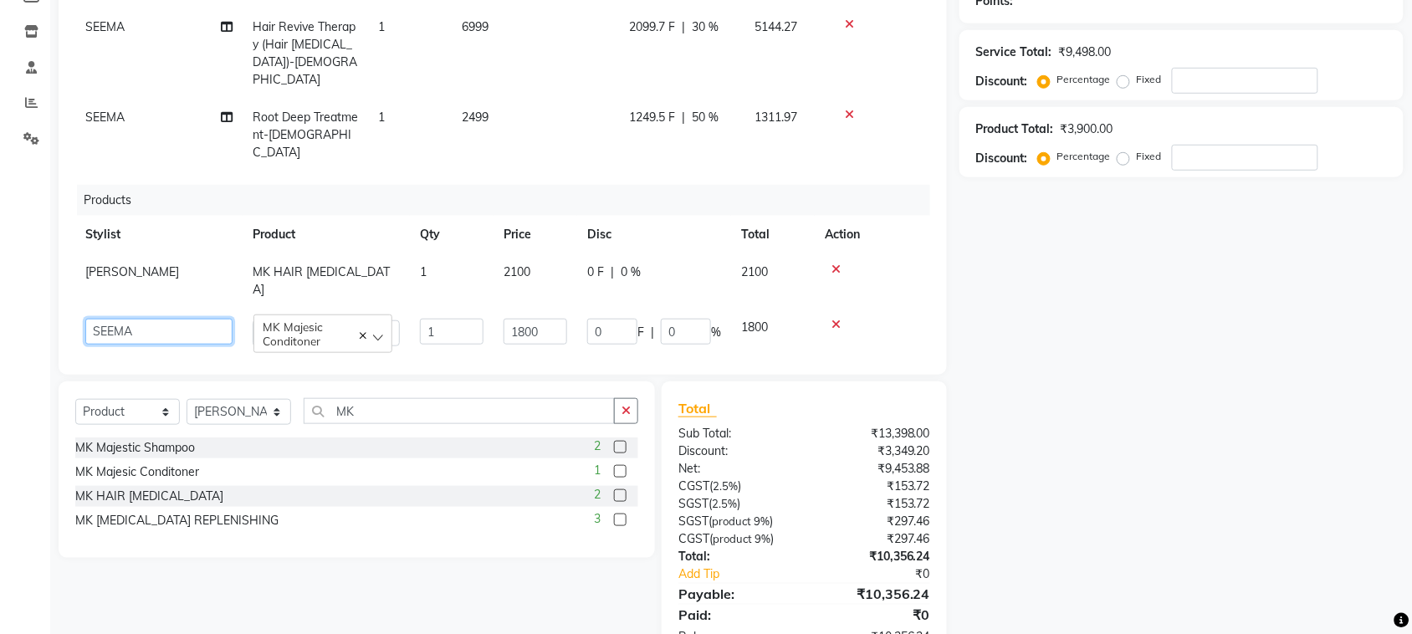
click at [151, 319] on select "[PERSON_NAME] [PERSON_NAME] salon id [PERSON_NAME] [PERSON_NAME] [PERSON_NAME] …" at bounding box center [158, 332] width 147 height 26
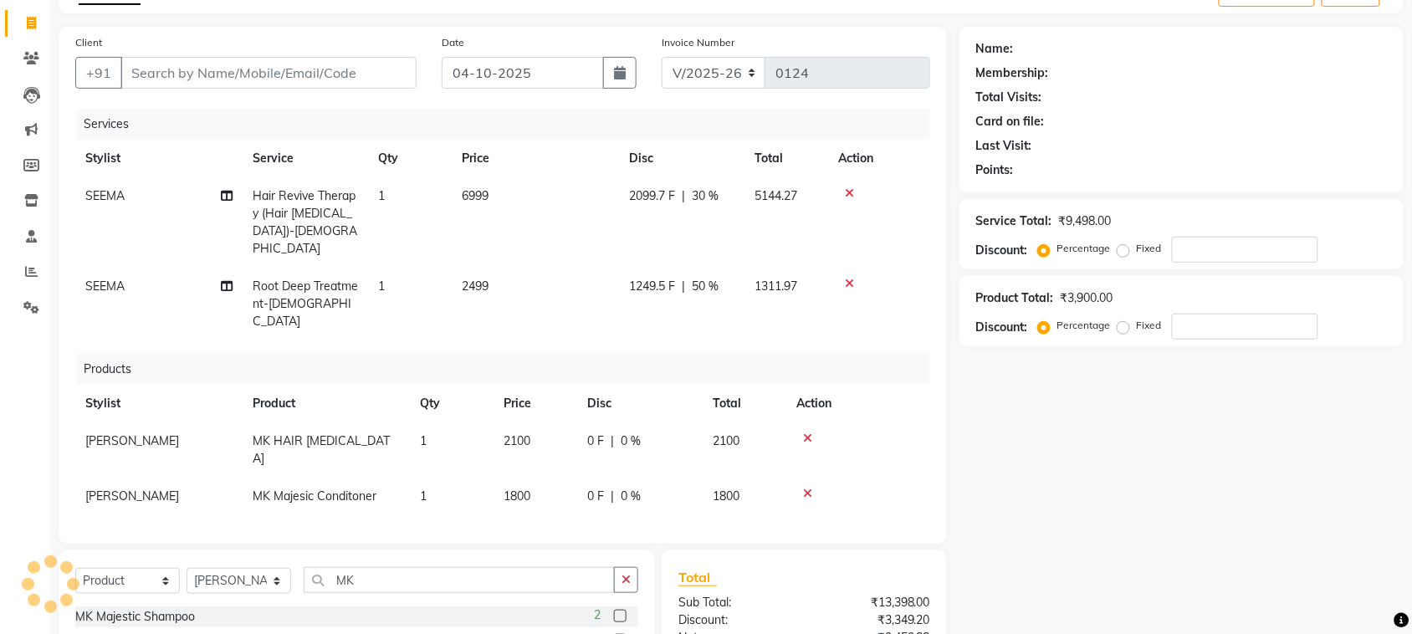
scroll to position [98, 0]
click at [101, 279] on span "SEEMA" at bounding box center [104, 286] width 39 height 15
select select "92954"
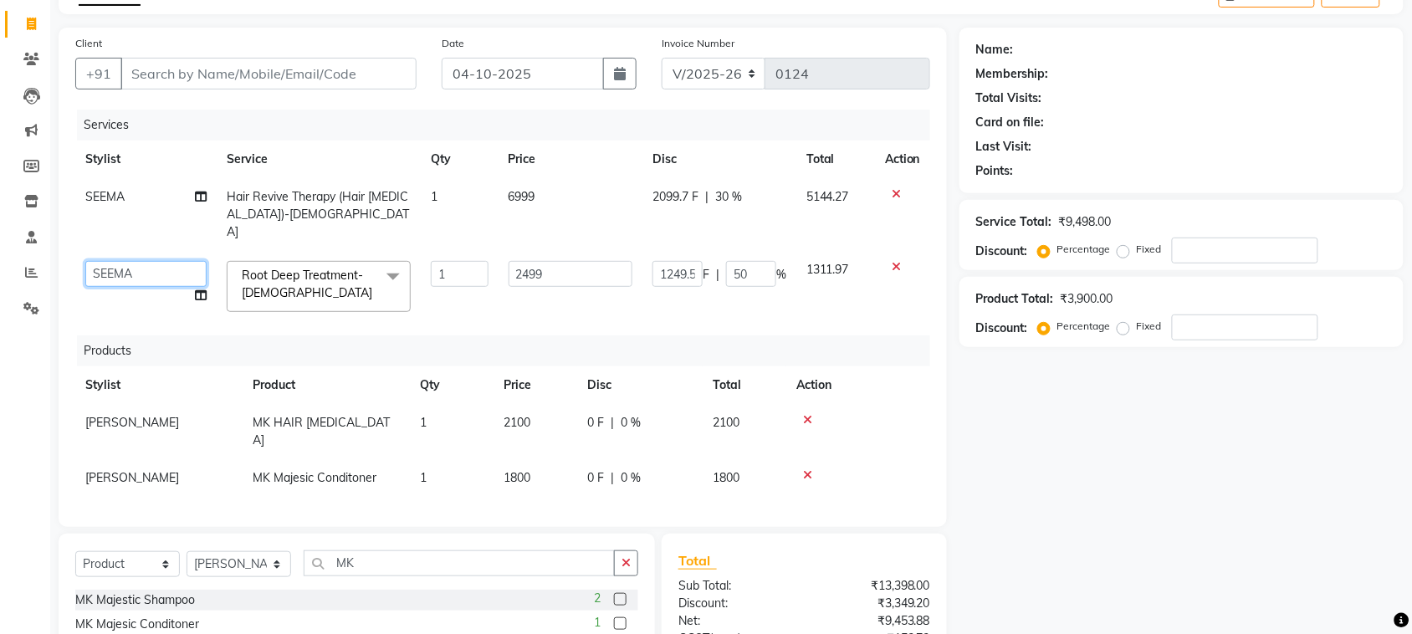
click at [139, 261] on select "[PERSON_NAME] [PERSON_NAME] salon id [PERSON_NAME] [PERSON_NAME] [PERSON_NAME] …" at bounding box center [145, 274] width 121 height 26
select select "92948"
click at [155, 182] on td "SEEMA" at bounding box center [145, 214] width 141 height 73
select select "92954"
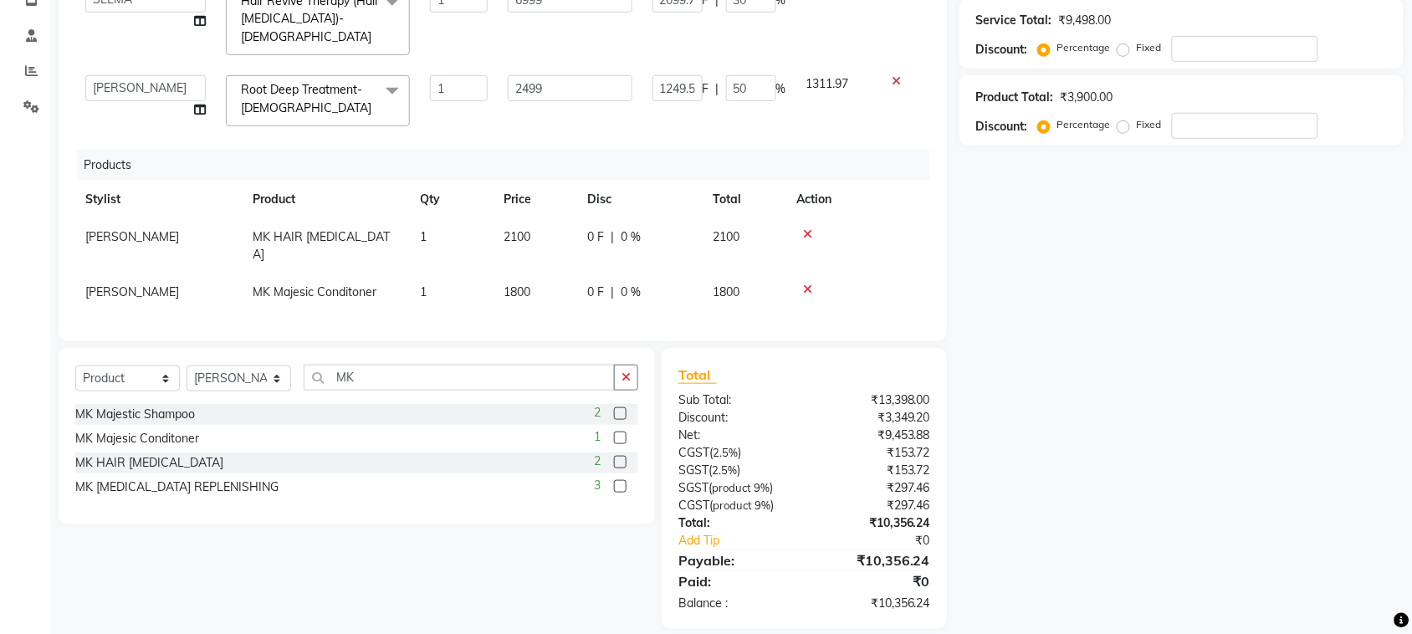
scroll to position [0, 0]
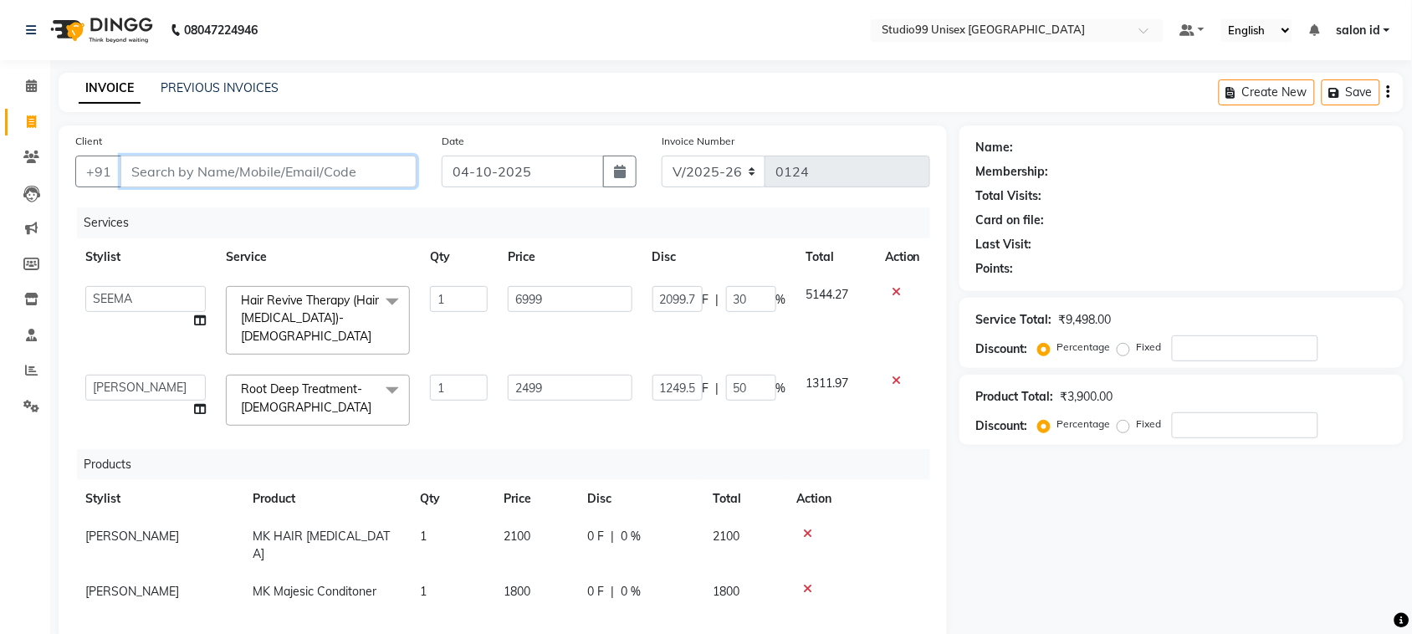
click at [307, 163] on input "Client" at bounding box center [268, 172] width 296 height 32
type input "T"
type input "0"
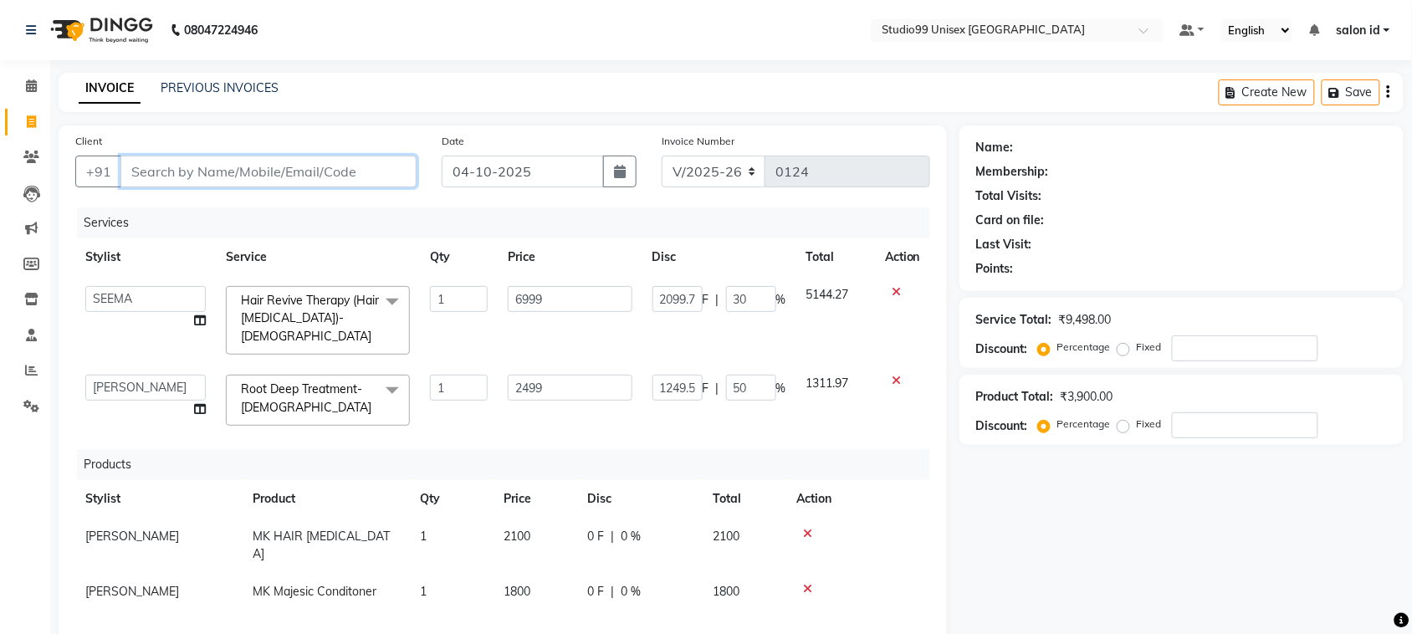
type input "0"
type input "T"
type input "S"
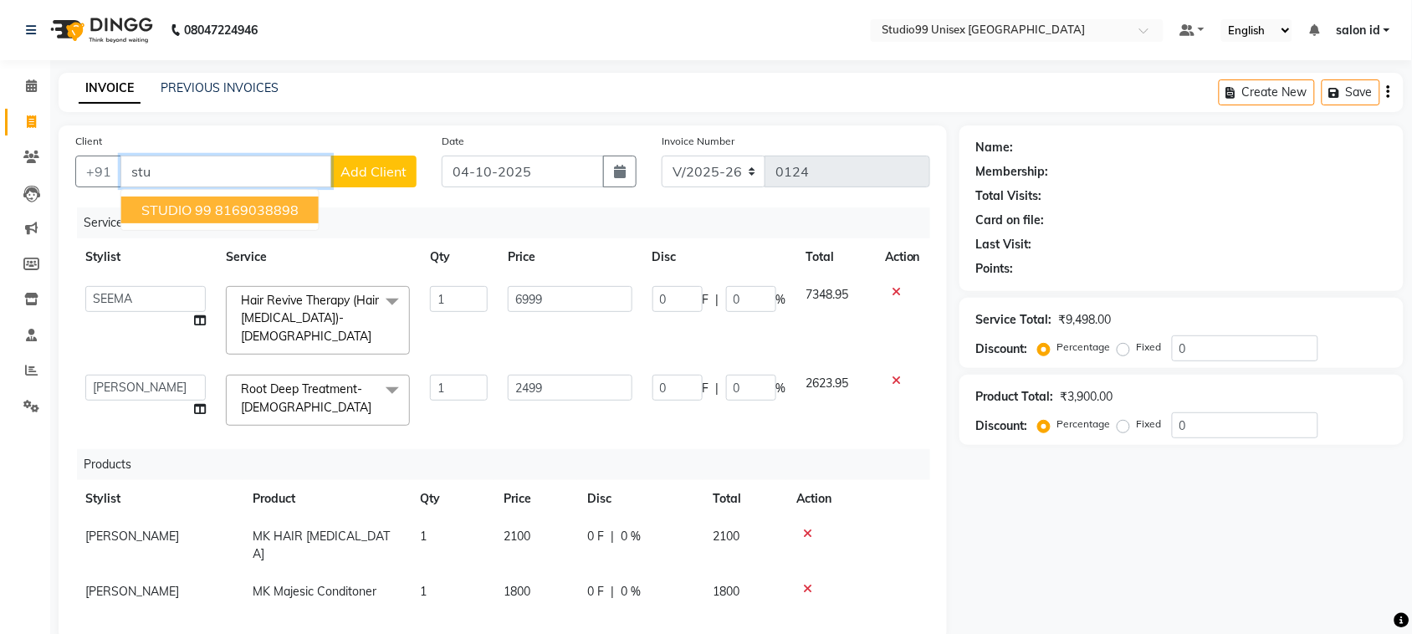
click at [293, 210] on ngb-highlight "8169038898" at bounding box center [257, 210] width 84 height 17
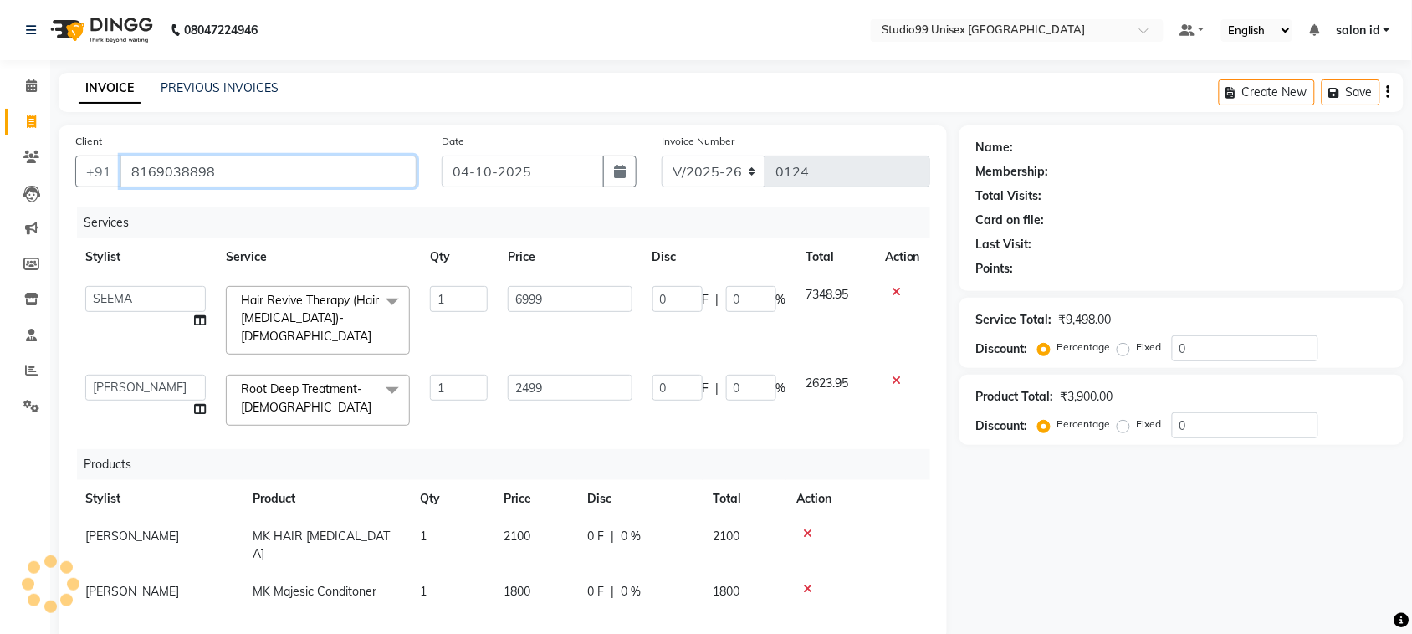
type input "8169038898"
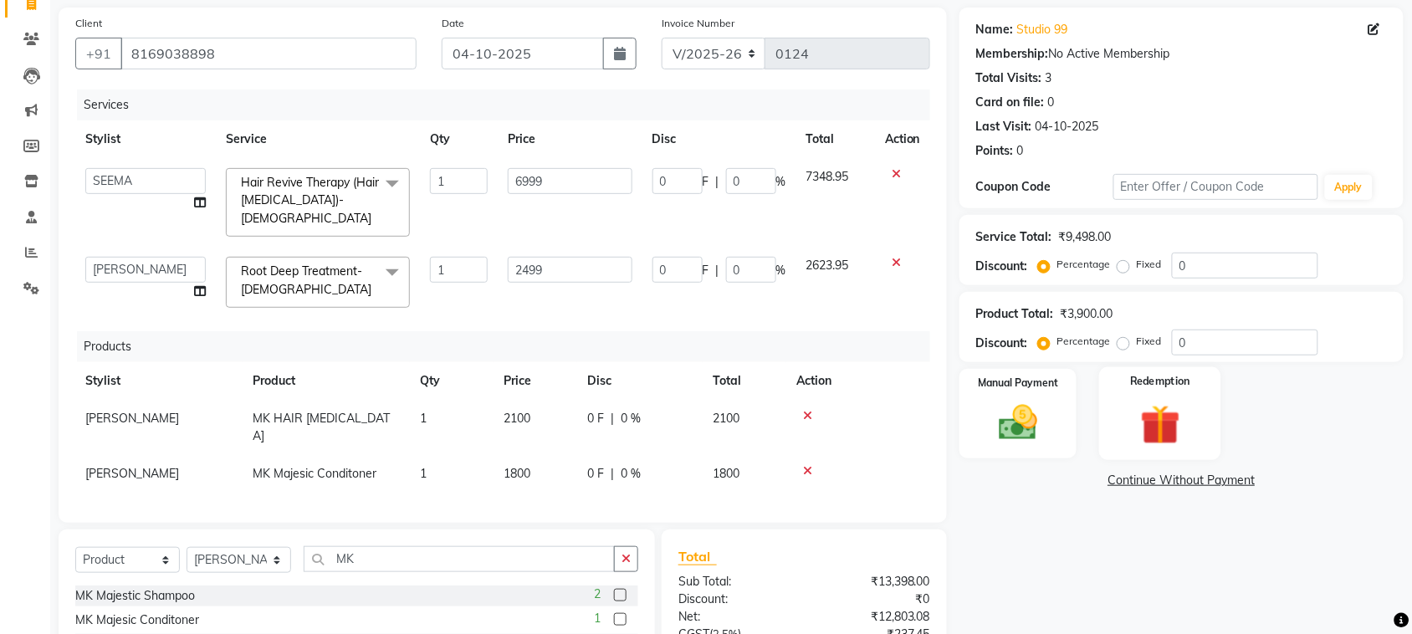
scroll to position [119, 0]
click at [1031, 423] on img at bounding box center [1017, 422] width 65 height 46
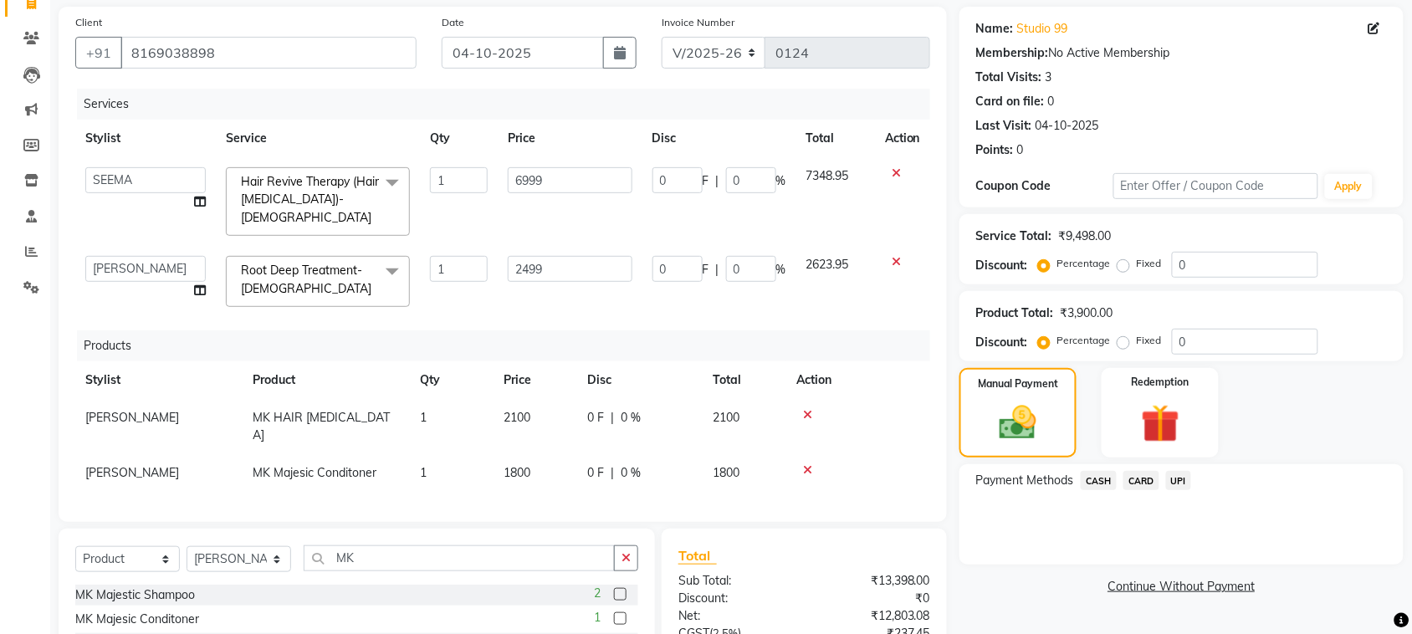
click at [1180, 483] on span "UPI" at bounding box center [1179, 480] width 26 height 19
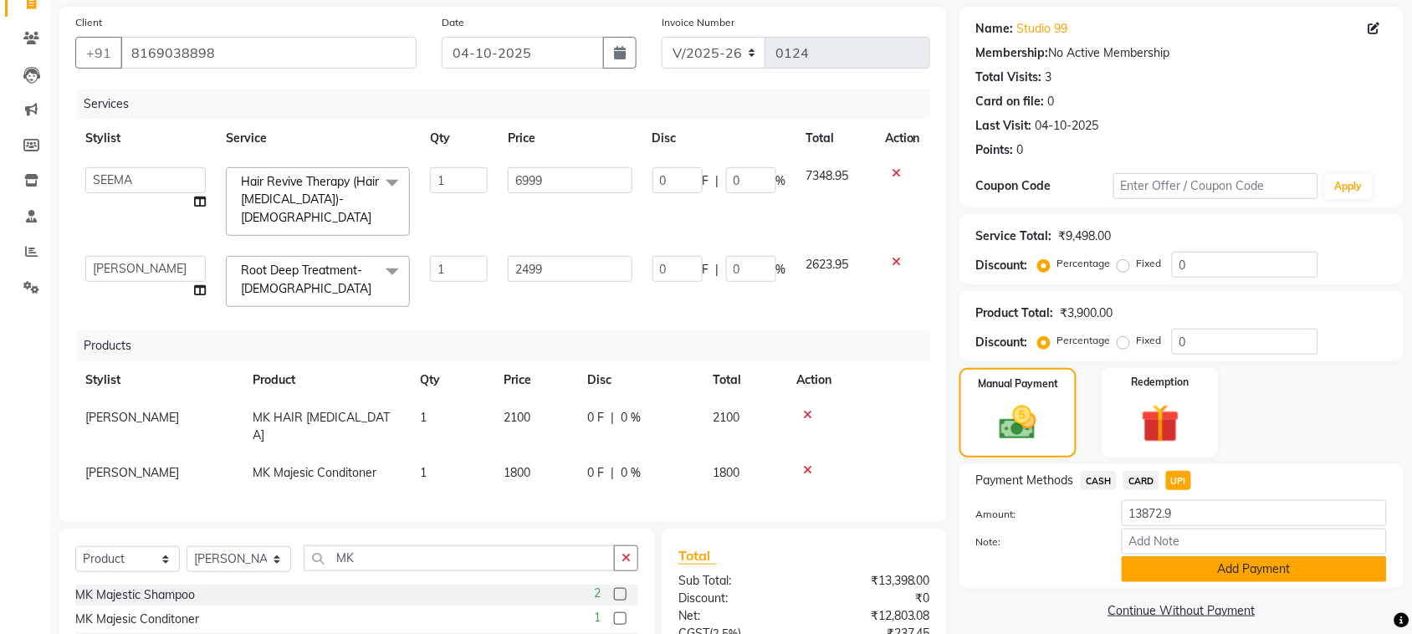
click at [1269, 574] on button "Add Payment" at bounding box center [1254, 569] width 265 height 26
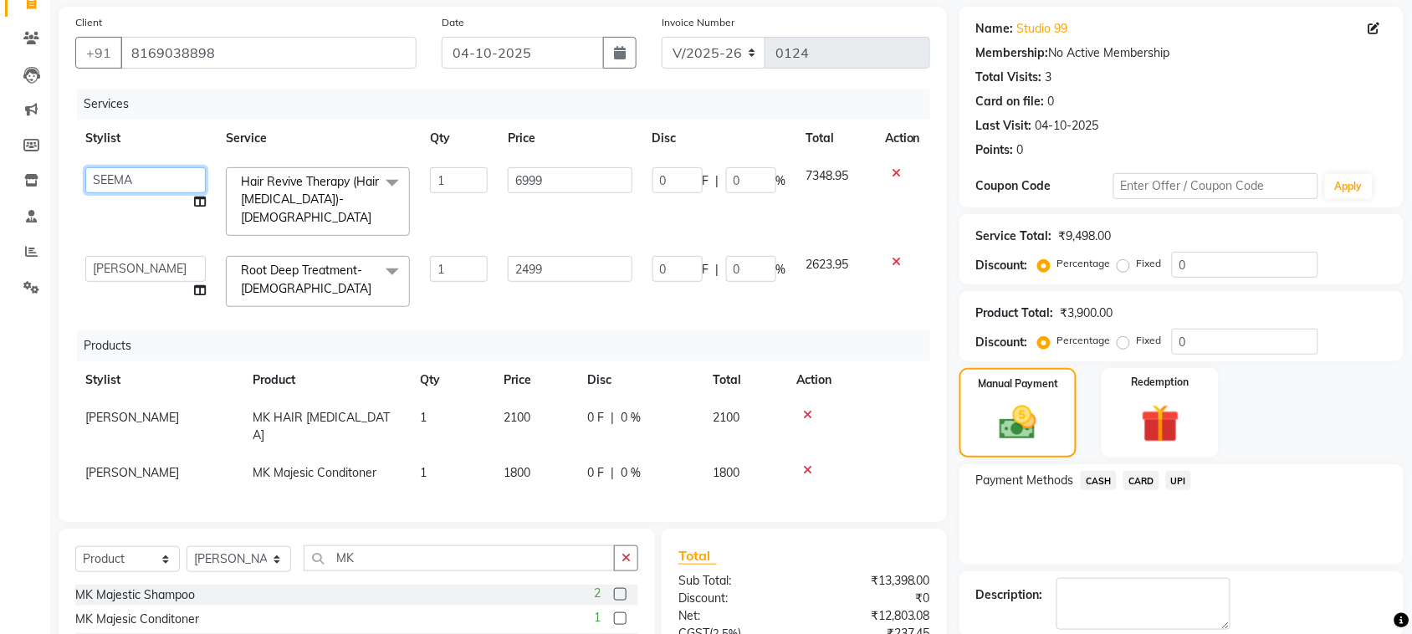
click at [153, 181] on select "[PERSON_NAME] [PERSON_NAME] salon id [PERSON_NAME] [PERSON_NAME] [PERSON_NAME] …" at bounding box center [145, 180] width 120 height 26
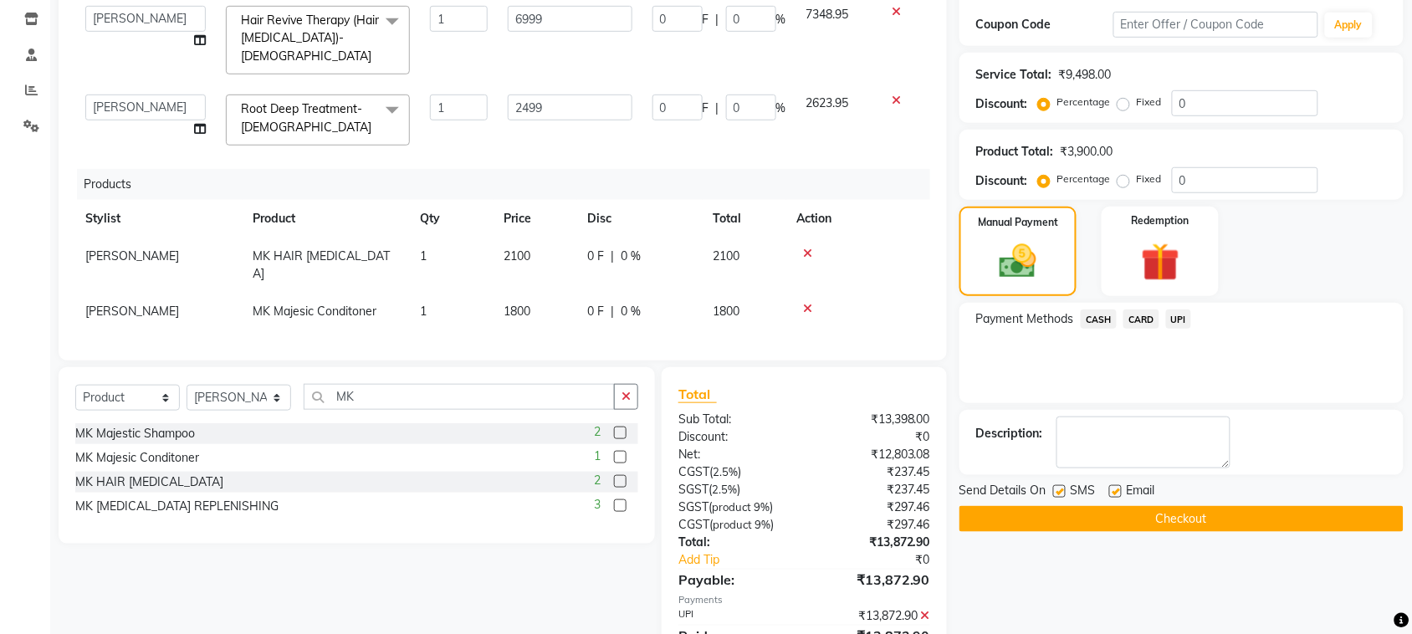
scroll to position [335, 0]
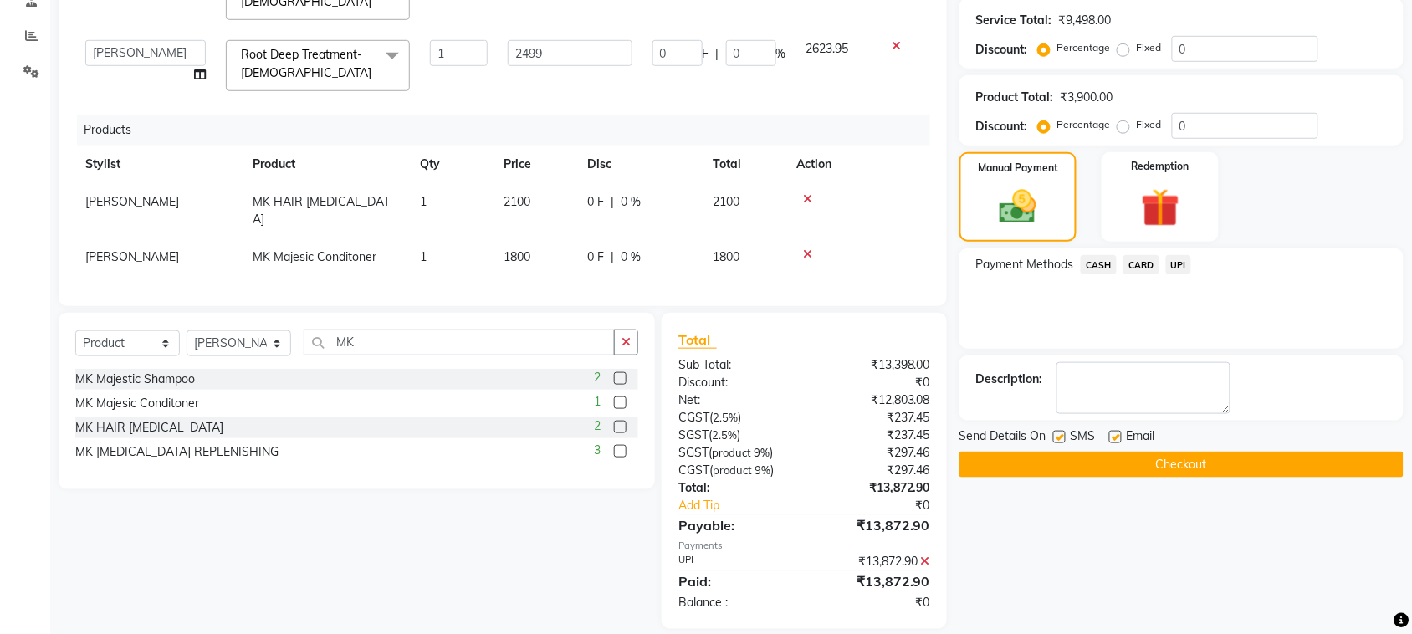
click at [1119, 465] on button "Checkout" at bounding box center [1181, 465] width 444 height 26
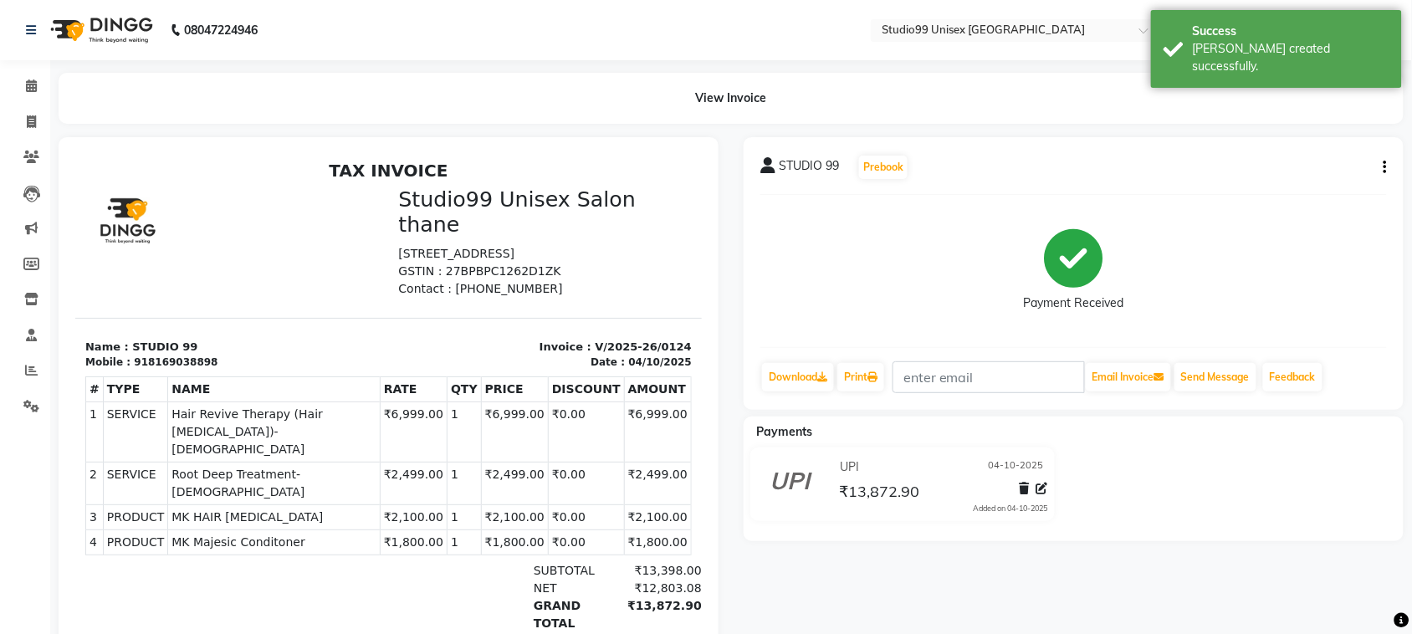
click at [1384, 167] on icon "button" at bounding box center [1385, 167] width 3 height 1
click at [1299, 189] on div "Edit Invoice" at bounding box center [1302, 188] width 115 height 21
select select "service"
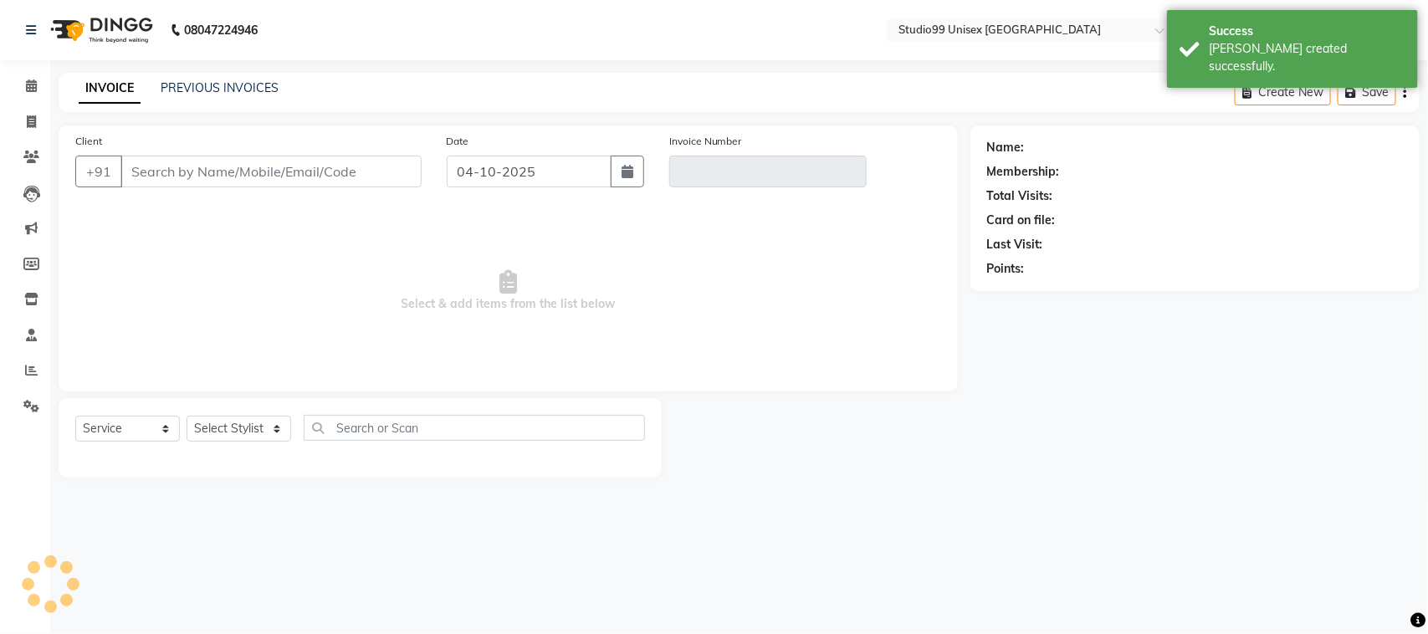
type input "8169038898"
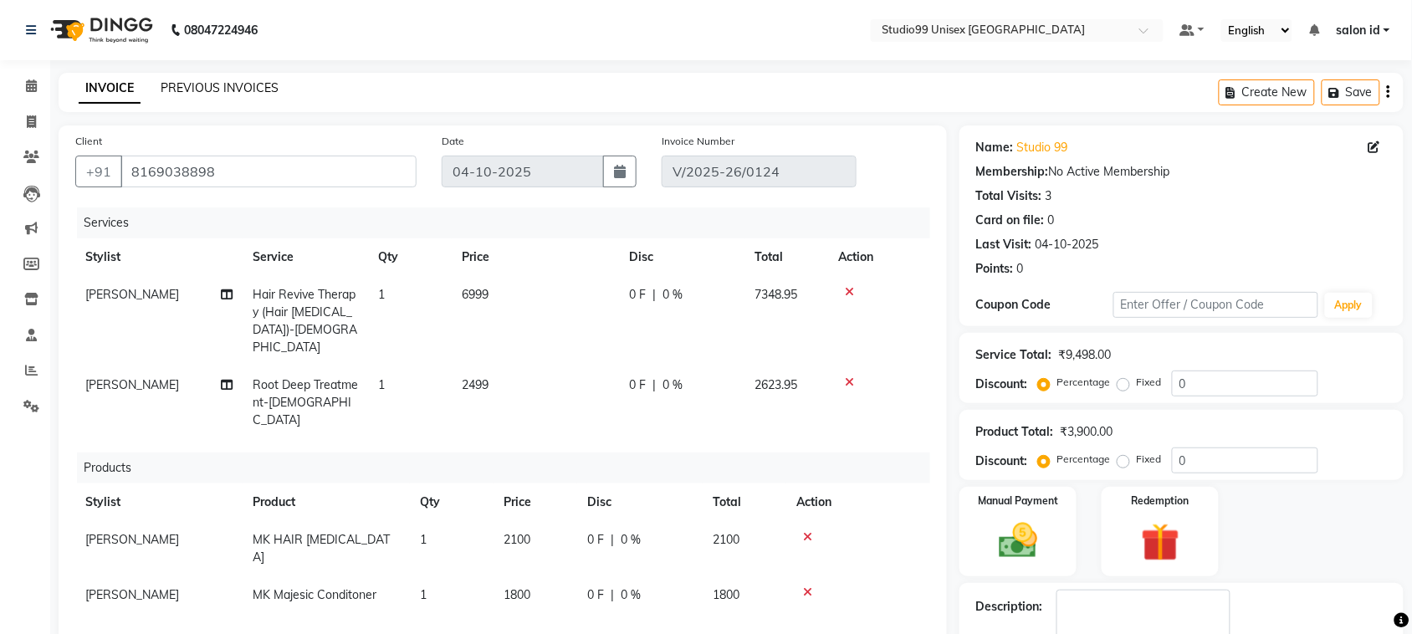
click at [212, 86] on link "PREVIOUS INVOICES" at bounding box center [220, 87] width 118 height 15
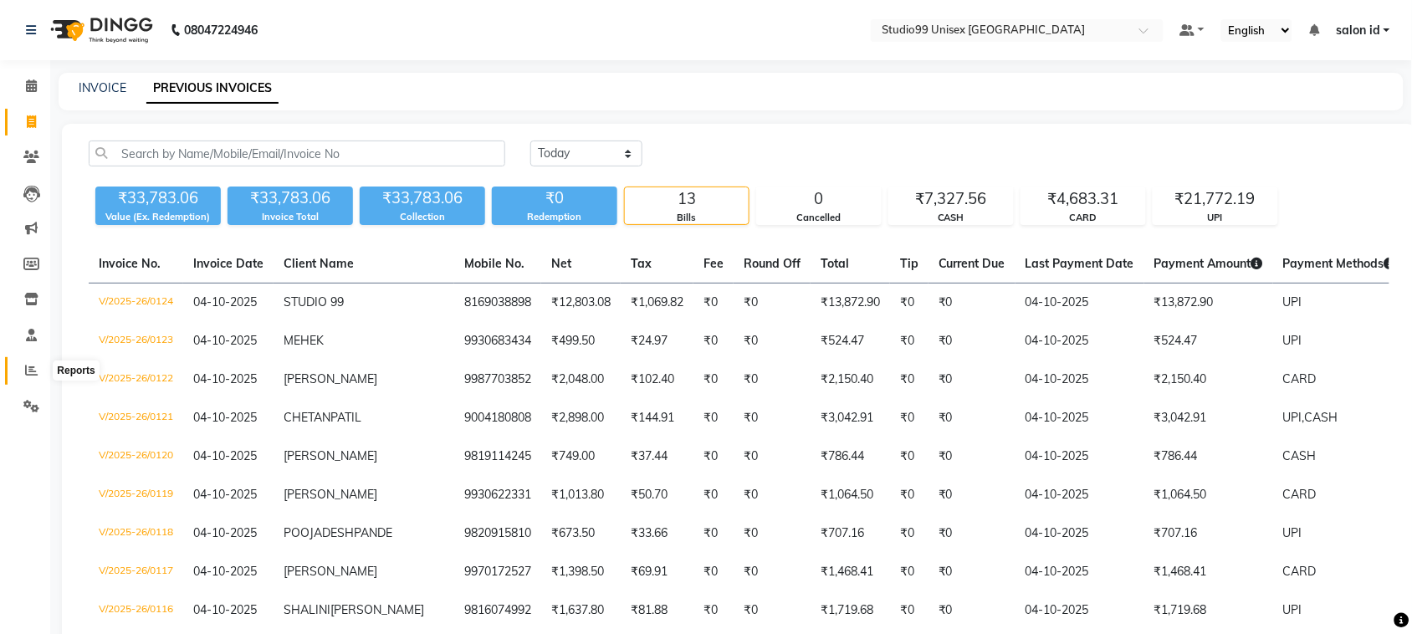
click at [28, 374] on icon at bounding box center [31, 370] width 13 height 13
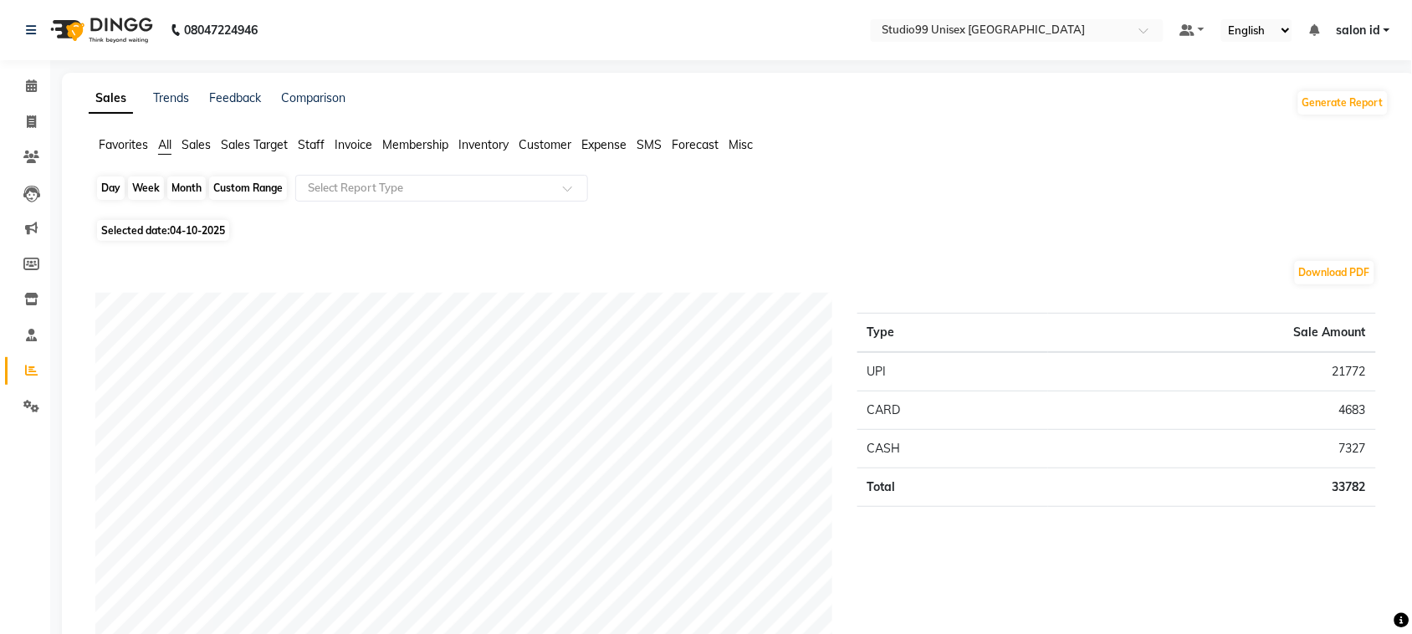
click at [107, 190] on div "Day" at bounding box center [111, 187] width 28 height 23
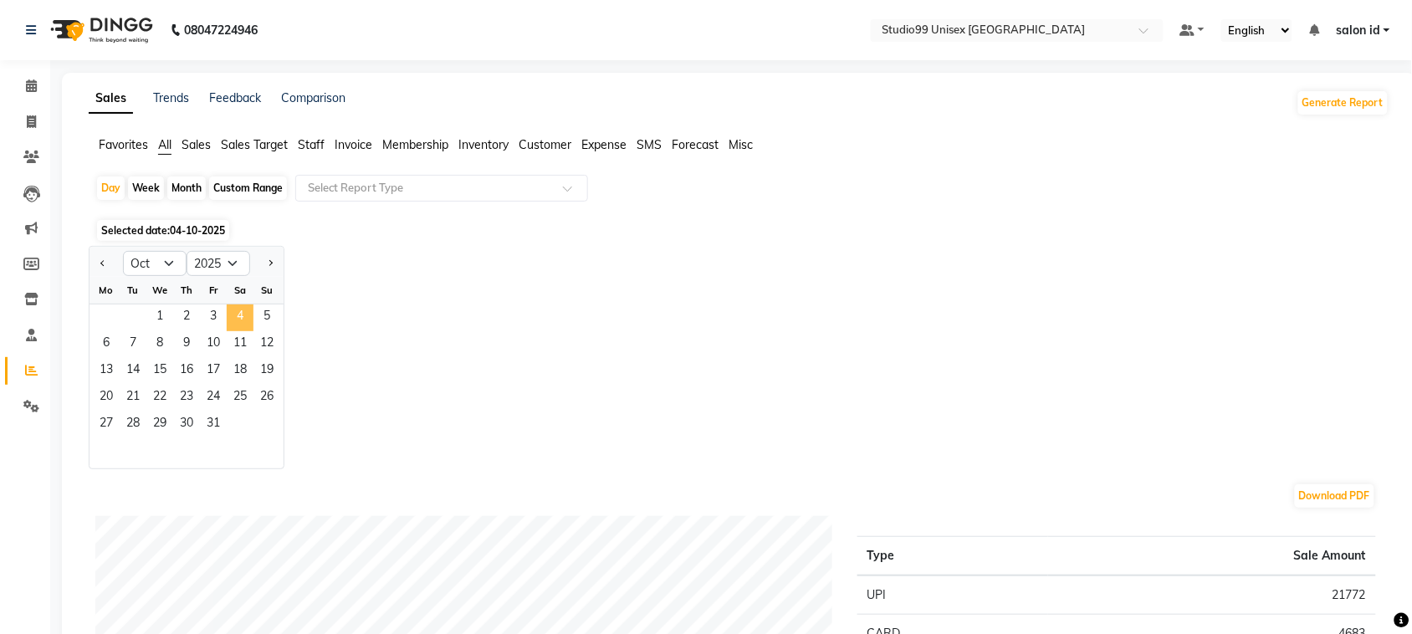
click at [239, 315] on span "4" at bounding box center [240, 317] width 27 height 27
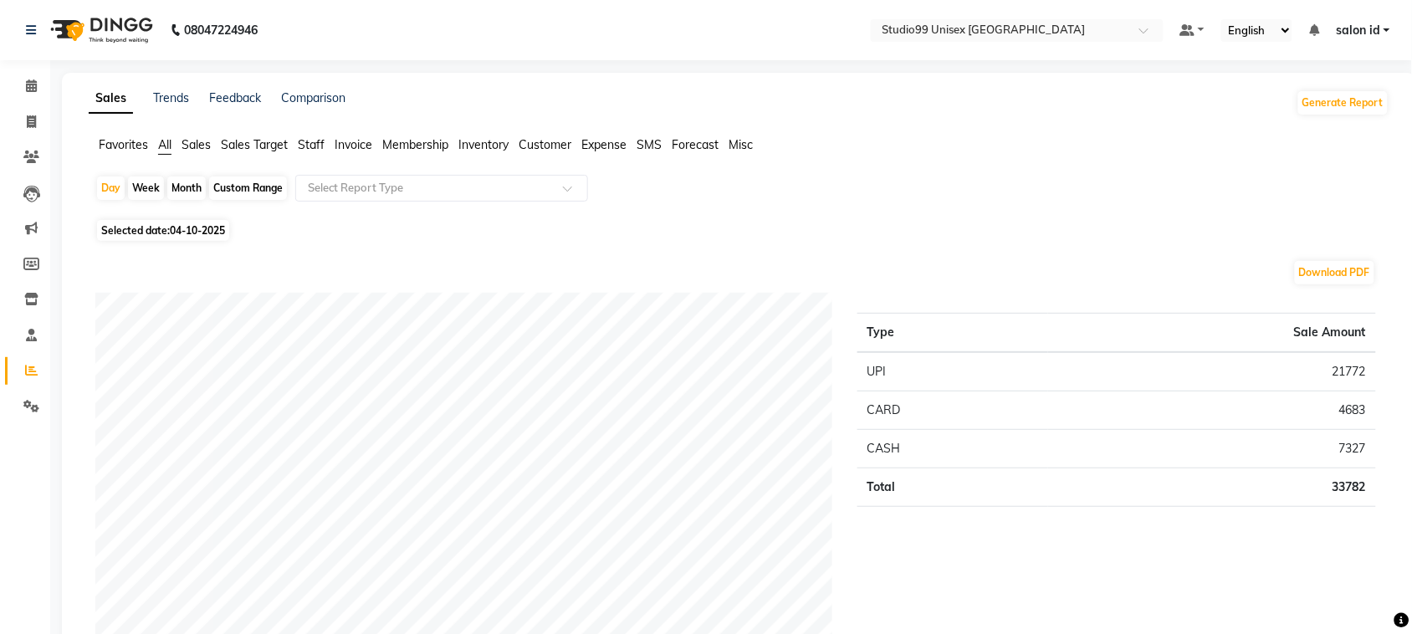
click at [193, 143] on span "Sales" at bounding box center [196, 144] width 29 height 15
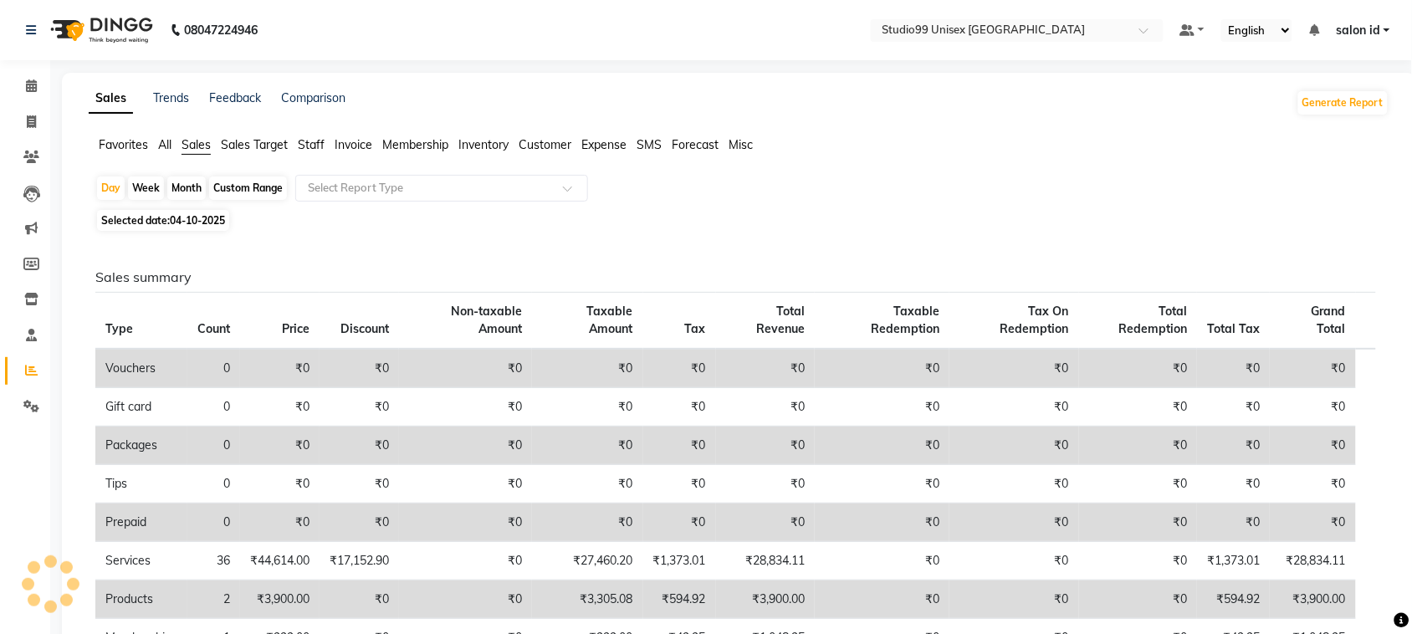
click at [370, 147] on span "Invoice" at bounding box center [354, 144] width 38 height 15
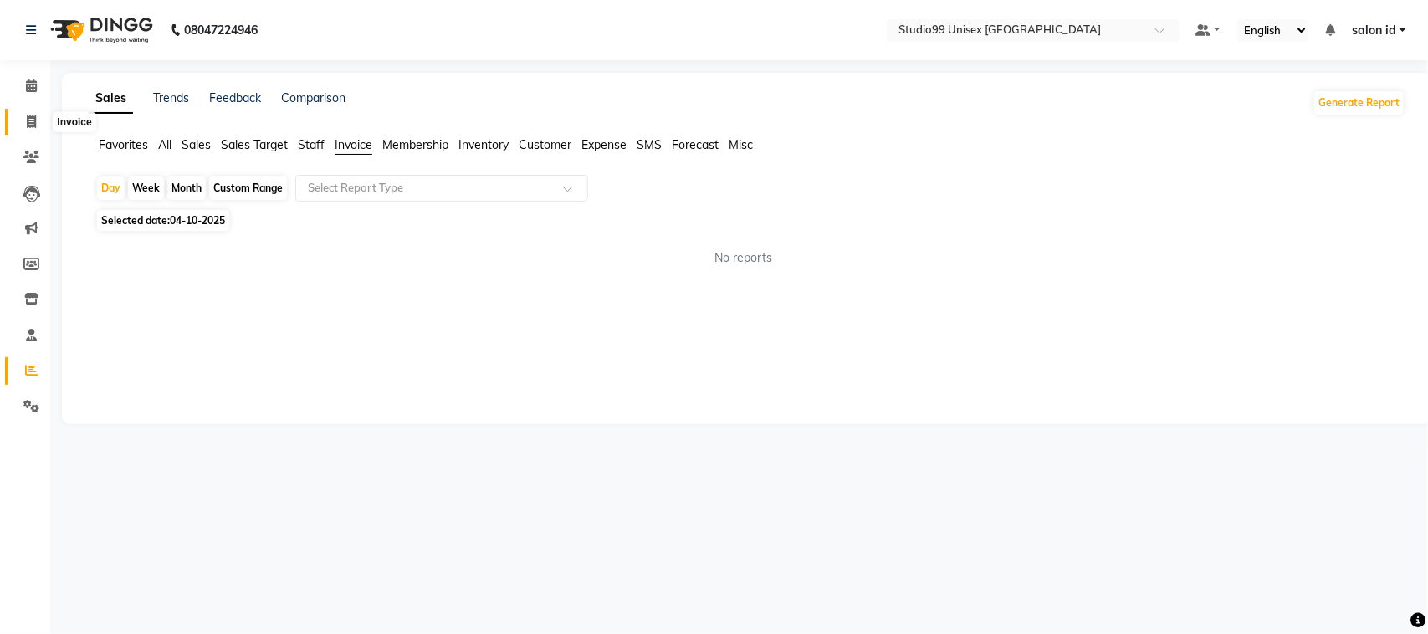
click at [27, 122] on icon at bounding box center [31, 121] width 9 height 13
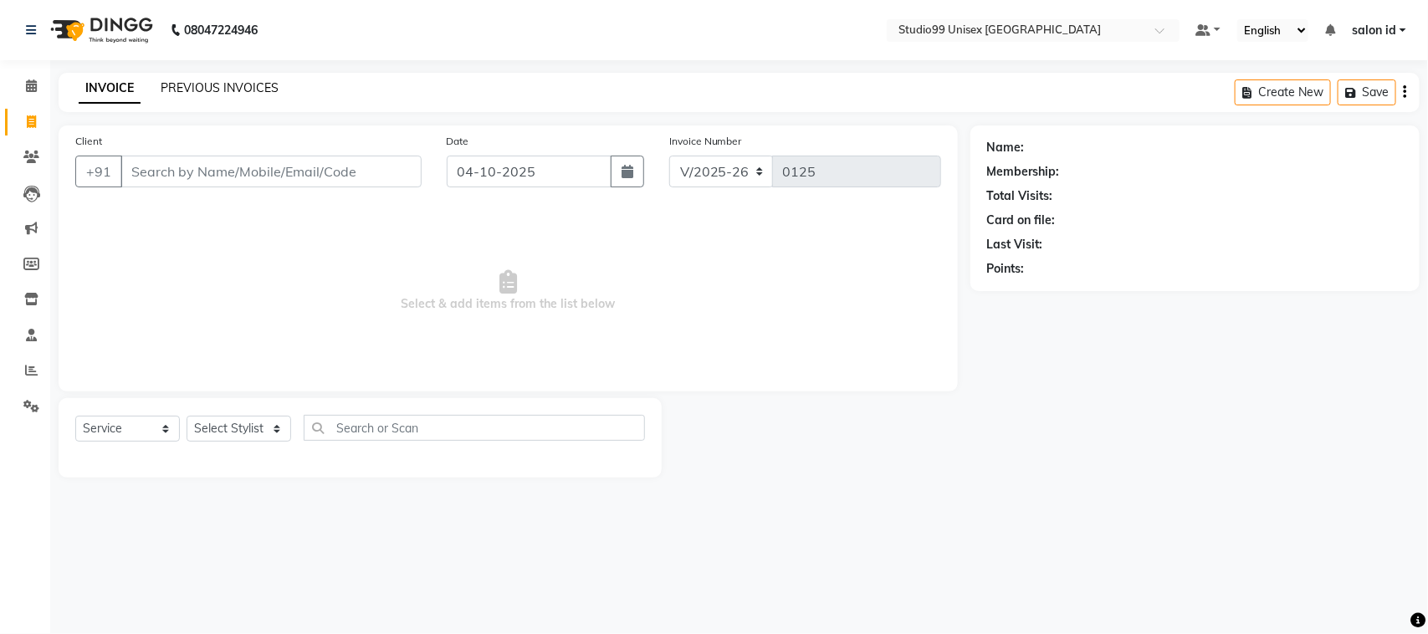
click at [231, 89] on link "PREVIOUS INVOICES" at bounding box center [220, 87] width 118 height 15
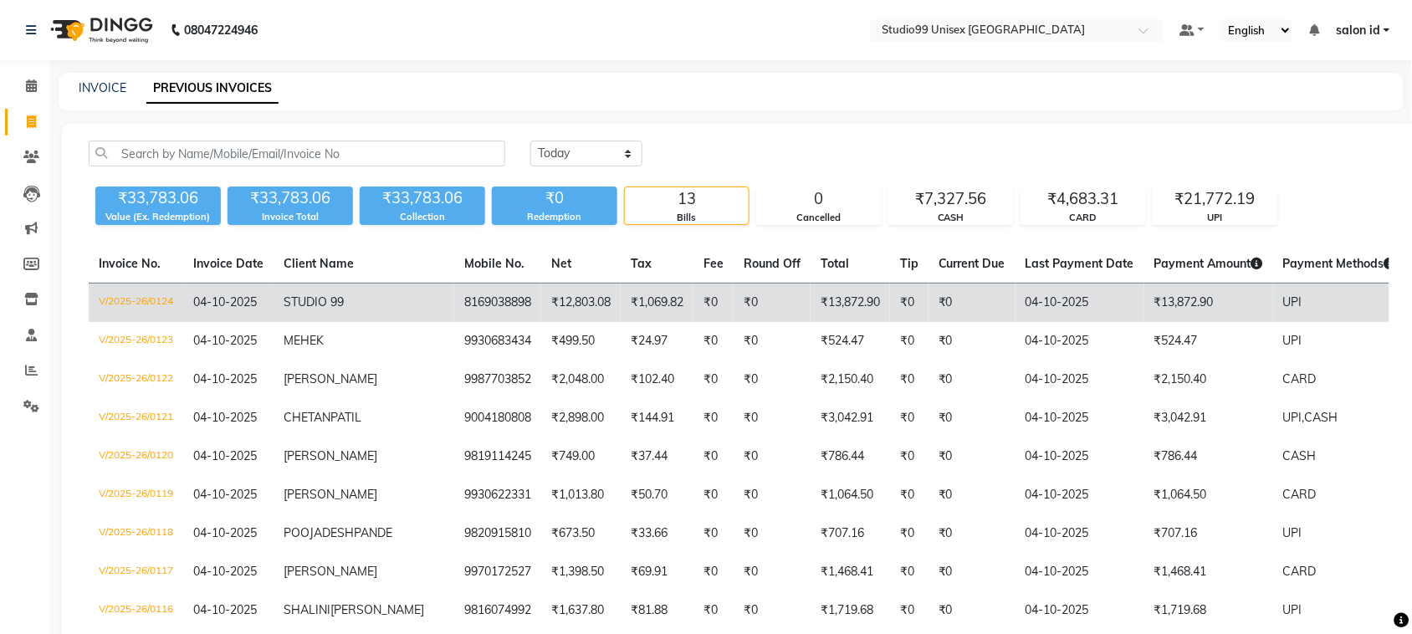
click at [282, 301] on td "STUDIO 99" at bounding box center [364, 303] width 181 height 39
